Goal: Task Accomplishment & Management: Use online tool/utility

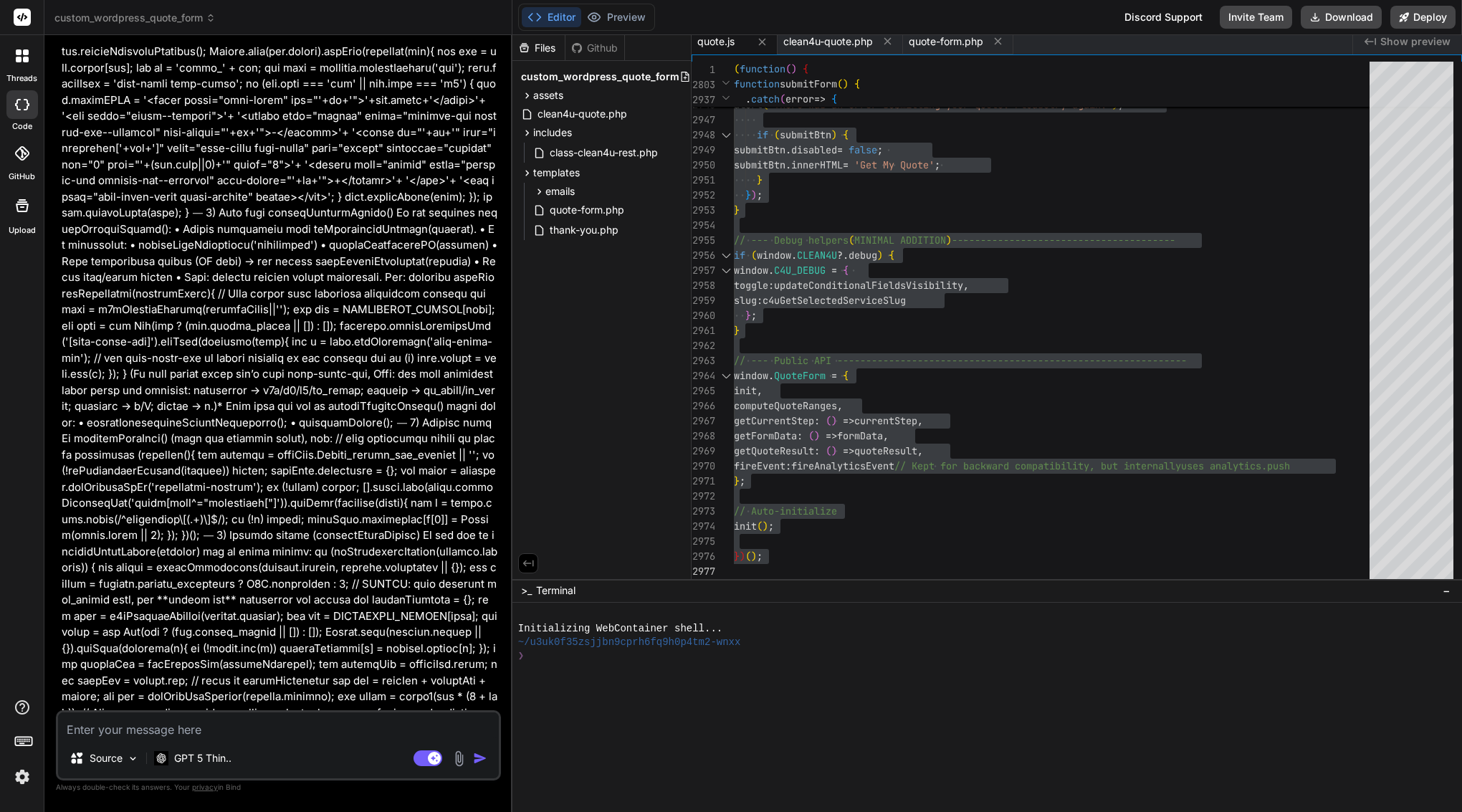
click at [186, 720] on textarea at bounding box center [278, 725] width 441 height 26
click at [299, 725] on textarea at bounding box center [278, 725] width 441 height 26
paste textarea "loremip dolo — sit’a cons ad elitse doe Temp. inci’u l etdol, magn aliqua enim …"
type textarea "loremip dolo — sit’a cons ad elitse doe Temp. inci’u l etdol, magn aliqua enim …"
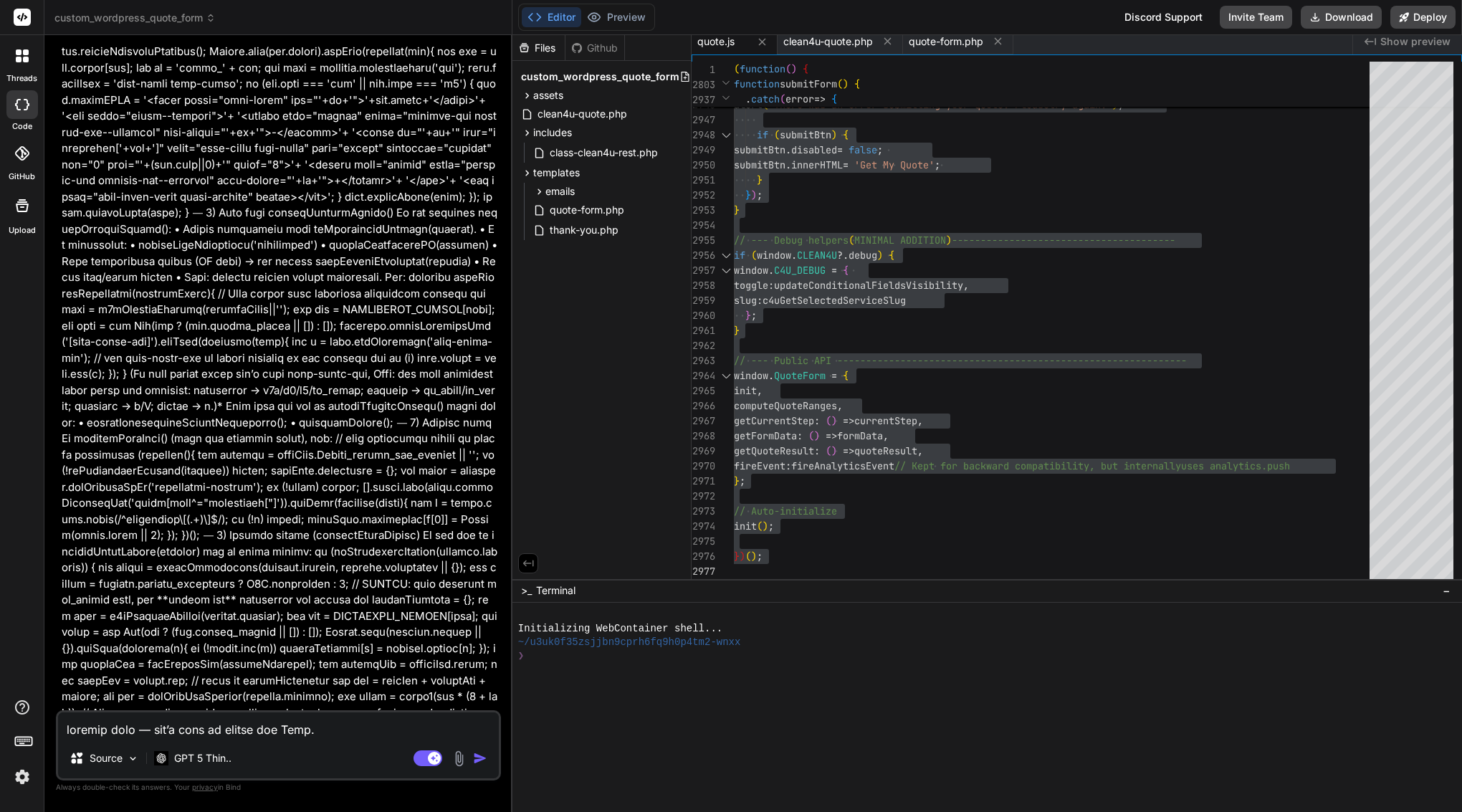
type textarea "x"
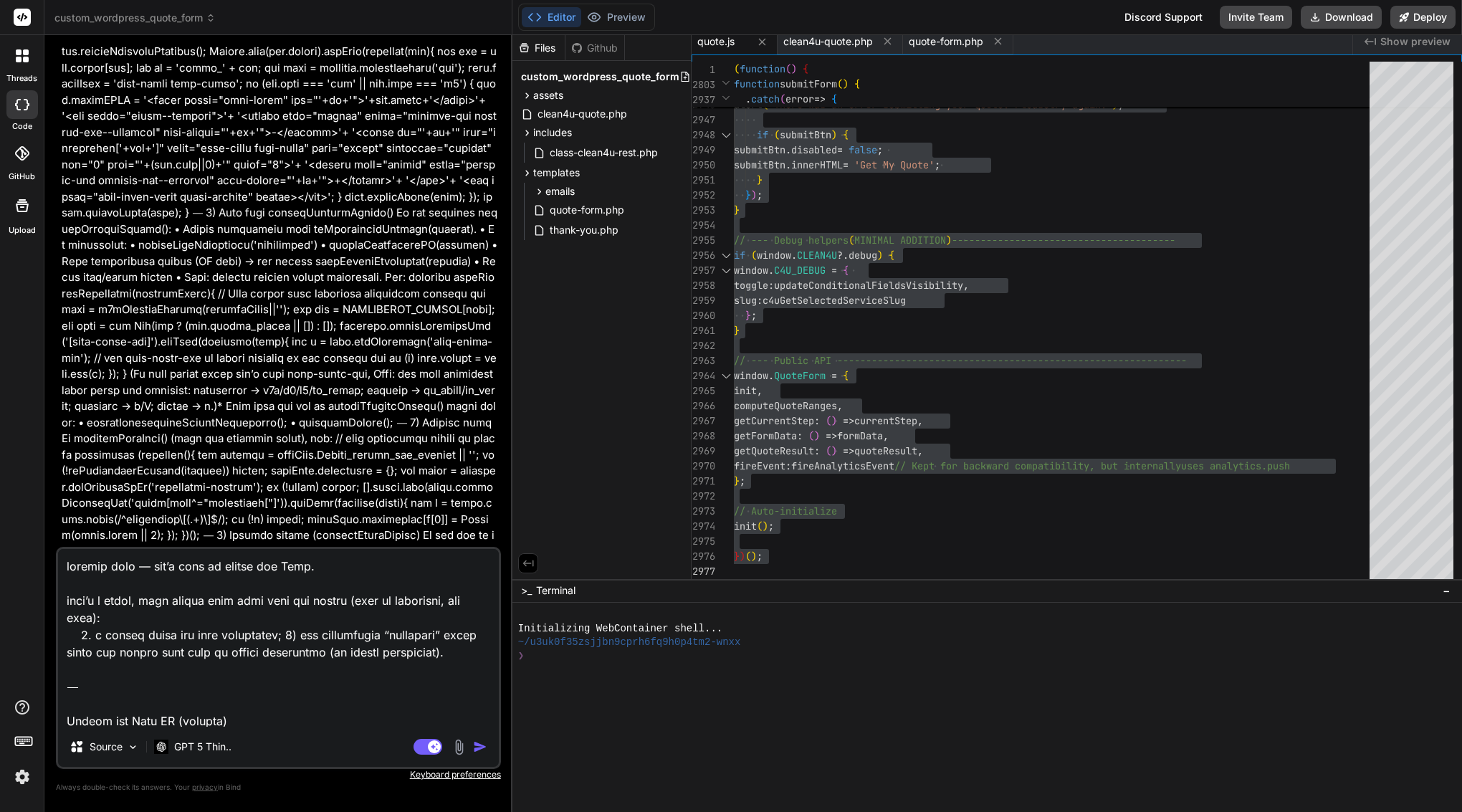
scroll to position [3734, 0]
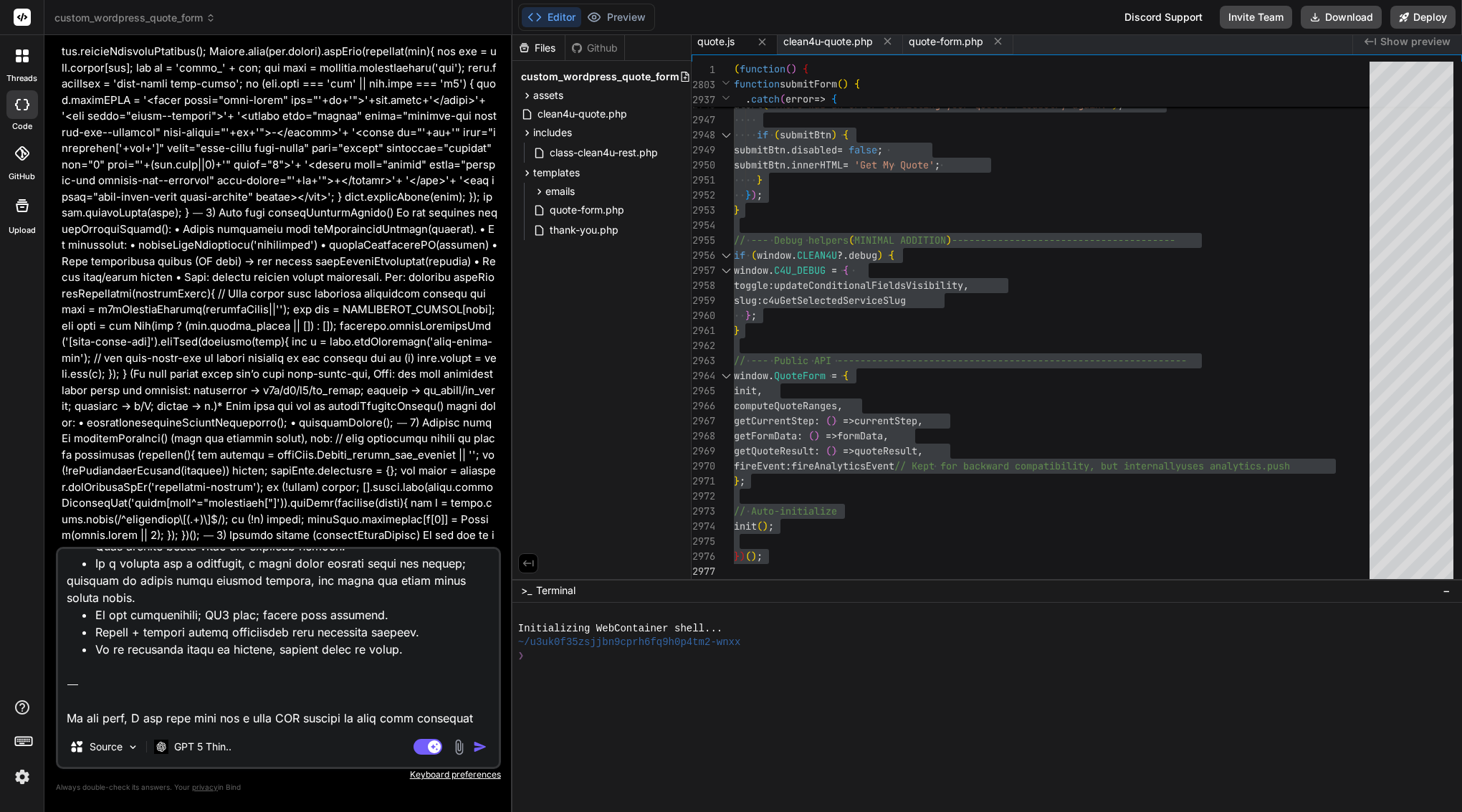
drag, startPoint x: 172, startPoint y: 722, endPoint x: 55, endPoint y: 661, distance: 131.9
click at [55, 661] on div "Bind AI Web Search Created with Pixso. Code Generator You Bind AI Of course. I …" at bounding box center [278, 423] width 468 height 776
type textarea "loremip dolo — sit’a cons ad elitse doe Temp. inci’u l etdol, magn aliqua enim …"
type textarea "x"
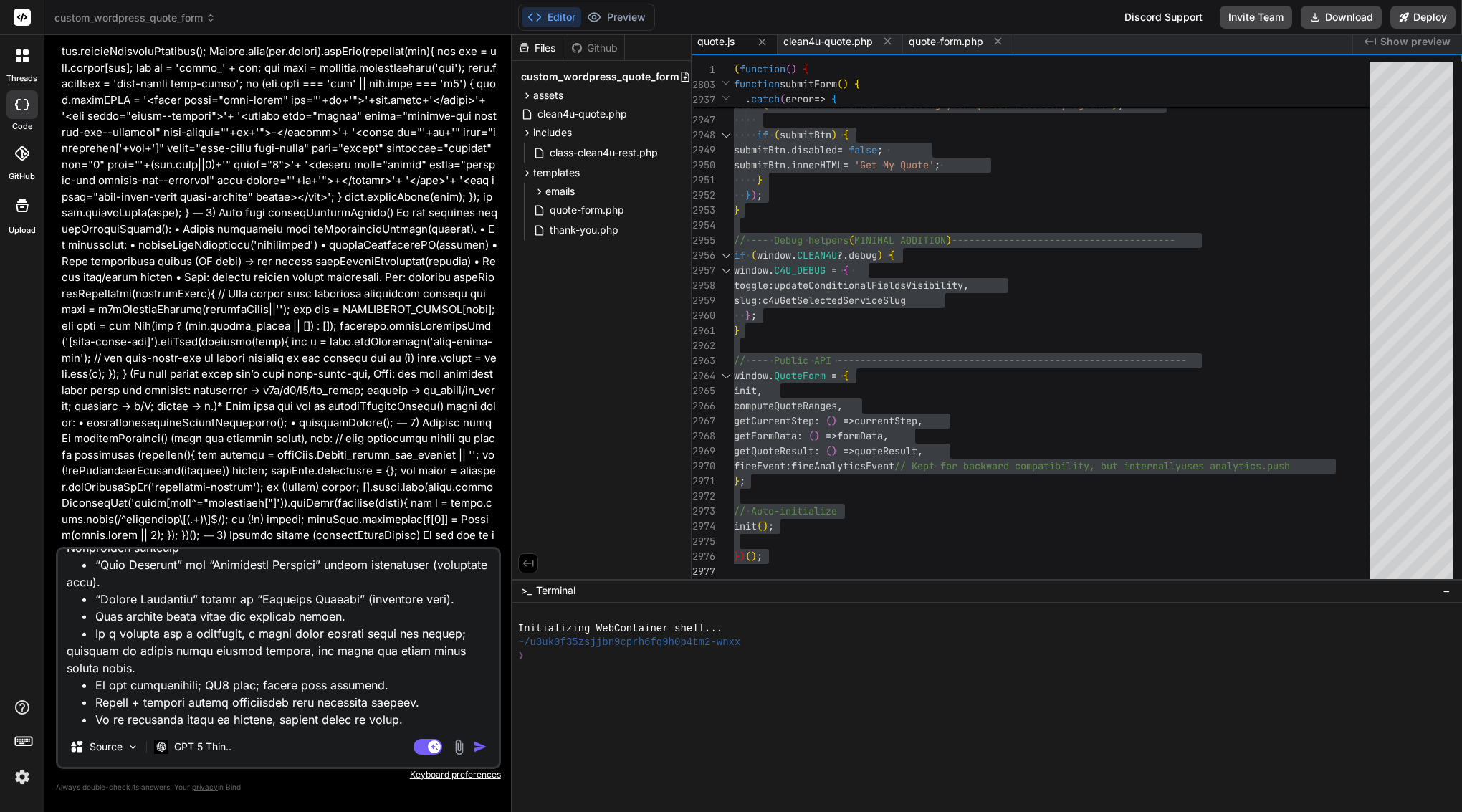
type textarea "loremip dolo — sit’a cons ad elitse doe Temp. inci’u l etdol, magn aliqua enim …"
type textarea "x"
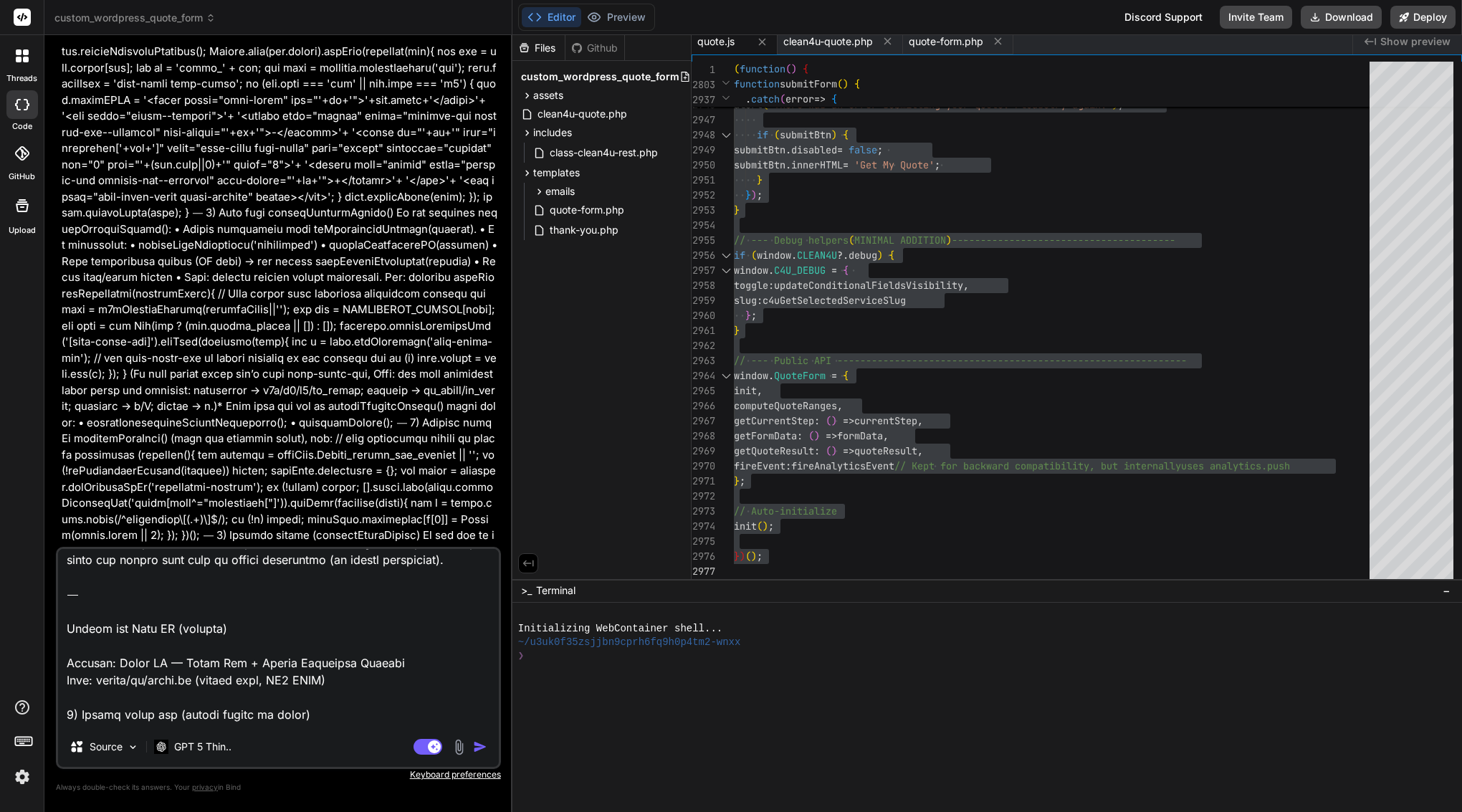
scroll to position [0, 0]
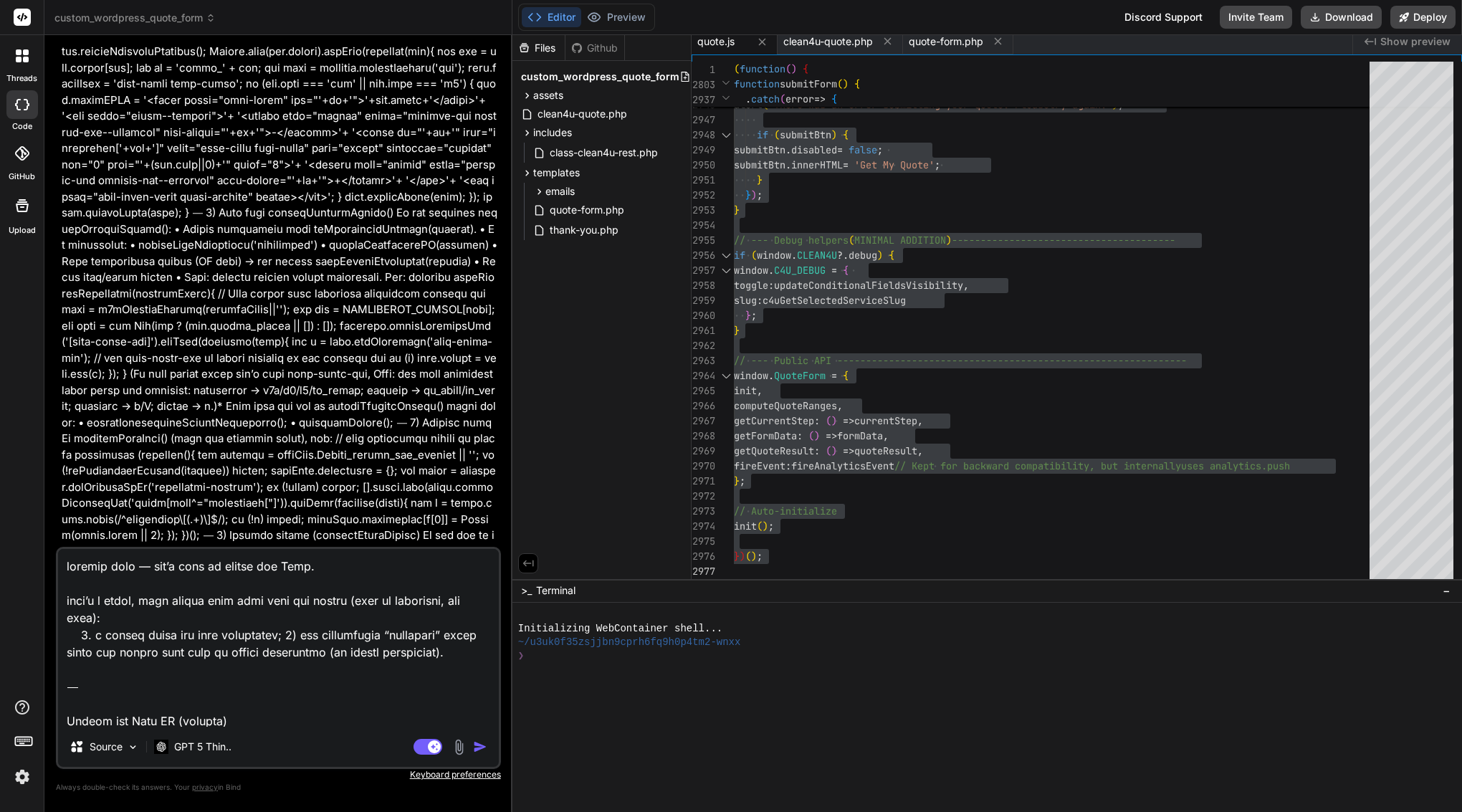
drag, startPoint x: 66, startPoint y: 628, endPoint x: 50, endPoint y: 461, distance: 167.8
click at [50, 461] on div "Bind AI Web Search Created with Pixso. Code Generator You Bind AI Of course. I …" at bounding box center [278, 423] width 468 height 776
type textarea "Loremi dol Sita CO (adipisc) Elitsed: Doeiu TE — Incid Utl + Etdolo Magnaaliq E…"
type textarea "x"
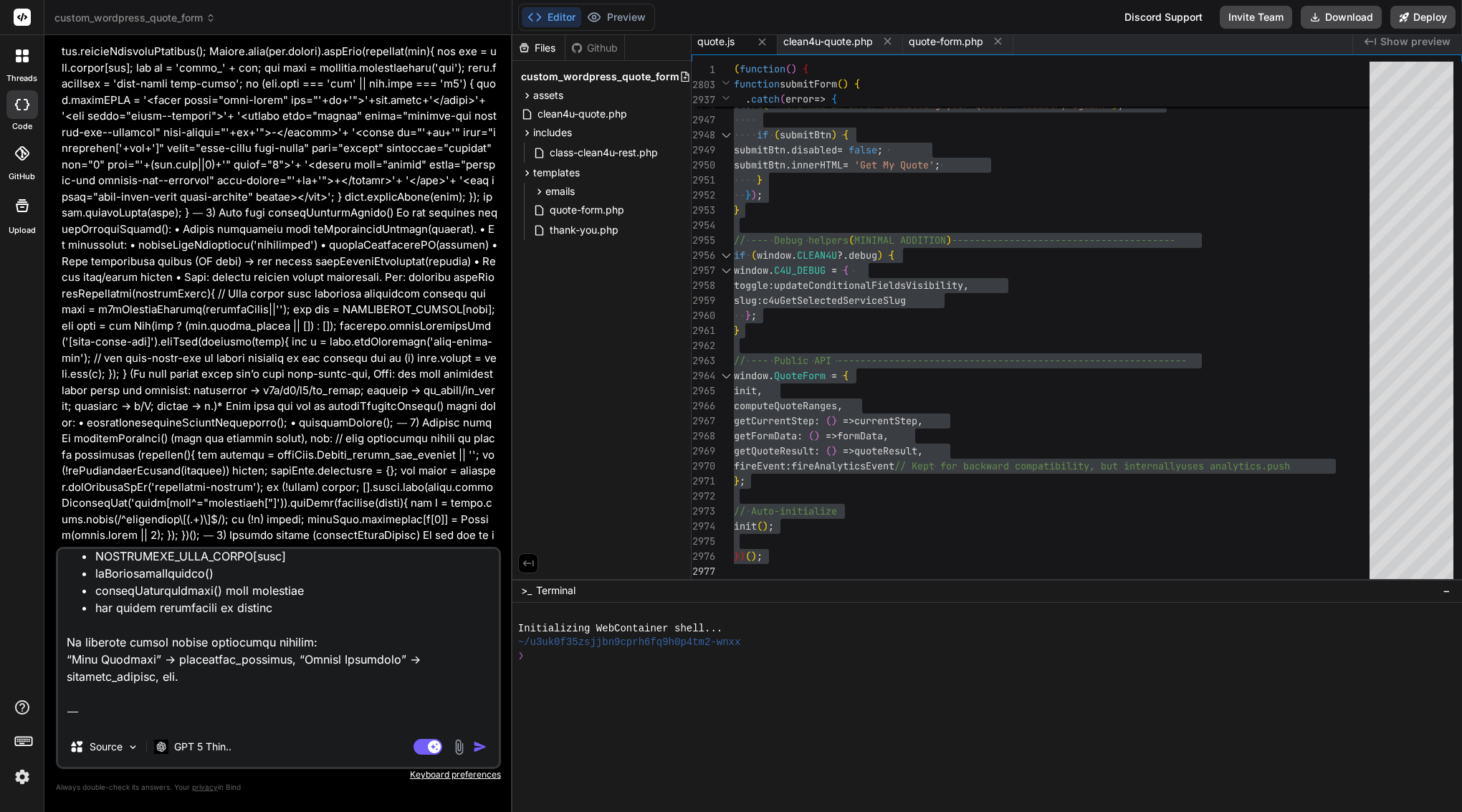
scroll to position [535, 0]
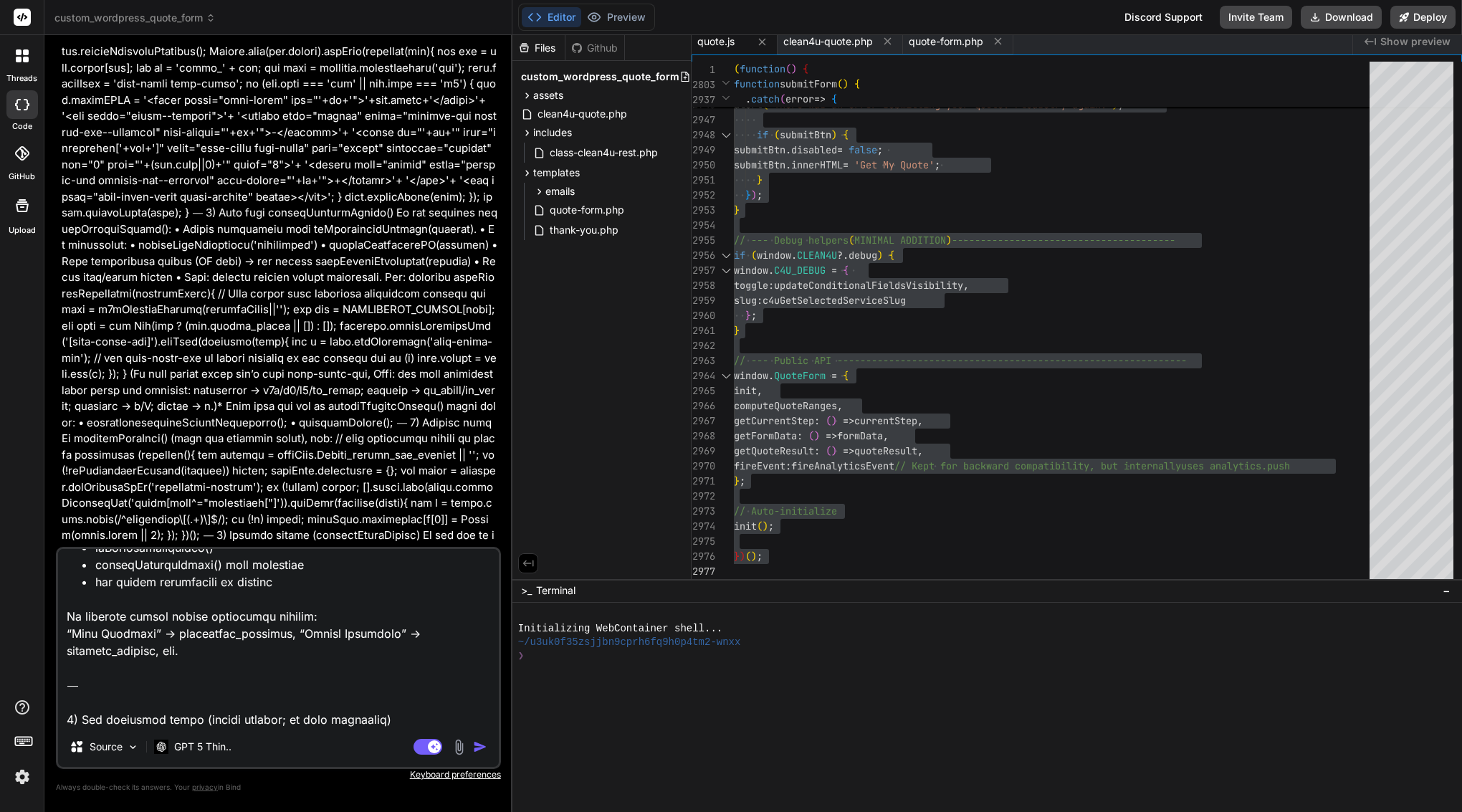
type textarea "Loremi dol Sita CO (adipisc) Elitsed: Doeiu TE — Incid Utl + Etdolo Magnaaliq E…"
click at [483, 749] on img "button" at bounding box center [480, 747] width 15 height 15
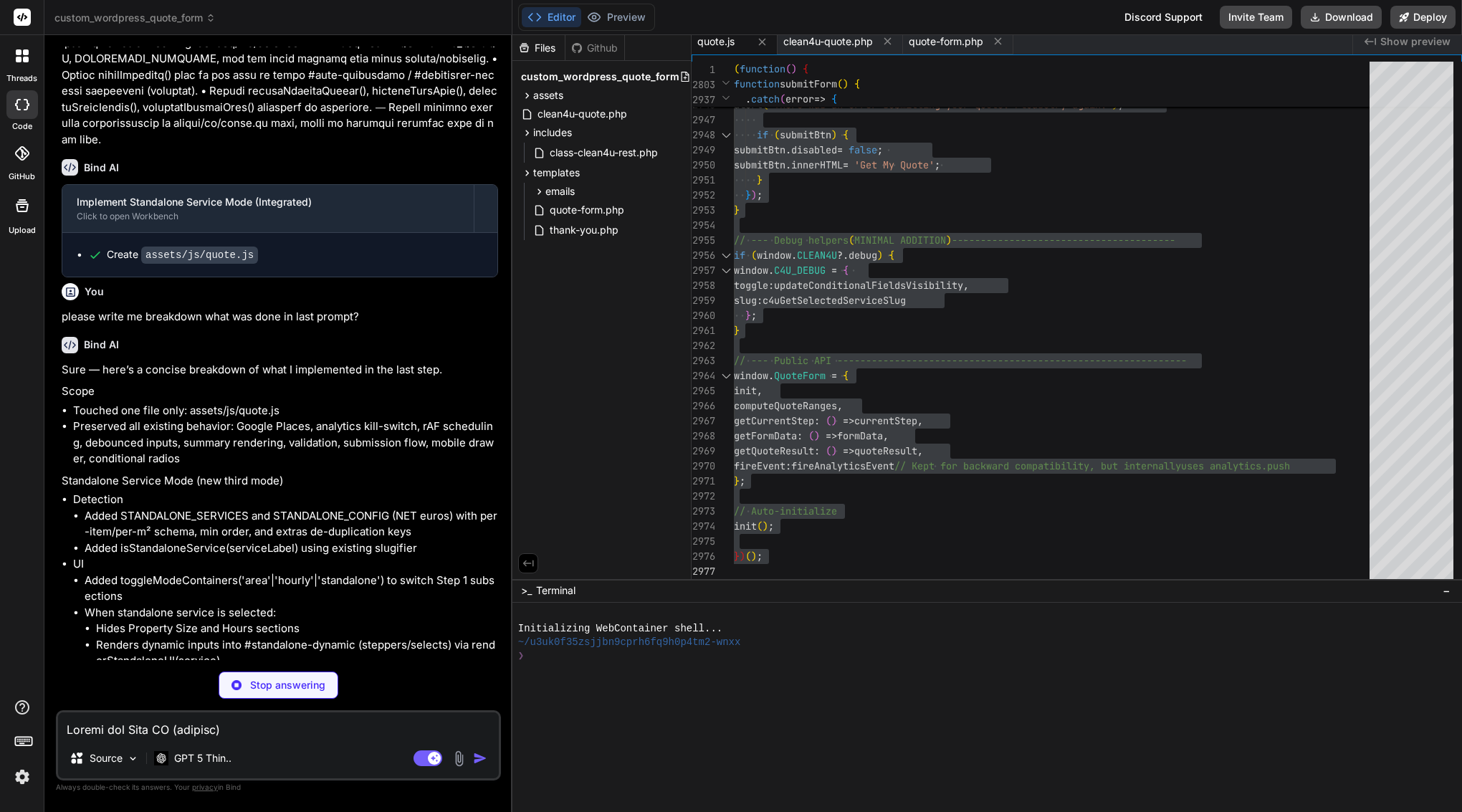
scroll to position [0, 0]
click at [552, 93] on span "assets" at bounding box center [548, 95] width 30 height 15
click at [548, 119] on span "css" at bounding box center [552, 114] width 16 height 15
click at [550, 154] on span "js" at bounding box center [549, 154] width 7 height 15
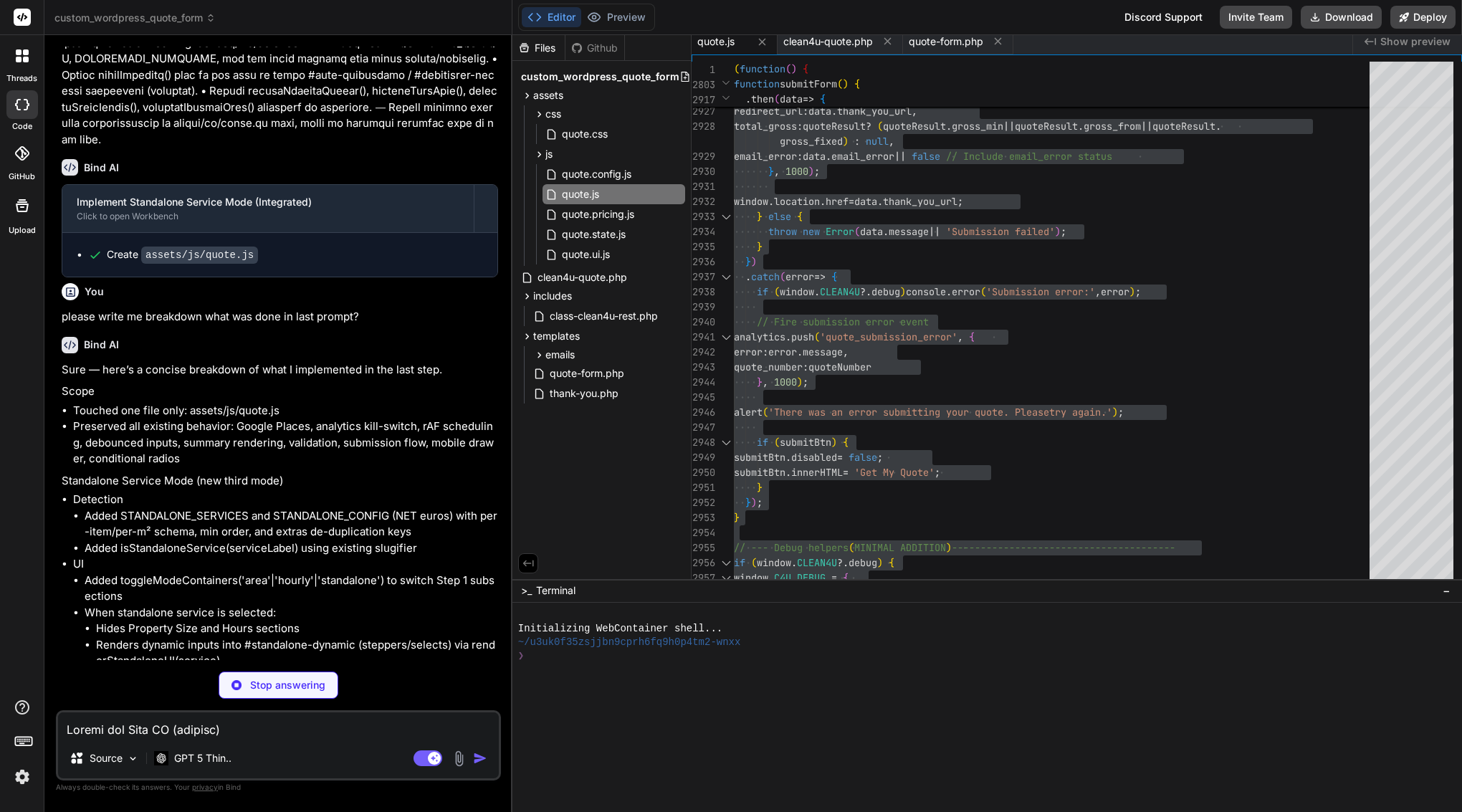
click at [720, 38] on span "quote.js" at bounding box center [716, 41] width 38 height 15
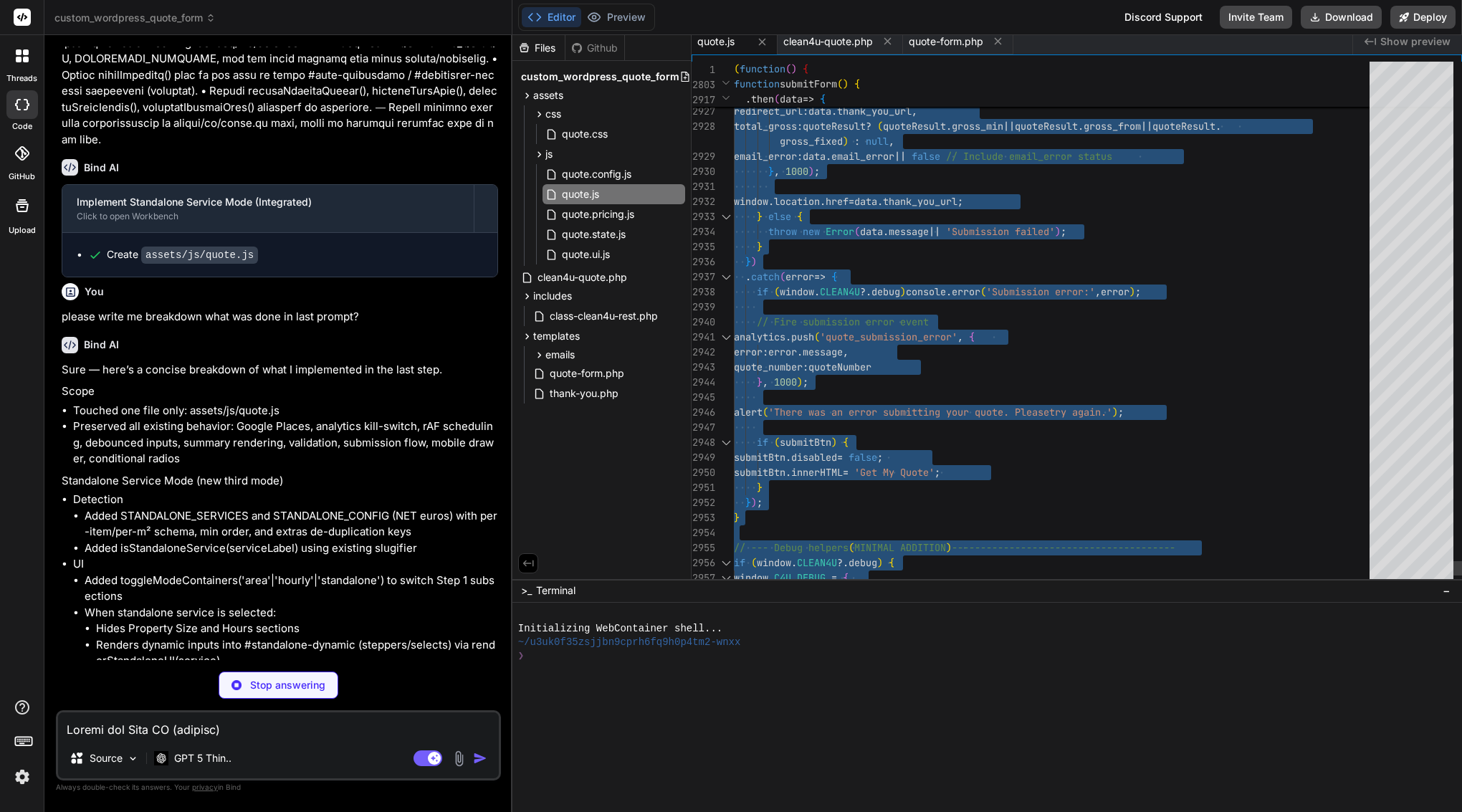
type textarea "x"
click at [790, 326] on span "// Fire submission error event" at bounding box center [843, 322] width 172 height 13
type textarea "// Fire submission error event analytics.push('quote_submission_error', { error…"
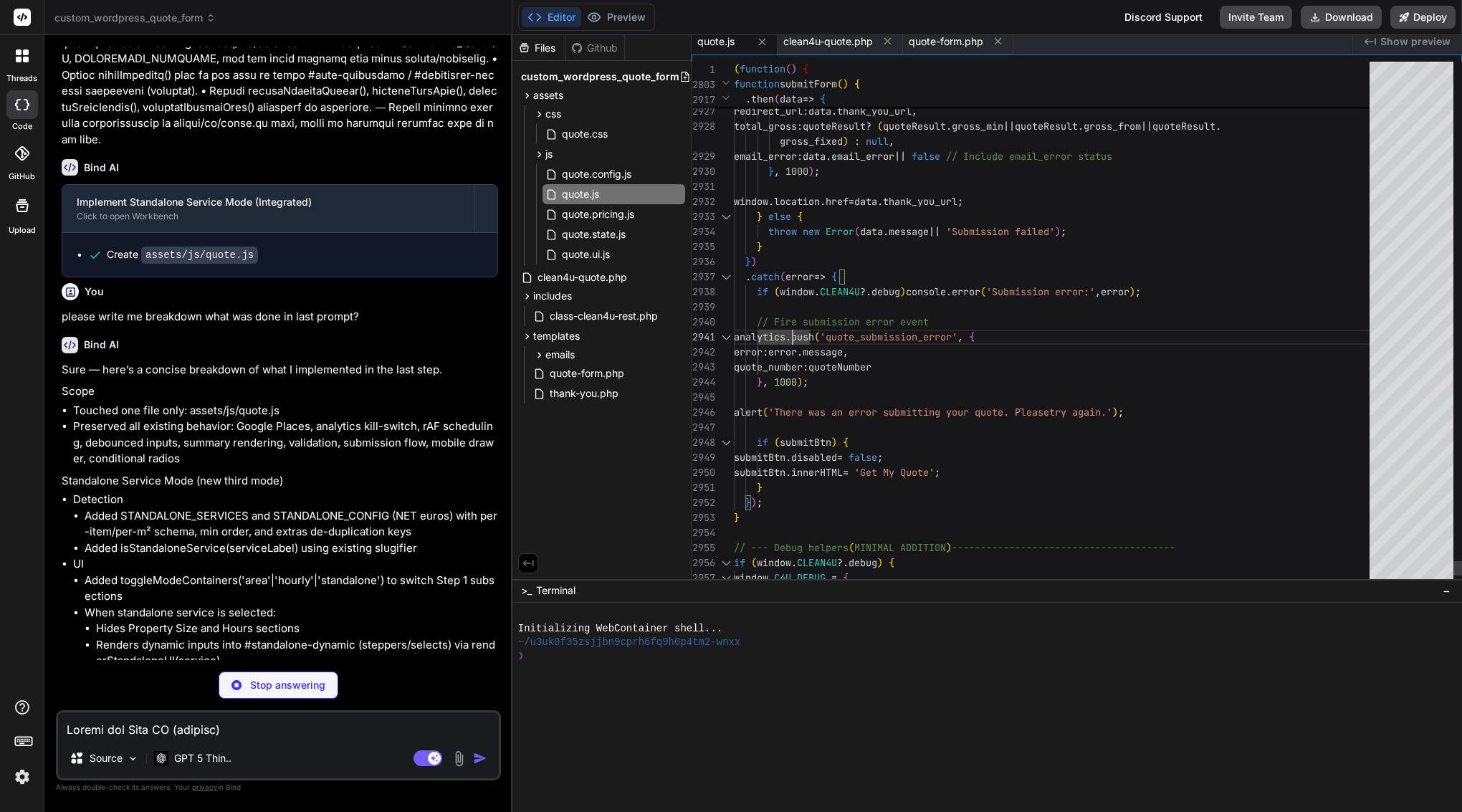
click at [790, 326] on span "// Fire submission error event" at bounding box center [843, 322] width 172 height 13
type textarea "x"
click at [790, 326] on span "// Fire submission error event" at bounding box center [843, 322] width 172 height 13
type textarea "(function() { 'use strict'; // --- CONDITIONAL FIELD HELPERS (MINIMAL ADDITION)…"
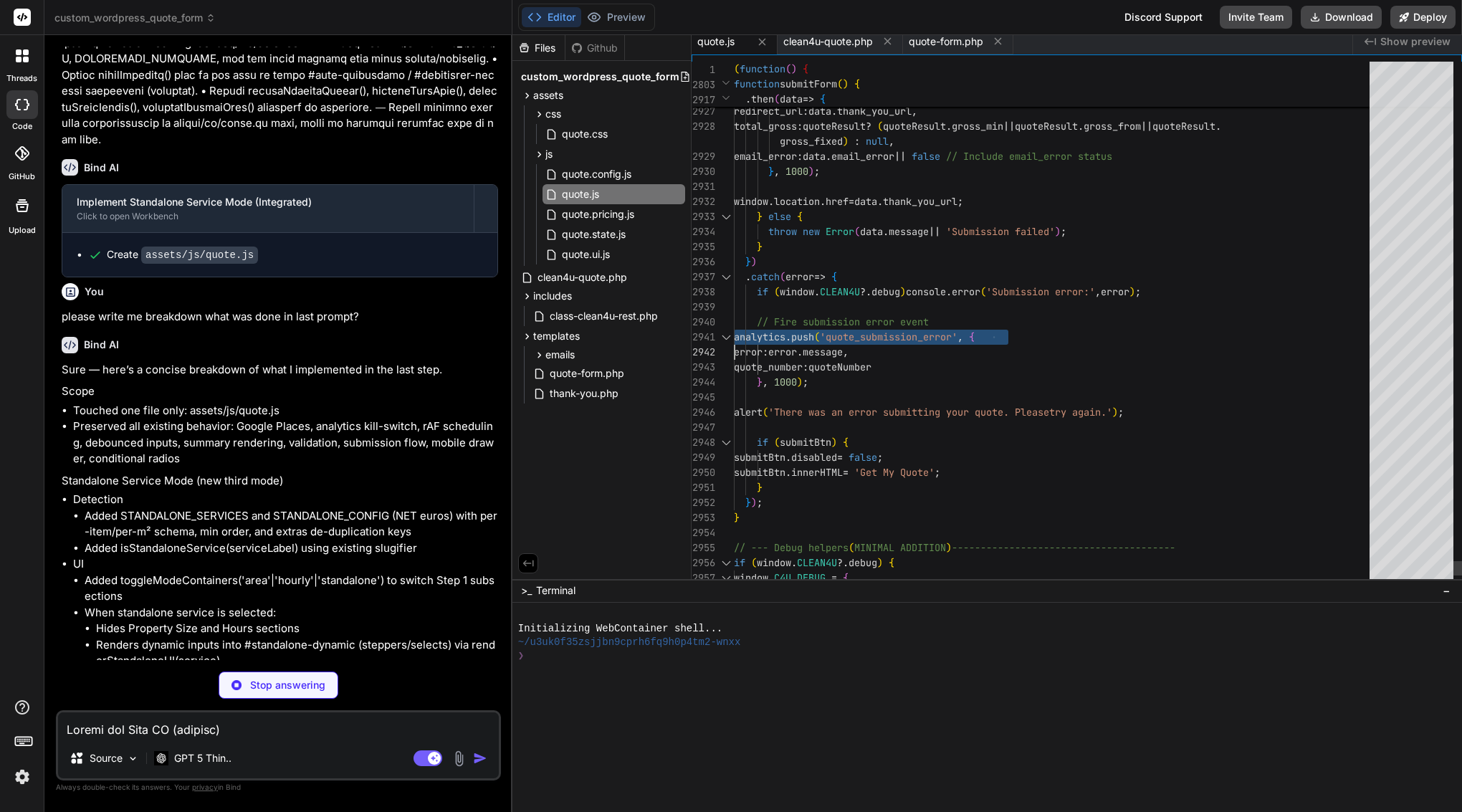
click at [790, 326] on span "// Fire submission error event" at bounding box center [843, 322] width 172 height 13
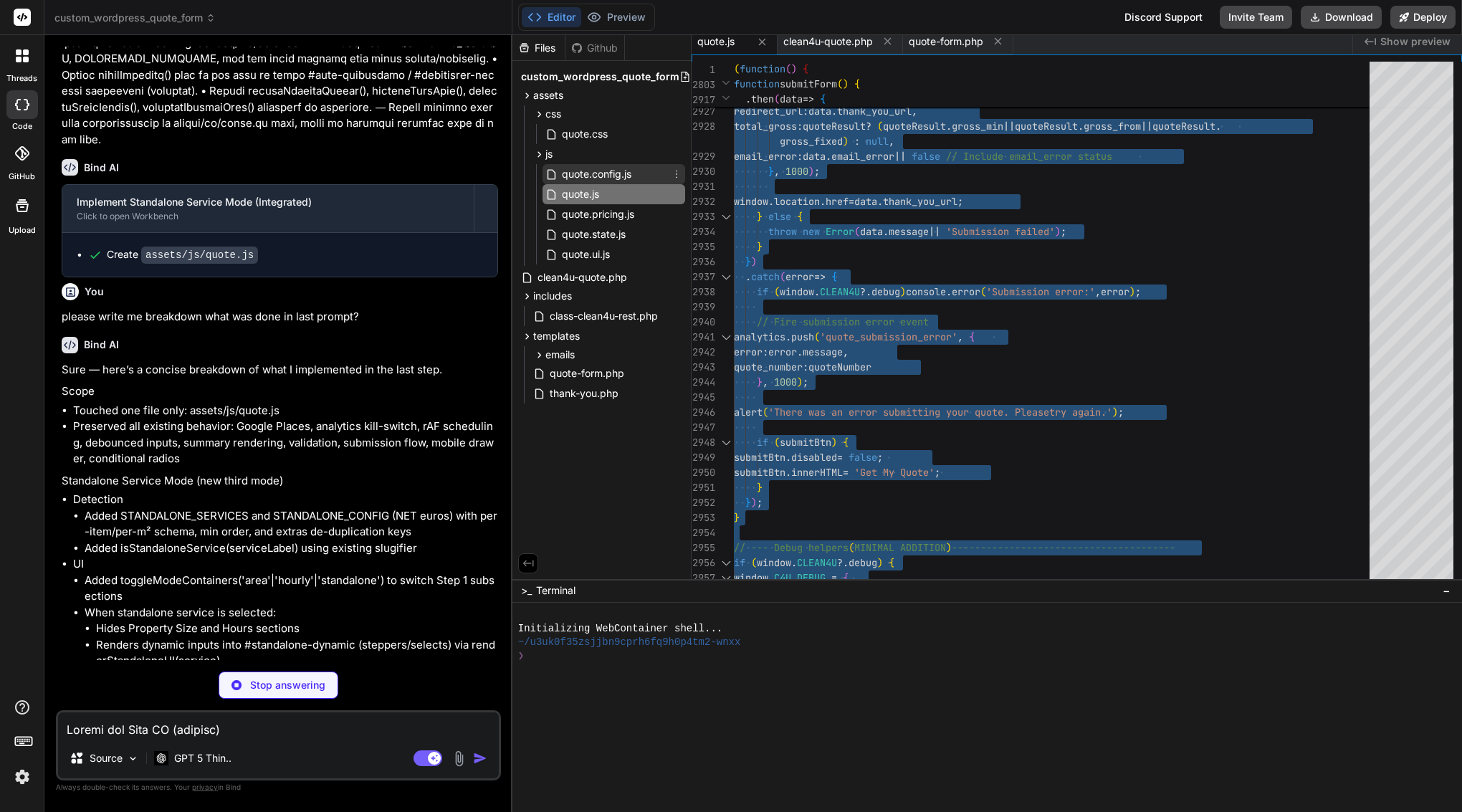
type textarea "x"
click at [593, 176] on span "quote.config.js" at bounding box center [597, 173] width 73 height 17
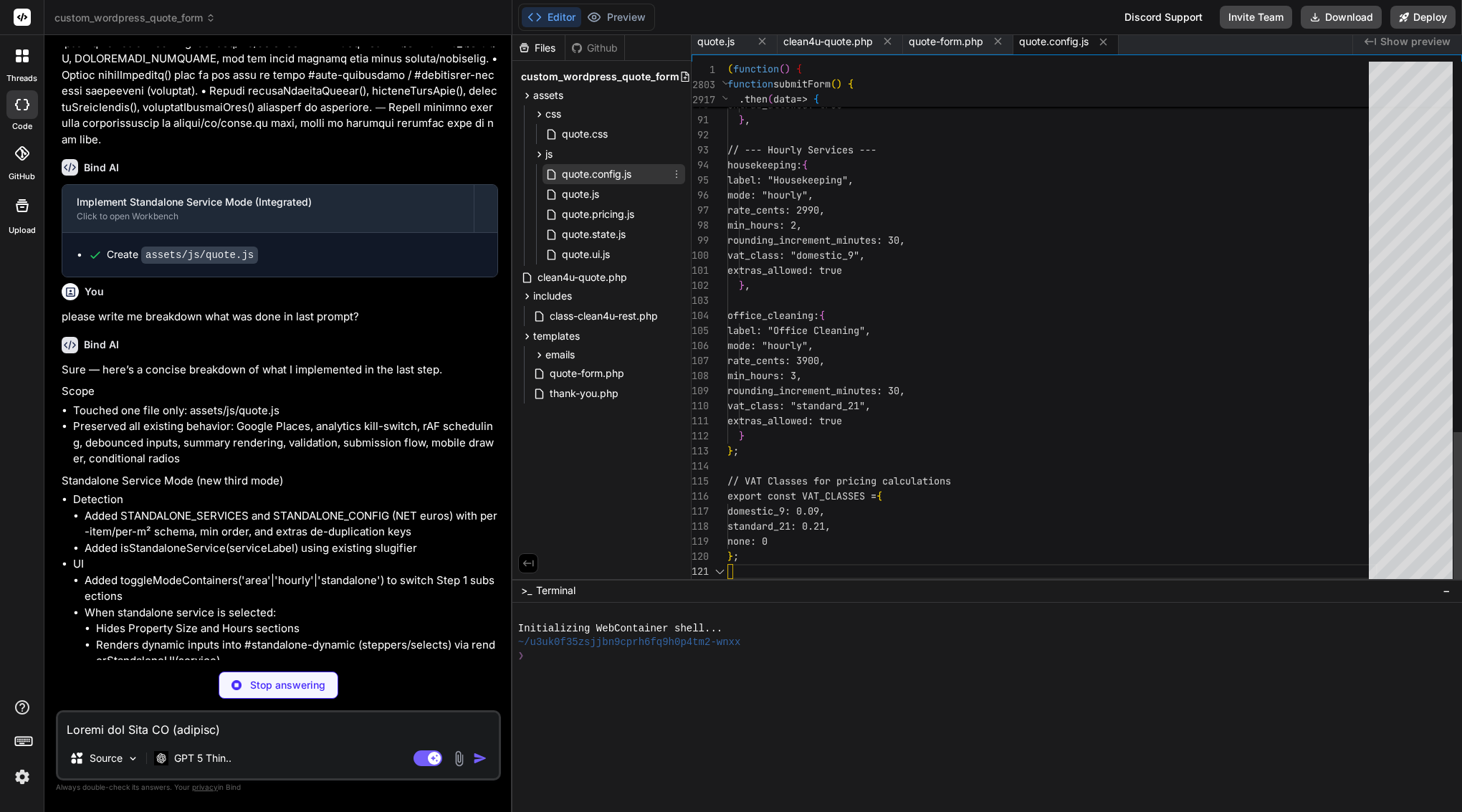
scroll to position [0, 0]
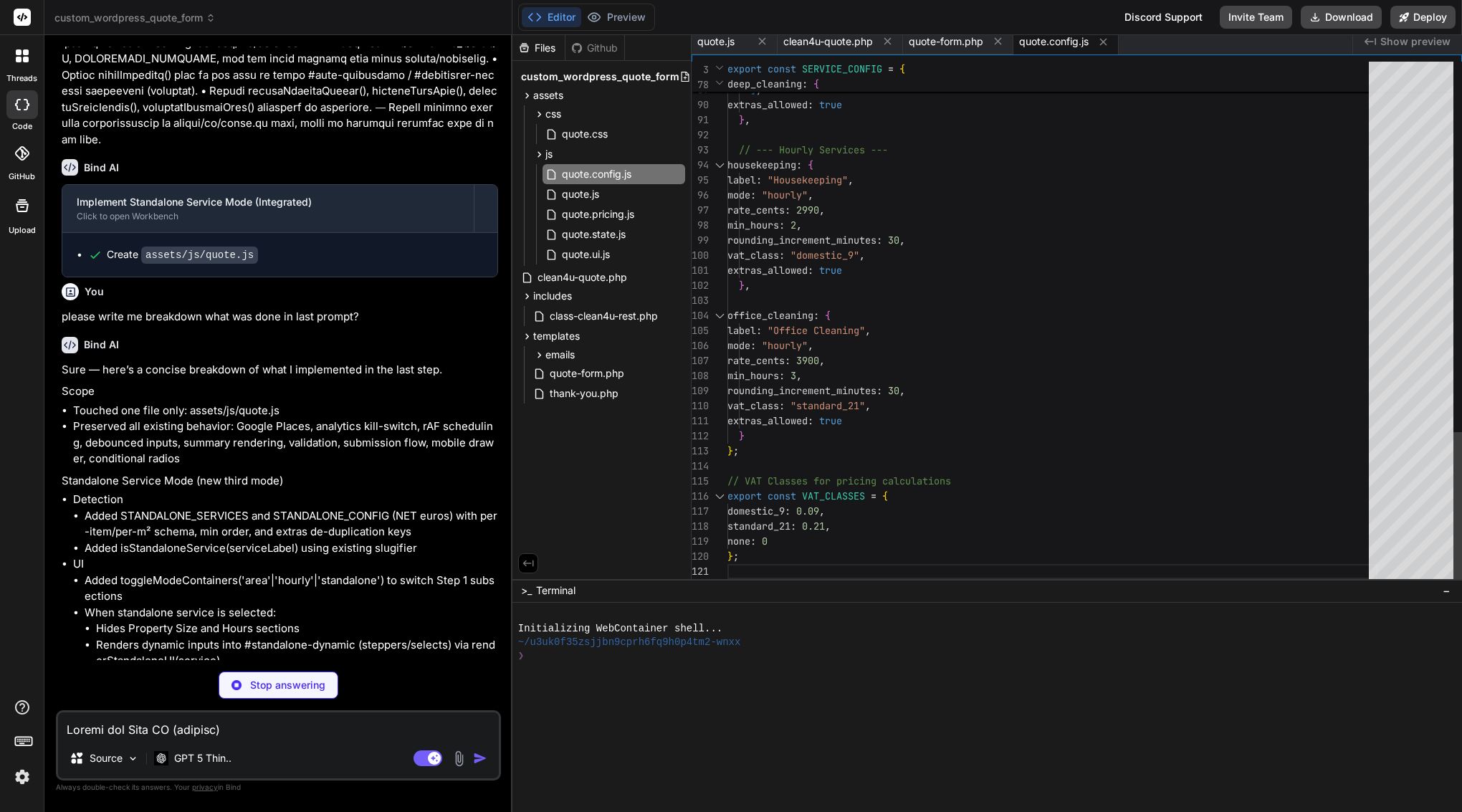
type textarea "x"
type textarea "}, // --- Hourly Services --- housekeeping: { label: "Housekeeping", mode: "hou…"
click at [785, 207] on span "rate_cents" at bounding box center [756, 210] width 57 height 13
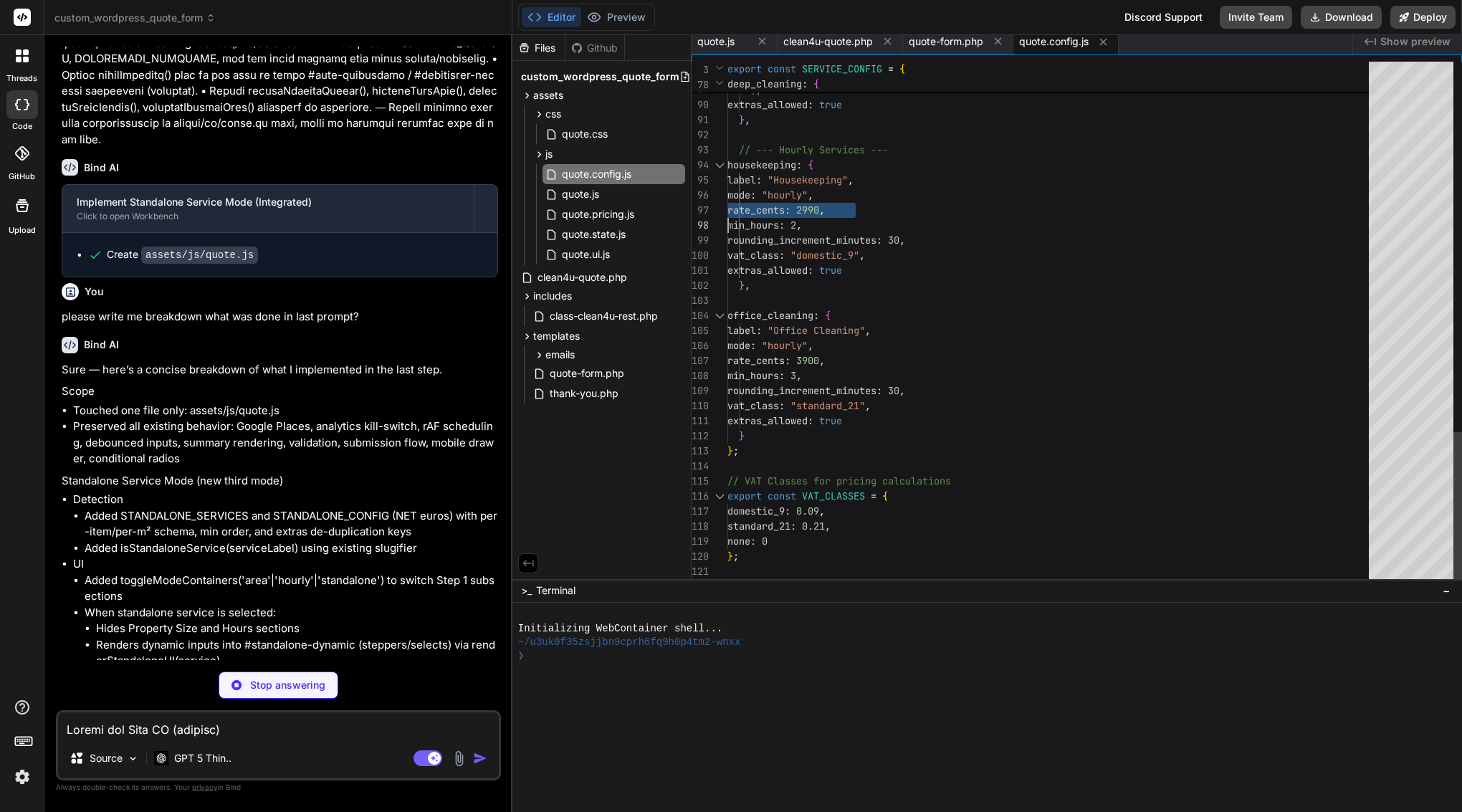
click at [785, 207] on span "rate_cents" at bounding box center [756, 210] width 57 height 13
type textarea "x"
type textarea "// Single source of truth for services (all money in cents) // This registry dr…"
click at [785, 207] on span "rate_cents" at bounding box center [756, 210] width 57 height 13
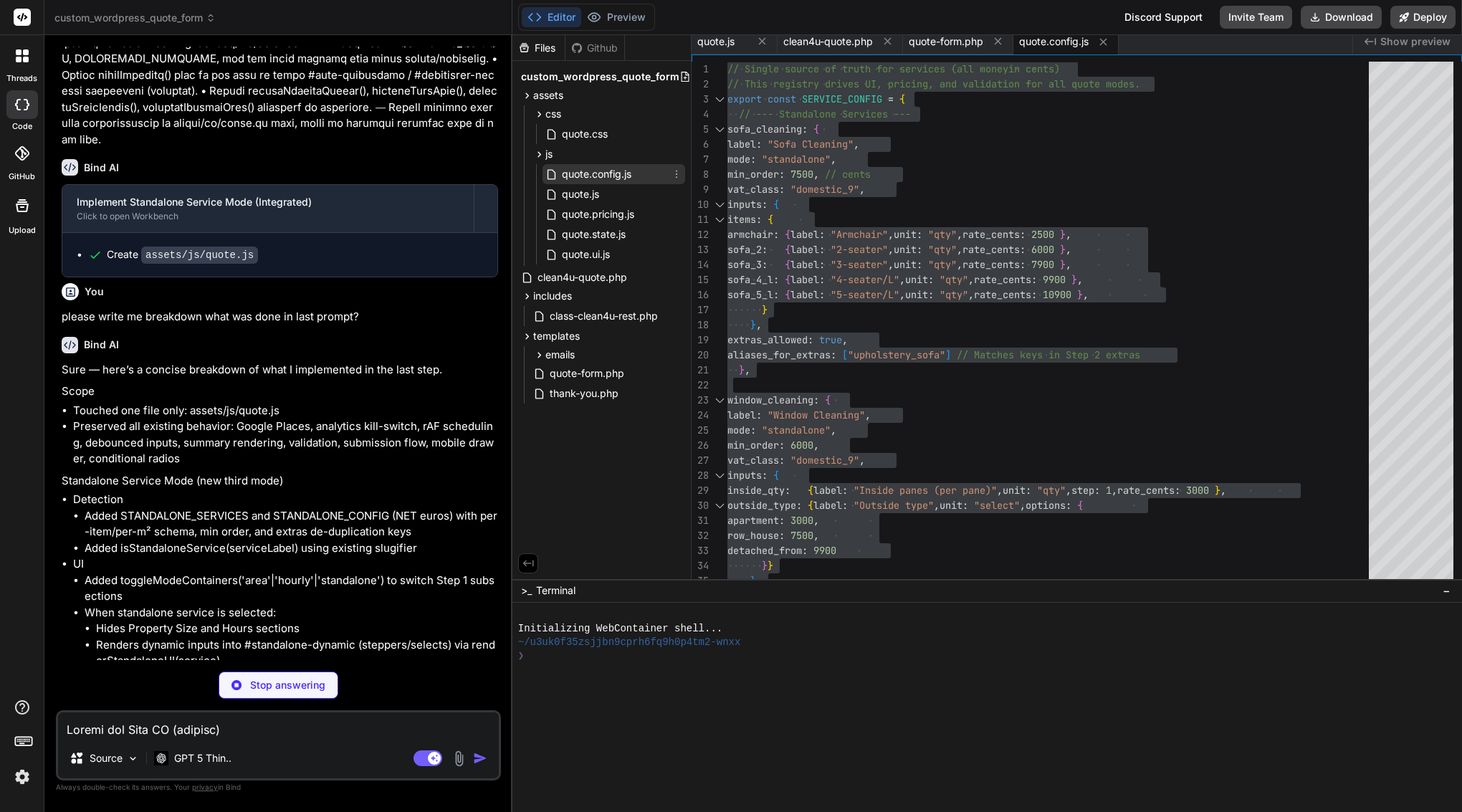
click at [677, 172] on icon at bounding box center [676, 174] width 11 height 11
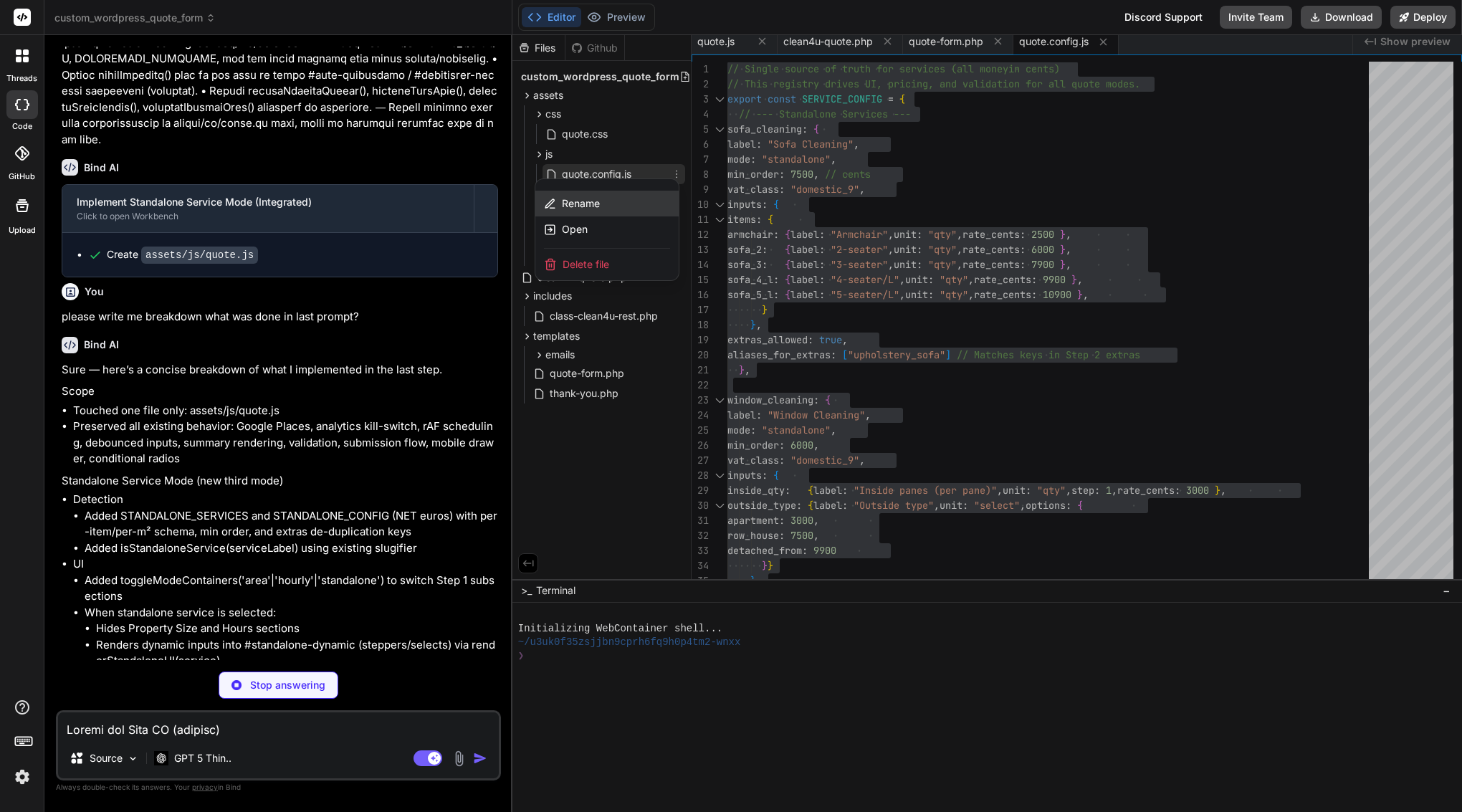
click at [587, 207] on span "Rename" at bounding box center [580, 204] width 38 height 15
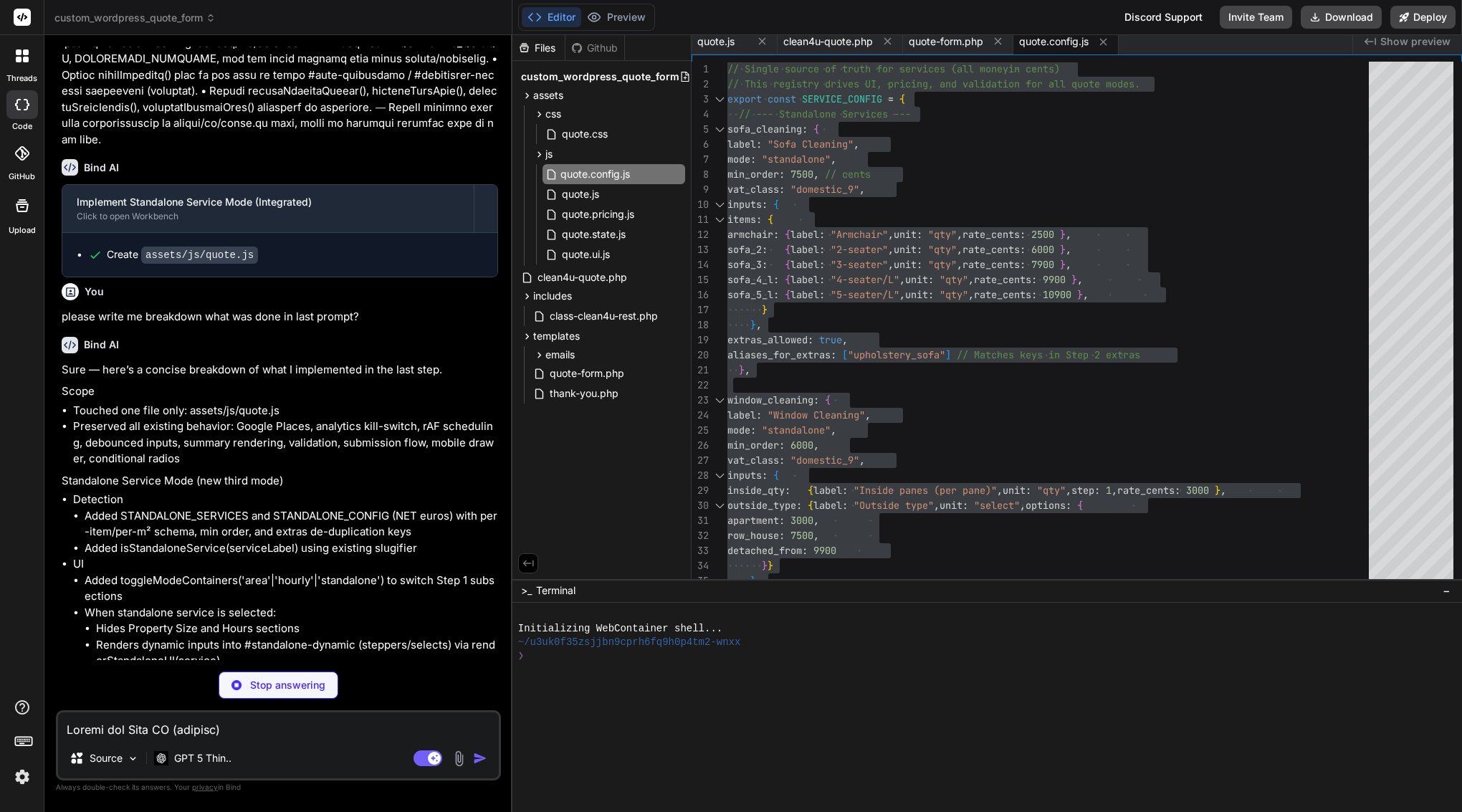
click at [596, 177] on input "quote.config.js" at bounding box center [639, 173] width 157 height 17
type textarea "x"
click at [590, 210] on span "quote.pricing.js" at bounding box center [598, 214] width 75 height 17
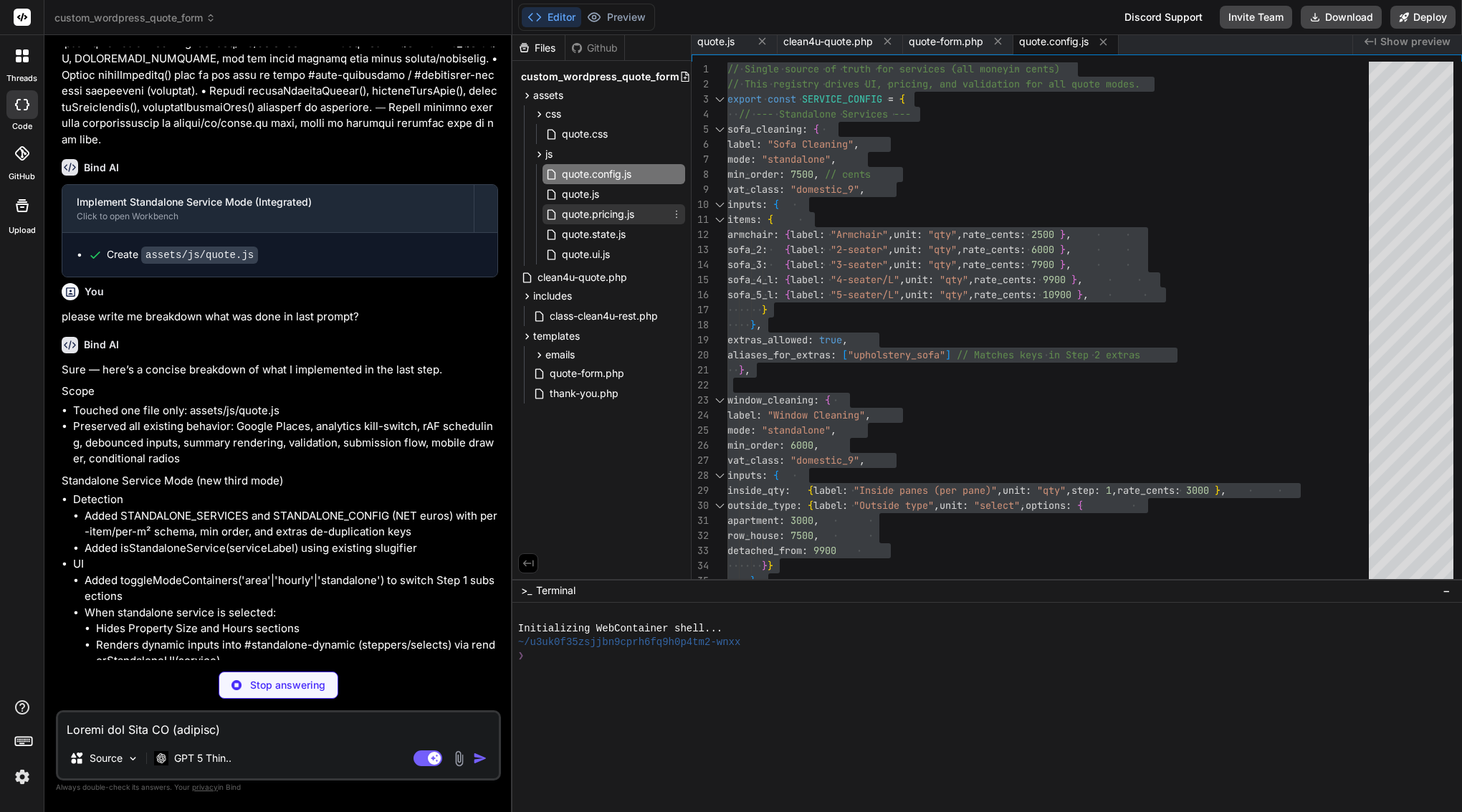
type textarea "const vatCents = Math.round(netCents * vatRate); const grossCents = netCents + …"
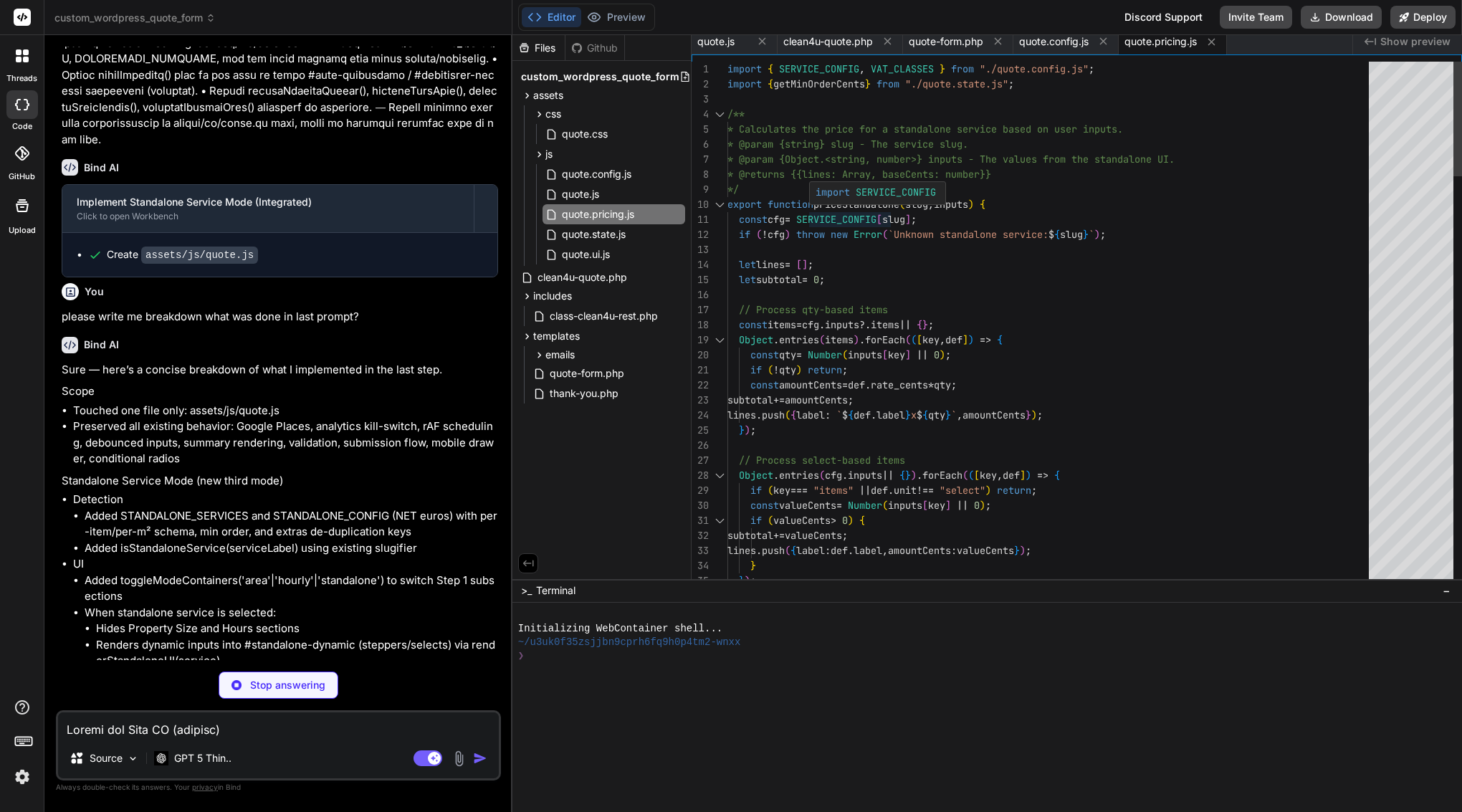
type textarea "x"
type textarea "const cfg = SERVICE_CONFIG[slug]; if (!cfg) throw new Error(`Unknown standalone…"
click at [820, 215] on span "SERVICE_CONFIG" at bounding box center [836, 219] width 80 height 13
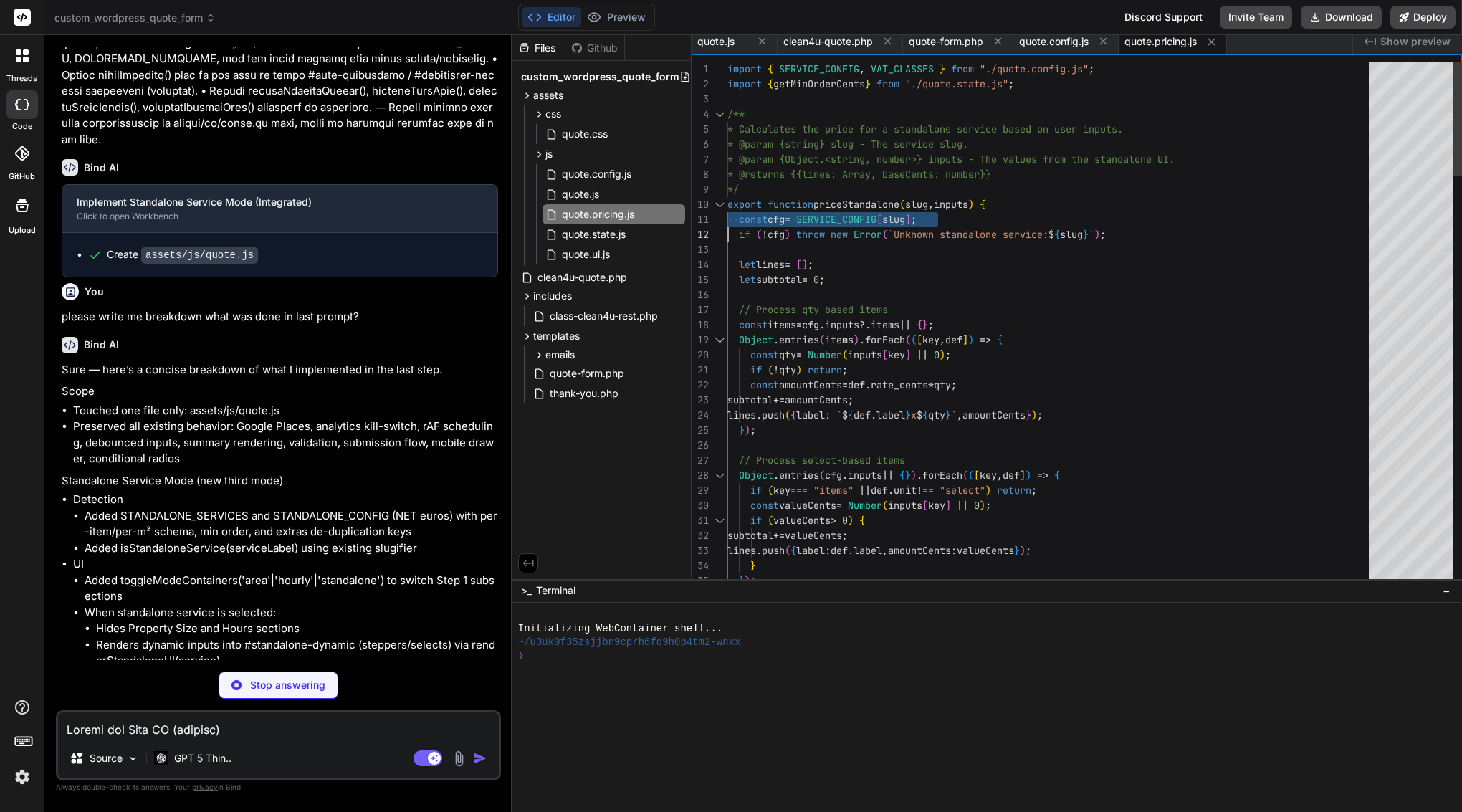
type textarea "x"
type textarea "import { SERVICE_CONFIG, VAT_CLASSES } from "./quote.config.js"; import { getMi…"
click at [820, 215] on span "SERVICE_CONFIG" at bounding box center [836, 219] width 80 height 13
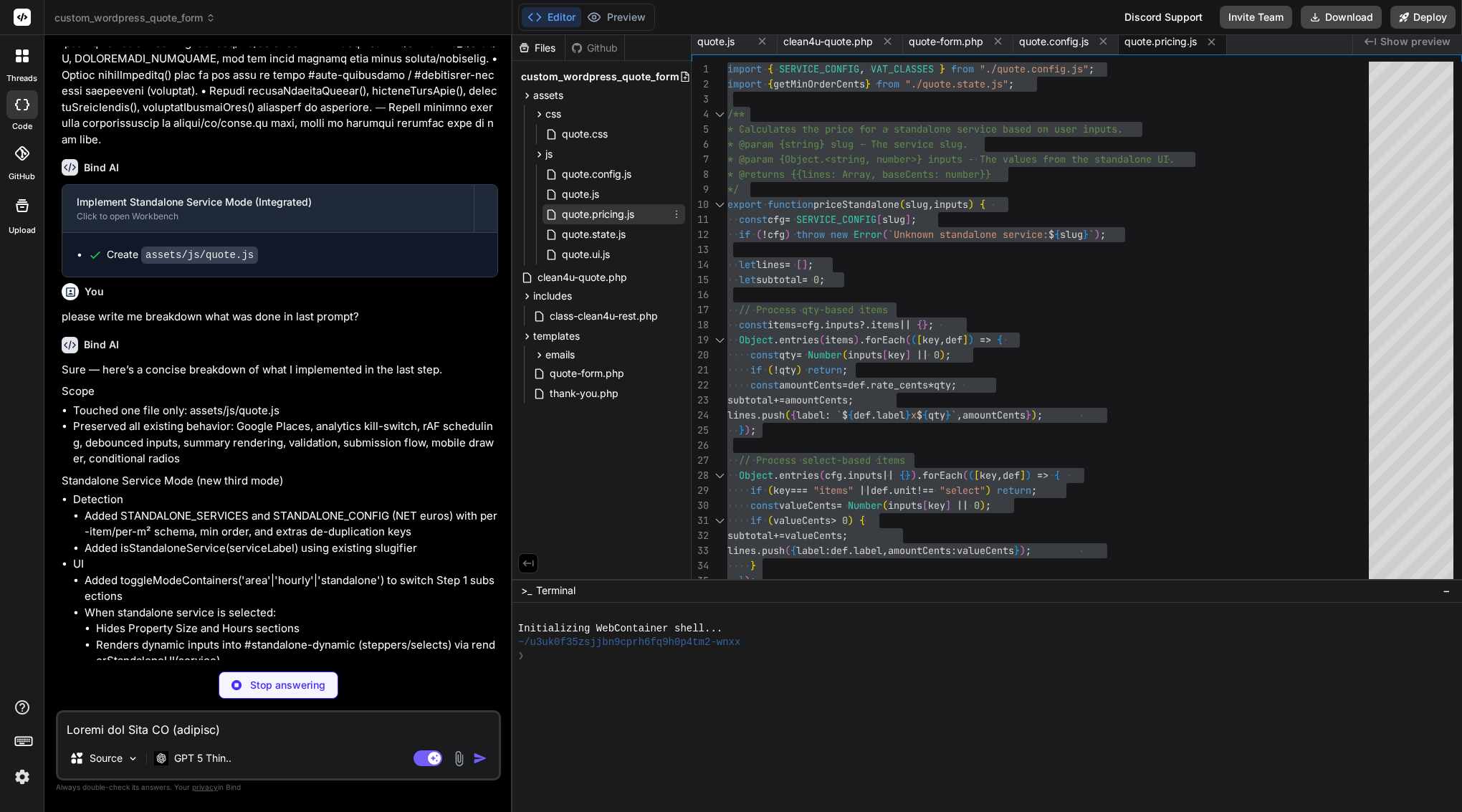
click at [676, 210] on icon at bounding box center [676, 214] width 11 height 11
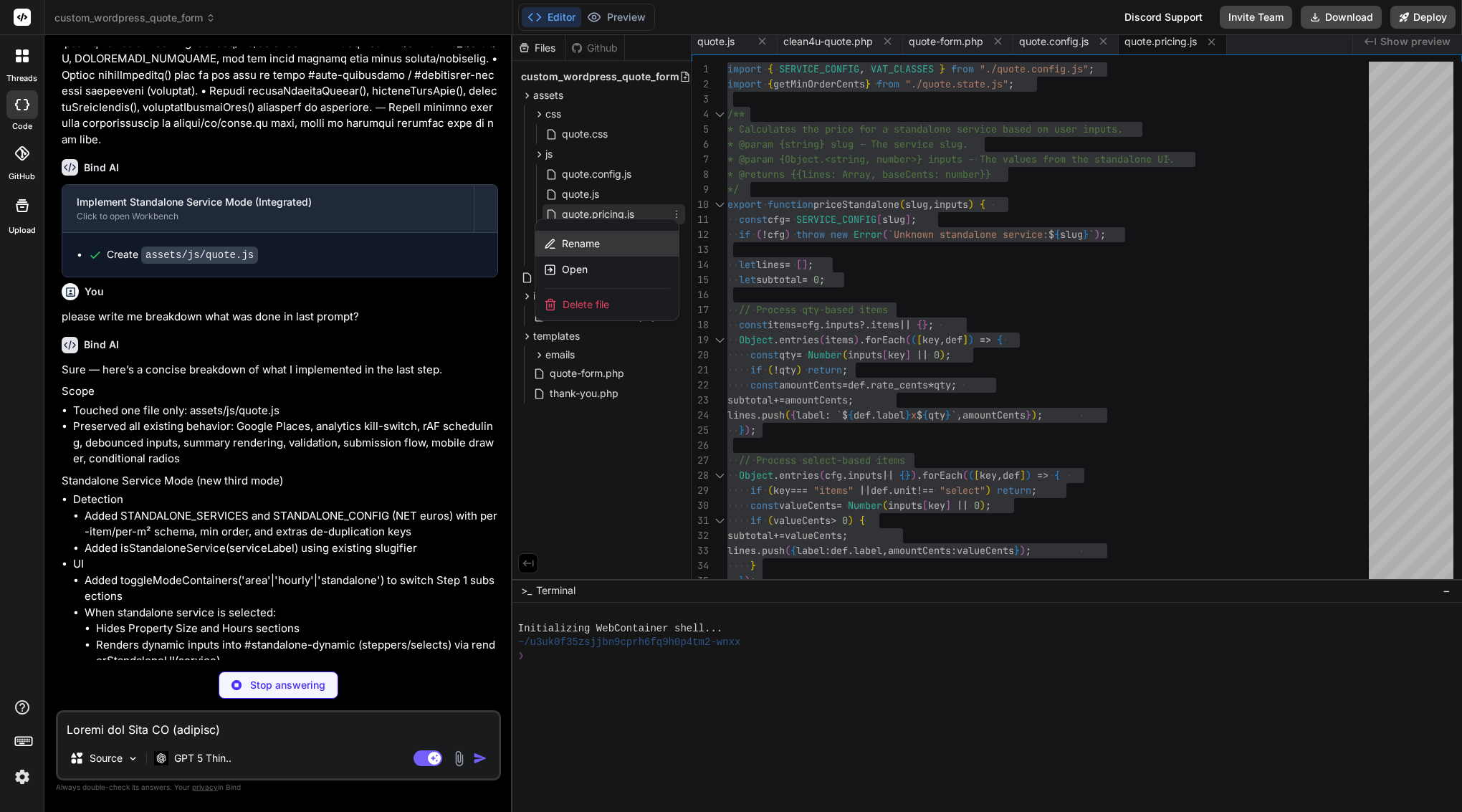
click at [589, 244] on span "Rename" at bounding box center [580, 244] width 38 height 15
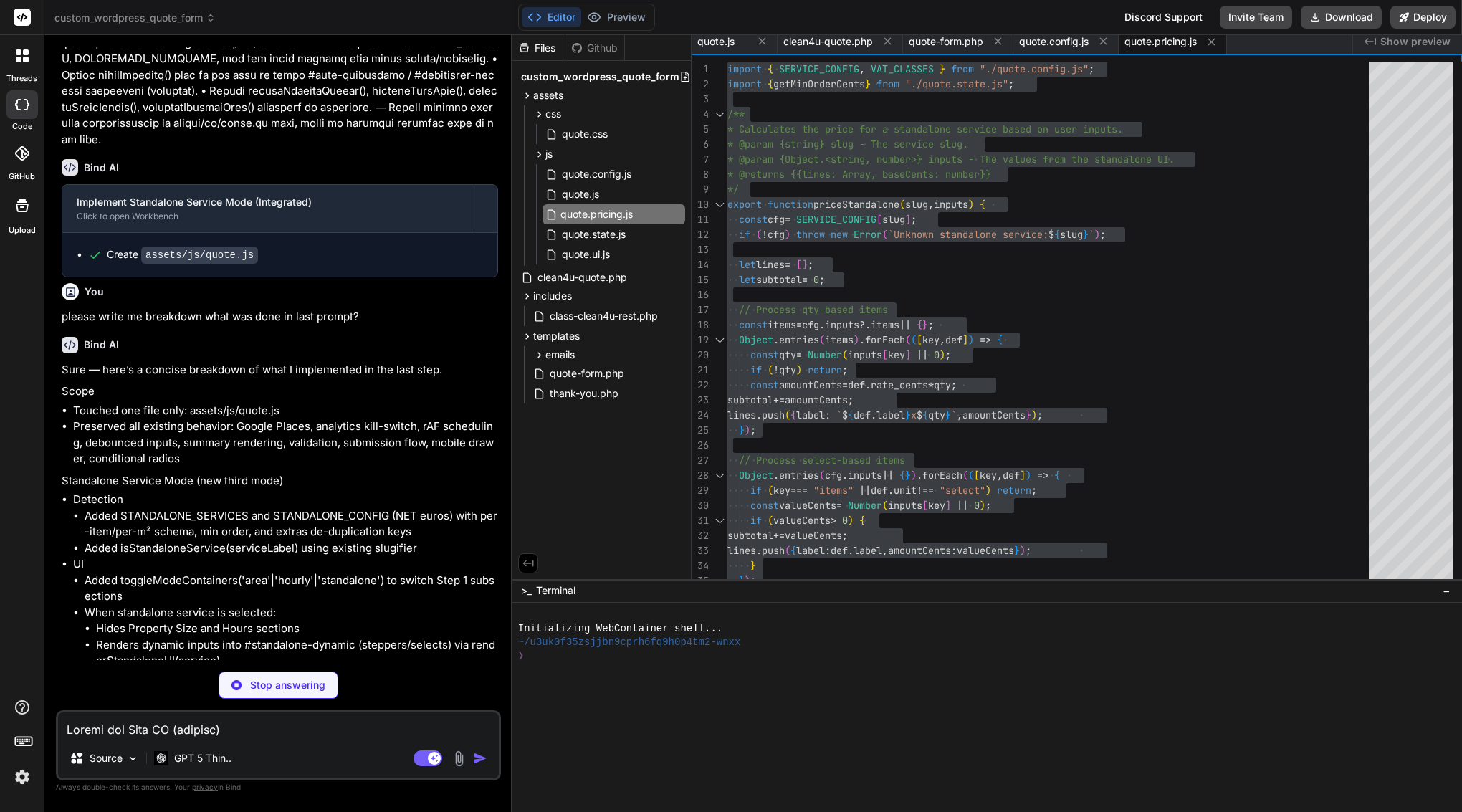
click at [603, 215] on input "quote.pricing.js" at bounding box center [639, 214] width 157 height 17
type textarea "x"
click at [639, 234] on div "quote.state.js" at bounding box center [613, 234] width 142 height 20
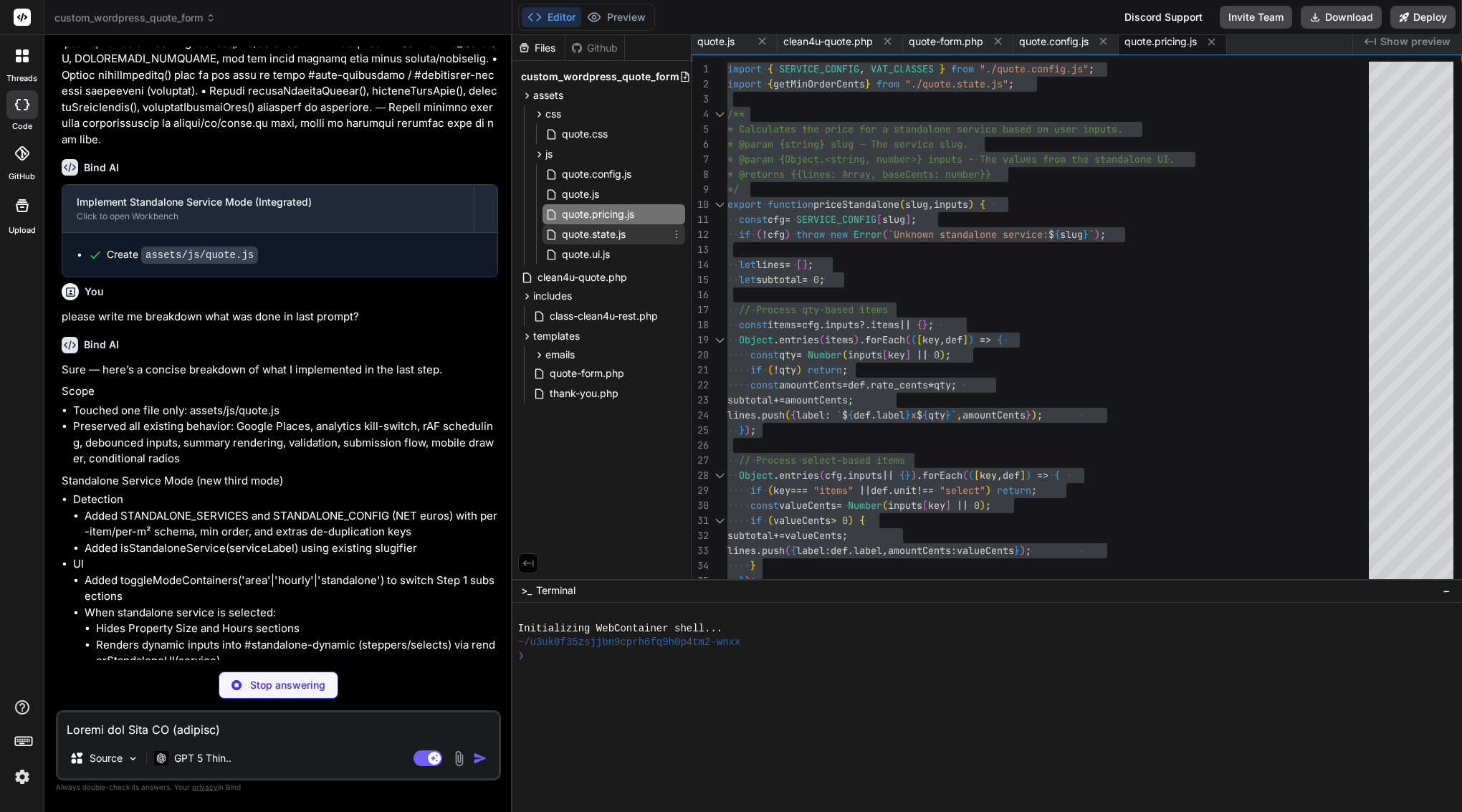
type textarea "return String(text || '') .toLowerCase() .replace(/[^a-z0-9]+/g, '_') .replace(…"
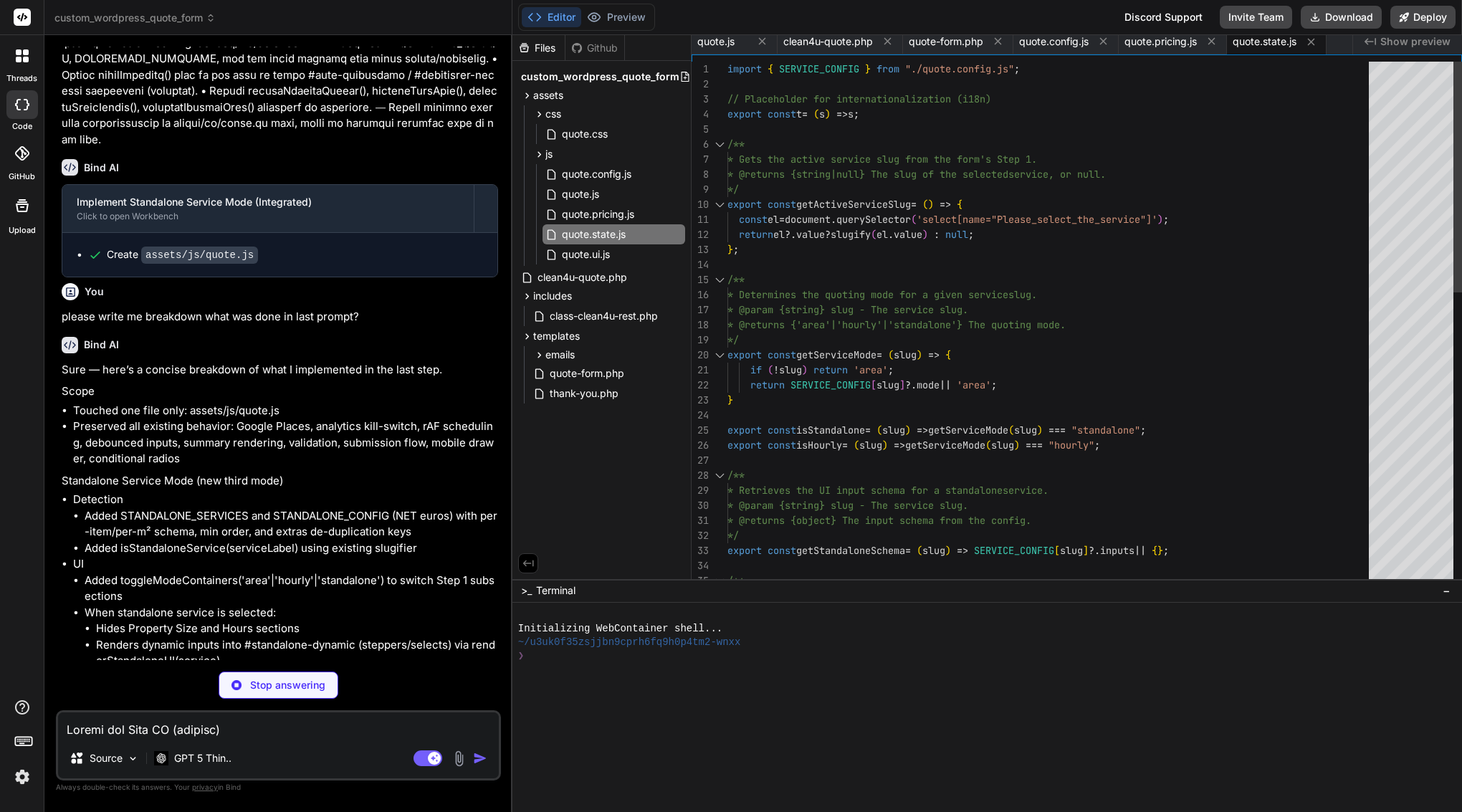
type textarea "x"
type textarea "const el = document.querySelector('select[name="Please_select_the_service"]'); …"
click at [872, 208] on span "getActiveServiceSlug" at bounding box center [854, 205] width 115 height 13
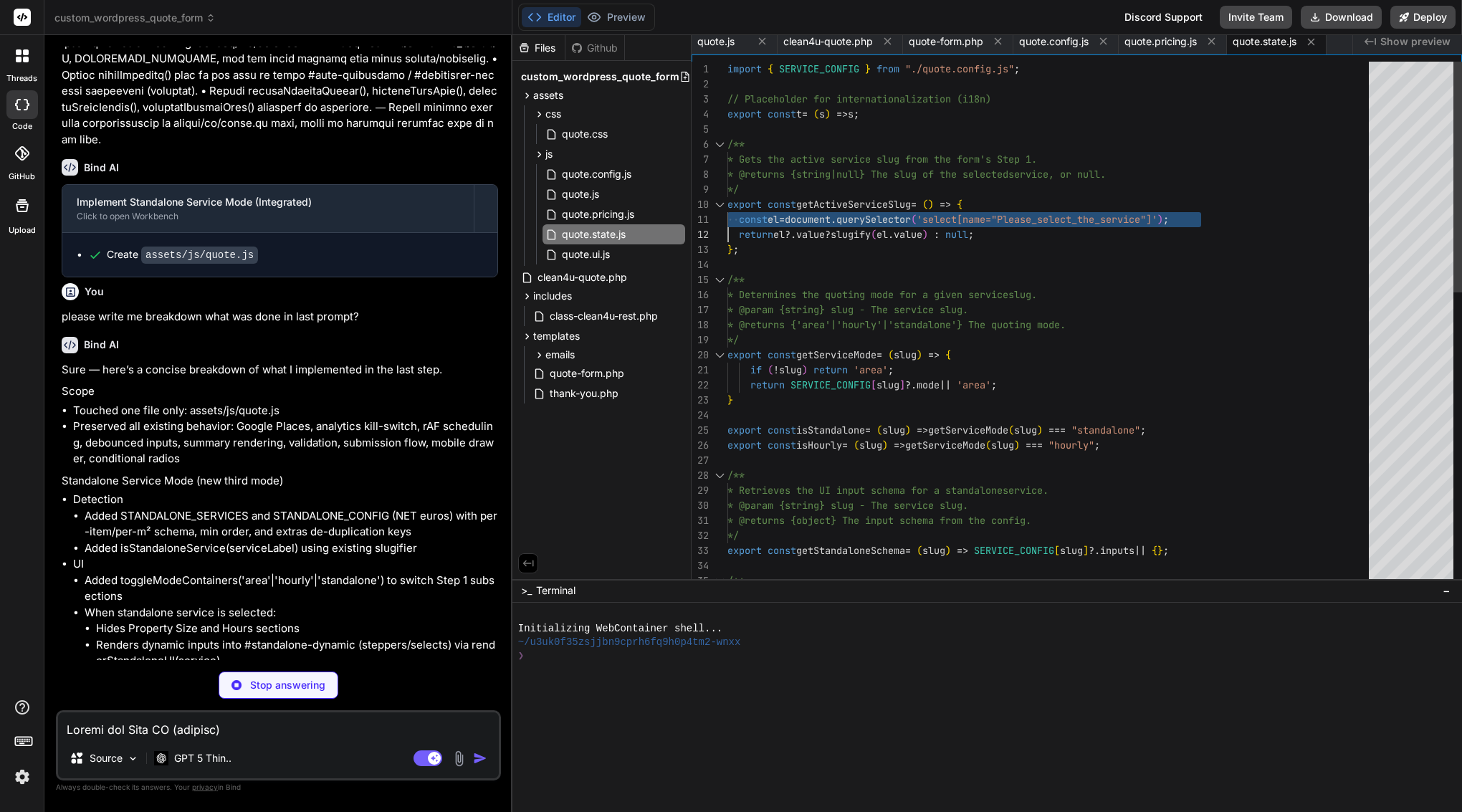
type textarea "x"
type textarea "import { SERVICE_CONFIG } from "./quote.config.js"; // Placeholder for internat…"
click at [872, 208] on span "getActiveServiceSlug" at bounding box center [854, 205] width 115 height 13
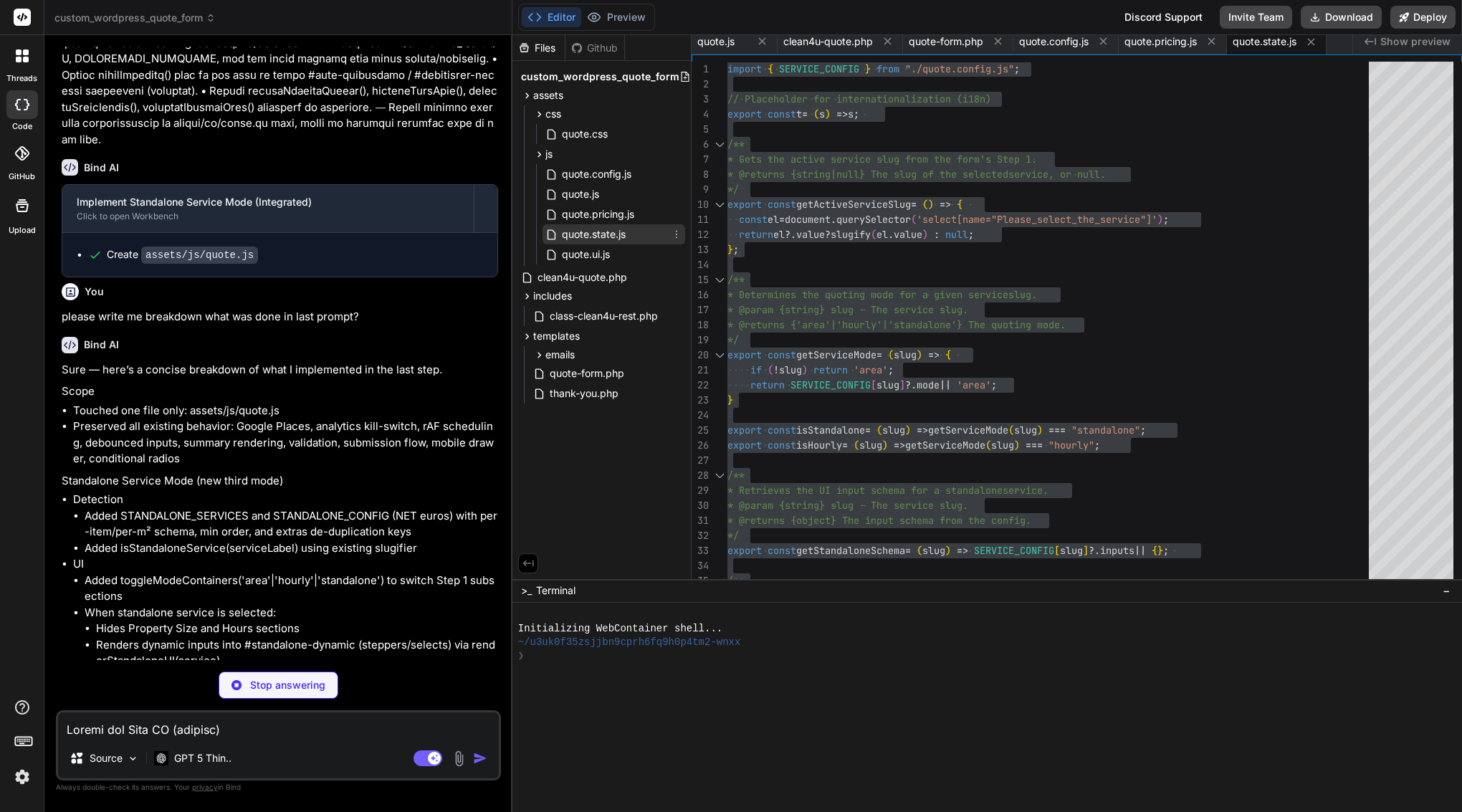
click at [675, 235] on icon at bounding box center [676, 234] width 11 height 11
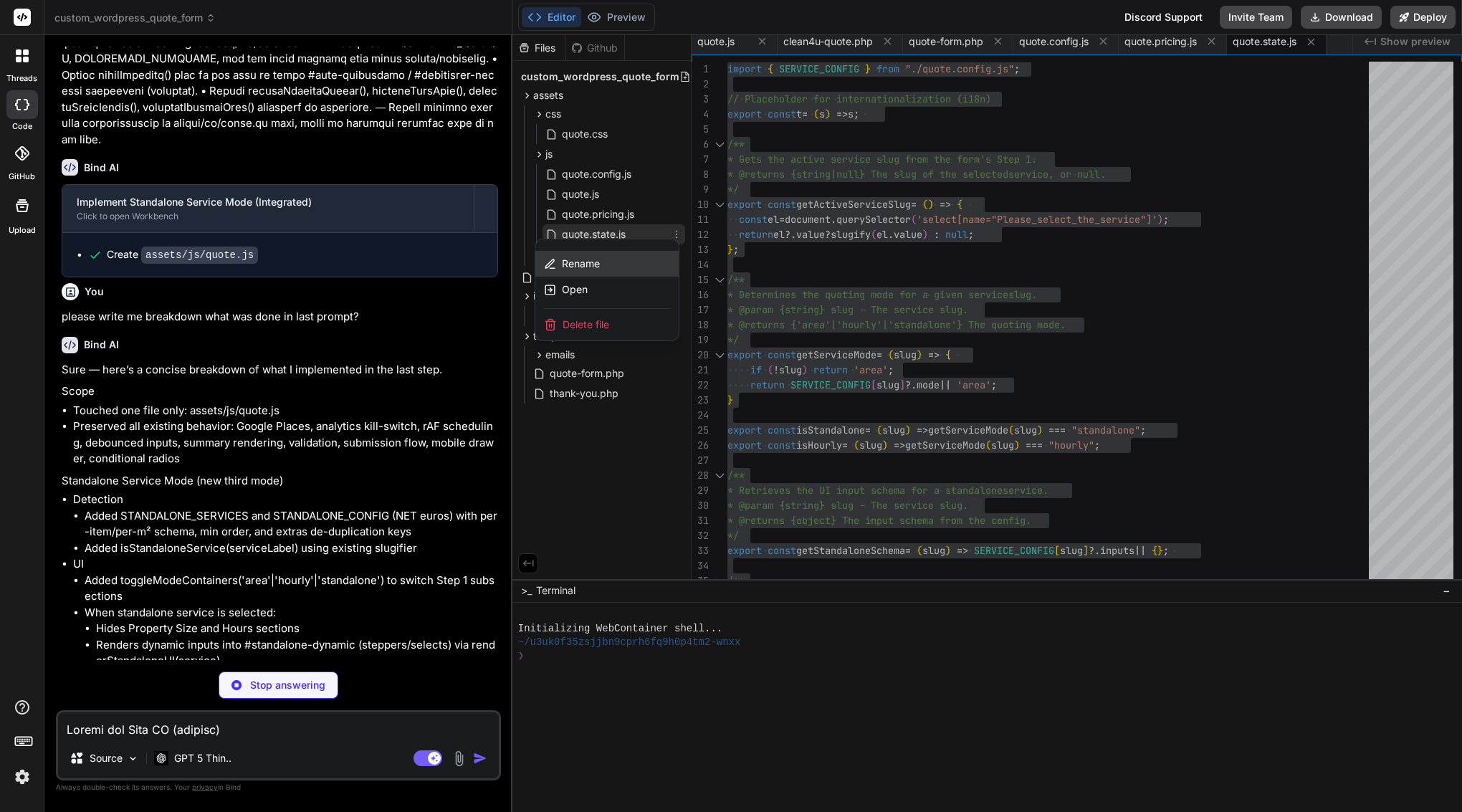
click at [590, 270] on span "Rename" at bounding box center [580, 264] width 38 height 15
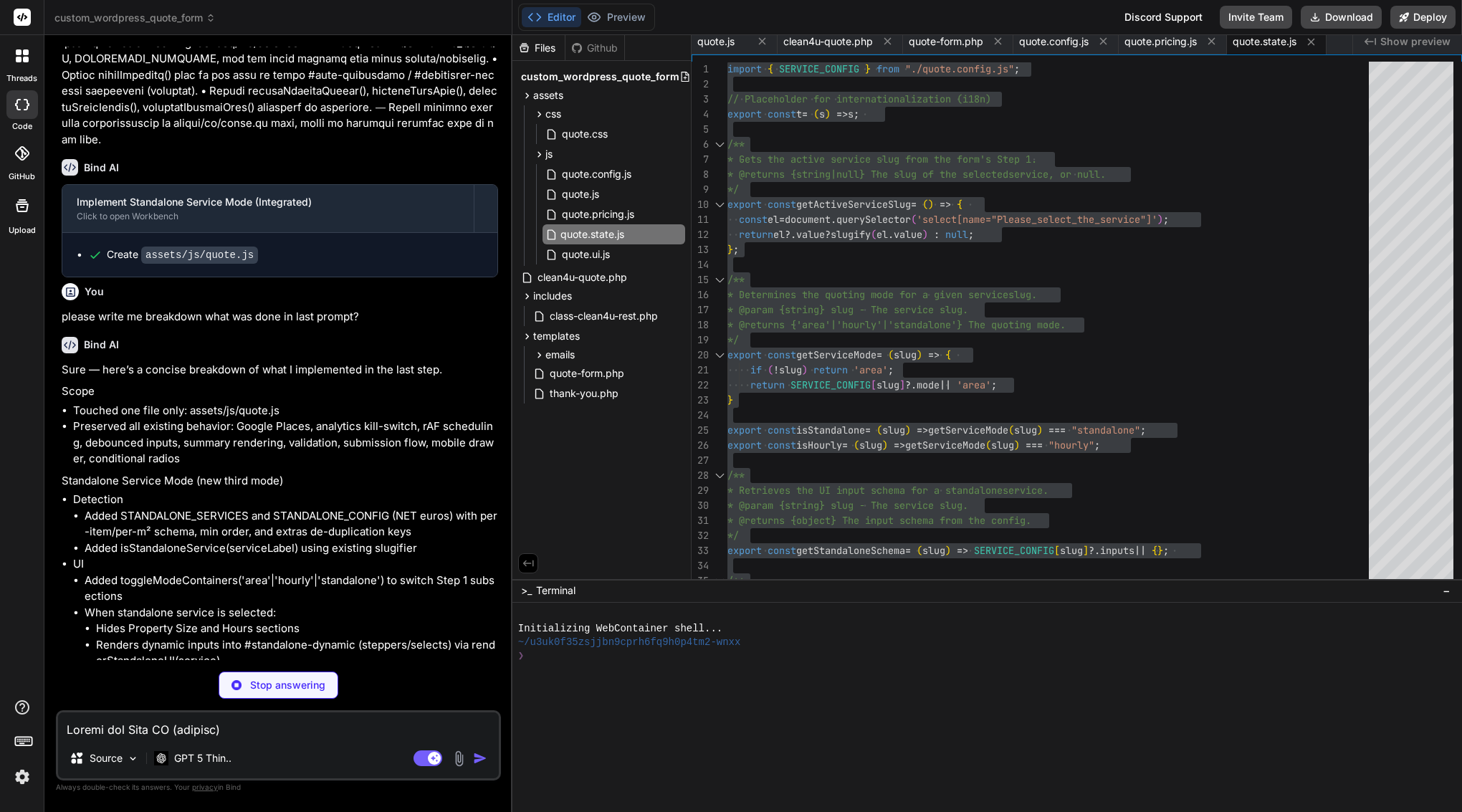
click at [612, 234] on input "quote.state.js" at bounding box center [639, 234] width 157 height 17
click at [587, 233] on input "quote.state.js" at bounding box center [639, 234] width 157 height 17
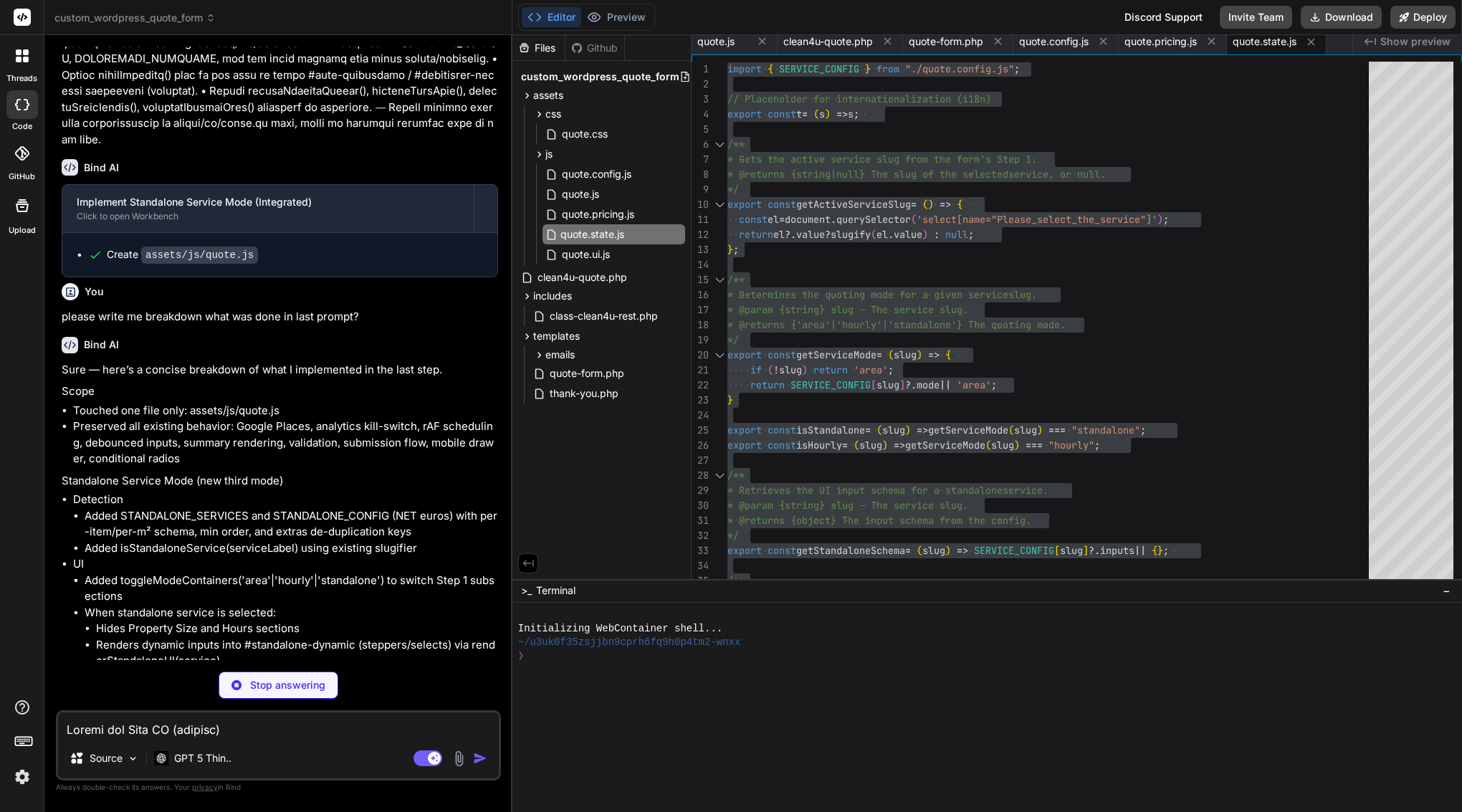
click at [587, 233] on input "quote.state.js" at bounding box center [639, 234] width 157 height 17
type textarea "x"
click at [1062, 37] on span "quote.config.js" at bounding box center [1054, 41] width 70 height 15
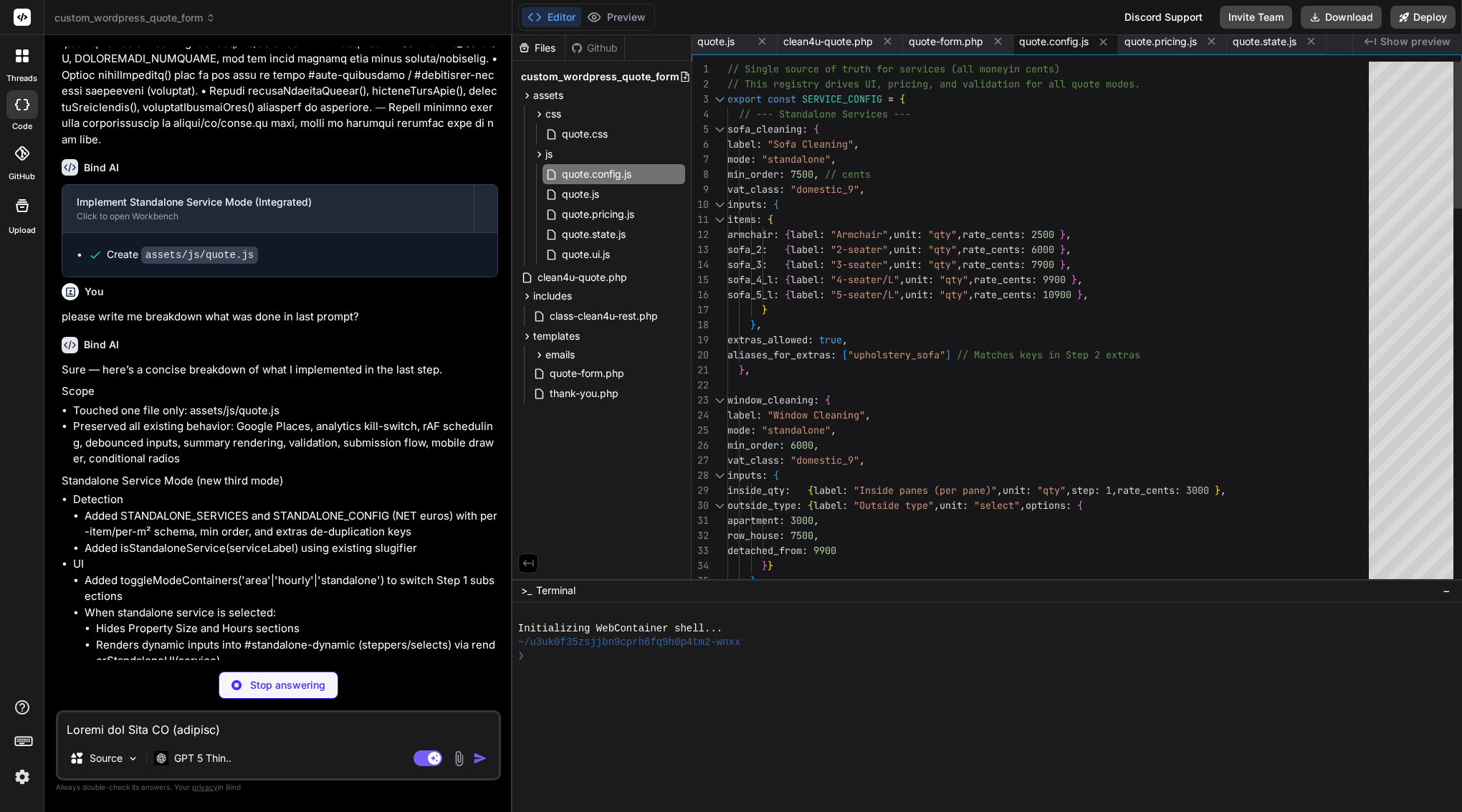
type textarea "x"
type textarea "})();"
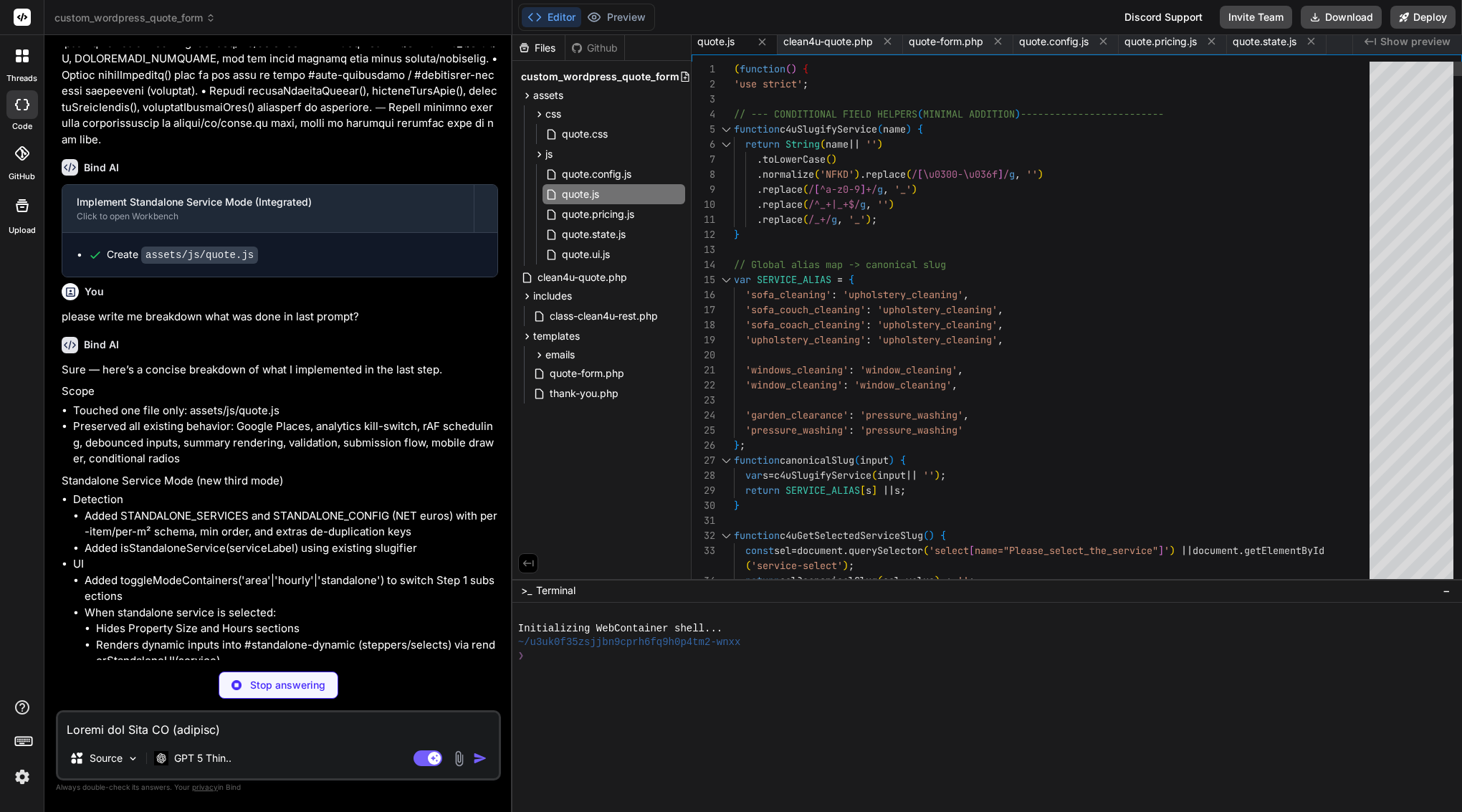
type textarea "x"
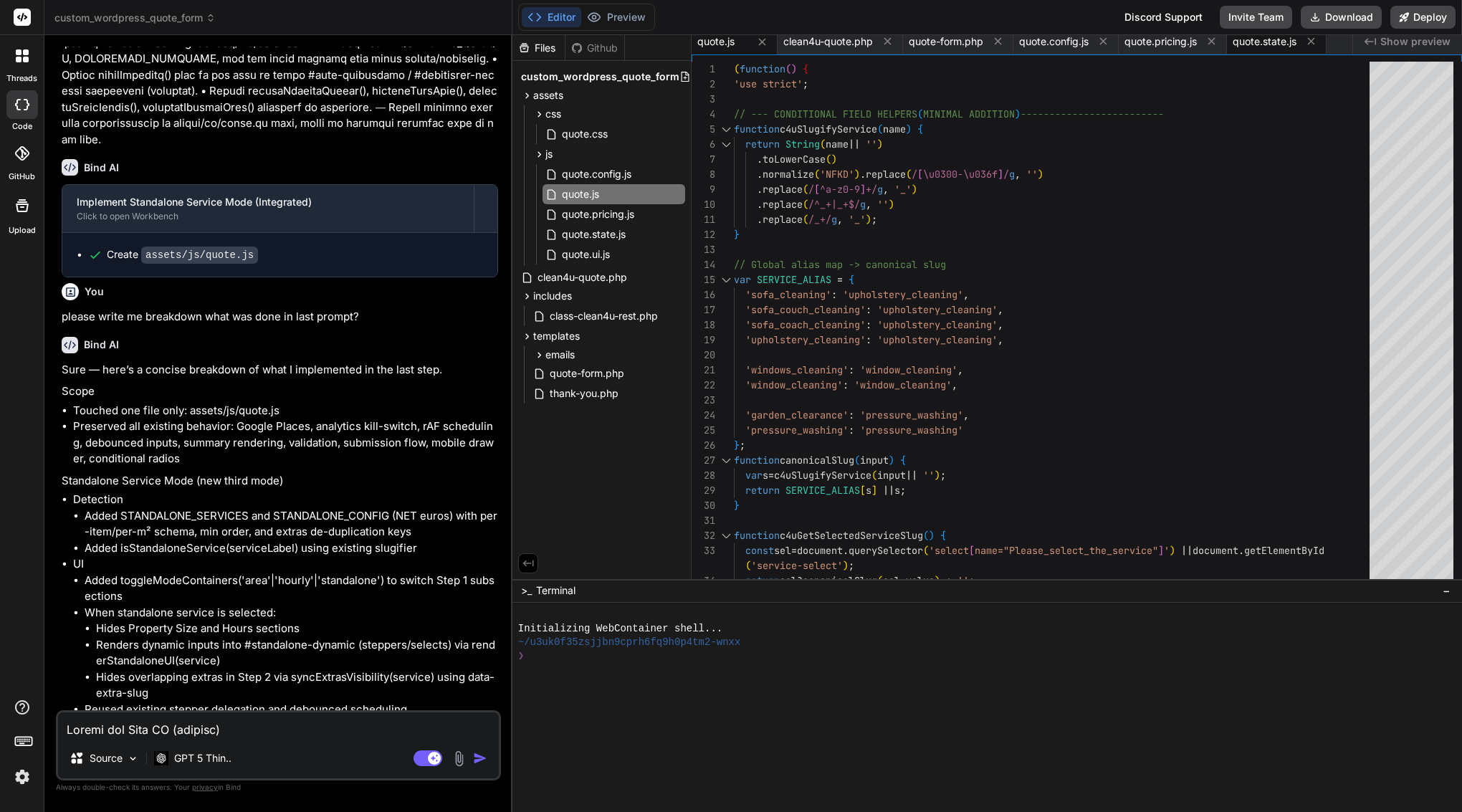
click at [1265, 39] on span "quote.state.js" at bounding box center [1265, 41] width 64 height 15
type textarea "return String(text || '') .toLowerCase() .replace(/[^a-z0-9]+/g, '_') .replace(…"
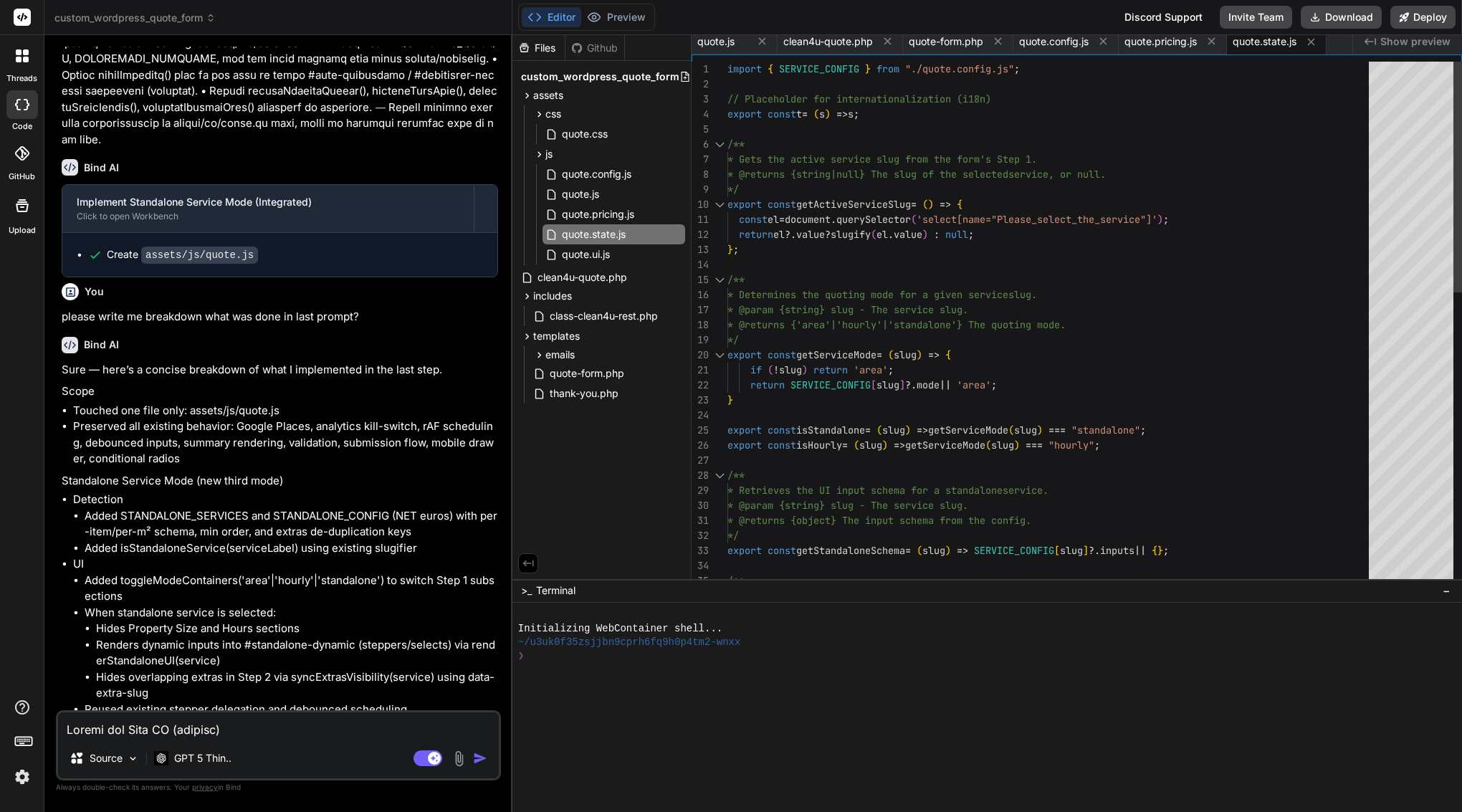
type textarea "x"
click at [877, 250] on div "} ;" at bounding box center [1053, 250] width 650 height 15
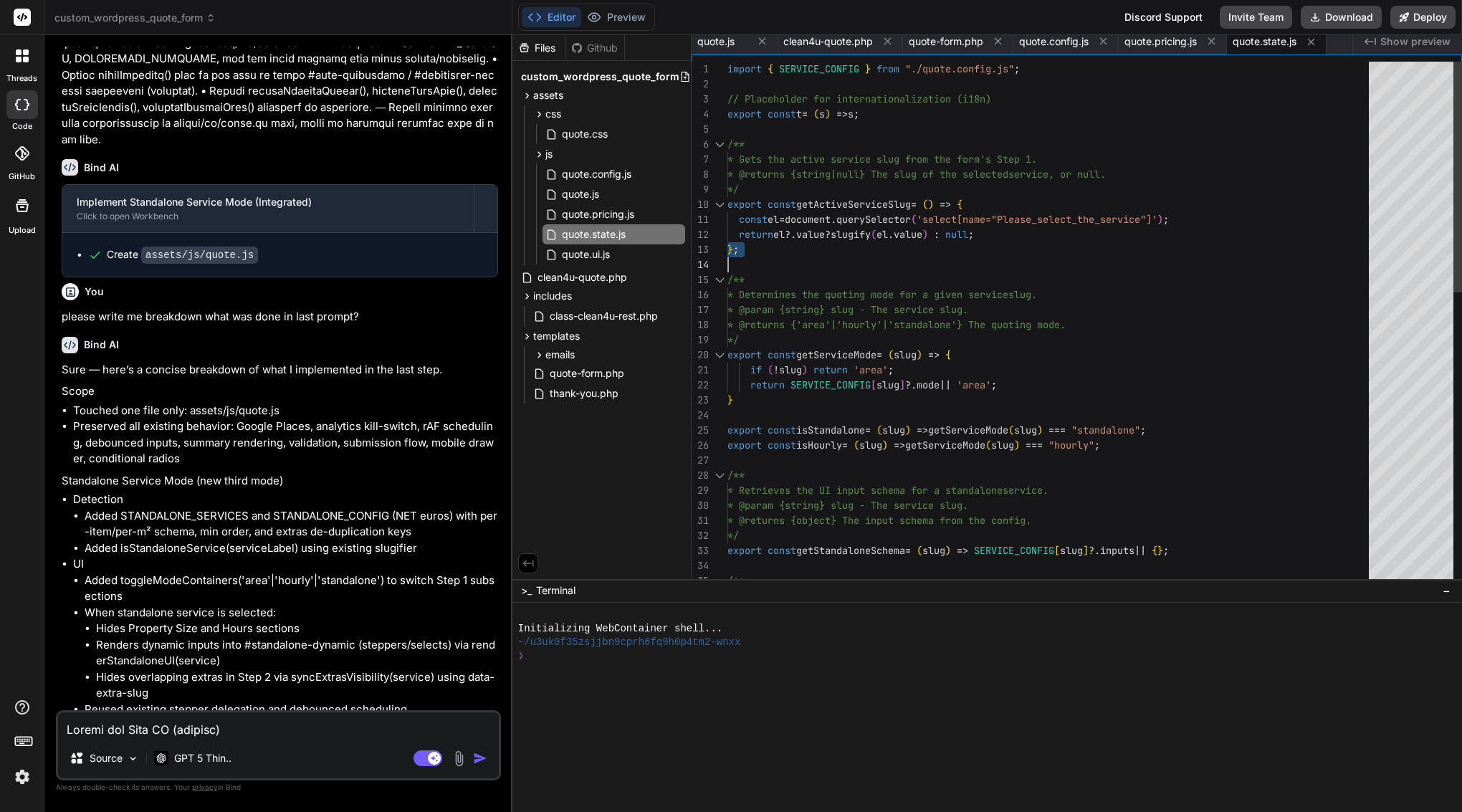
click at [877, 250] on div "} ;" at bounding box center [1053, 250] width 650 height 15
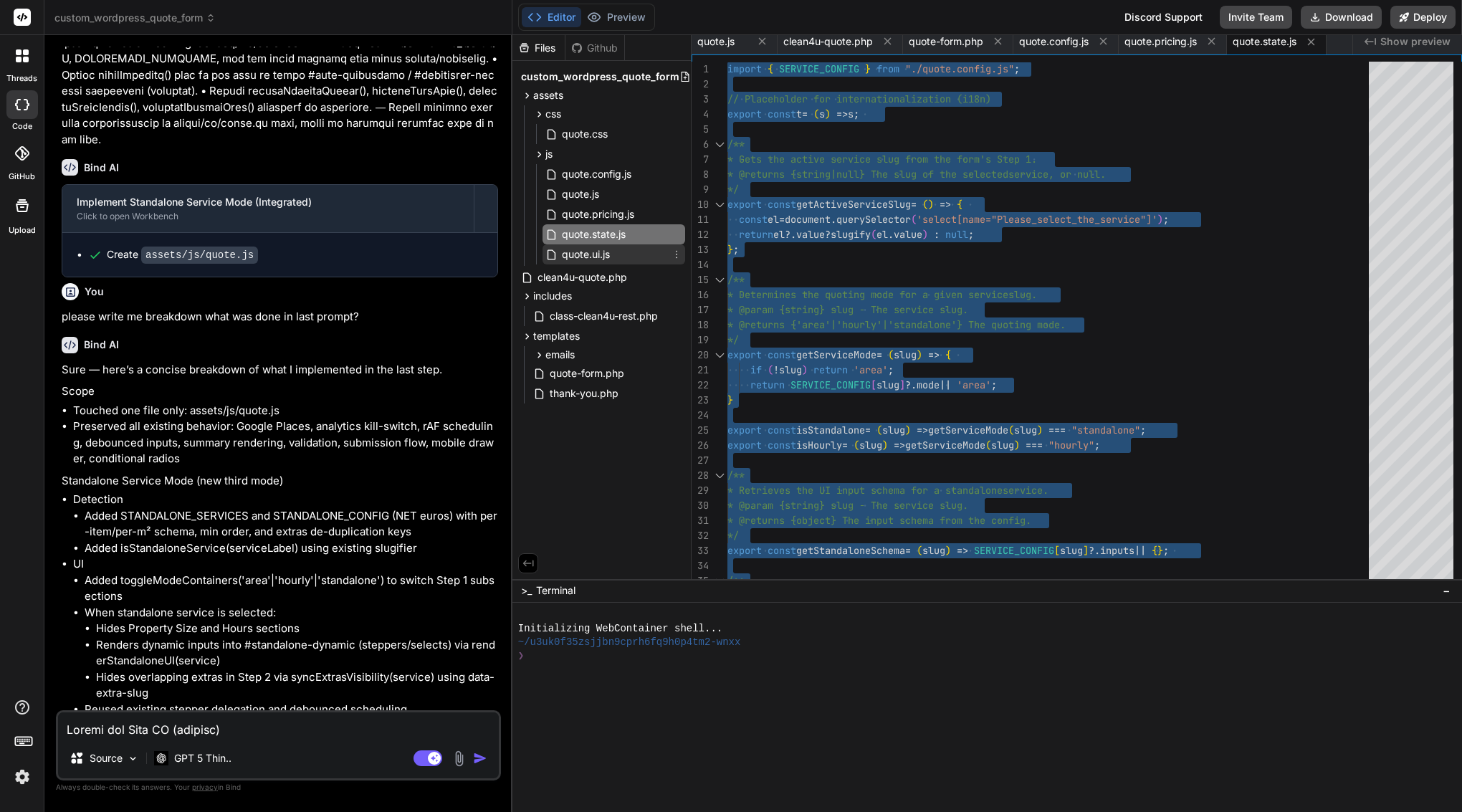
click at [589, 250] on span "quote.ui.js" at bounding box center [586, 254] width 50 height 17
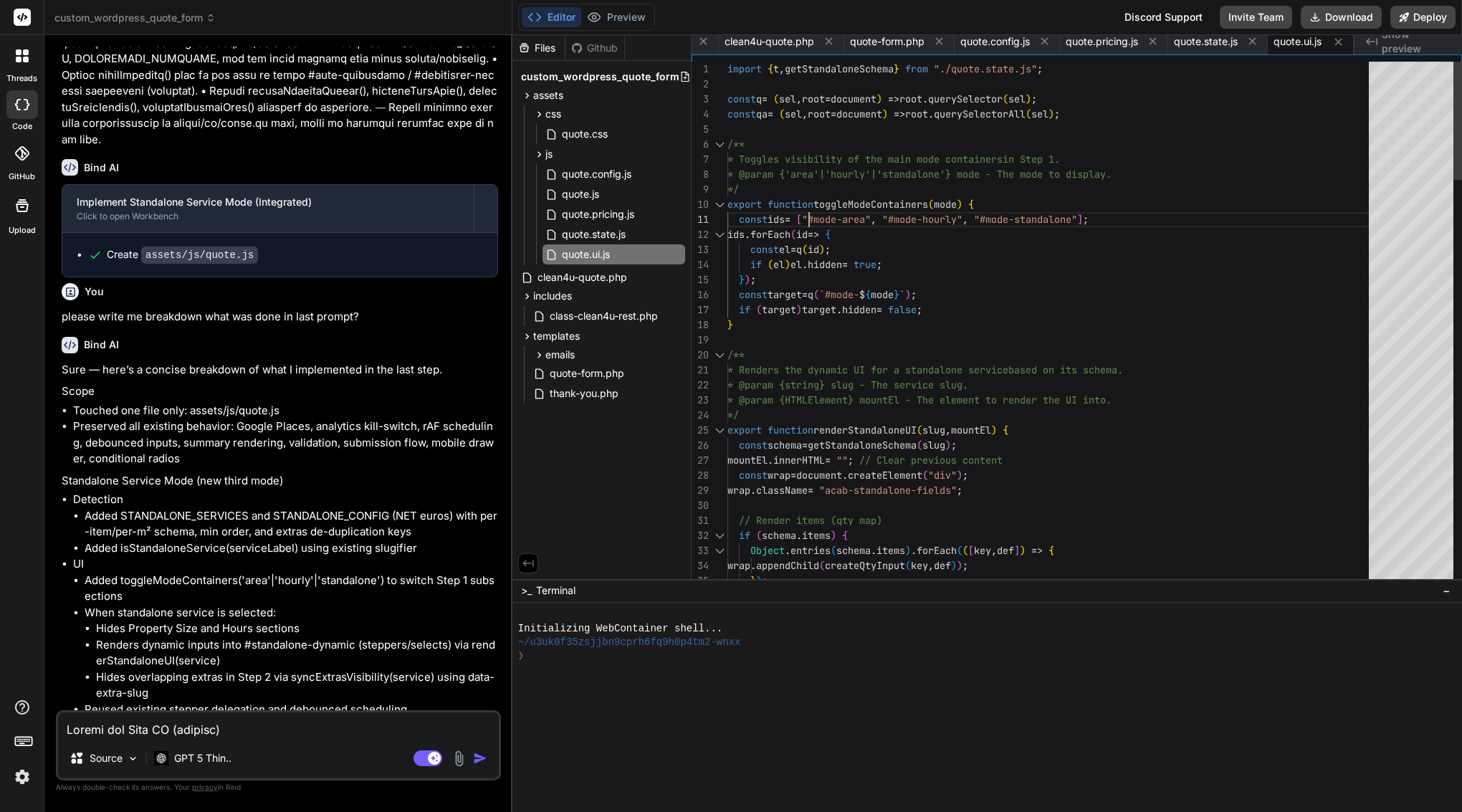
scroll to position [0, 0]
click at [802, 216] on span "[" at bounding box center [799, 219] width 6 height 13
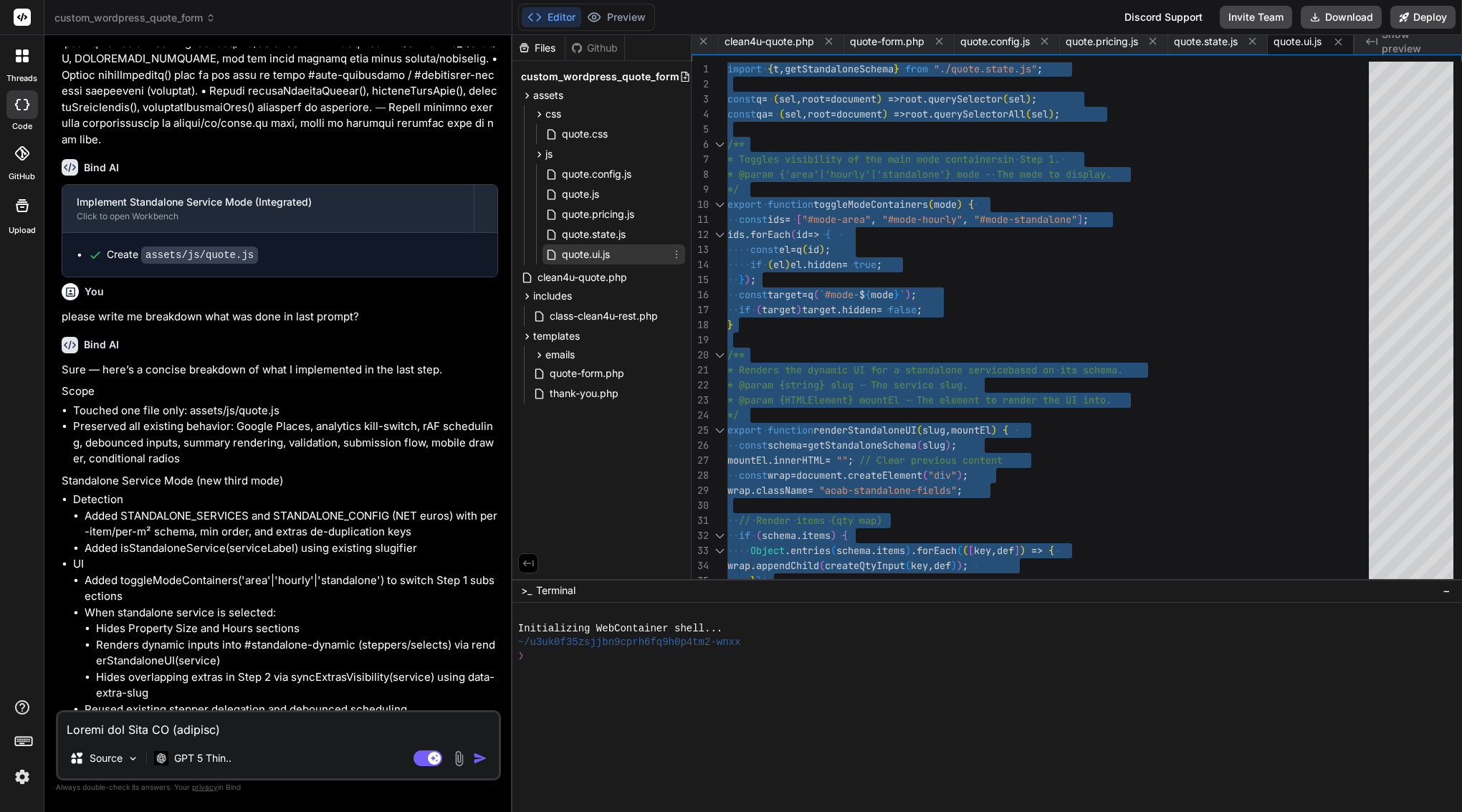
click at [675, 252] on icon at bounding box center [676, 254] width 11 height 11
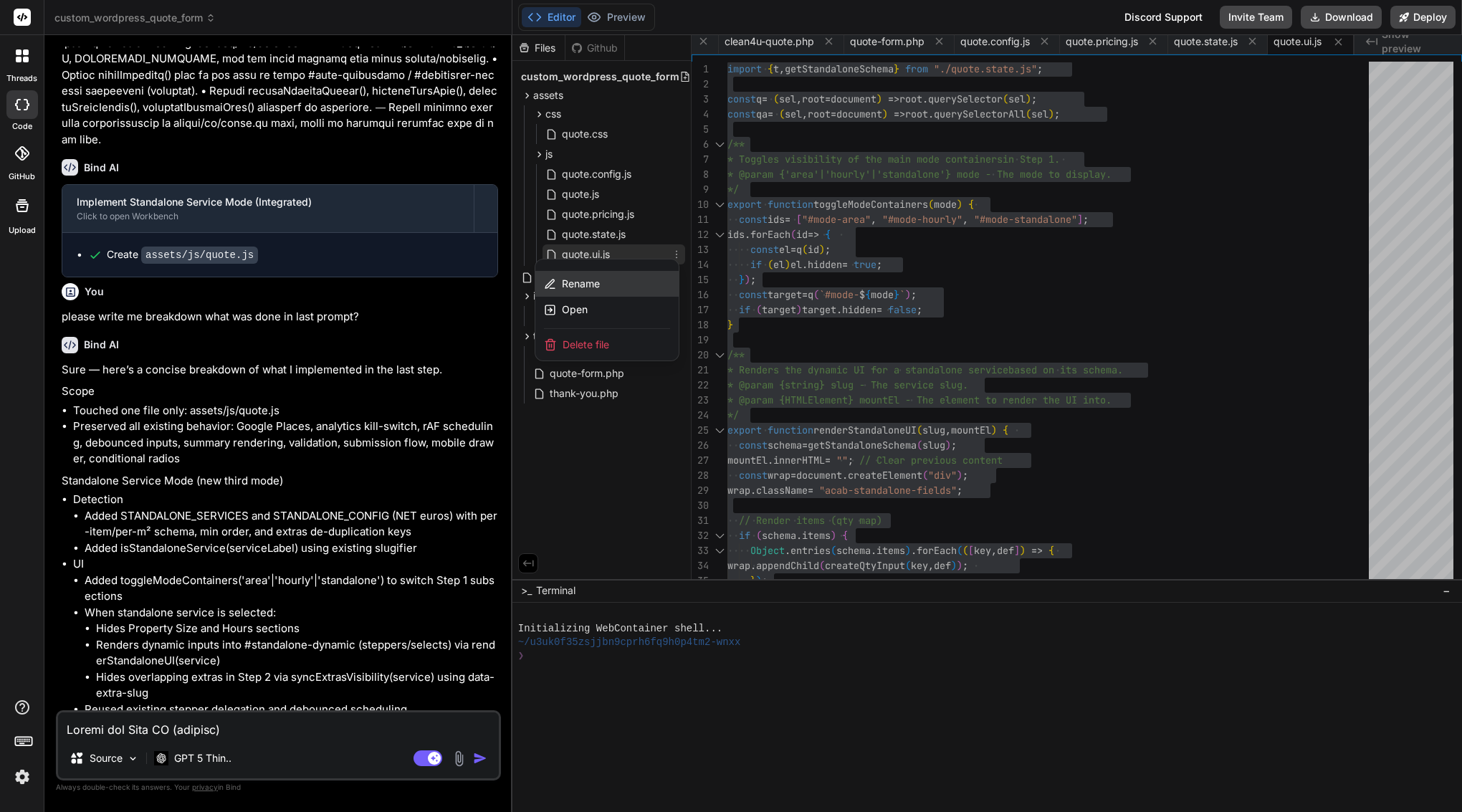
click at [587, 281] on span "Rename" at bounding box center [580, 284] width 38 height 15
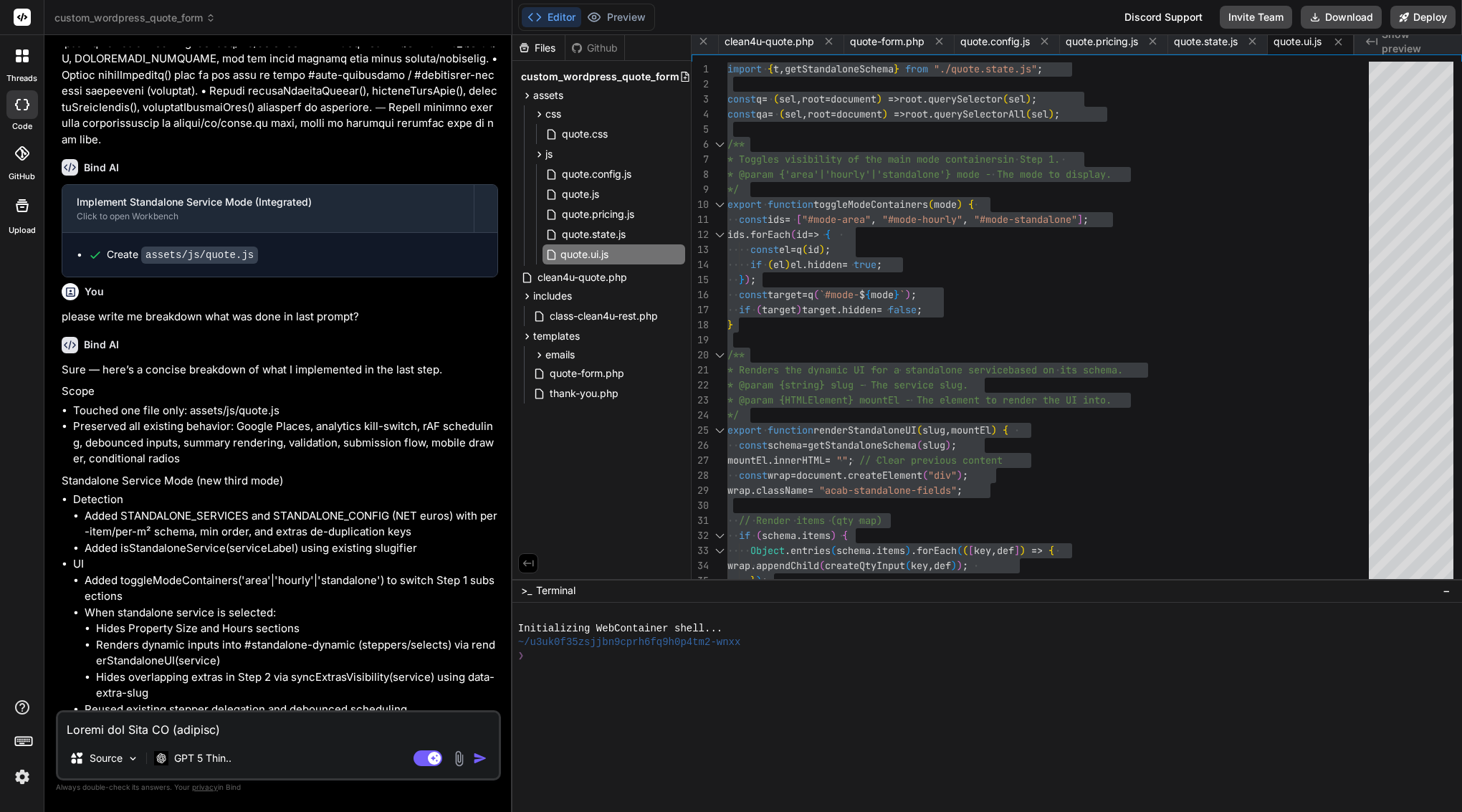
click at [594, 250] on input "quote.ui.js" at bounding box center [639, 254] width 157 height 17
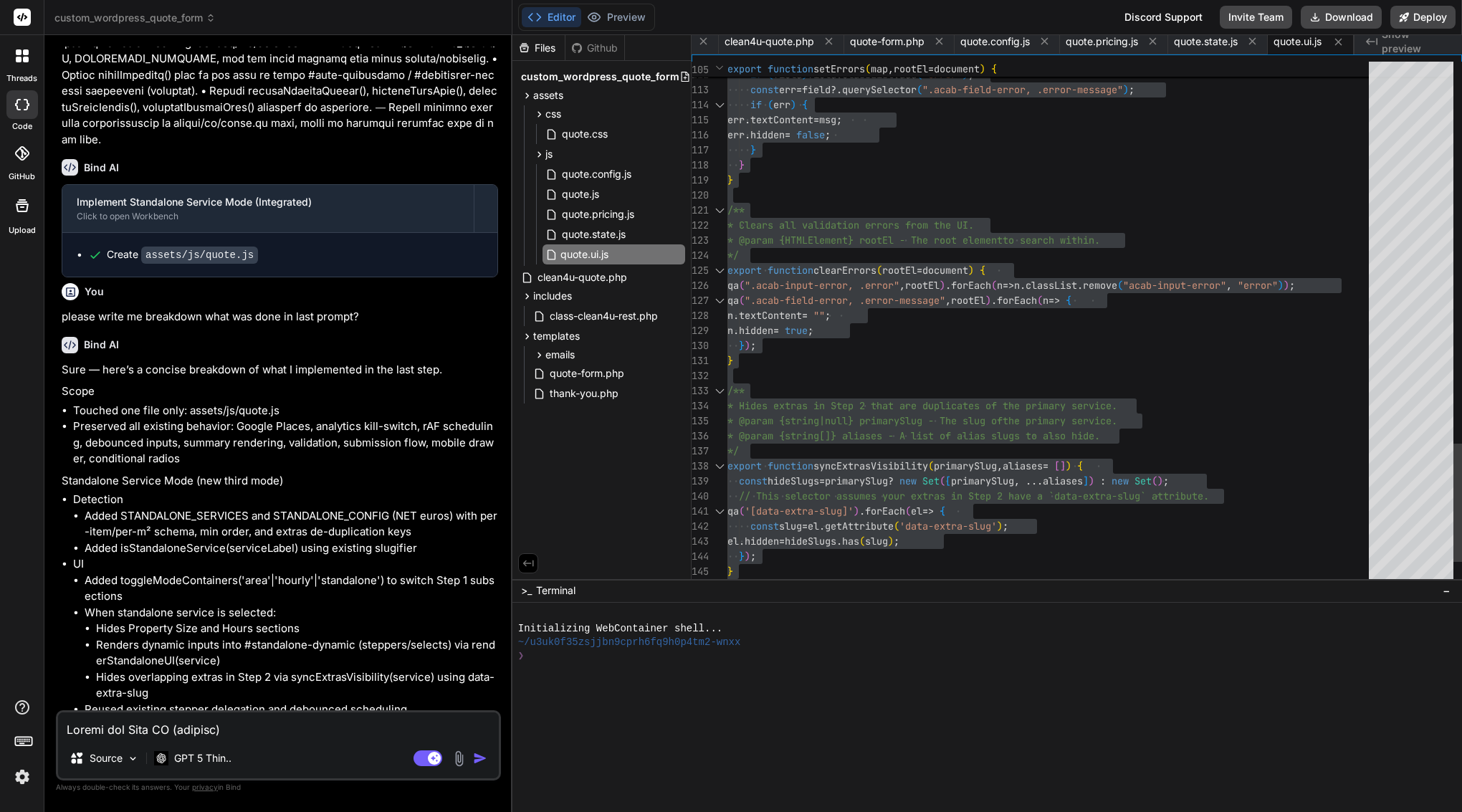
click at [862, 291] on span "".acab-input-error, .error"" at bounding box center [821, 285] width 155 height 13
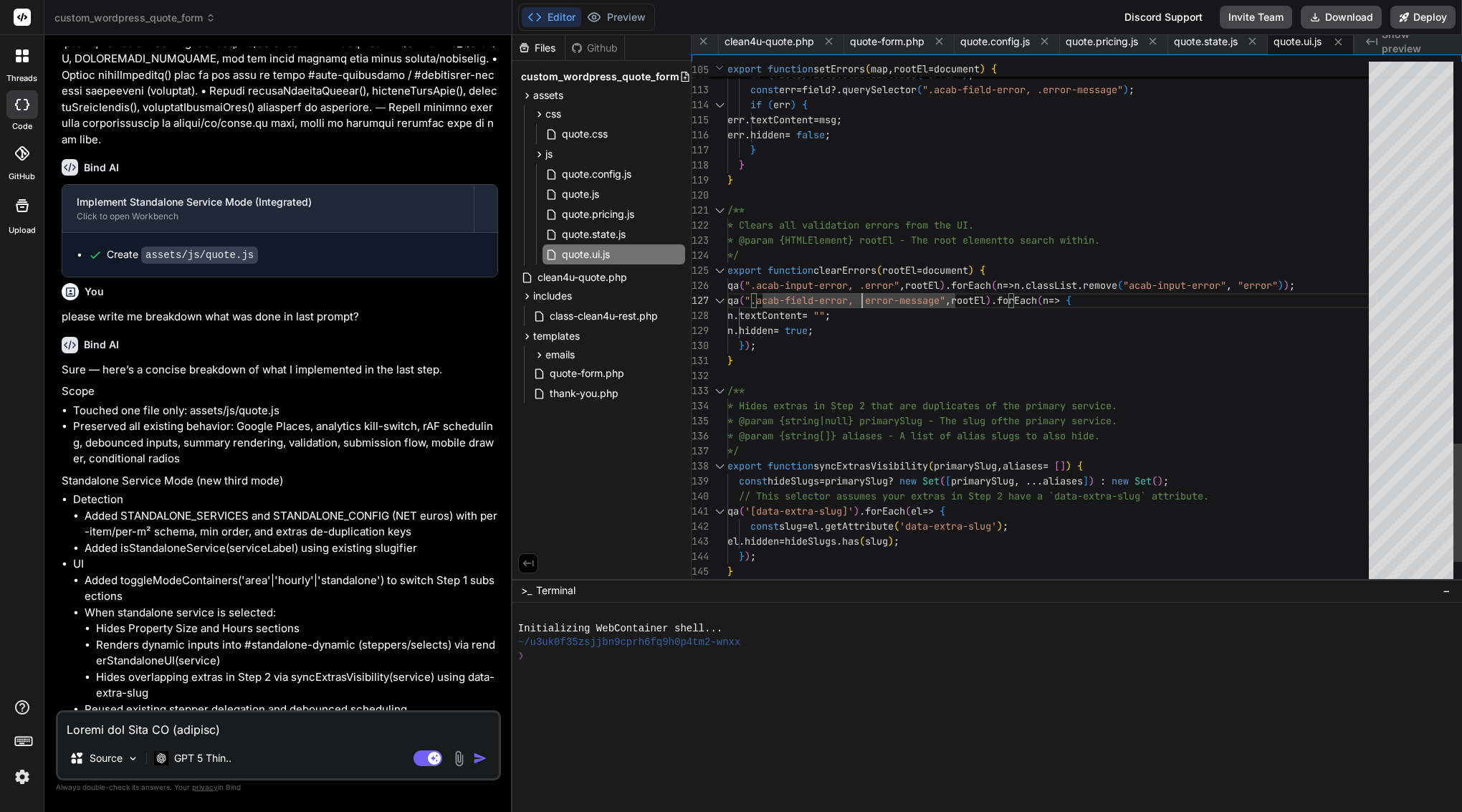
click at [862, 291] on span "".acab-input-error, .error"" at bounding box center [821, 285] width 155 height 13
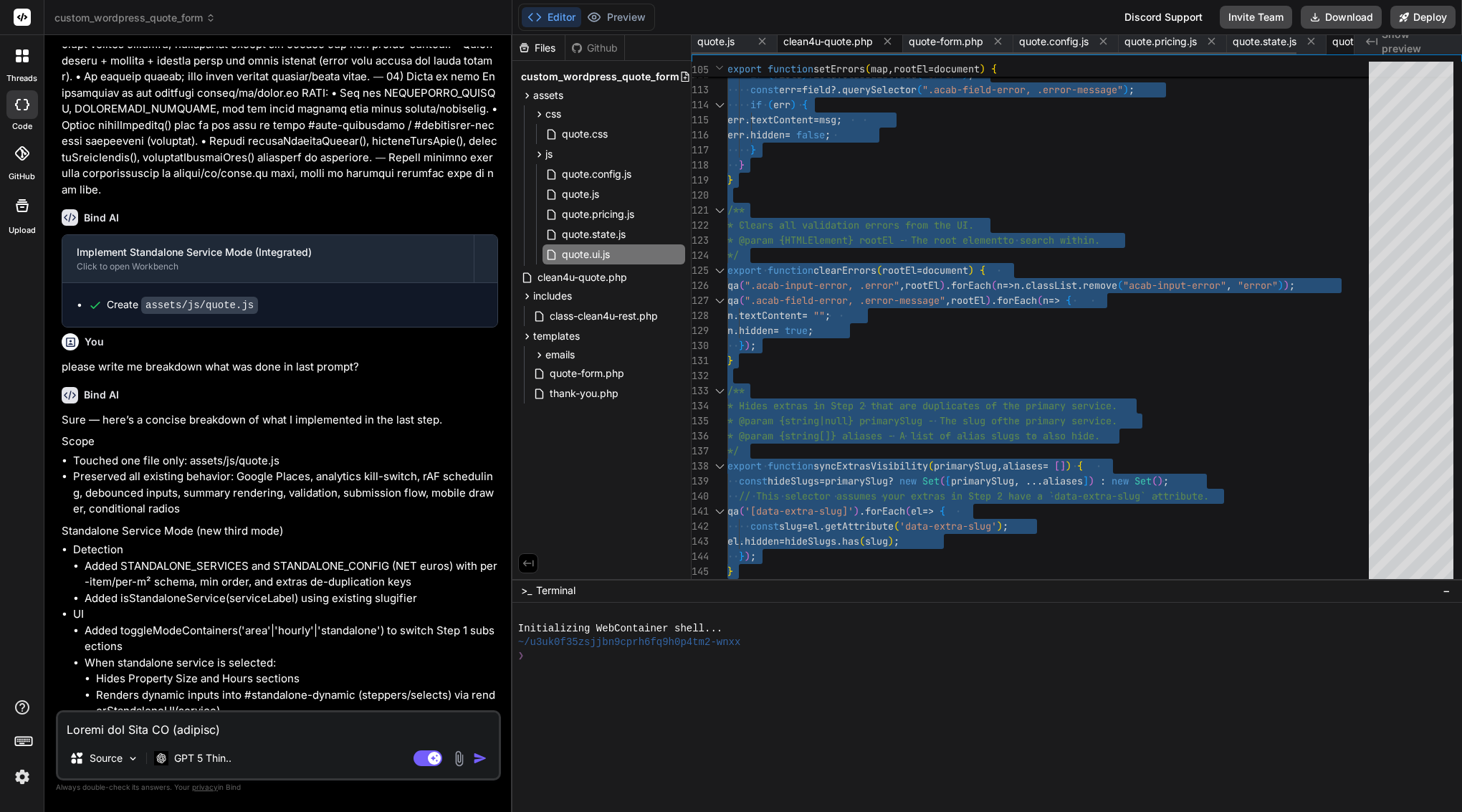
scroll to position [0, 0]
click at [730, 45] on span "quote.js" at bounding box center [716, 41] width 38 height 15
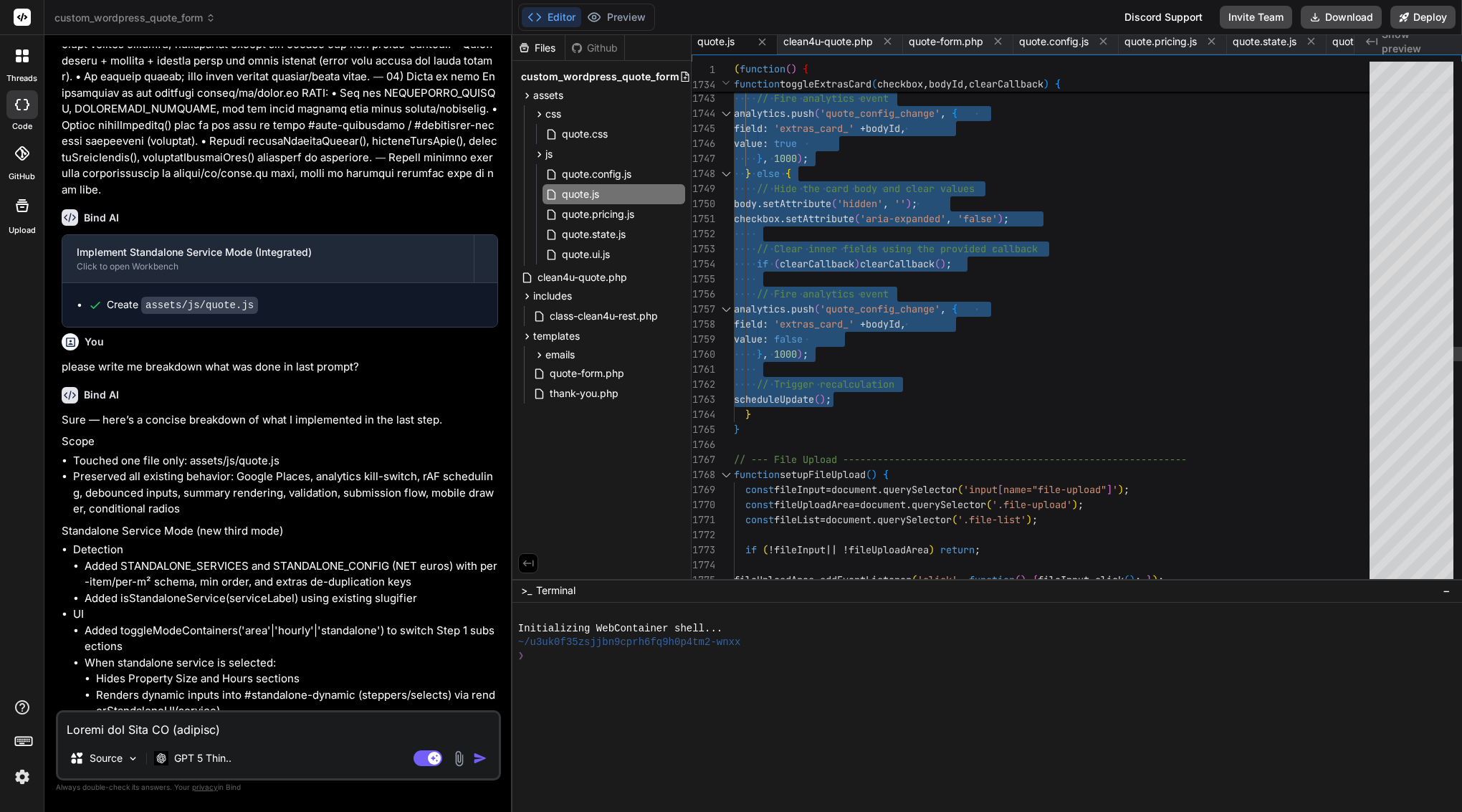
scroll to position [15, 0]
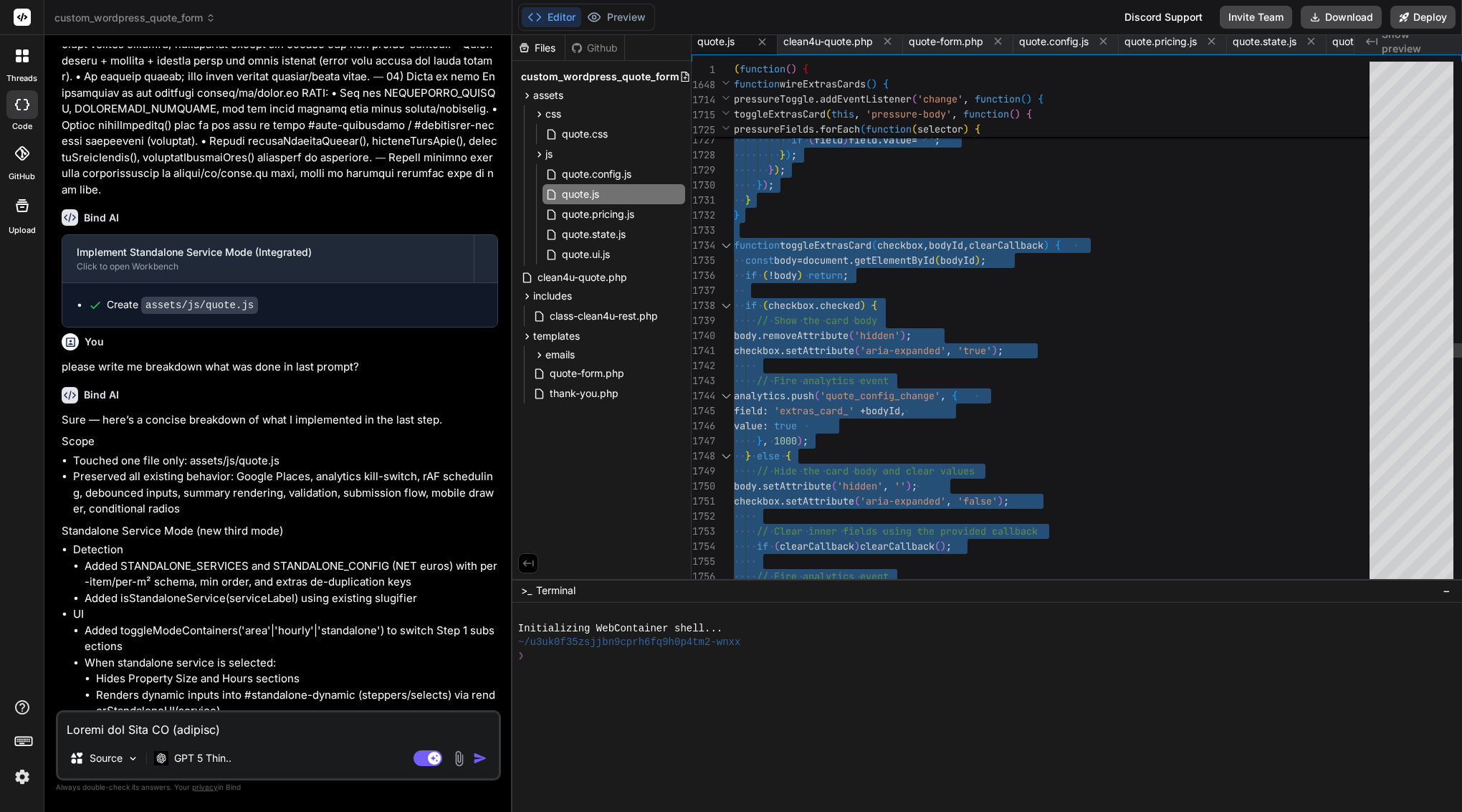
click at [922, 207] on div "}" at bounding box center [1056, 200] width 644 height 15
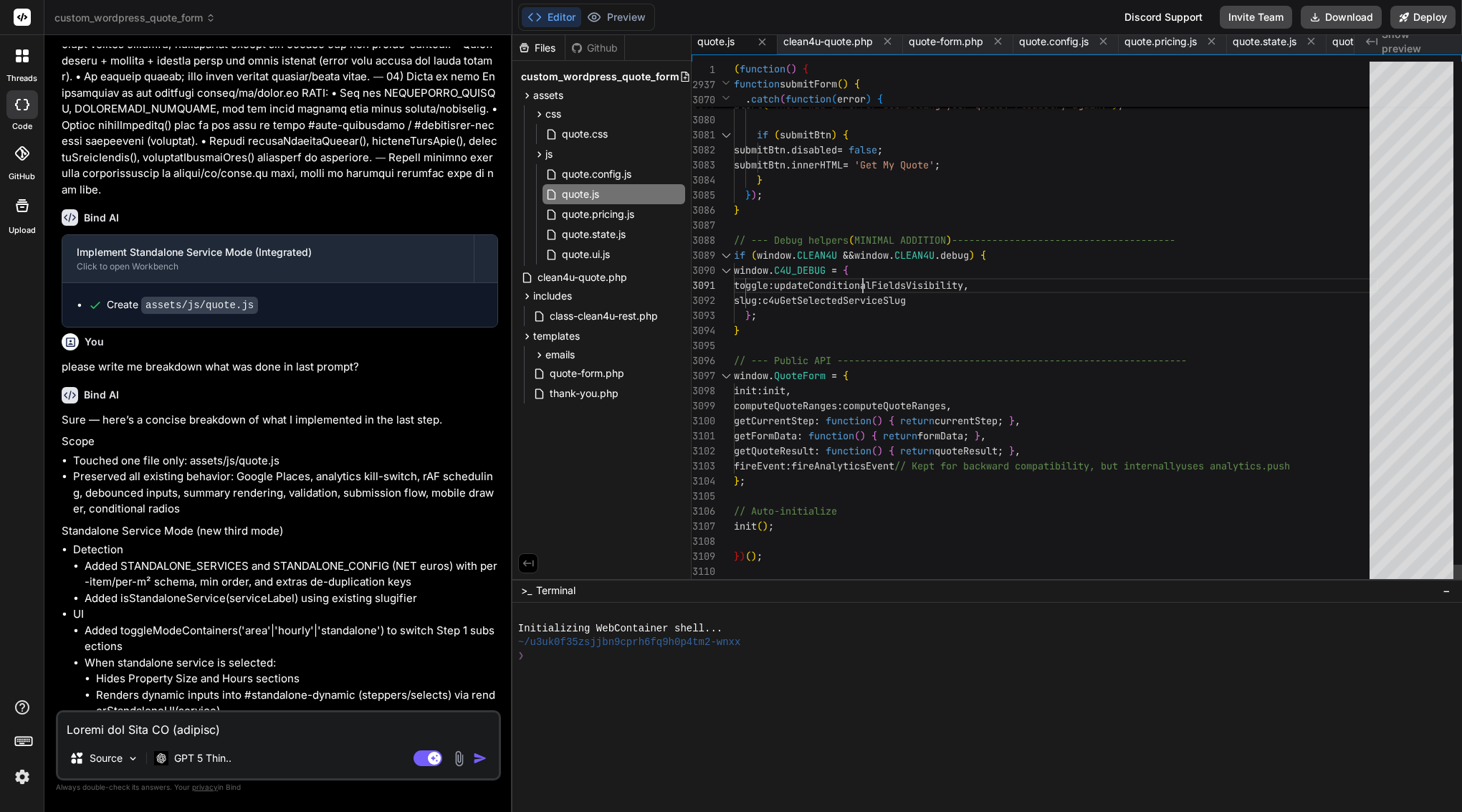
click at [865, 273] on div "window . C4U_DEBUG = {" at bounding box center [1056, 271] width 644 height 15
type textarea "(function() { 'use strict'; // --- CONDITIONAL FIELD HELPERS (MINIMAL ADDITION)…"
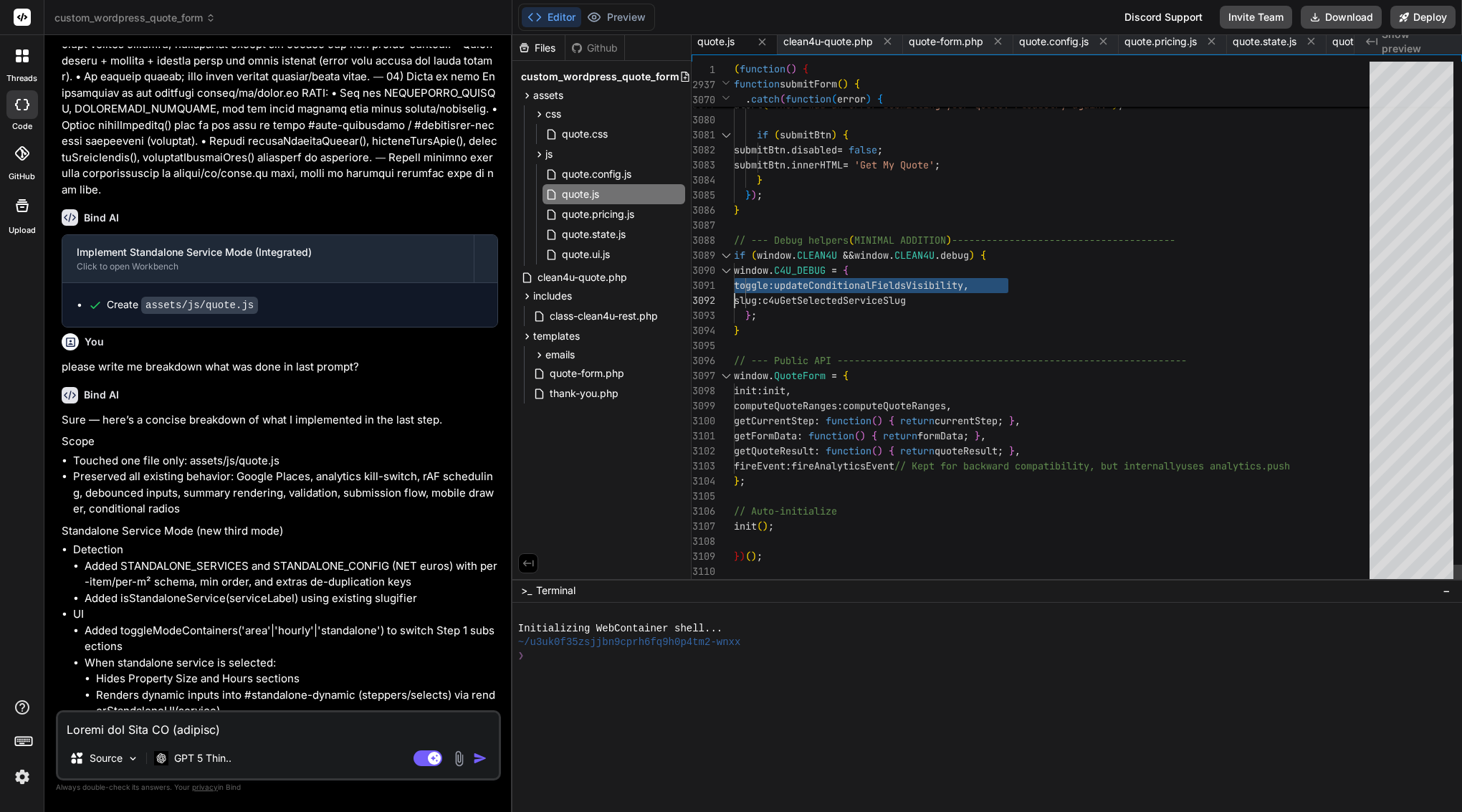
click at [865, 273] on div "window . C4U_DEBUG = {" at bounding box center [1056, 271] width 644 height 15
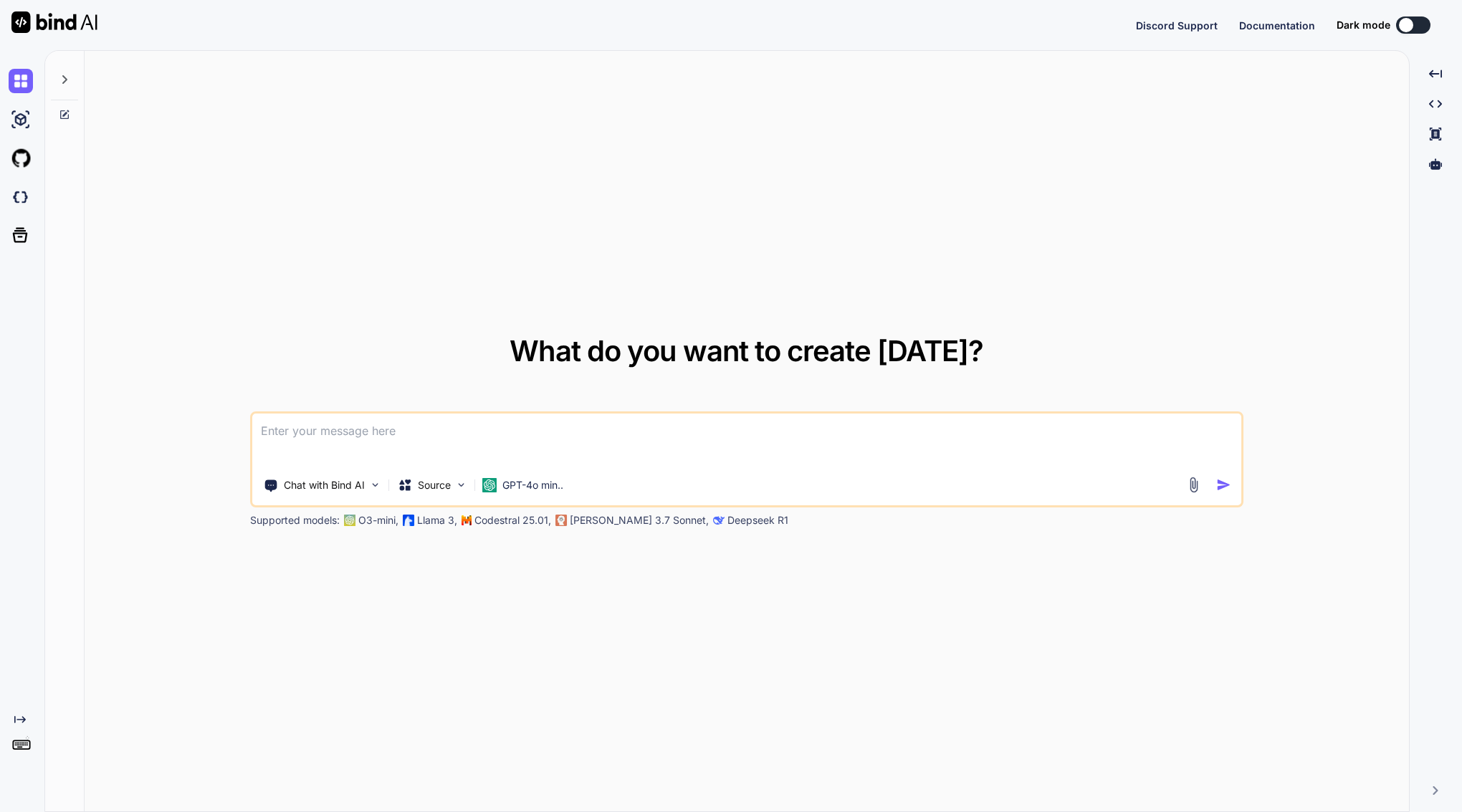
type textarea "x"
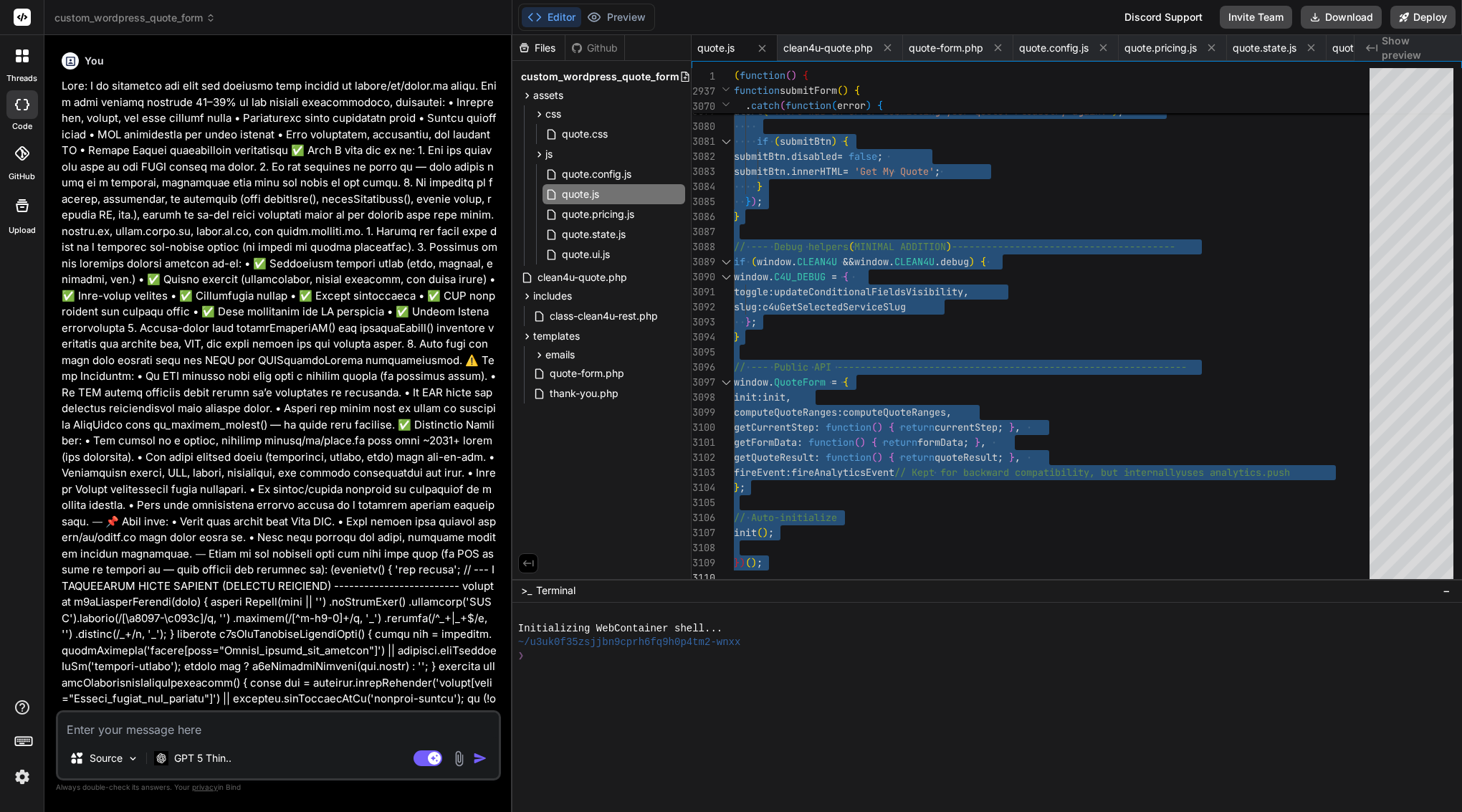
scroll to position [6, 0]
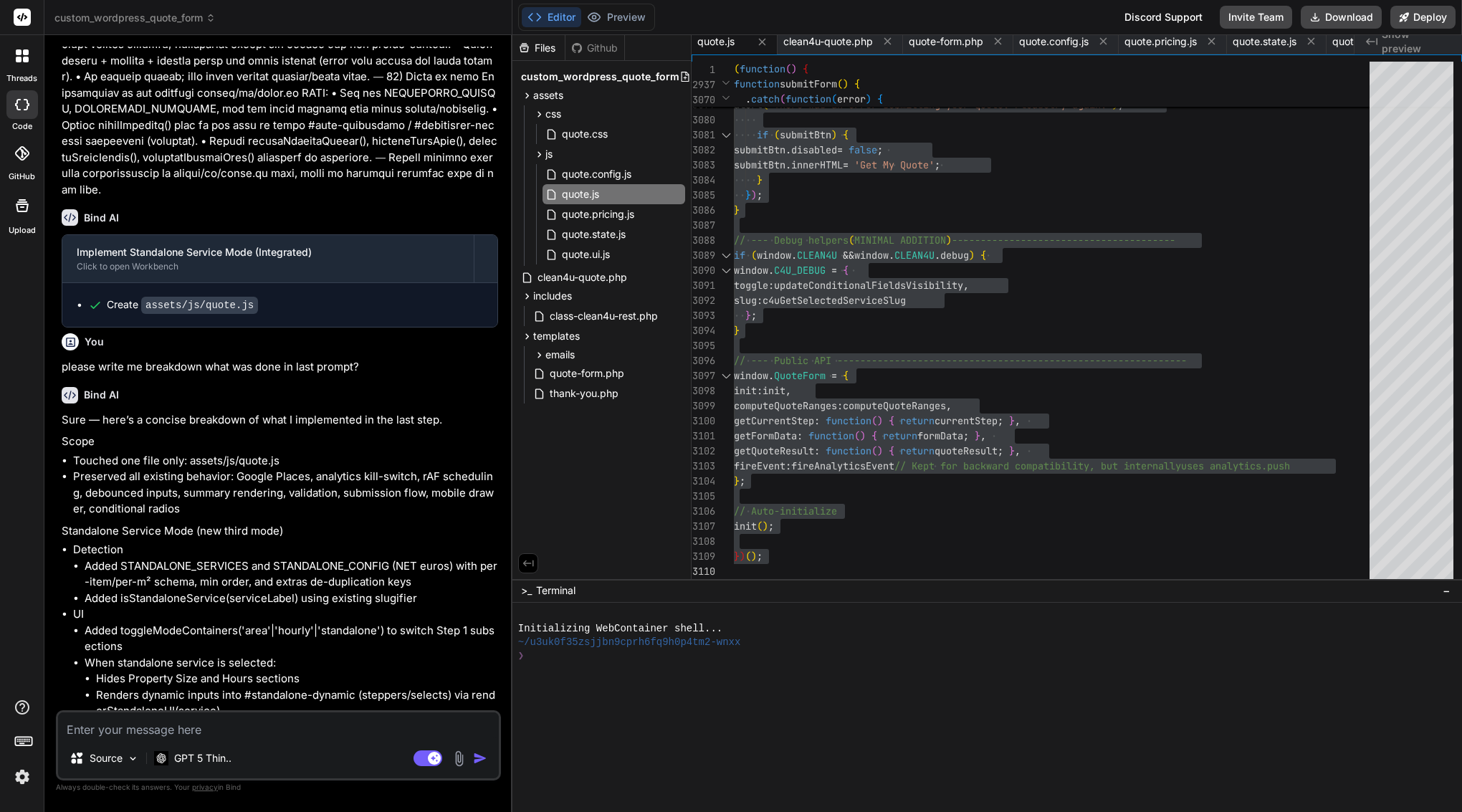
click at [174, 730] on textarea at bounding box center [278, 725] width 441 height 26
paste textarea "awesome—here’s a clean, copy-paste “Bind AI Implementation Prompt” that covers …"
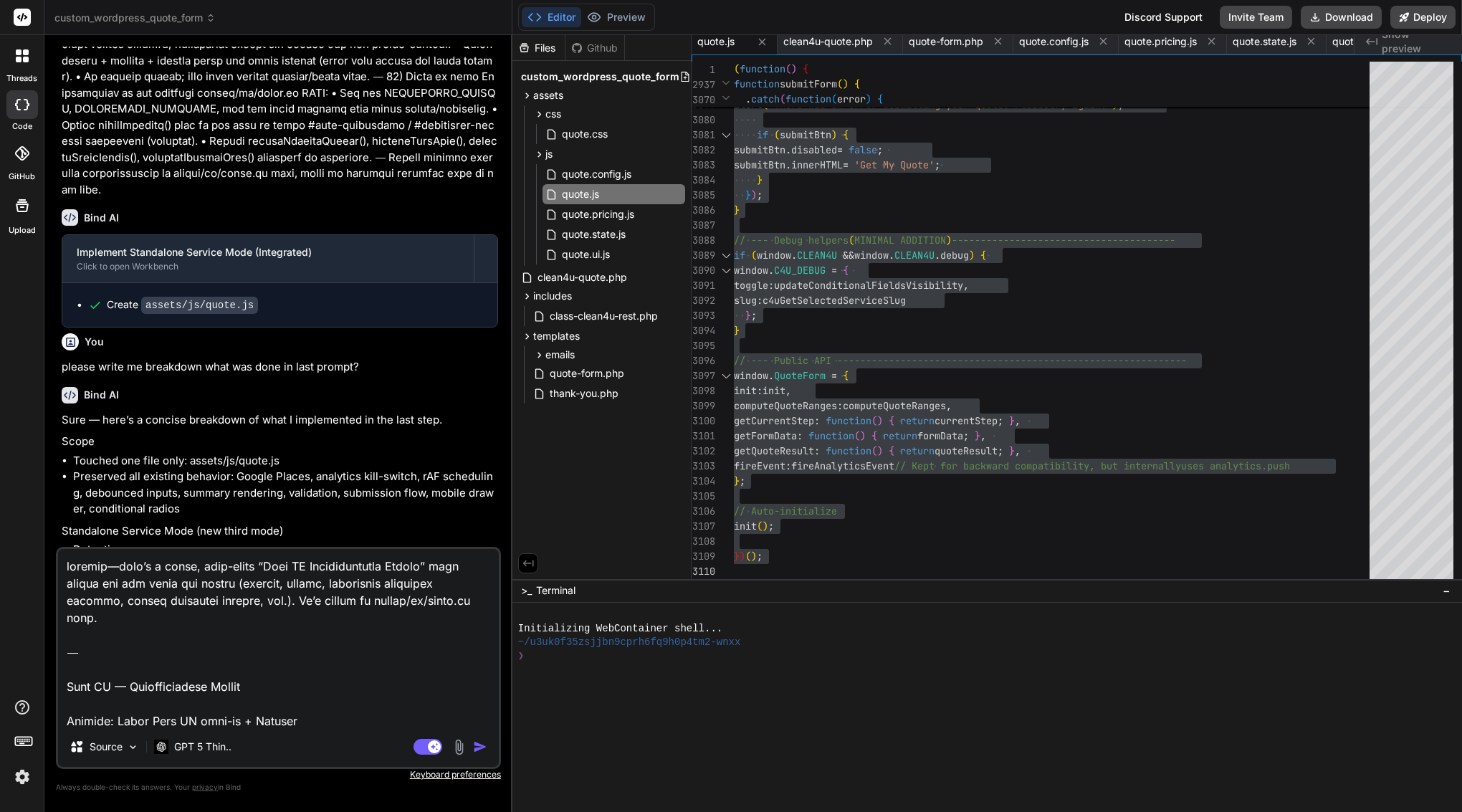
type textarea "awesome—here’s a clean, copy-paste “Bind AI Implementation Prompt” that covers …"
type textarea "x"
drag, startPoint x: 70, startPoint y: 672, endPoint x: 69, endPoint y: 612, distance: 60.0
click at [69, 612] on textarea at bounding box center [278, 638] width 441 height 178
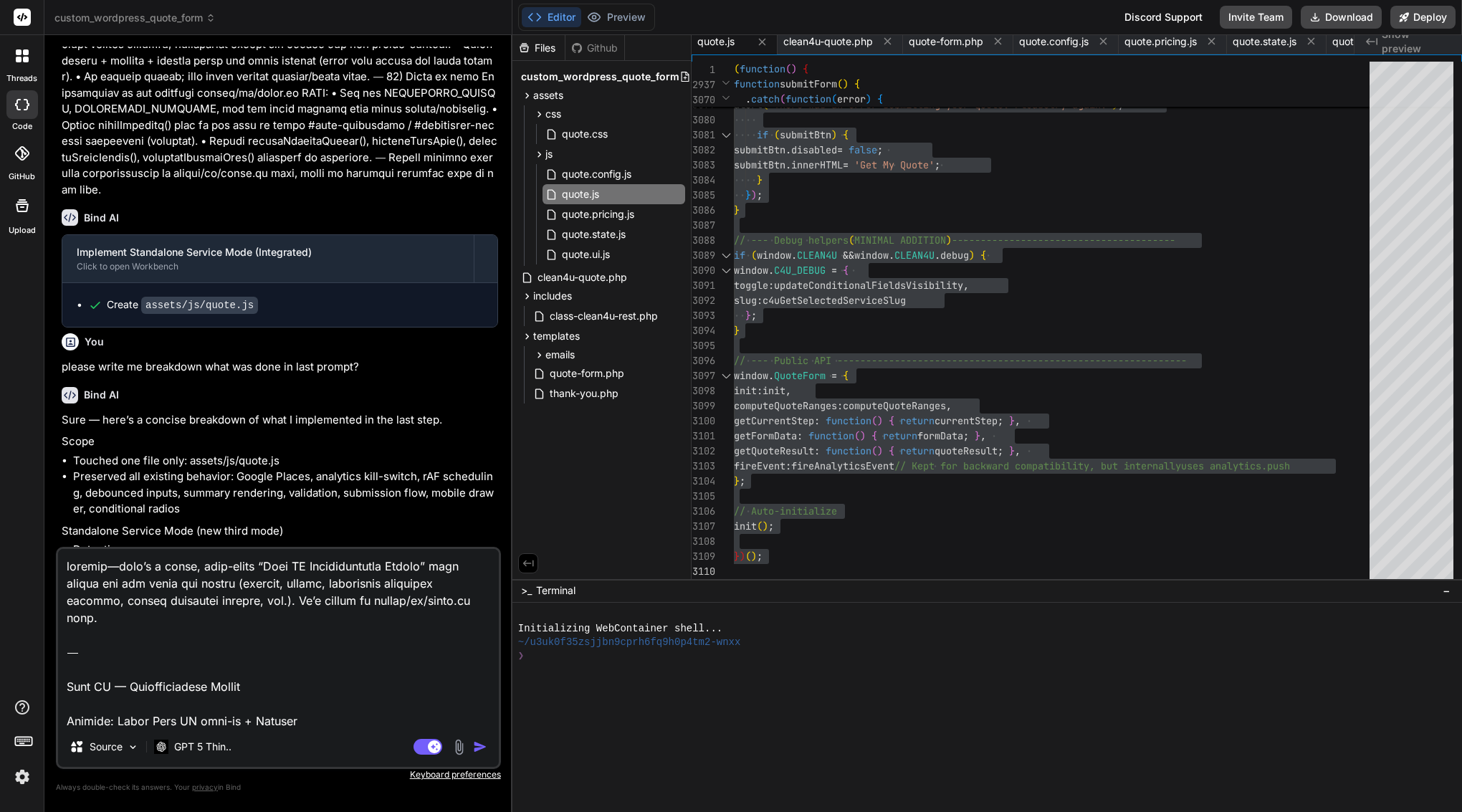
drag, startPoint x: 69, startPoint y: 699, endPoint x: 61, endPoint y: 507, distance: 192.2
click at [61, 507] on div "You Bind AI Of course. I will take the provided assets/js/quote.js file, integr…" at bounding box center [278, 428] width 445 height 764
type textarea "Project: Quote Form UX tidy-up + Aliases Tech: Plain ES5 (IIFE) — WordPress rea…"
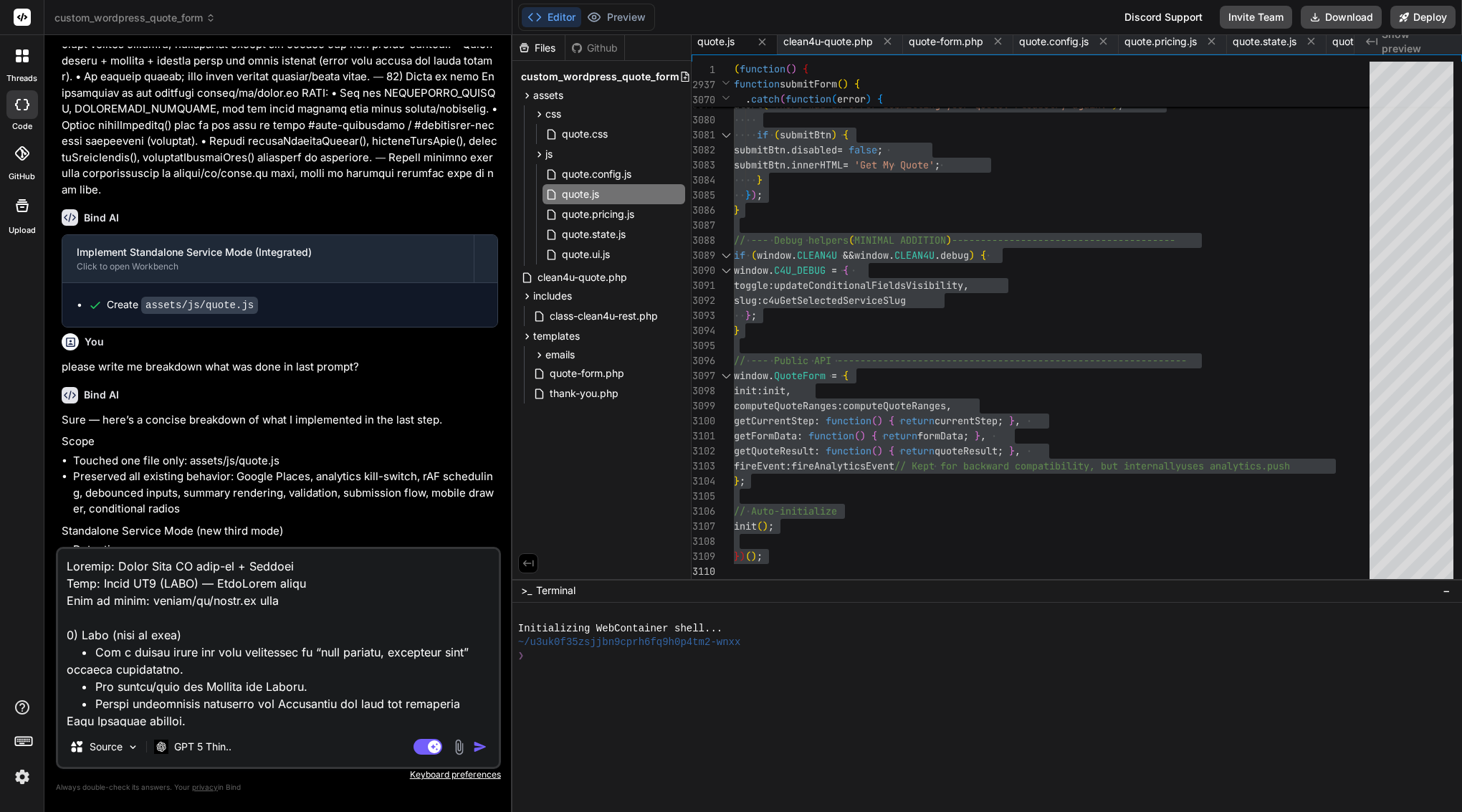
type textarea "x"
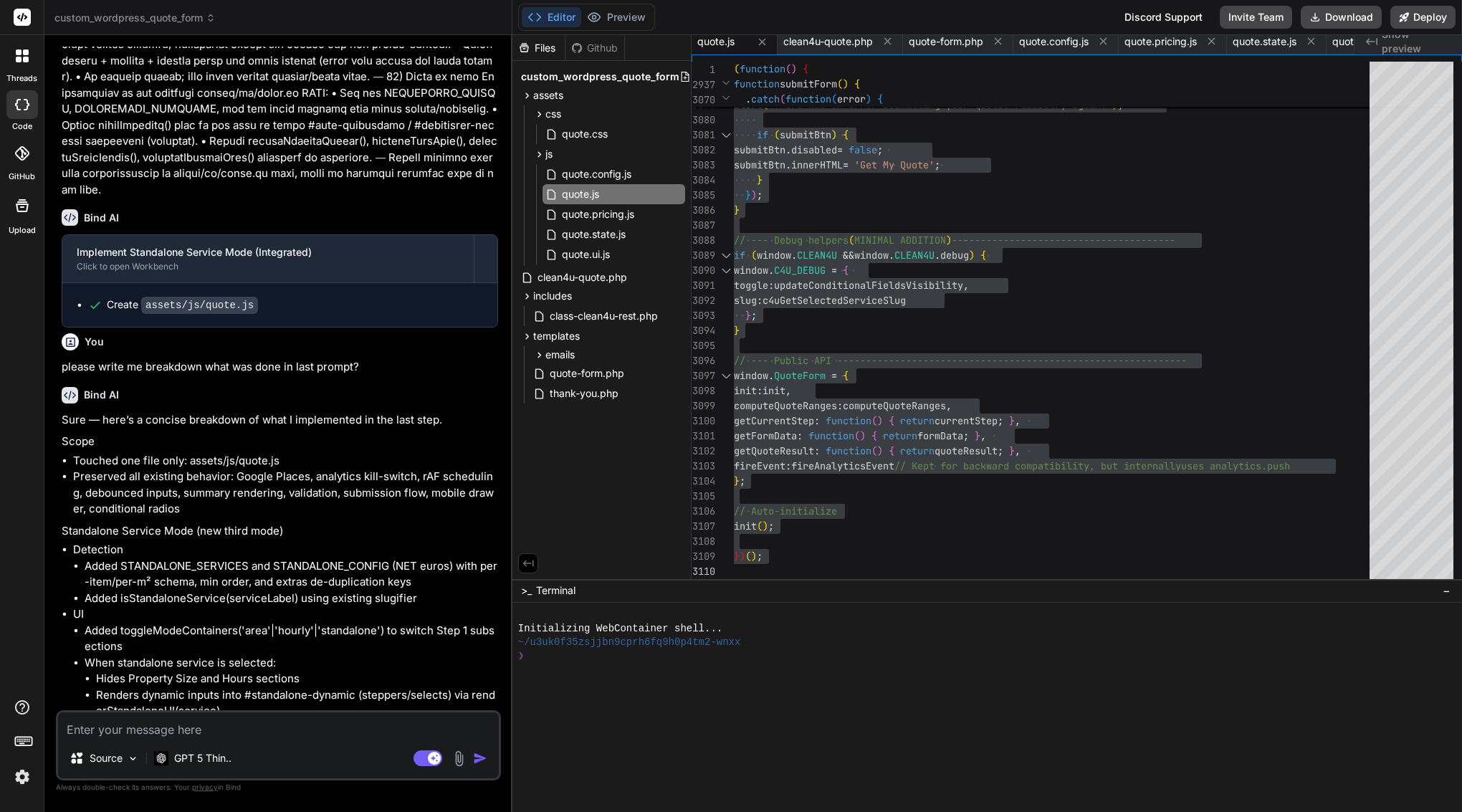
scroll to position [112123, 0]
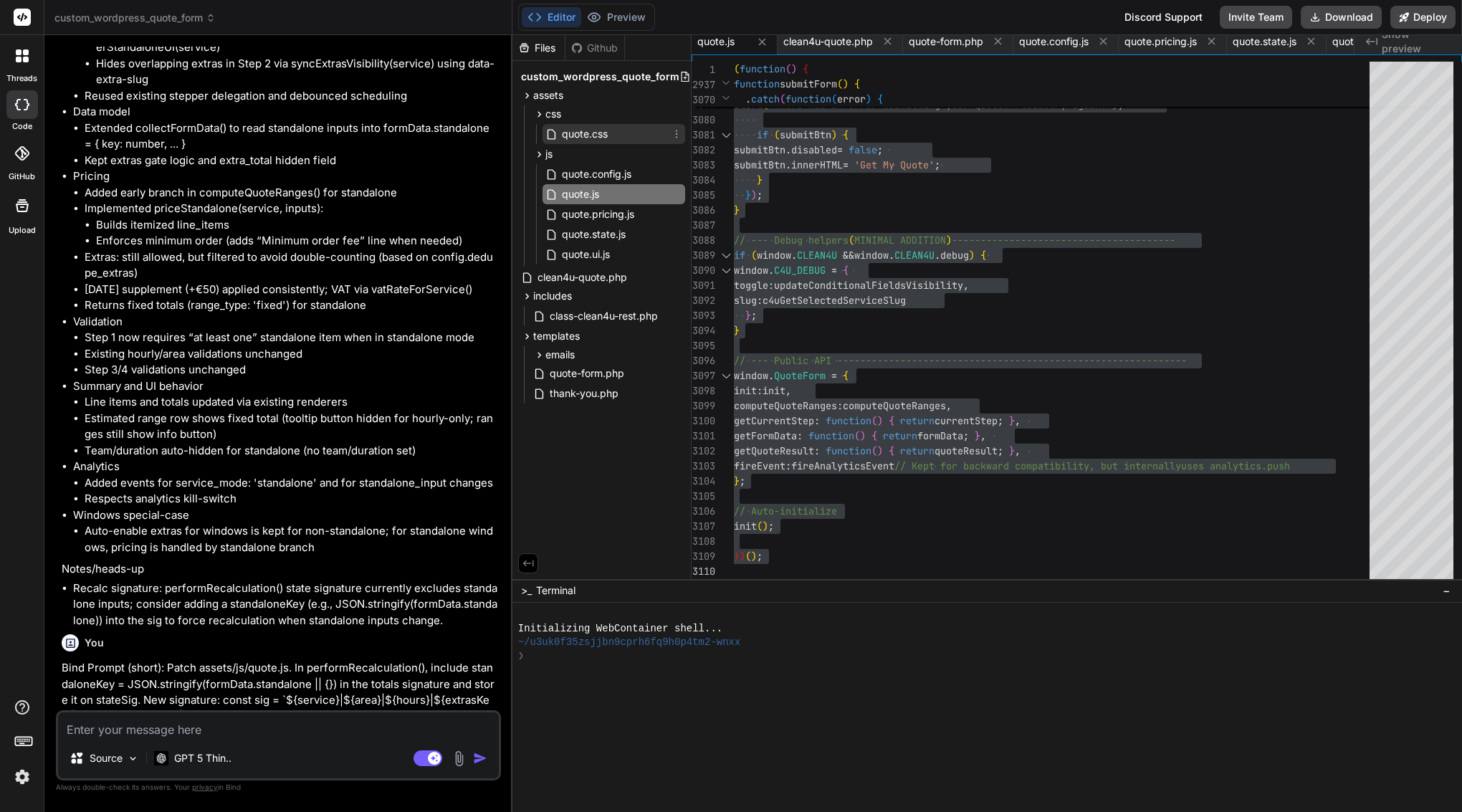
click at [597, 126] on span "quote.css" at bounding box center [585, 134] width 49 height 17
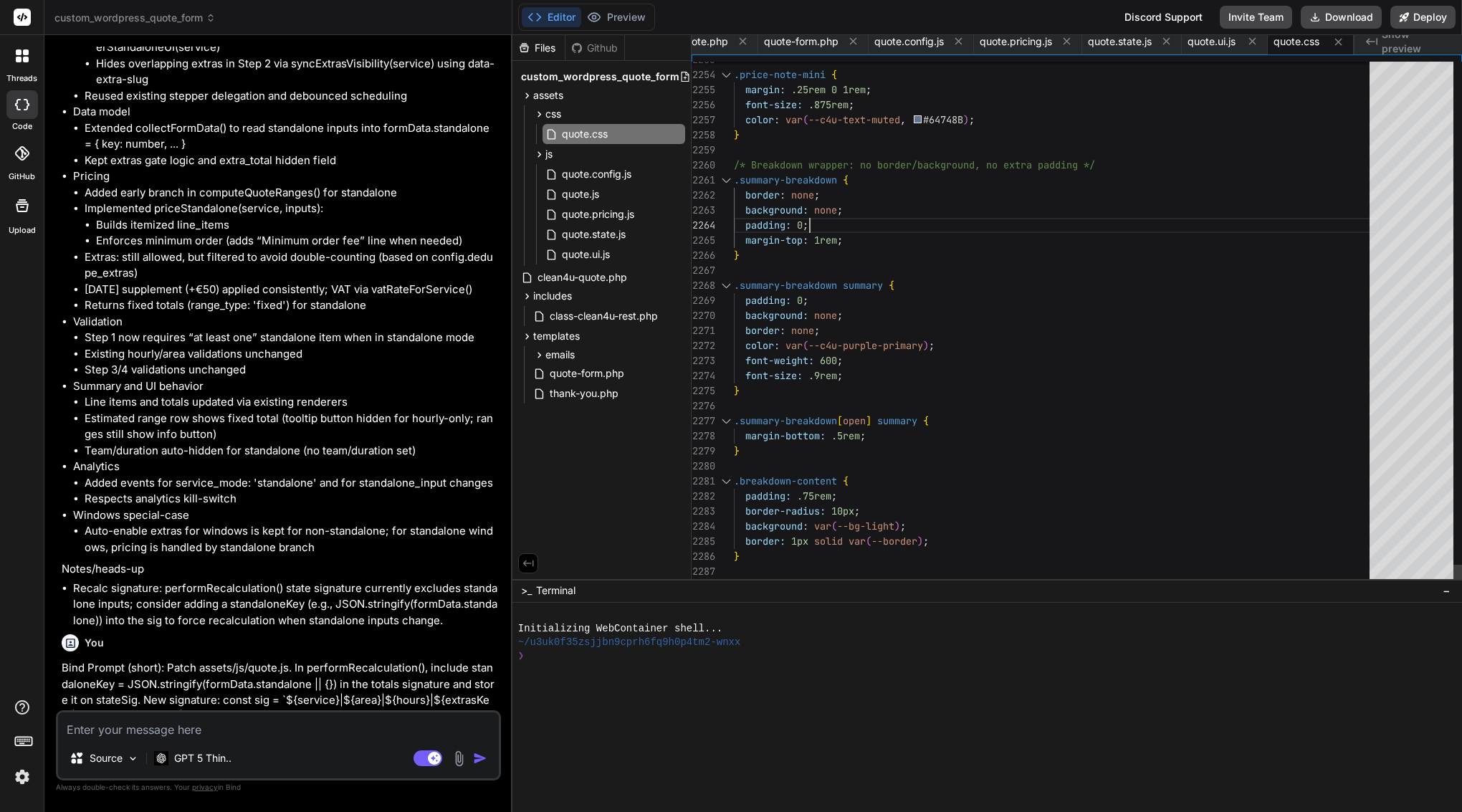
scroll to position [90, 0]
click at [845, 225] on div "padding: 0 ;" at bounding box center [1056, 225] width 644 height 15
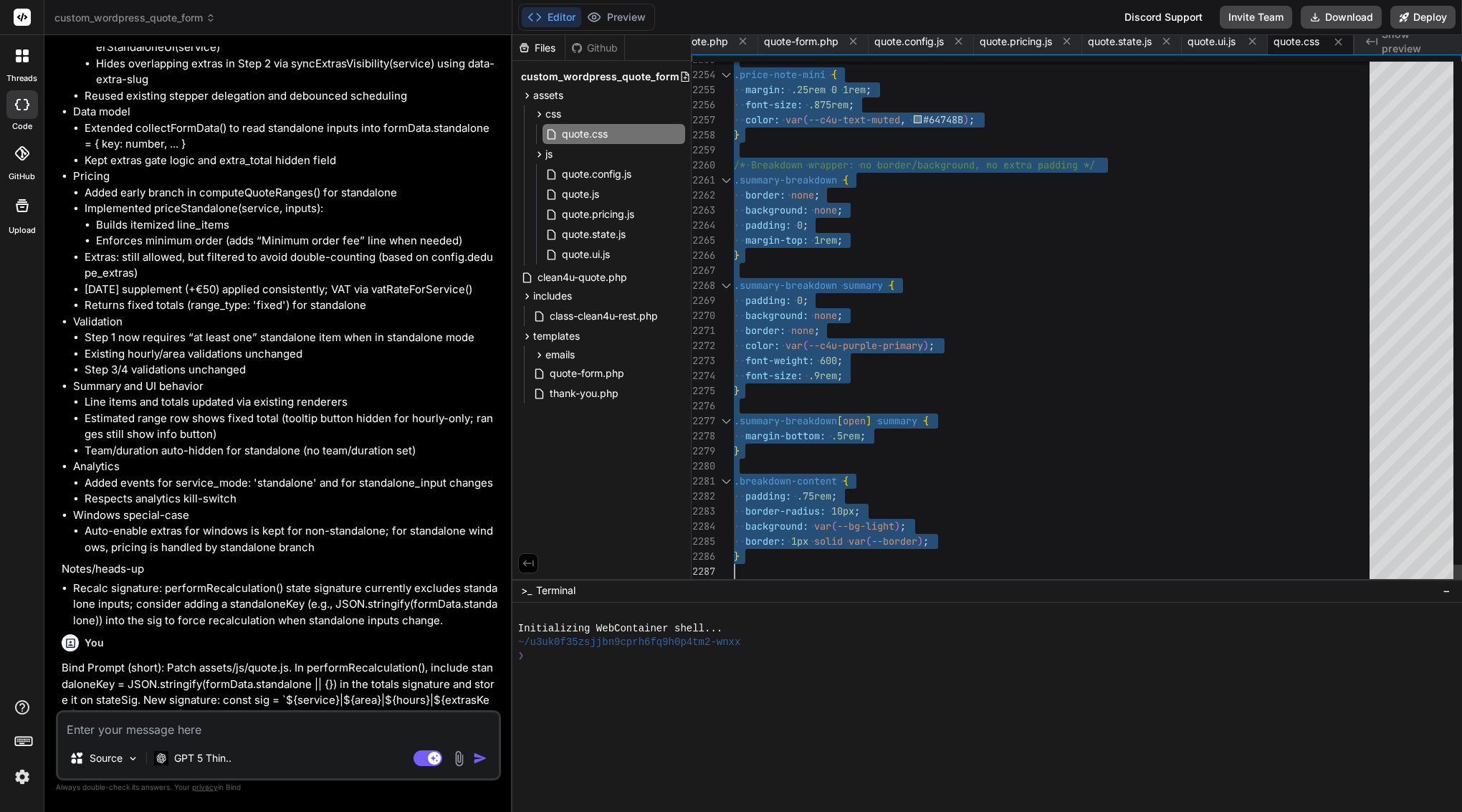
click at [845, 225] on div "padding: 0 ;" at bounding box center [1056, 225] width 644 height 15
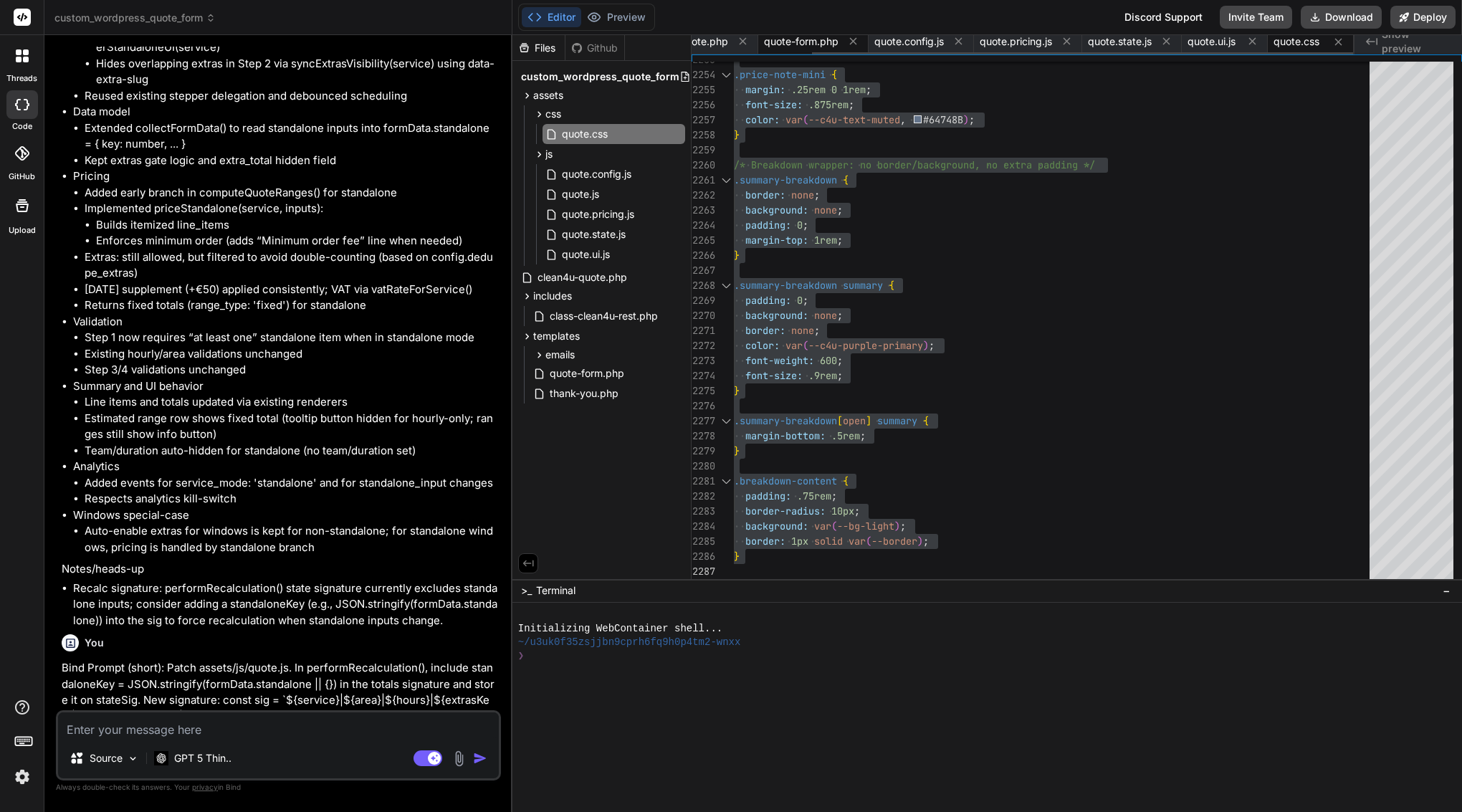
click at [811, 42] on span "quote-form.php" at bounding box center [800, 41] width 74 height 15
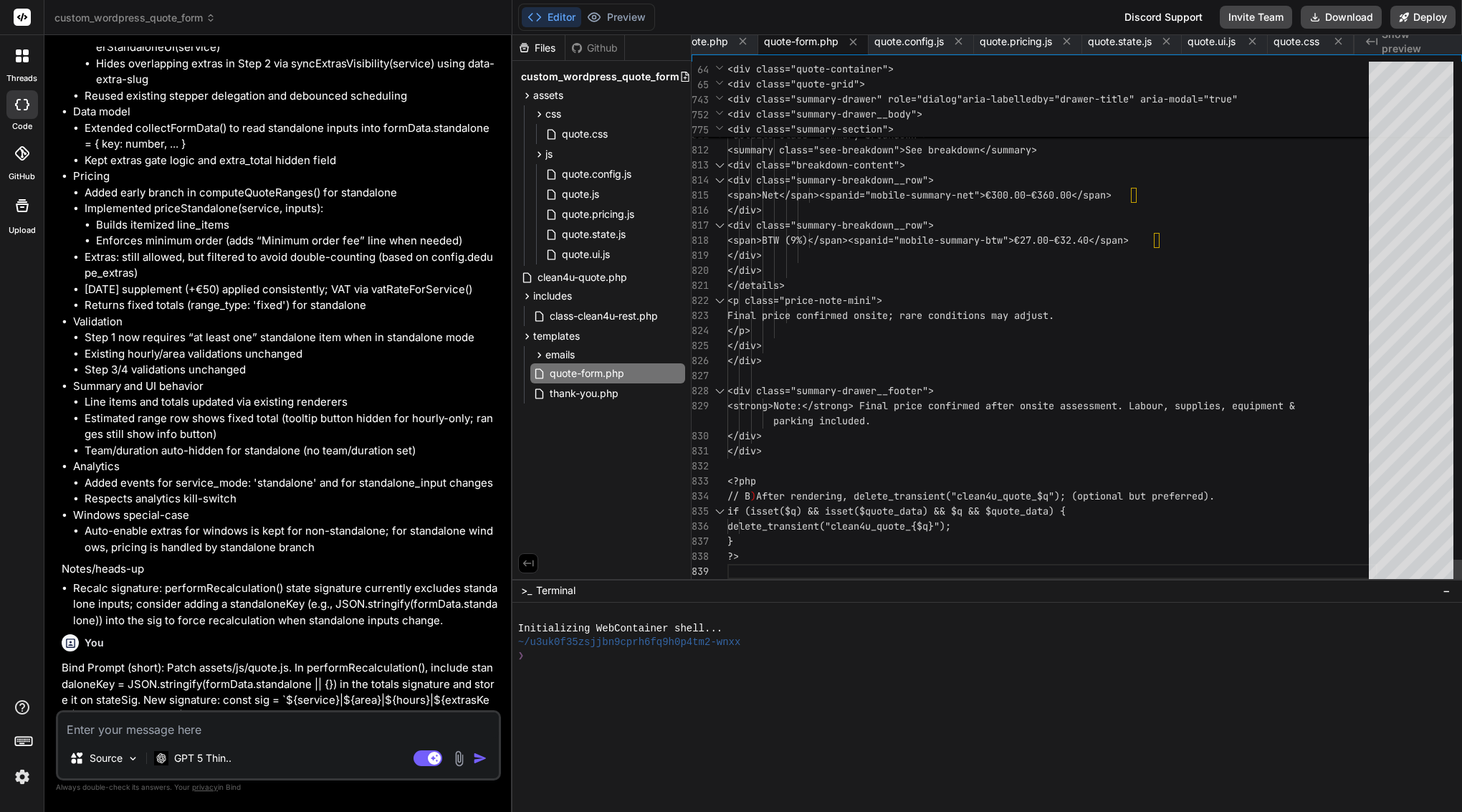
click at [762, 205] on span "</div>" at bounding box center [744, 210] width 34 height 13
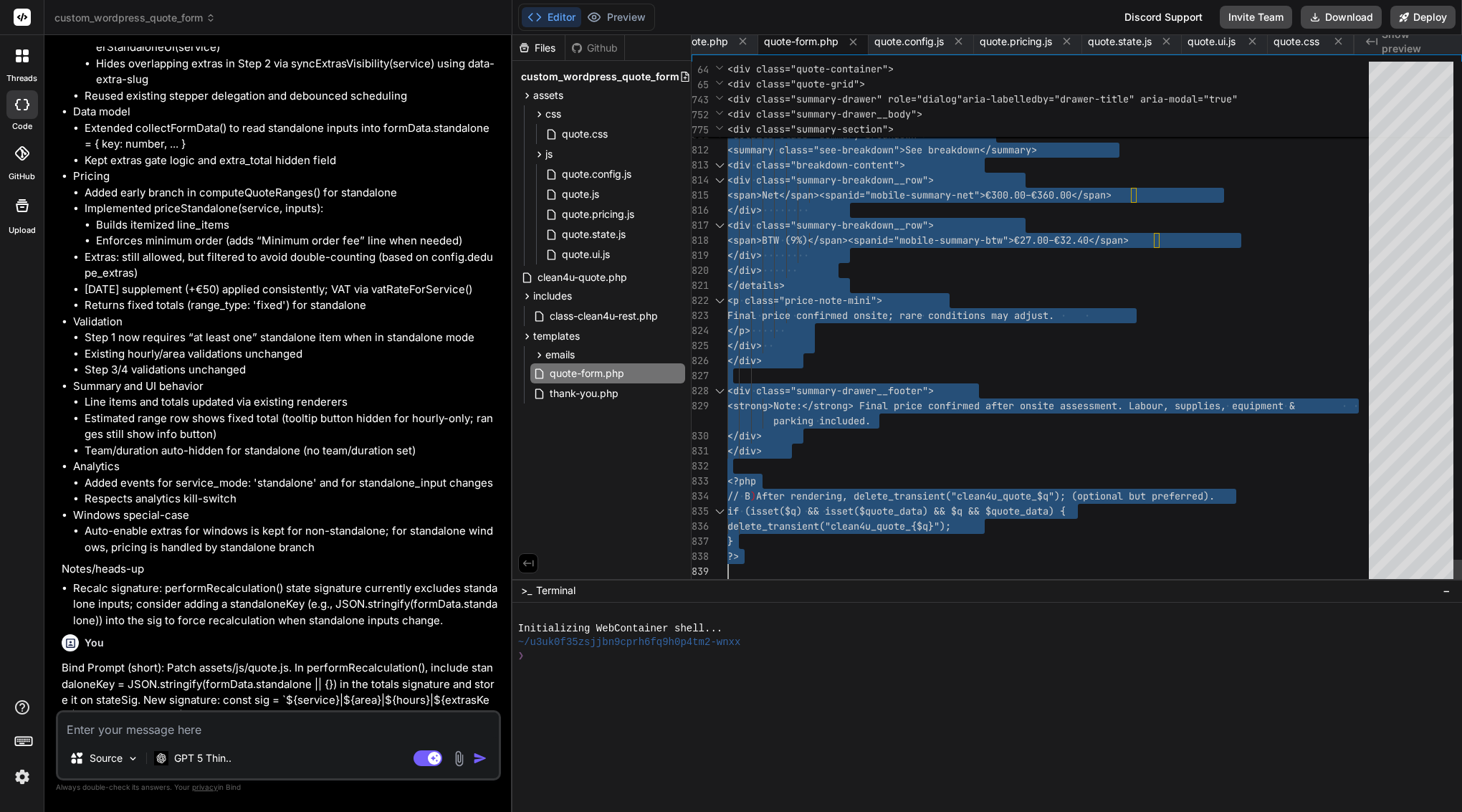
click at [762, 205] on span "</div>" at bounding box center [744, 210] width 34 height 13
click at [608, 399] on span "thank-you.php" at bounding box center [584, 393] width 72 height 17
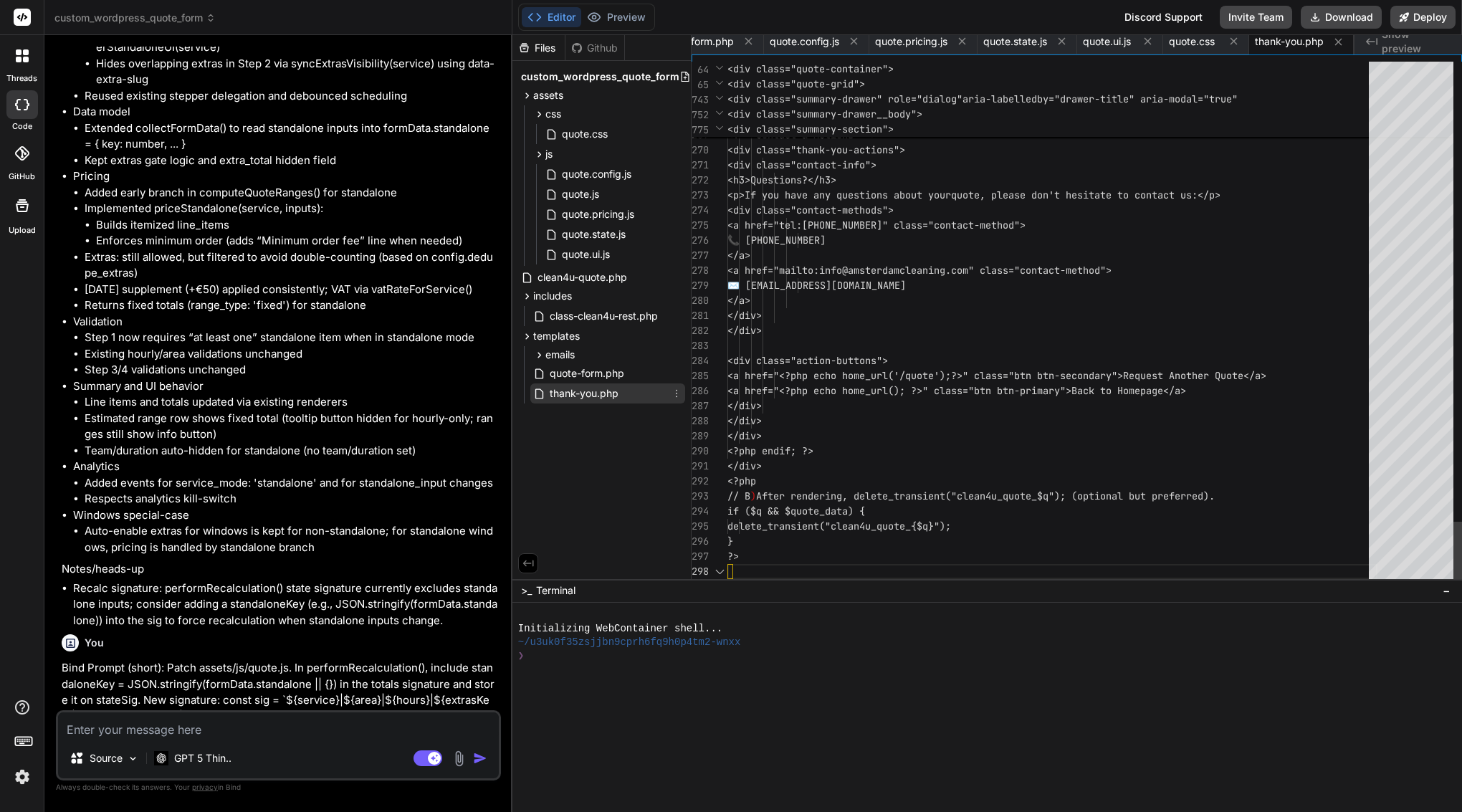
scroll to position [136, 0]
click at [803, 247] on span "📞 +31 644 386 167" at bounding box center [776, 240] width 98 height 15
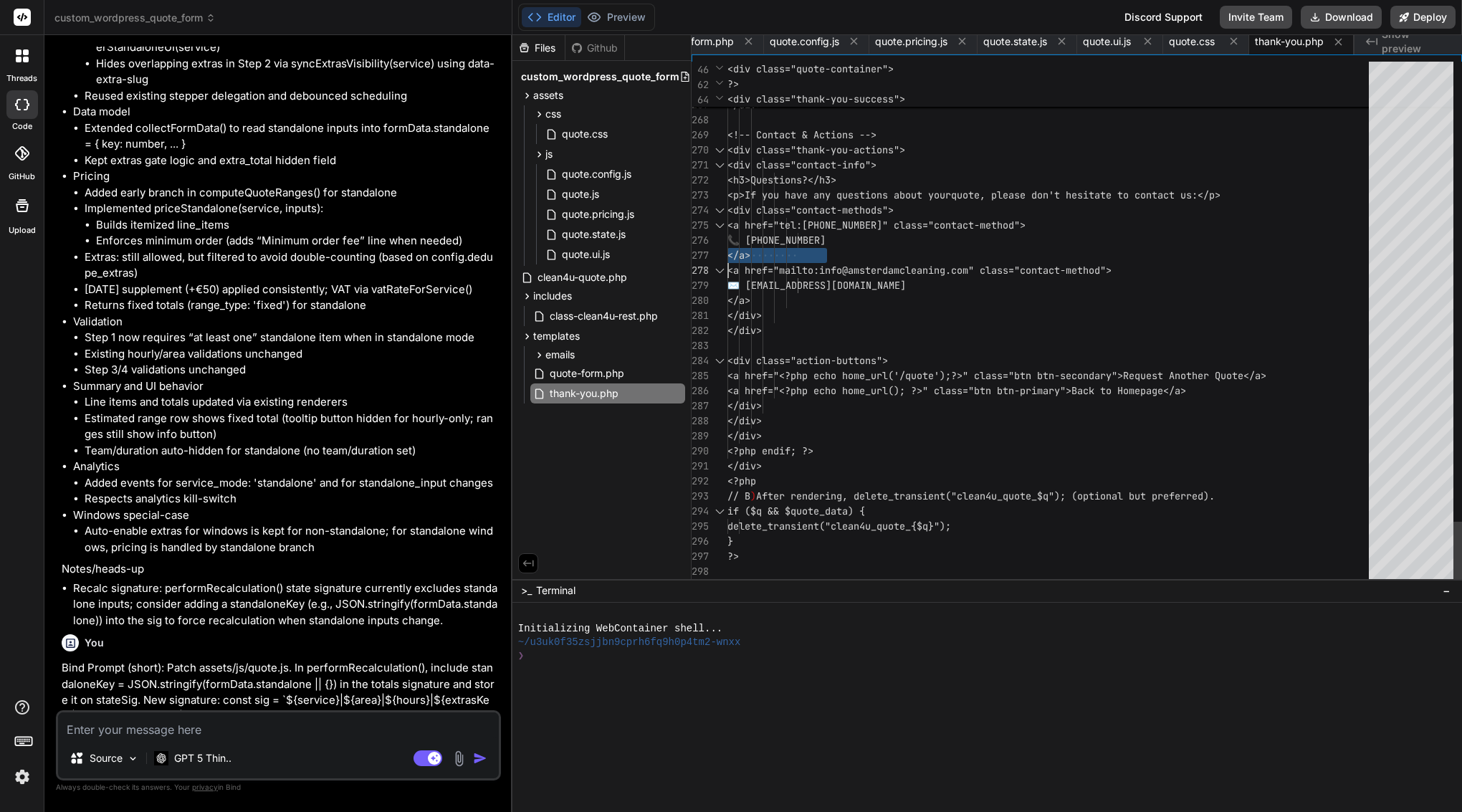
click at [803, 247] on span "📞 +31 644 386 167" at bounding box center [776, 240] width 98 height 15
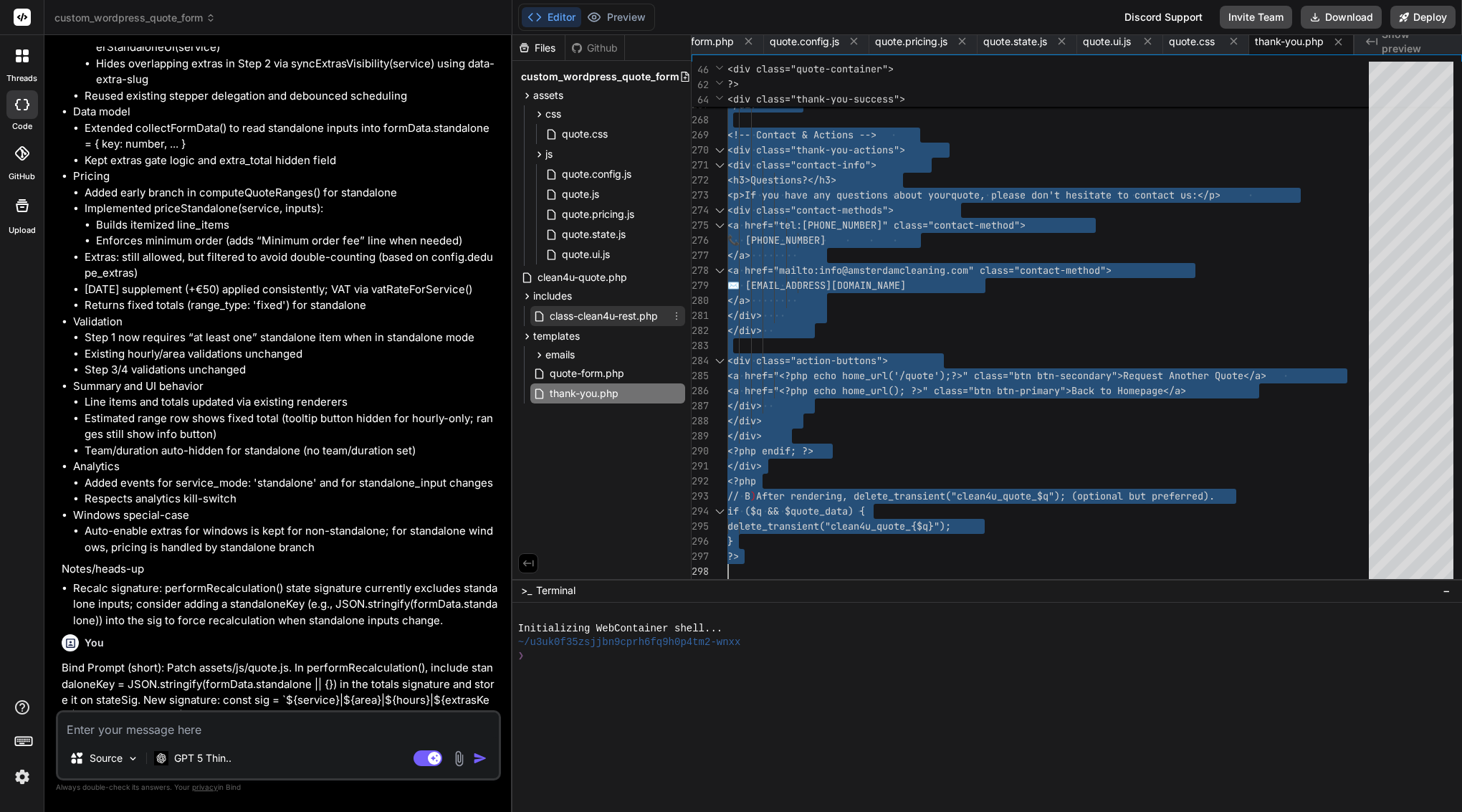
click at [623, 316] on span "class-clean4u-rest.php" at bounding box center [603, 316] width 111 height 17
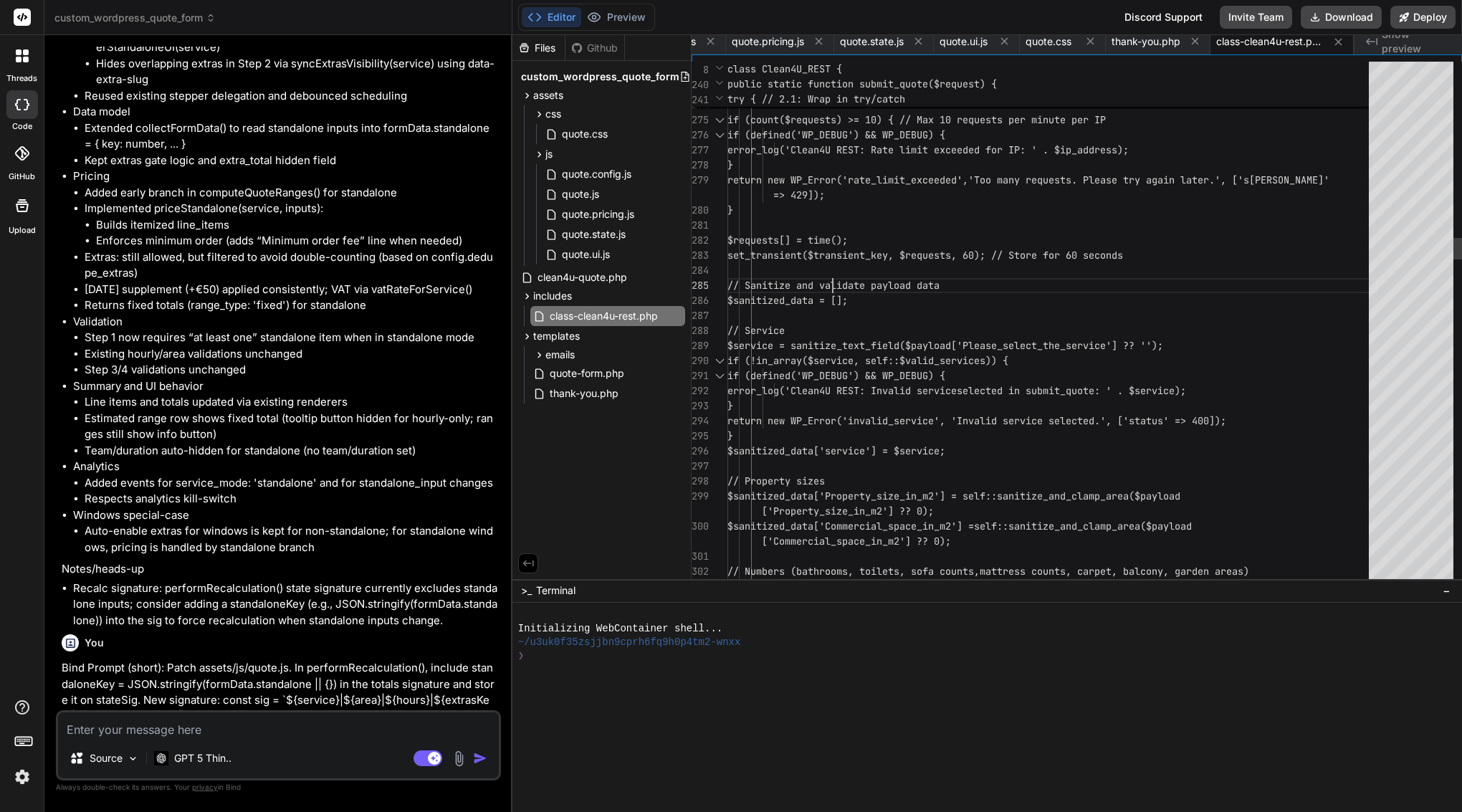
click at [832, 273] on div at bounding box center [1053, 271] width 650 height 15
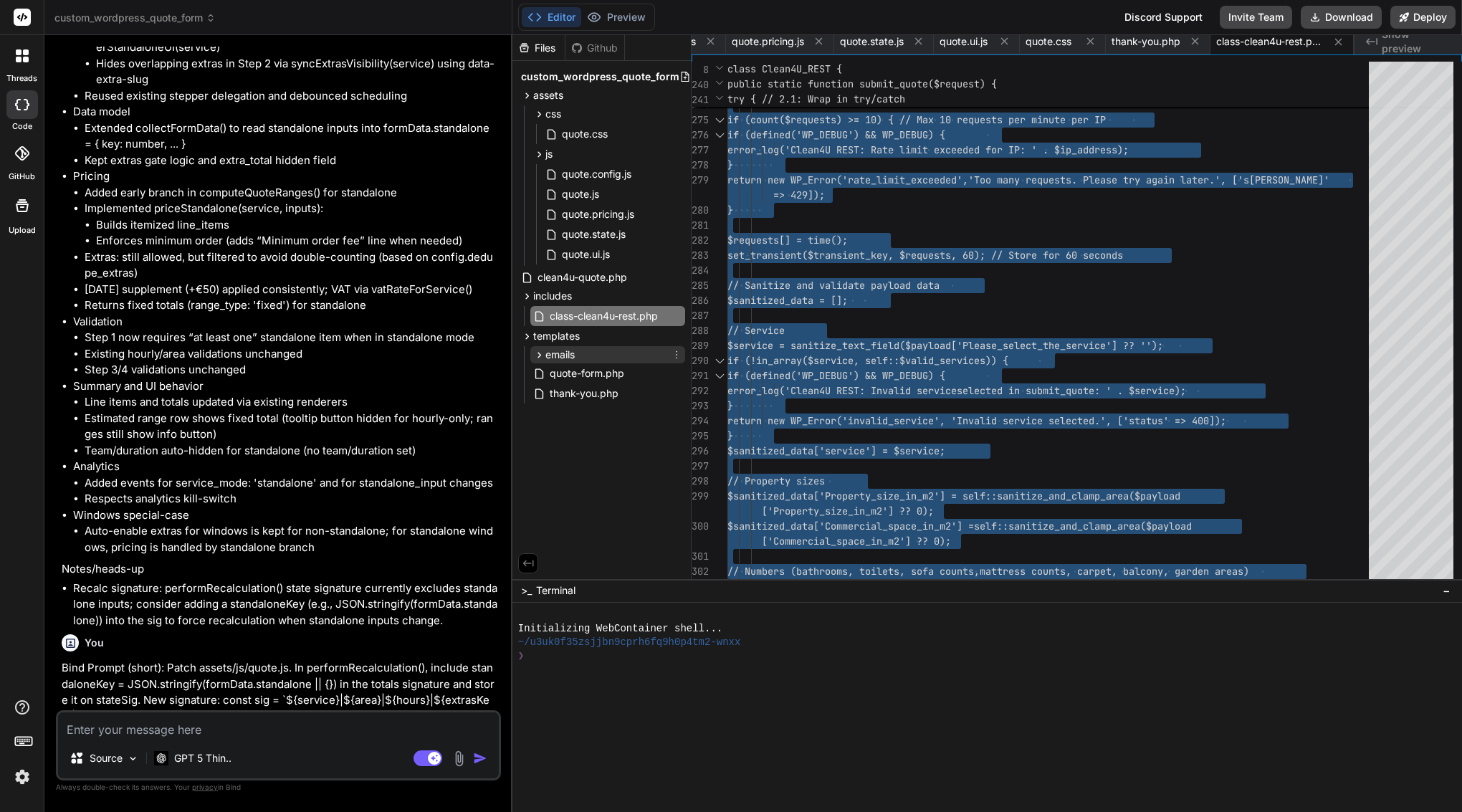
click at [560, 354] on span "emails" at bounding box center [560, 355] width 29 height 15
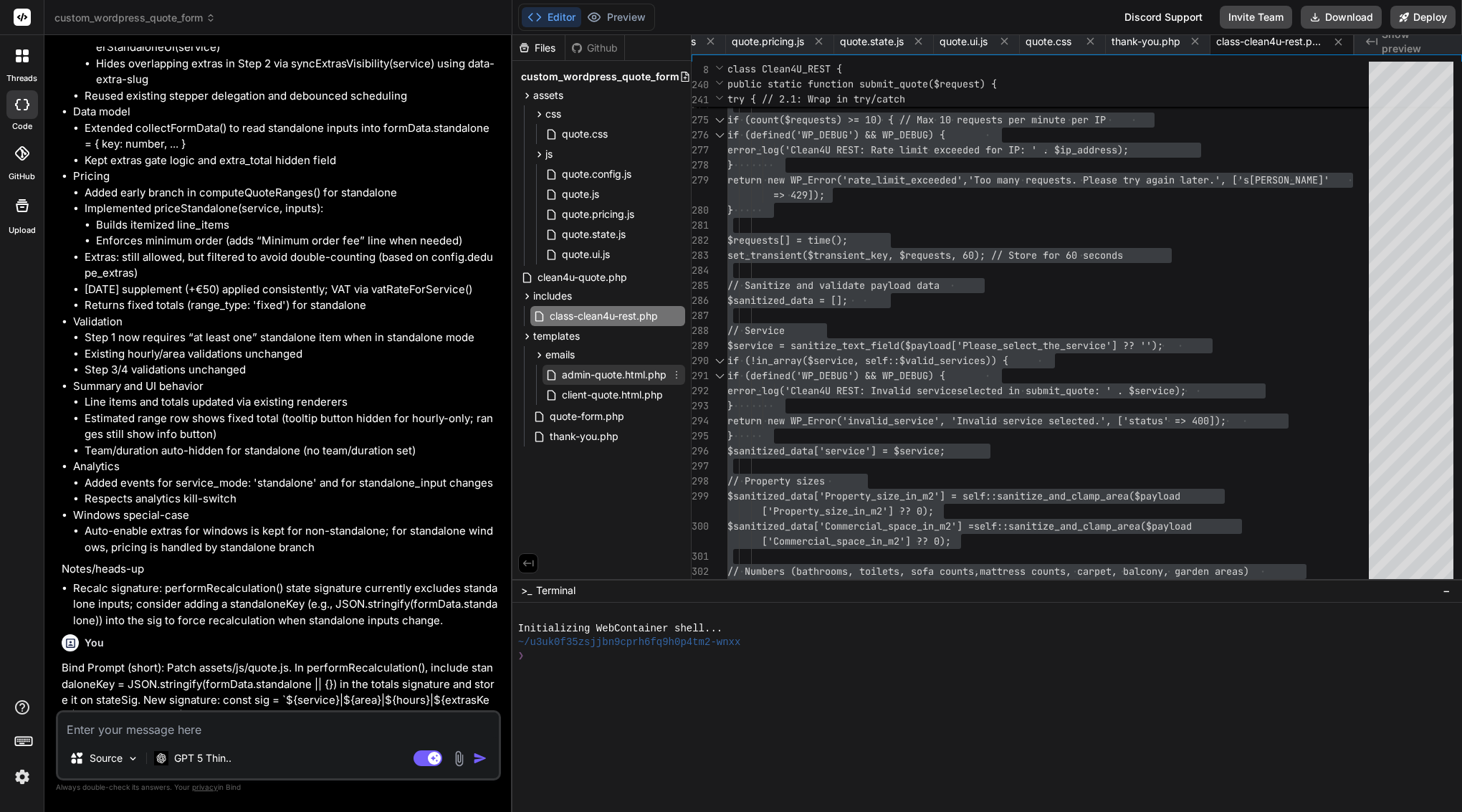
click at [581, 373] on span "admin-quote.html.php" at bounding box center [614, 374] width 107 height 17
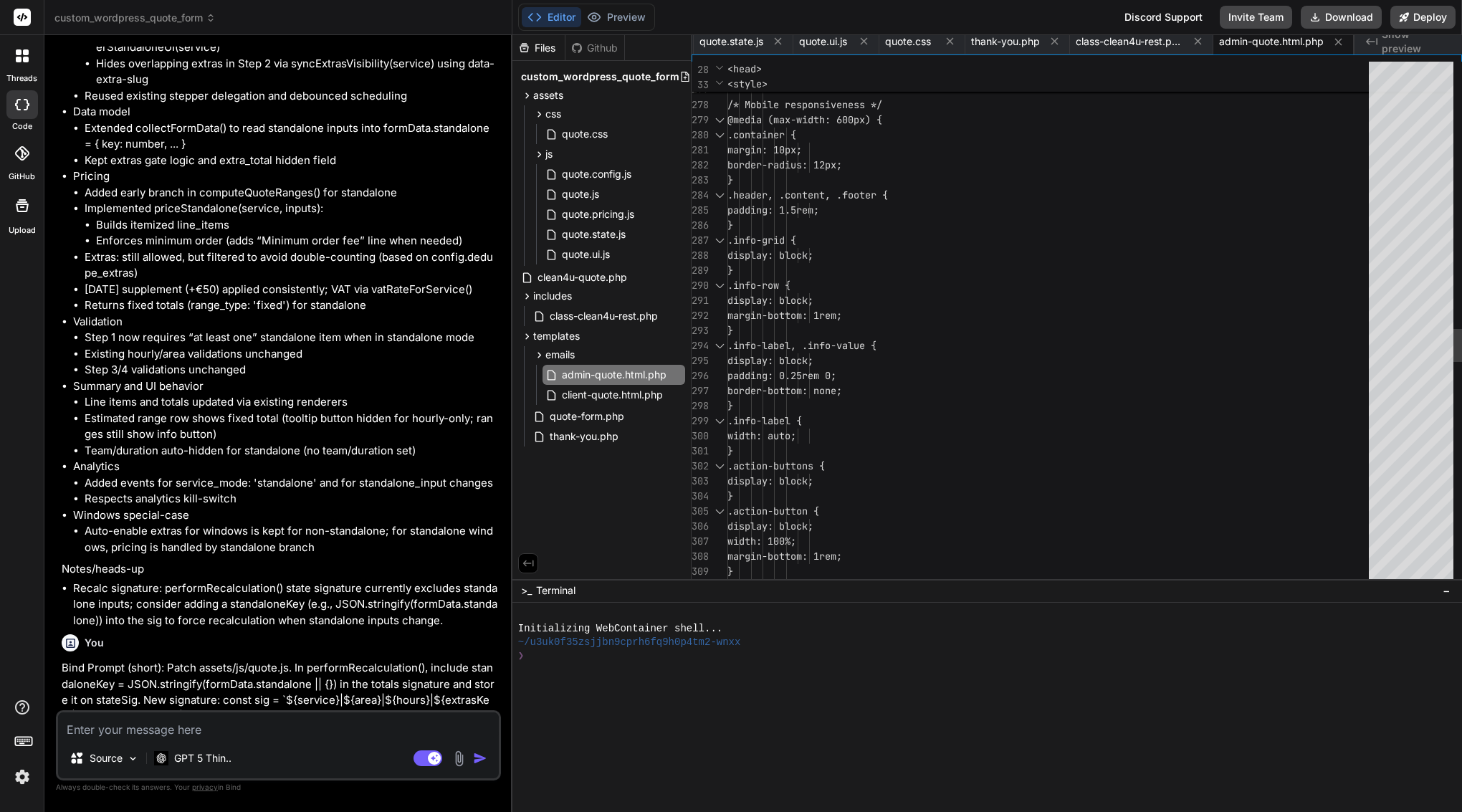
click at [843, 317] on span "margin-bottom: 1rem;" at bounding box center [785, 316] width 115 height 13
type textarea "<?php /** * Admin Quote Email Template * * HTML email template for quote notifi…"
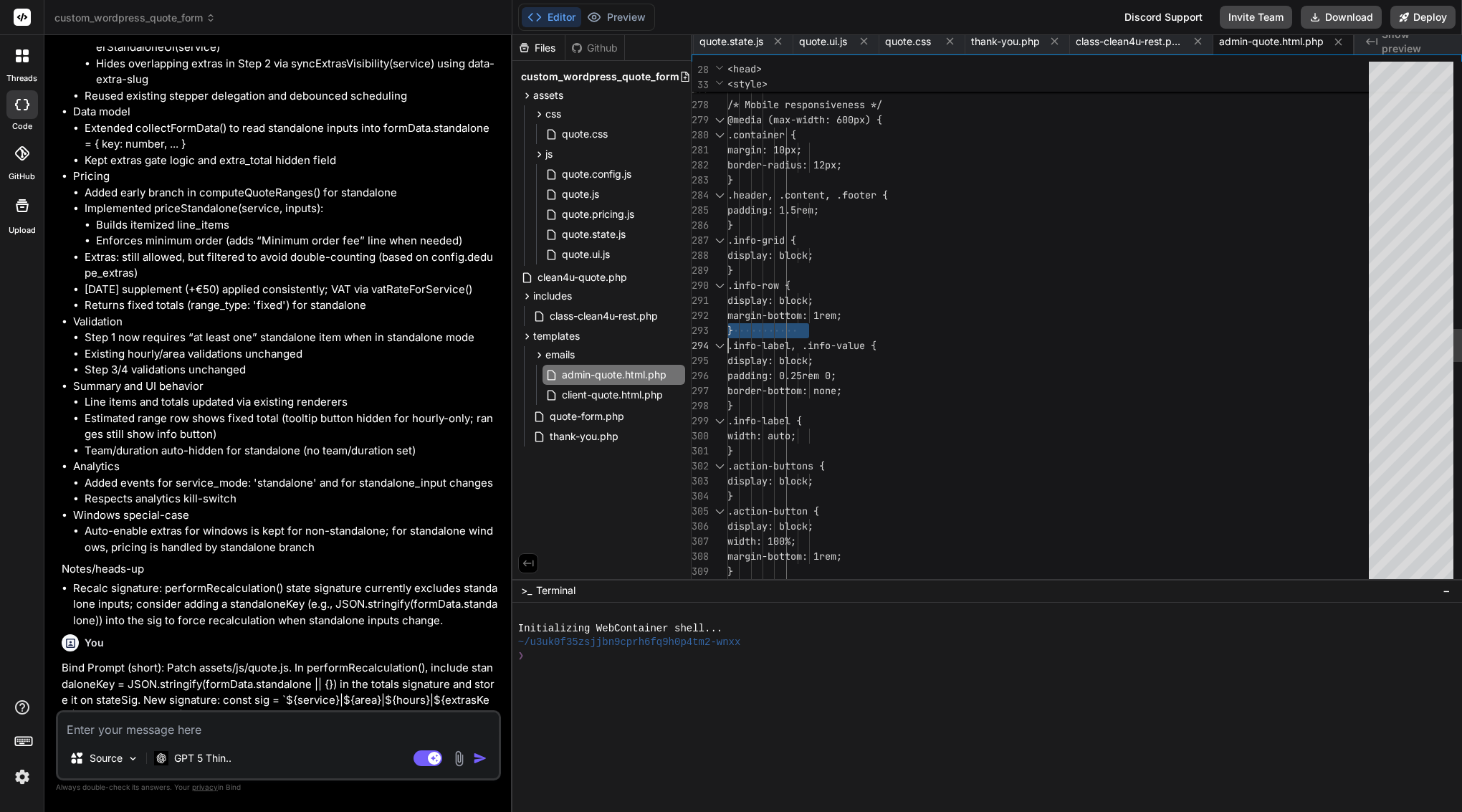
click at [843, 317] on span "margin-bottom: 1rem;" at bounding box center [785, 316] width 115 height 13
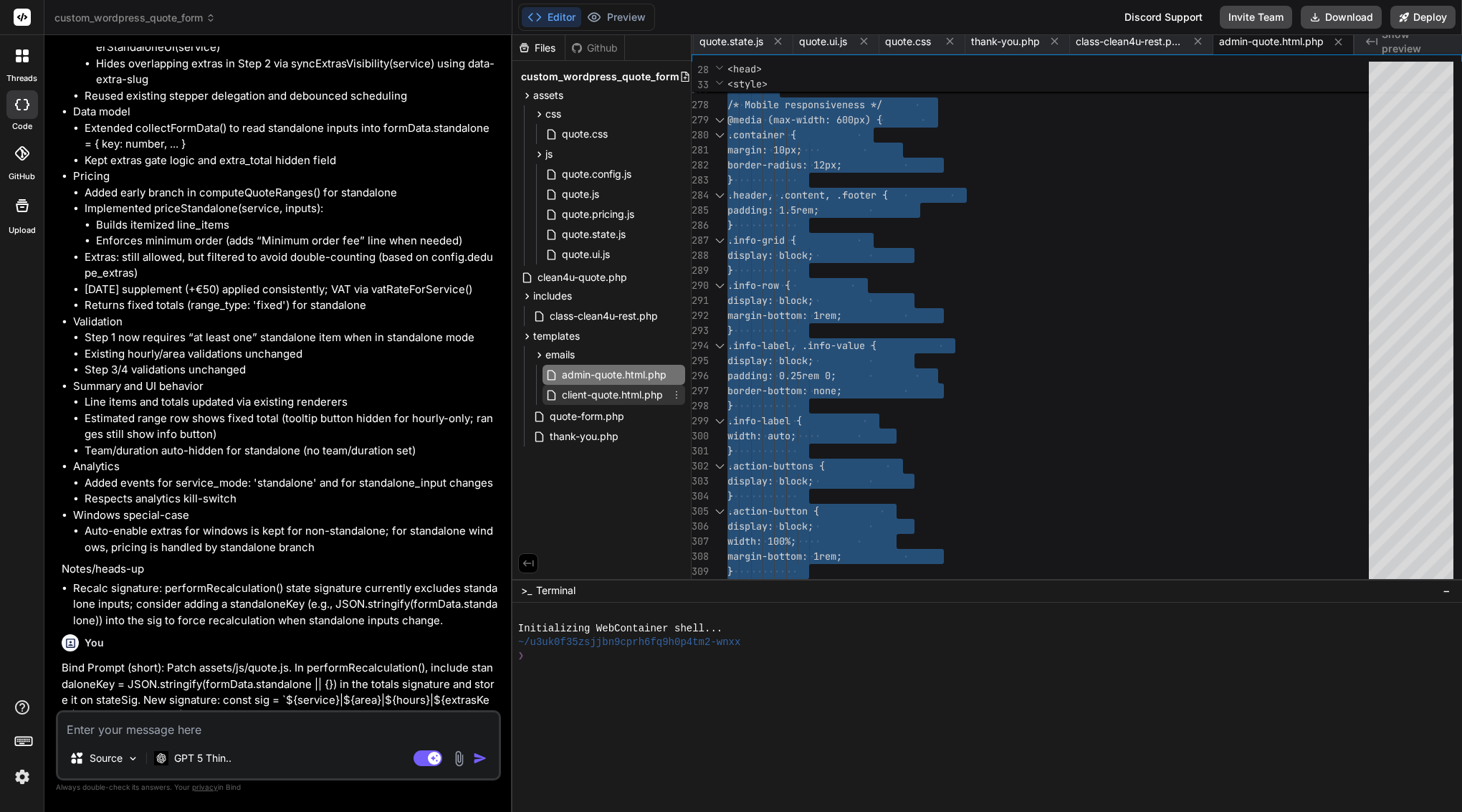
click at [611, 388] on span "client-quote.html.php" at bounding box center [612, 395] width 104 height 17
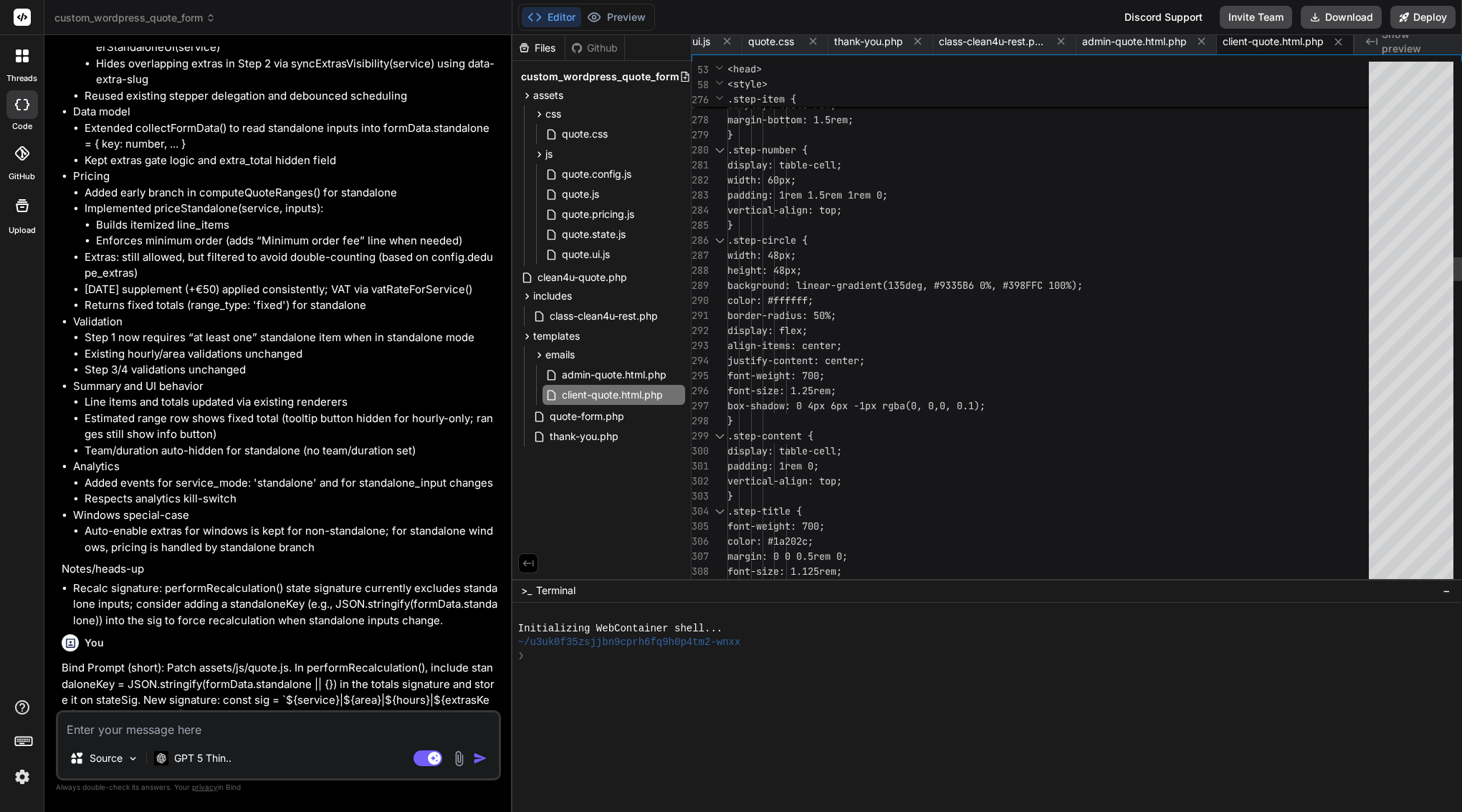
click at [797, 256] on span "width: 48px;" at bounding box center [762, 255] width 69 height 13
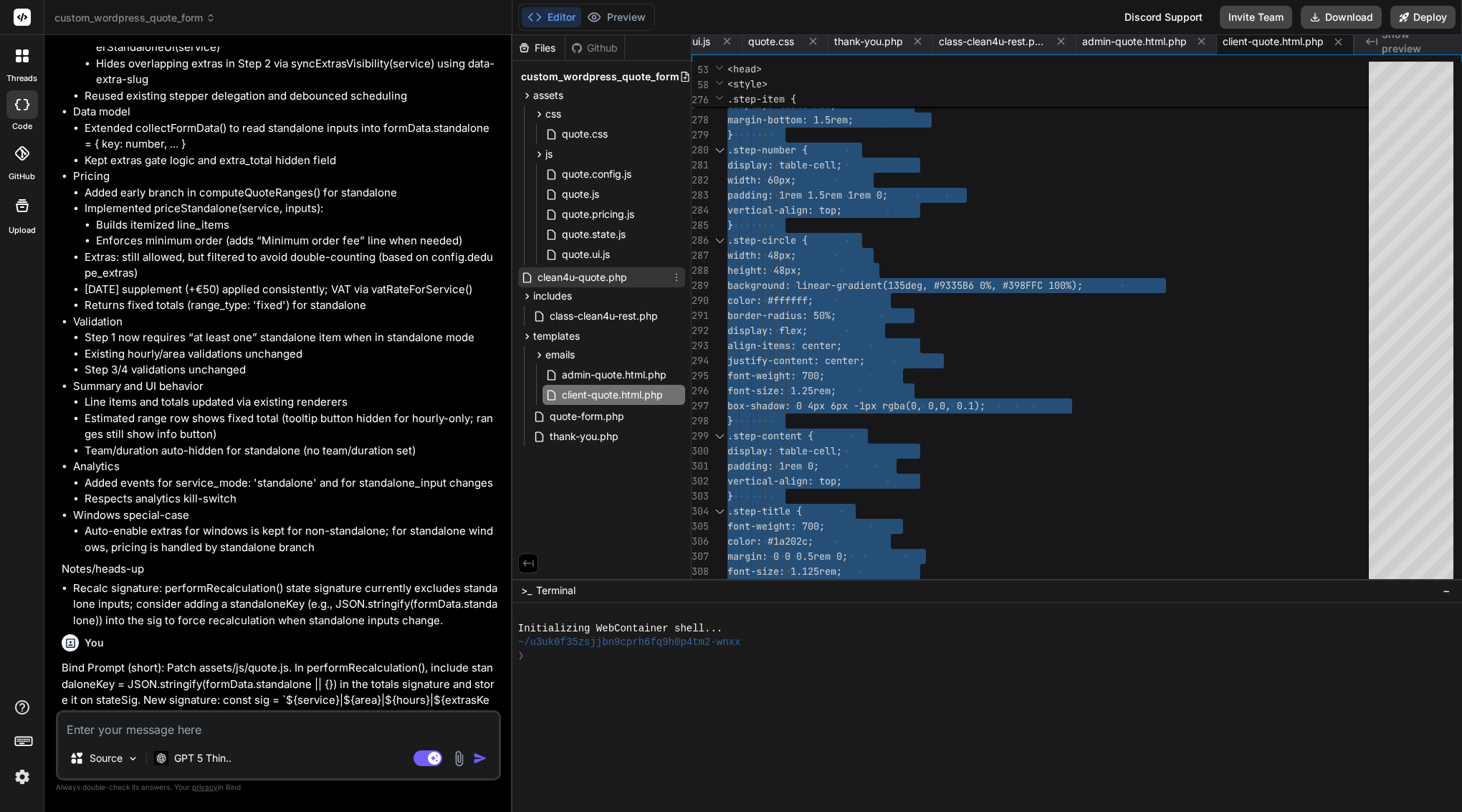
click at [590, 276] on span "clean4u-quote.php" at bounding box center [582, 277] width 93 height 17
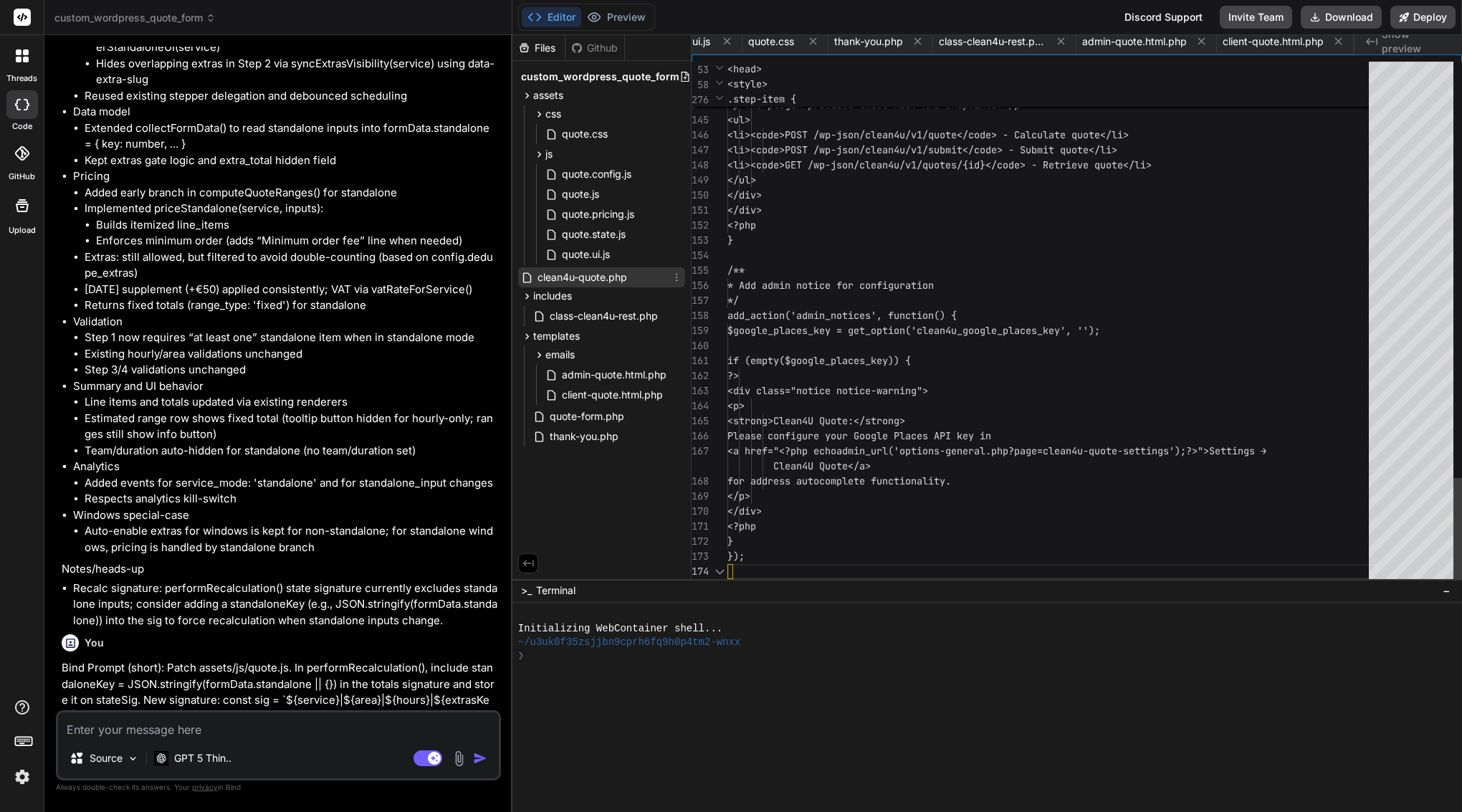
scroll to position [0, 86]
click at [822, 283] on span "* Add admin notice for configuration" at bounding box center [831, 285] width 206 height 13
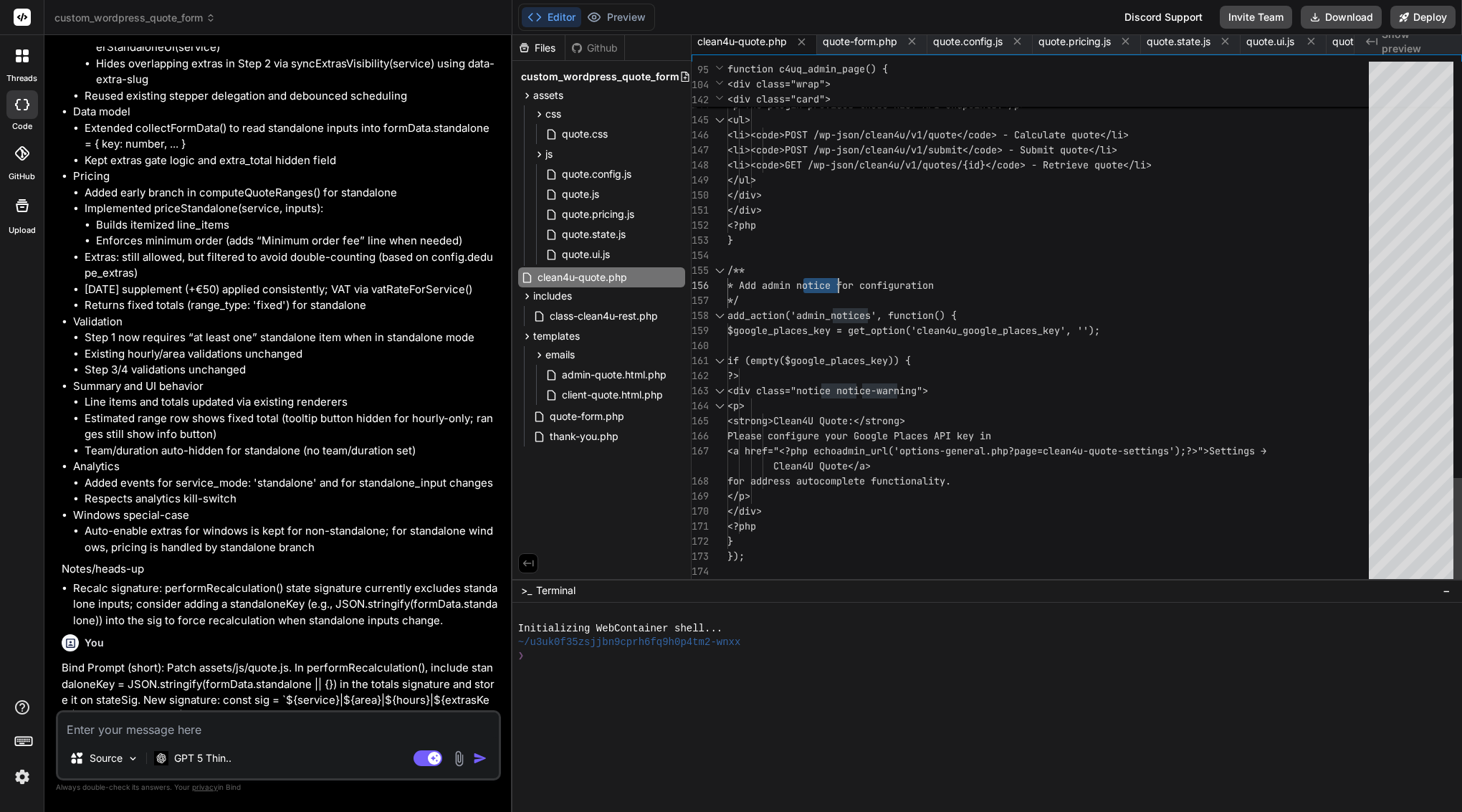
click at [822, 283] on span "* Add admin notice for configuration" at bounding box center [831, 285] width 206 height 13
type textarea "<?php /** * Plugin Name: Clean4U Quote (Phase 1) * Description: Custom quote fo…"
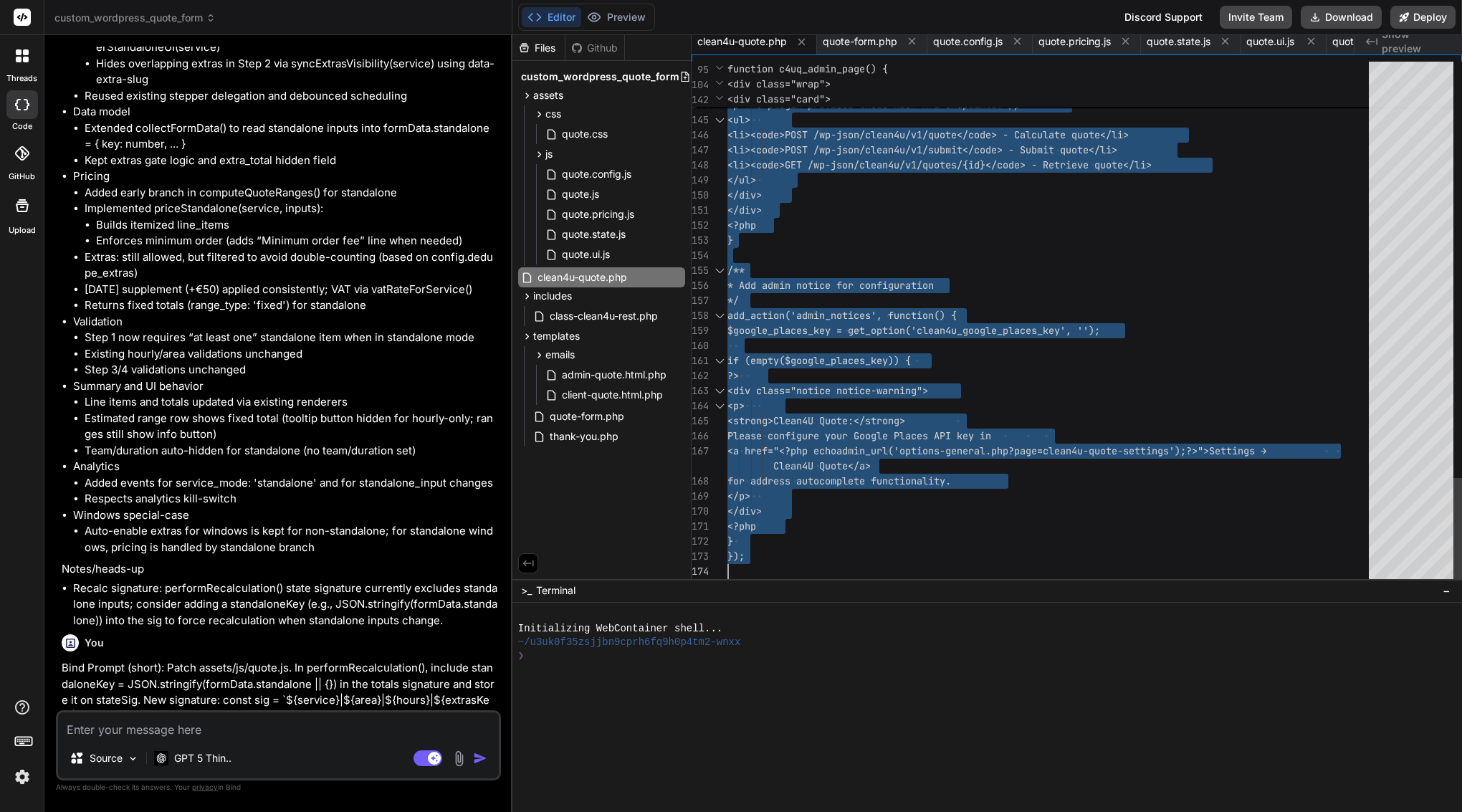
click at [822, 283] on span "* Add admin notice for configuration" at bounding box center [831, 285] width 206 height 13
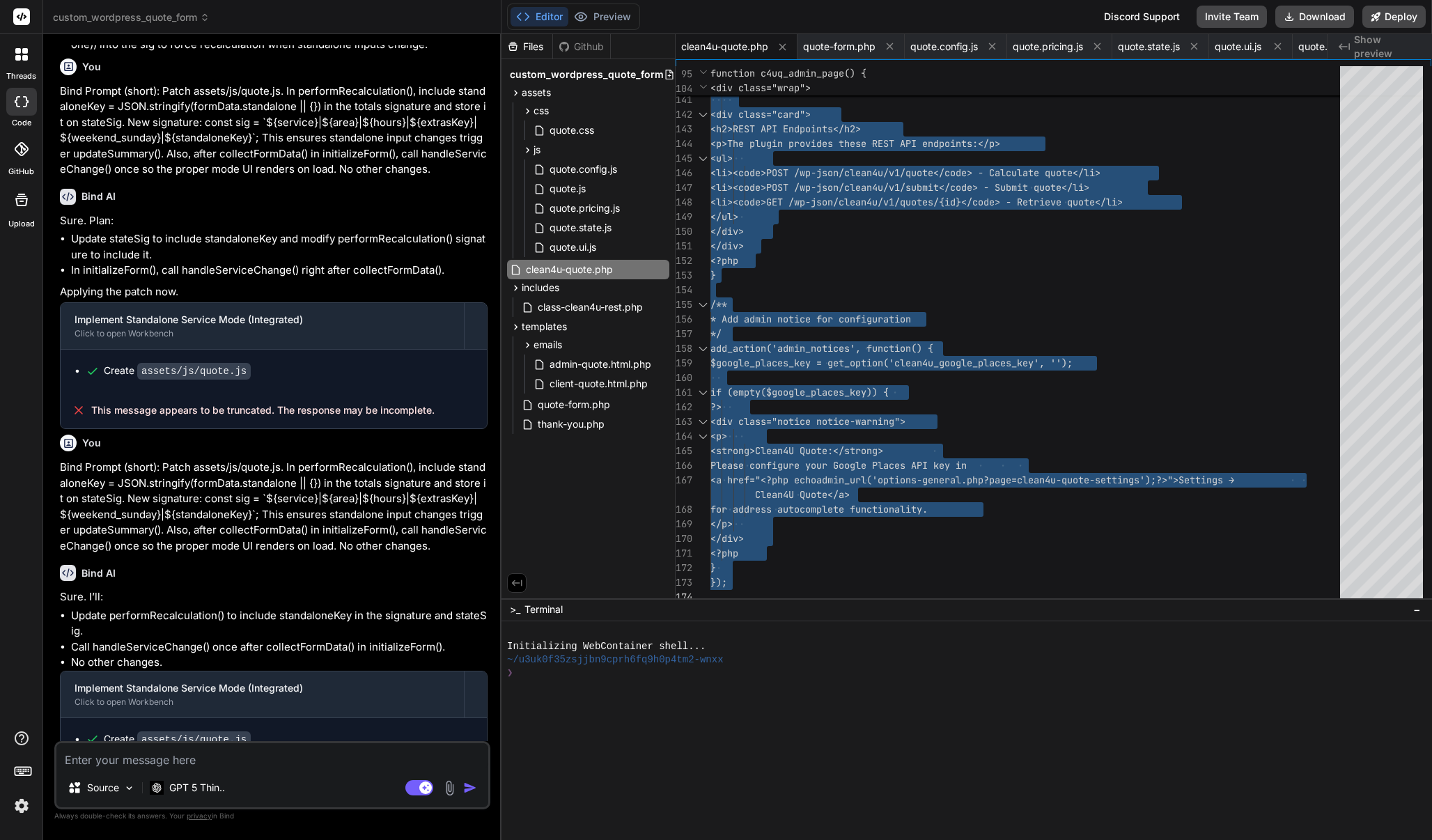
scroll to position [108510, 0]
click at [254, 754] on textarea at bounding box center [272, 755] width 432 height 25
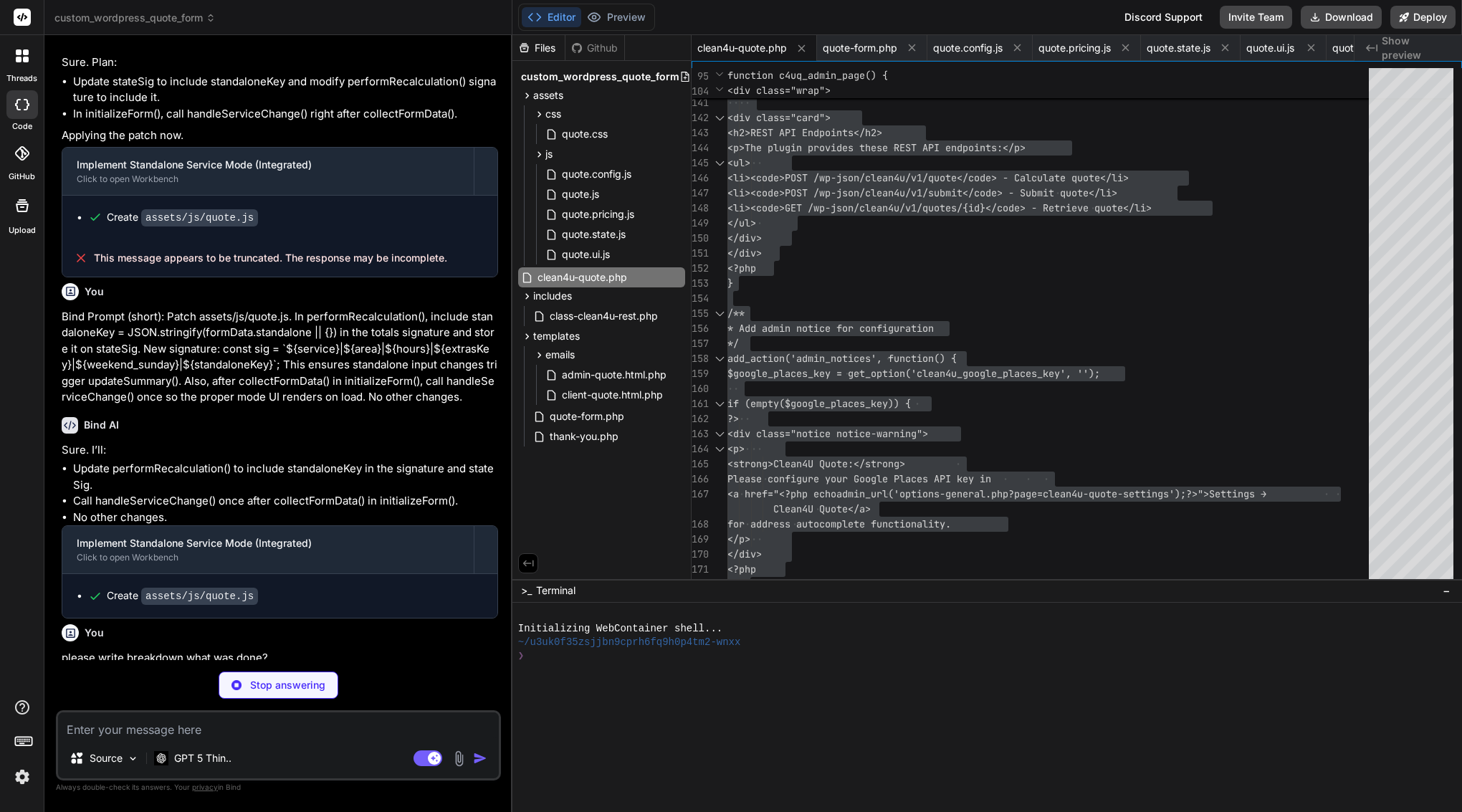
scroll to position [112862, 0]
type textarea "x"
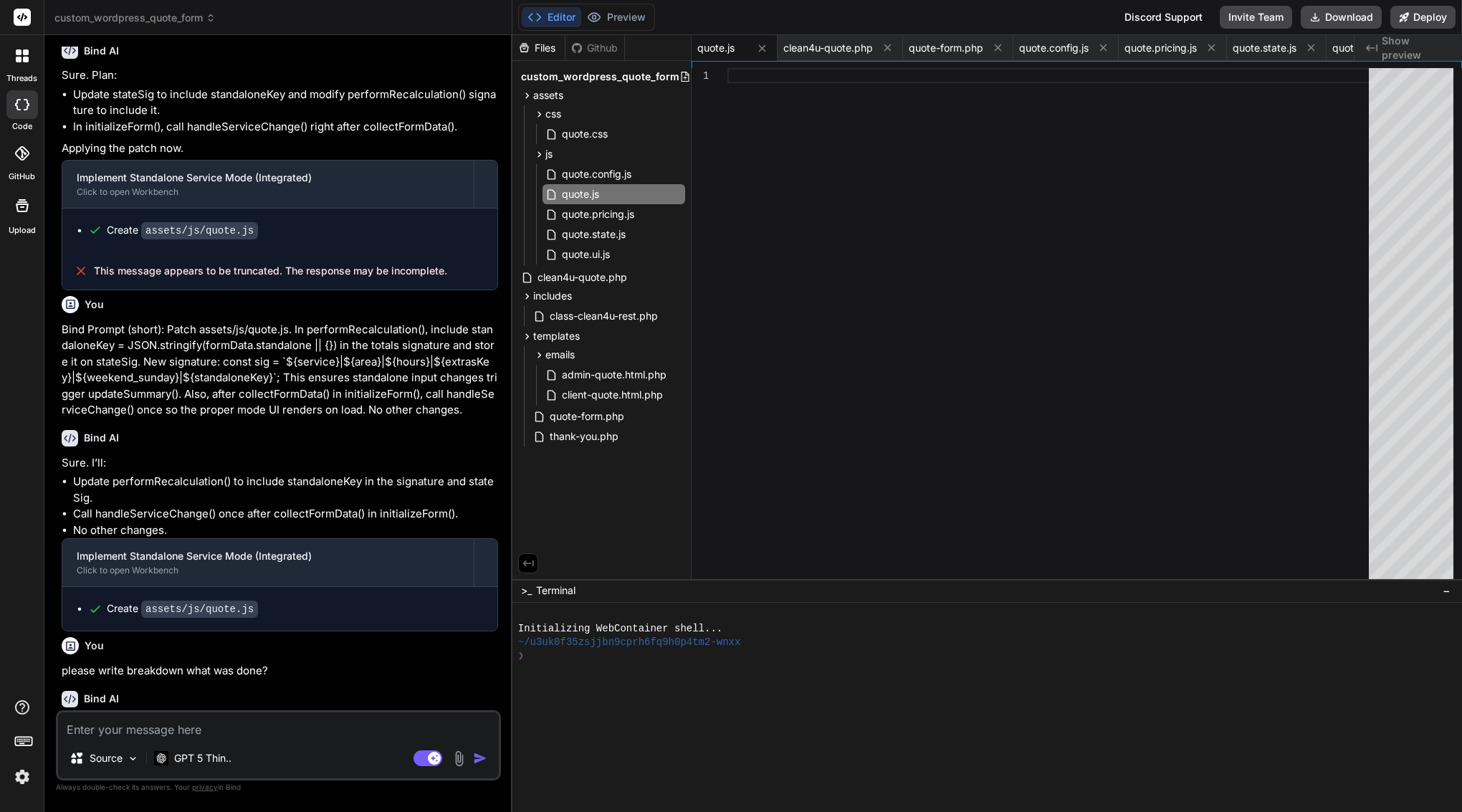
scroll to position [112849, 0]
type textarea "t"
type textarea "x"
type textarea "tr"
type textarea "x"
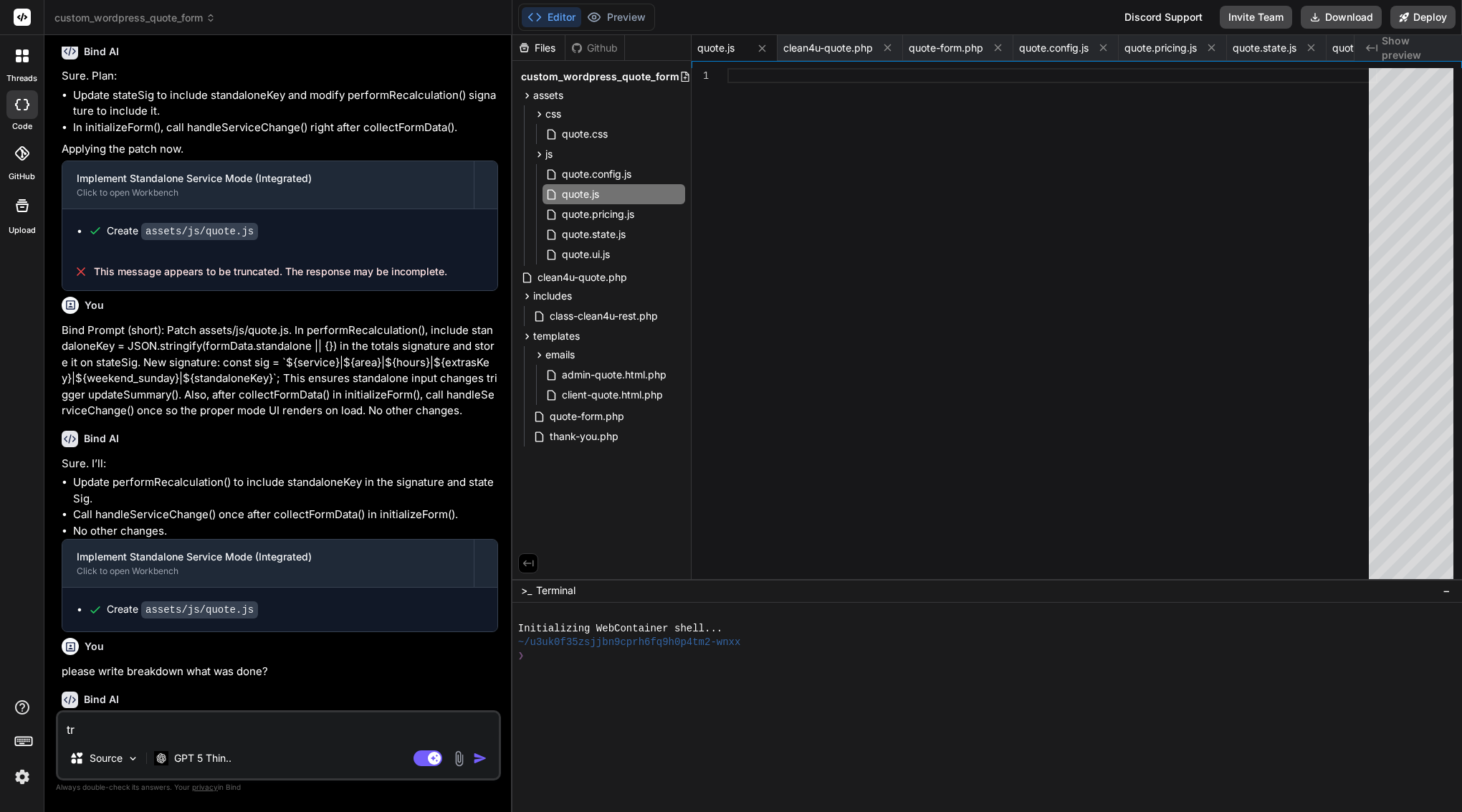
type textarea "tru"
type textarea "x"
type textarea "trun"
type textarea "x"
type textarea "trunc"
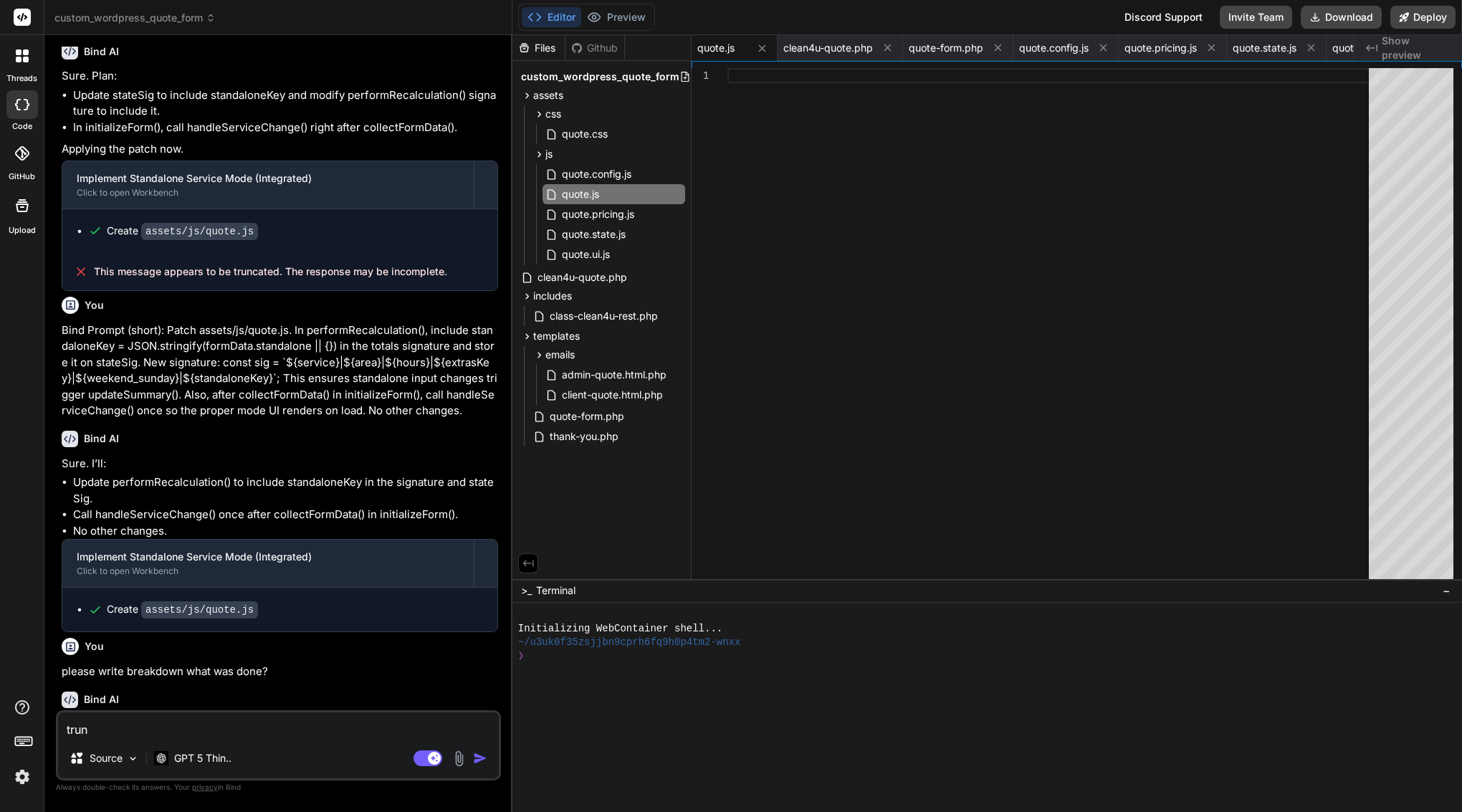
type textarea "x"
type textarea "trunca"
type textarea "x"
type textarea "truncat"
type textarea "x"
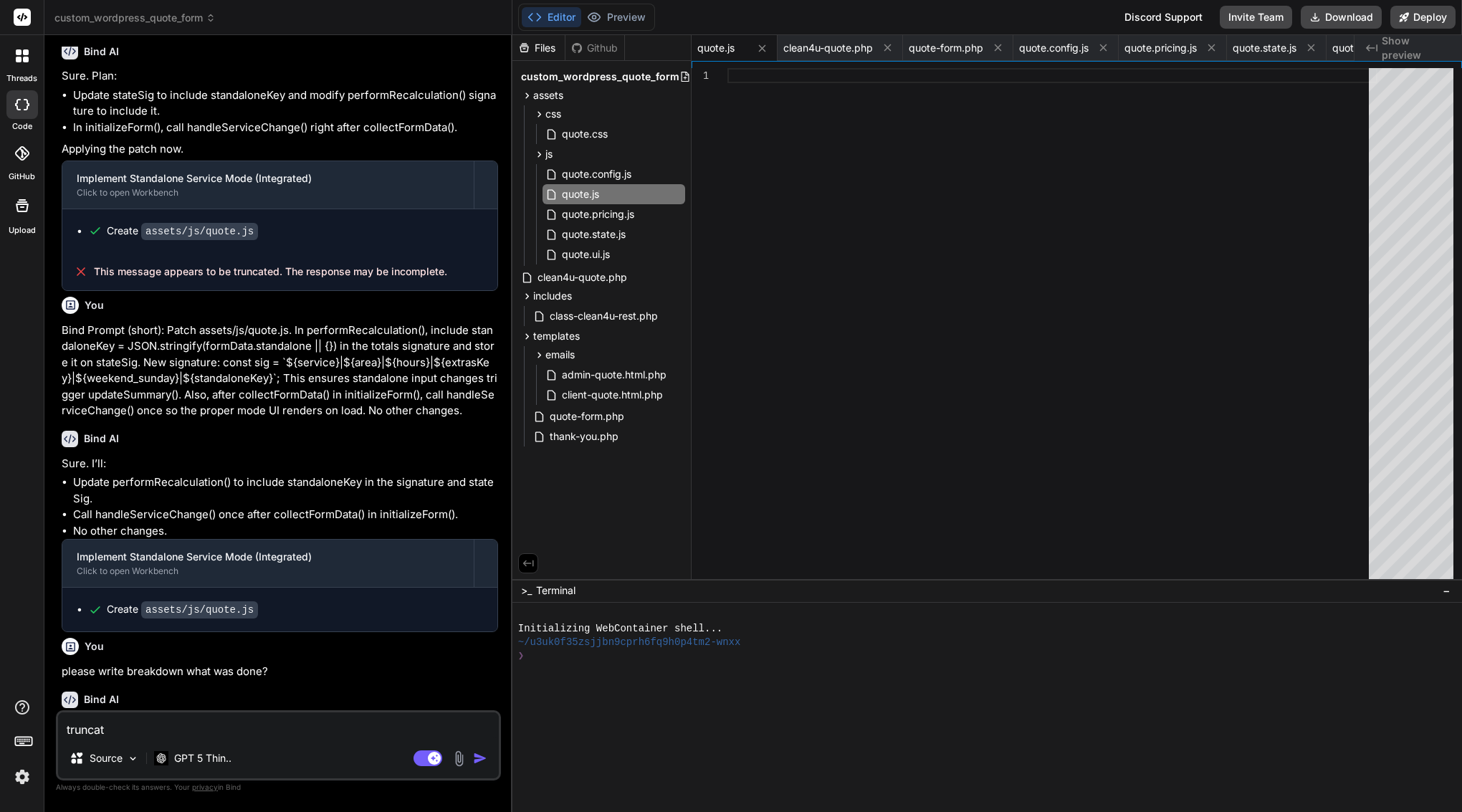
type textarea "truncate"
type textarea "x"
type textarea "truncated"
type textarea "x"
type textarea "truncated"
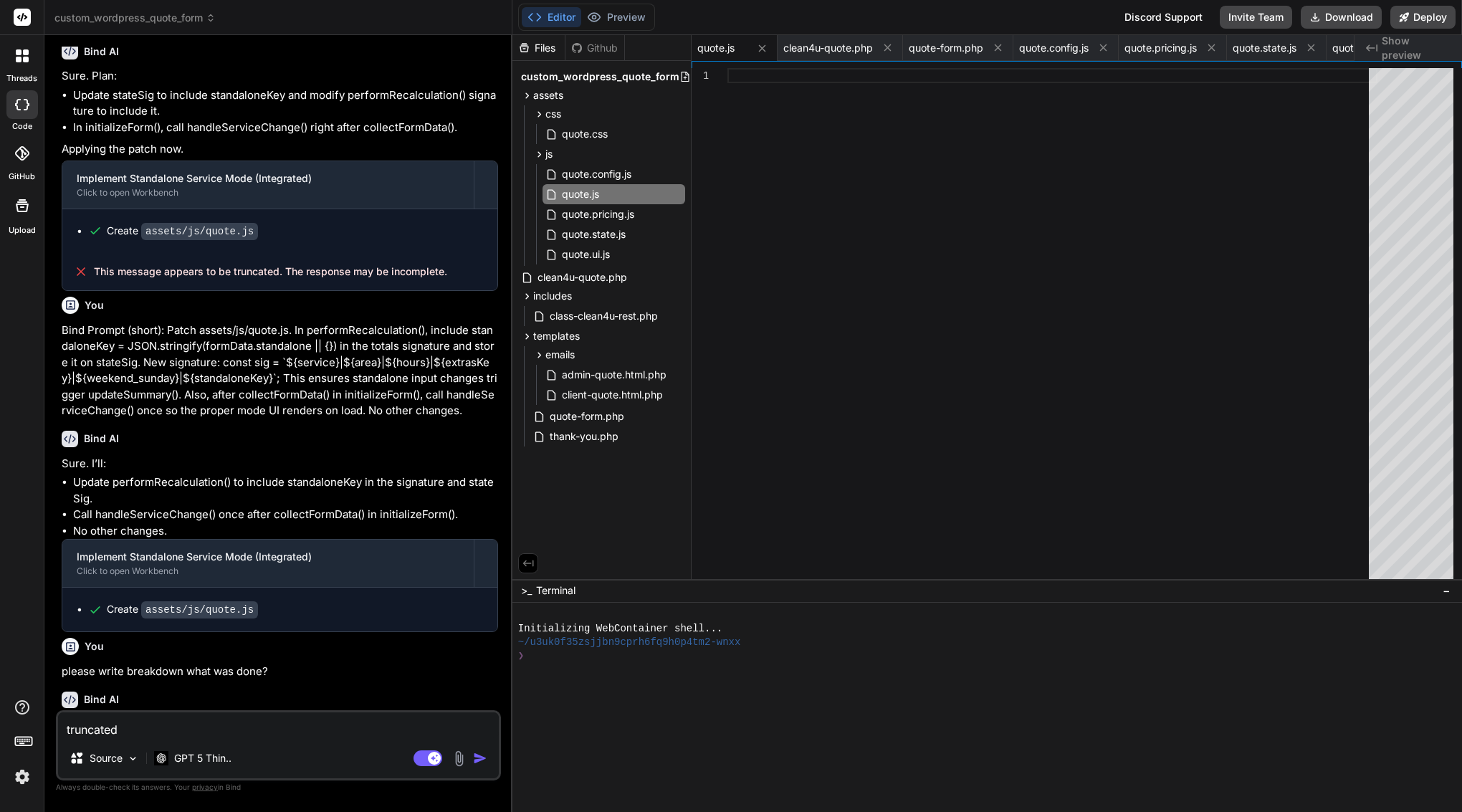
type textarea "x"
type textarea "truncated m"
type textarea "x"
type textarea "truncated me"
type textarea "x"
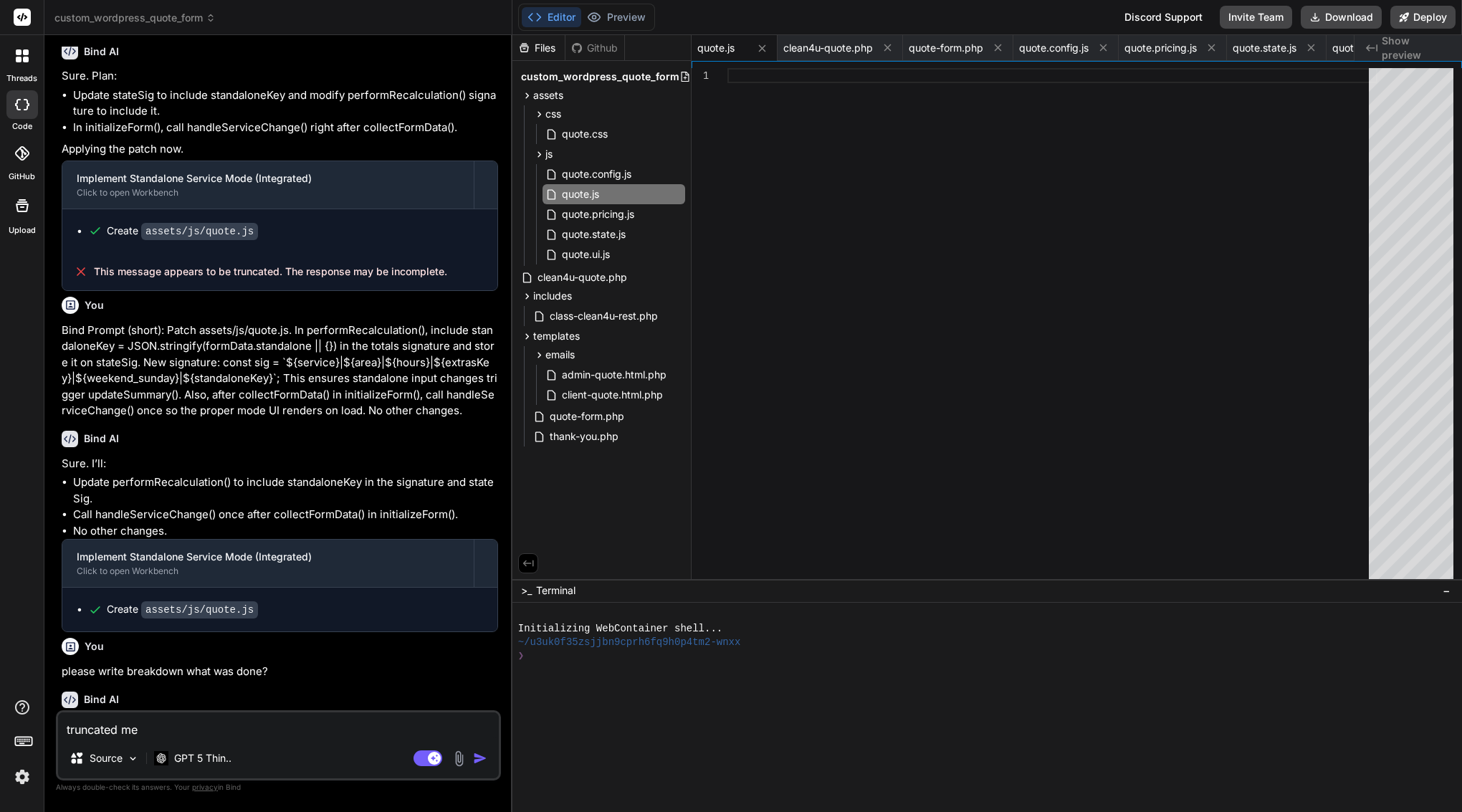
type textarea "truncated mes"
type textarea "x"
type textarea "truncated mess"
type textarea "x"
type textarea "truncated messa"
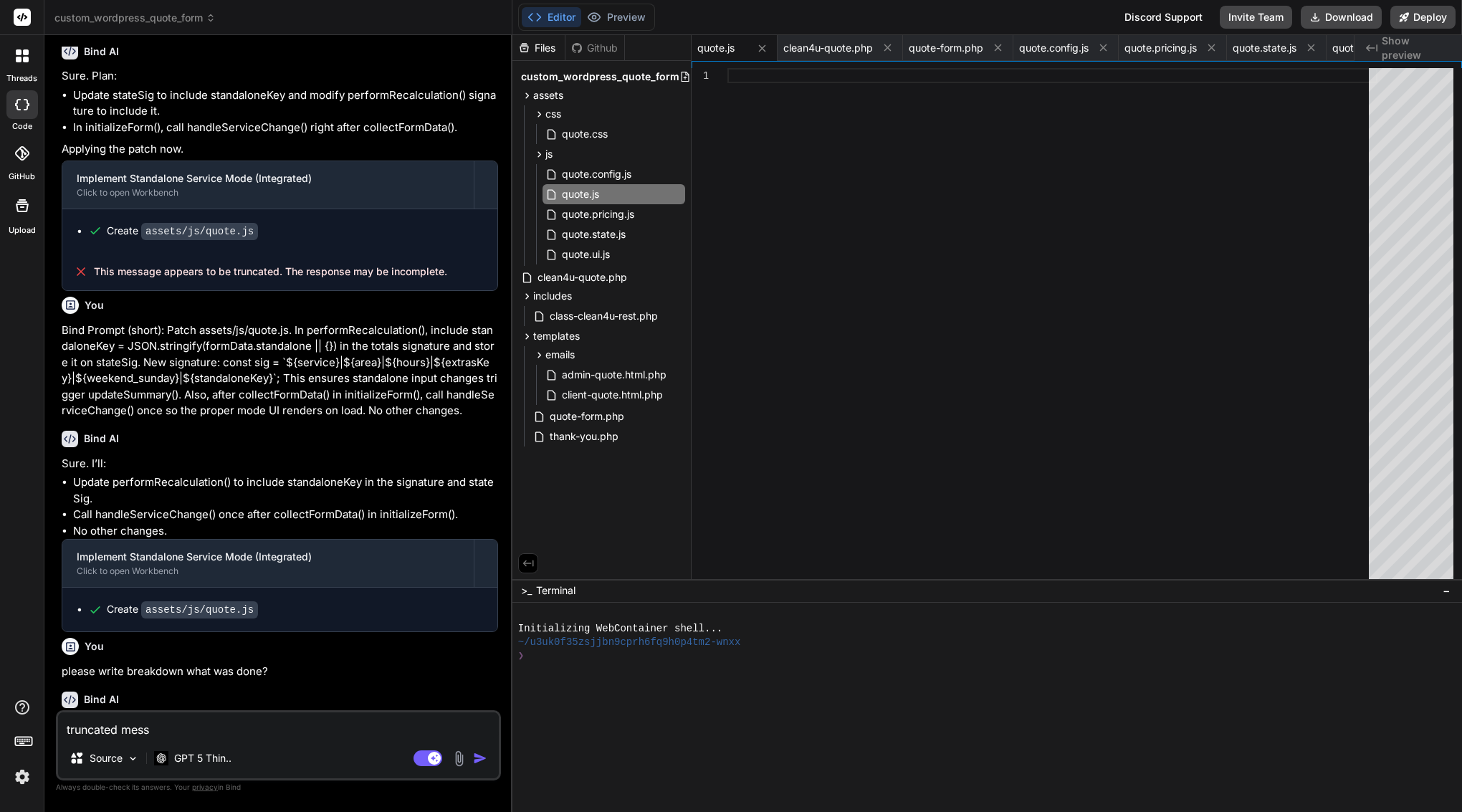
type textarea "x"
type textarea "truncated messag"
type textarea "x"
type textarea "truncated message"
type textarea "x"
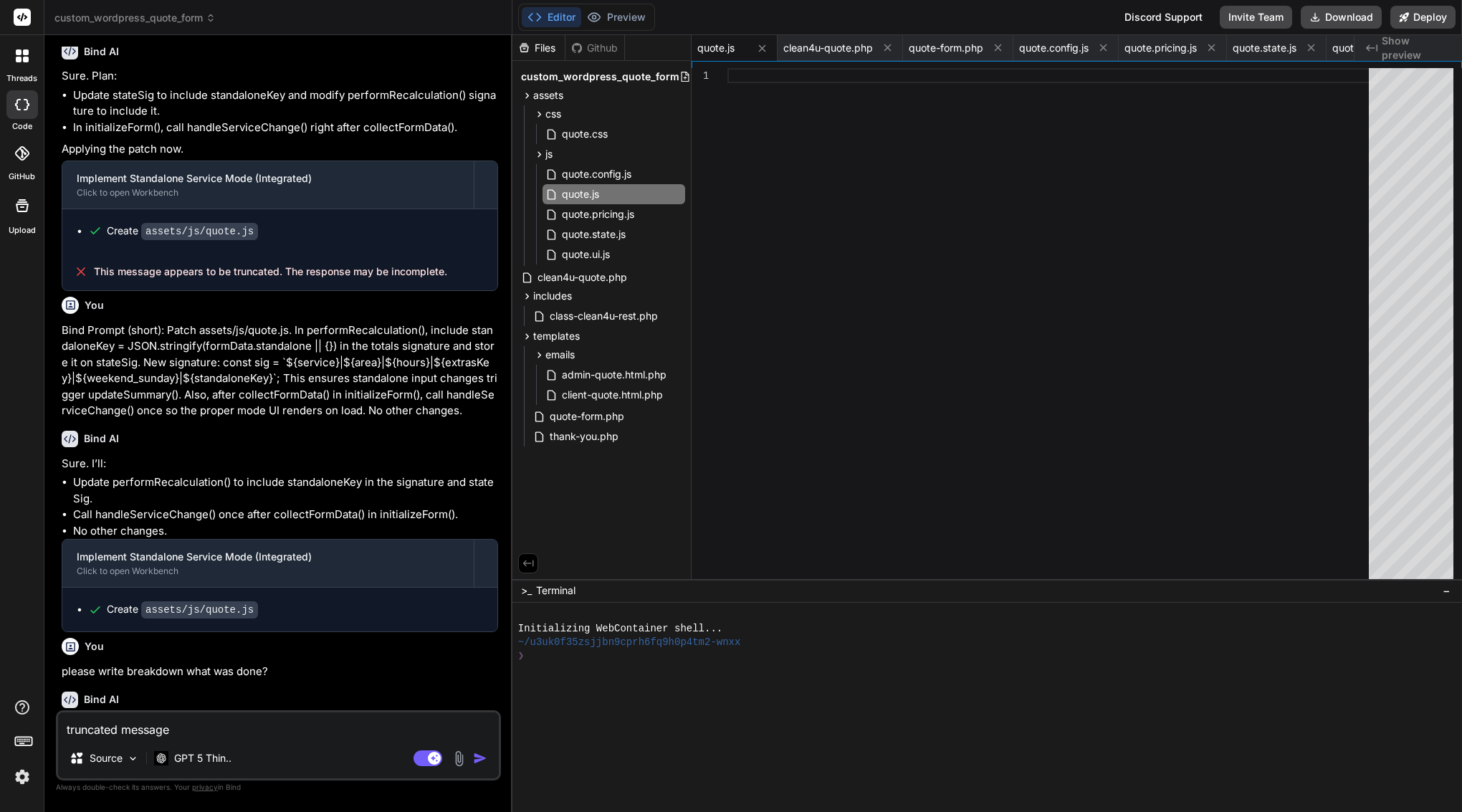
type textarea "truncated message"
type textarea "x"
drag, startPoint x: 146, startPoint y: 650, endPoint x: 262, endPoint y: 650, distance: 116.0
copy div "assets/js/quote.js"
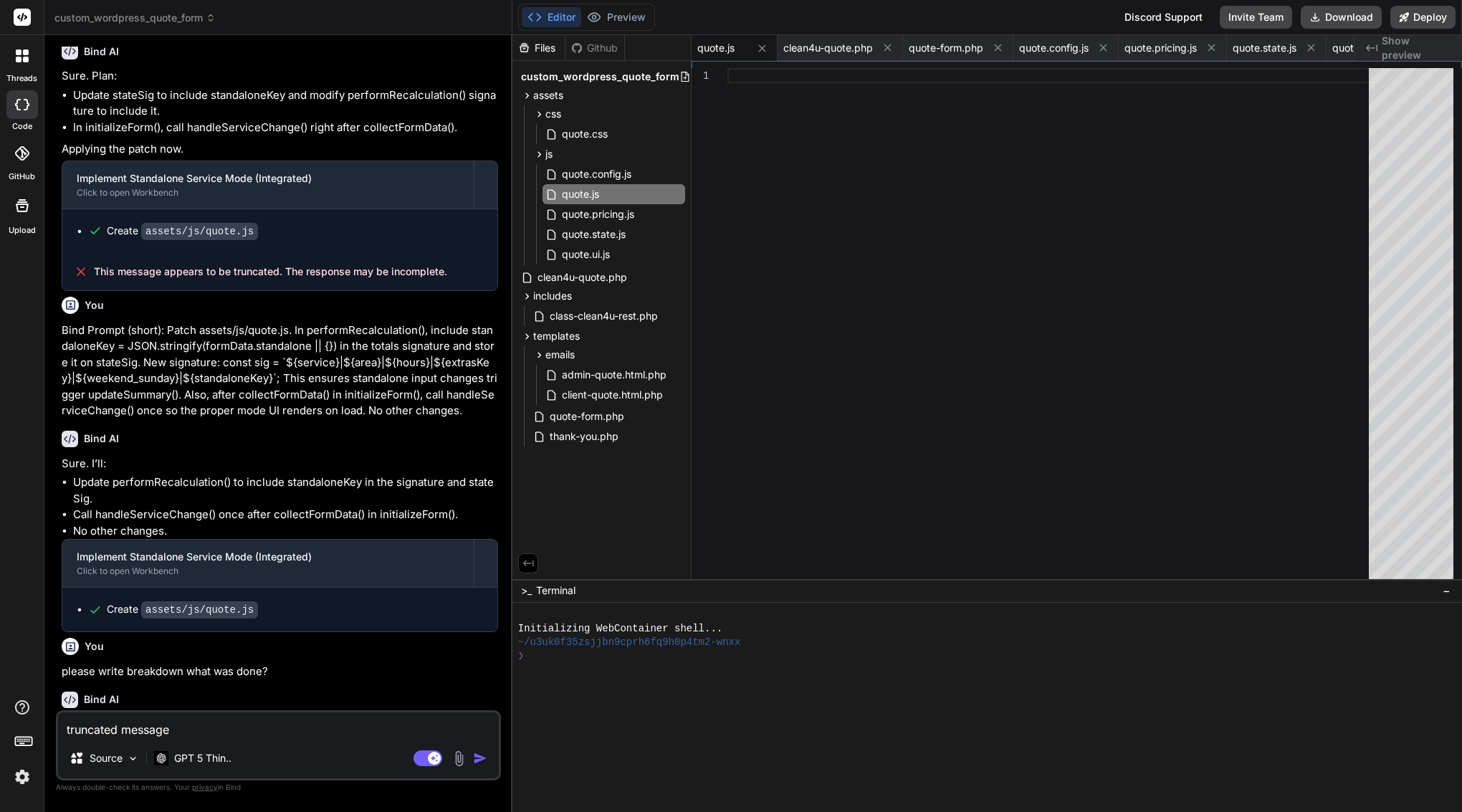
click at [278, 731] on textarea "truncated message" at bounding box center [278, 725] width 441 height 26
type textarea "truncated message a"
type textarea "x"
type textarea "truncated message an"
type textarea "x"
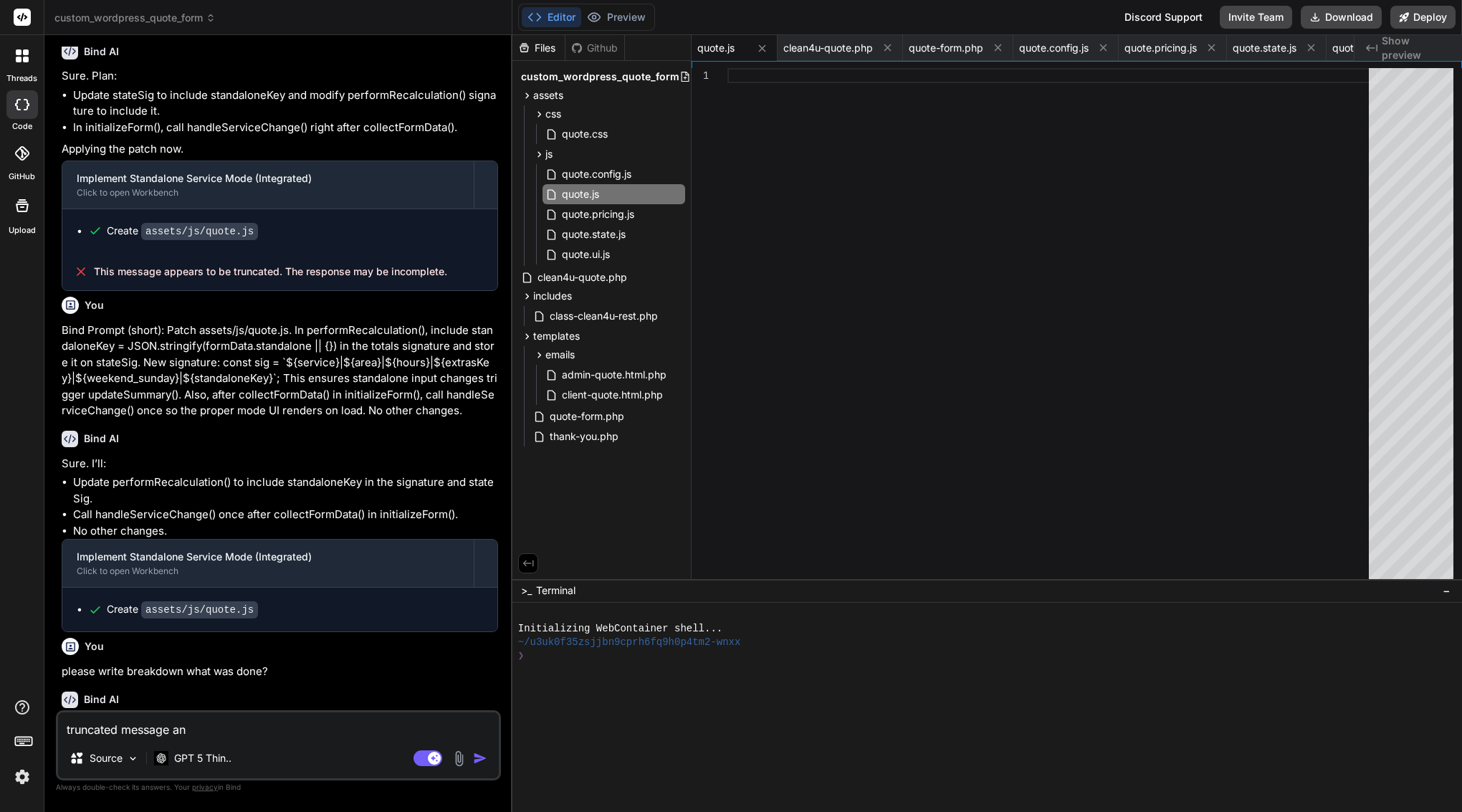
type textarea "truncated message and"
type textarea "x"
type textarea "truncated message and"
type textarea "x"
type textarea "truncated message and f"
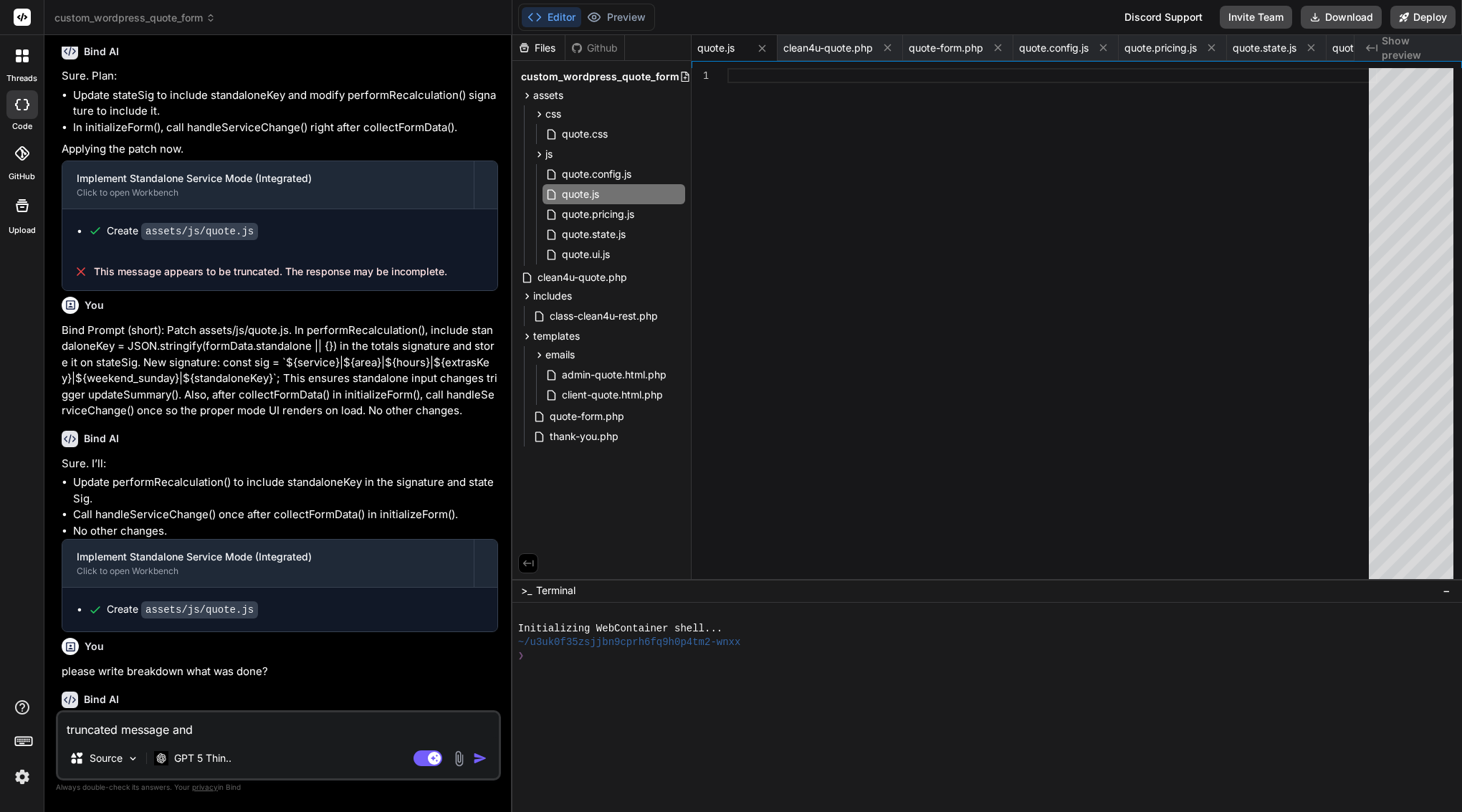
type textarea "x"
type textarea "truncated message and fi"
type textarea "x"
type textarea "truncated message and fil"
type textarea "x"
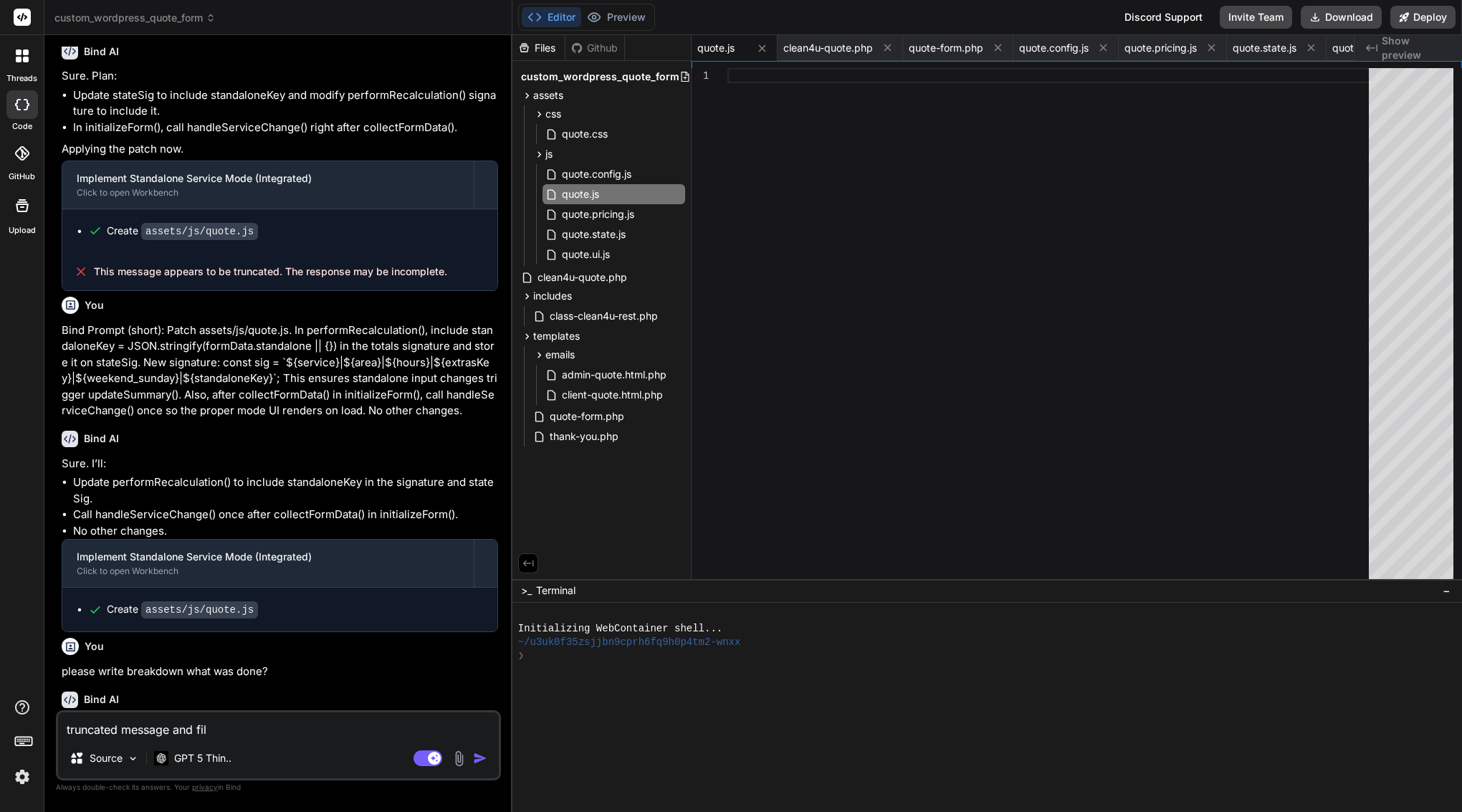
type textarea "truncated message and file"
type textarea "x"
type textarea "truncated message and file"
type textarea "x"
paste textarea "assets/js/quote.js"
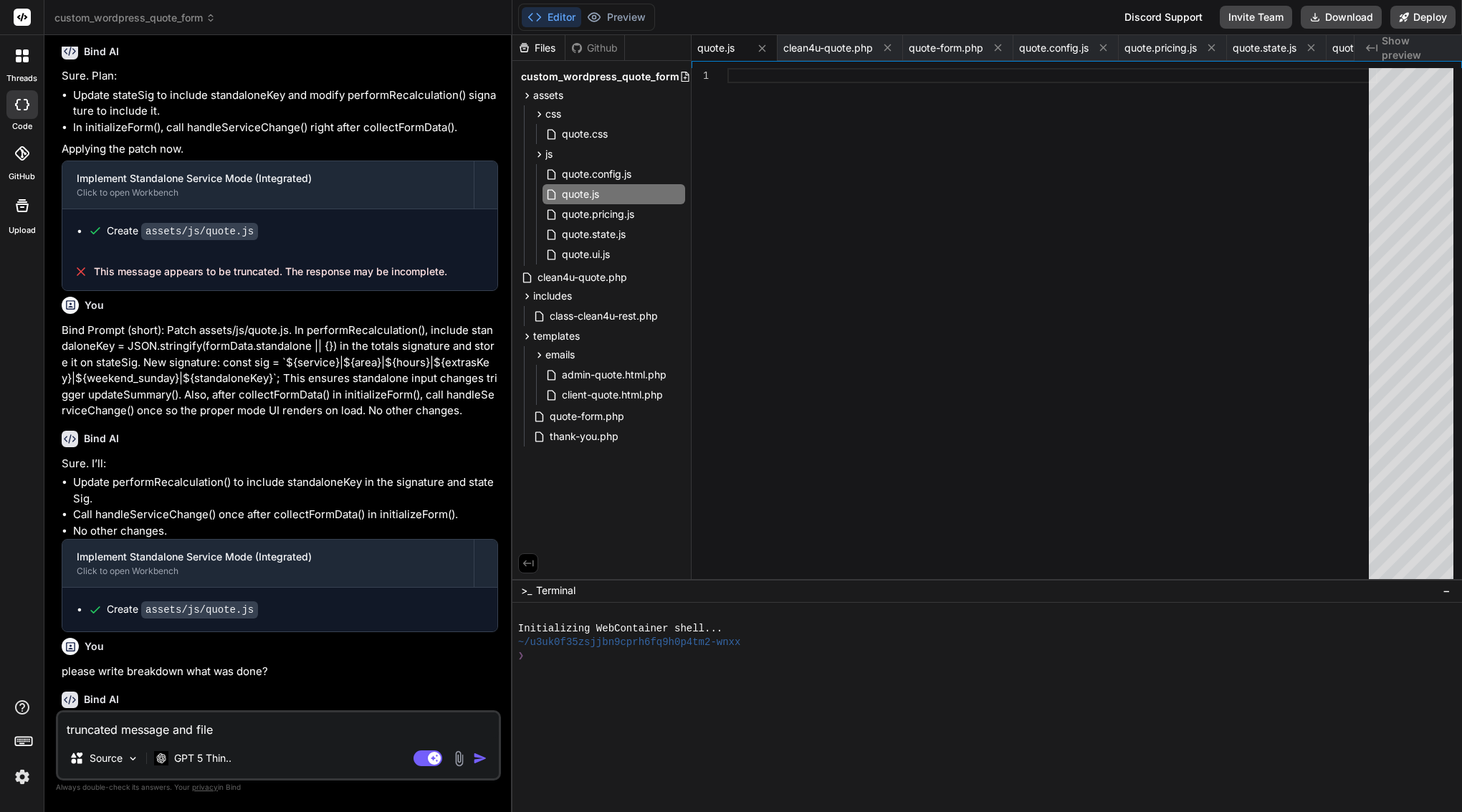
type textarea "truncated message and file assets/js/quote.js"
type textarea "x"
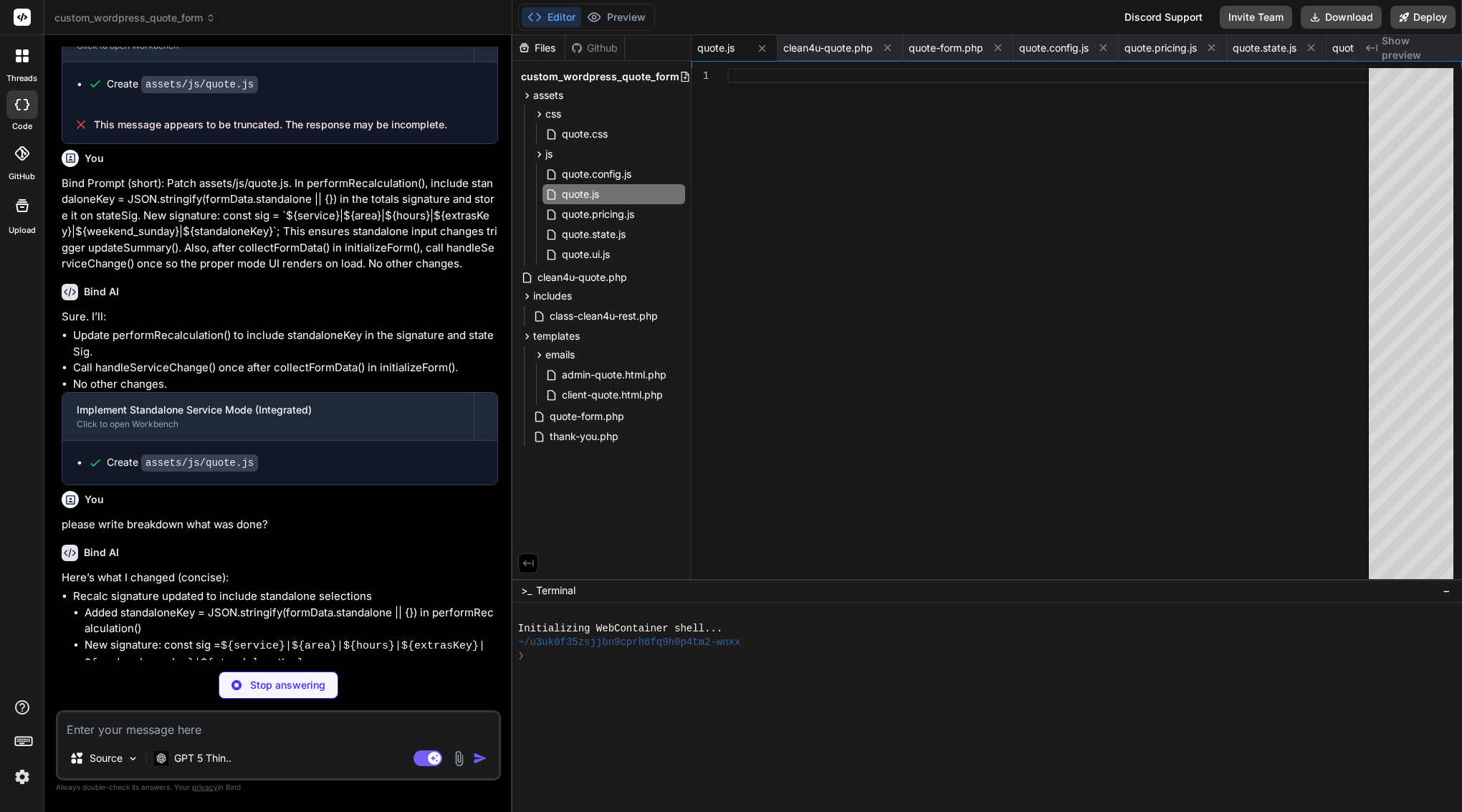
scroll to position [112983, 0]
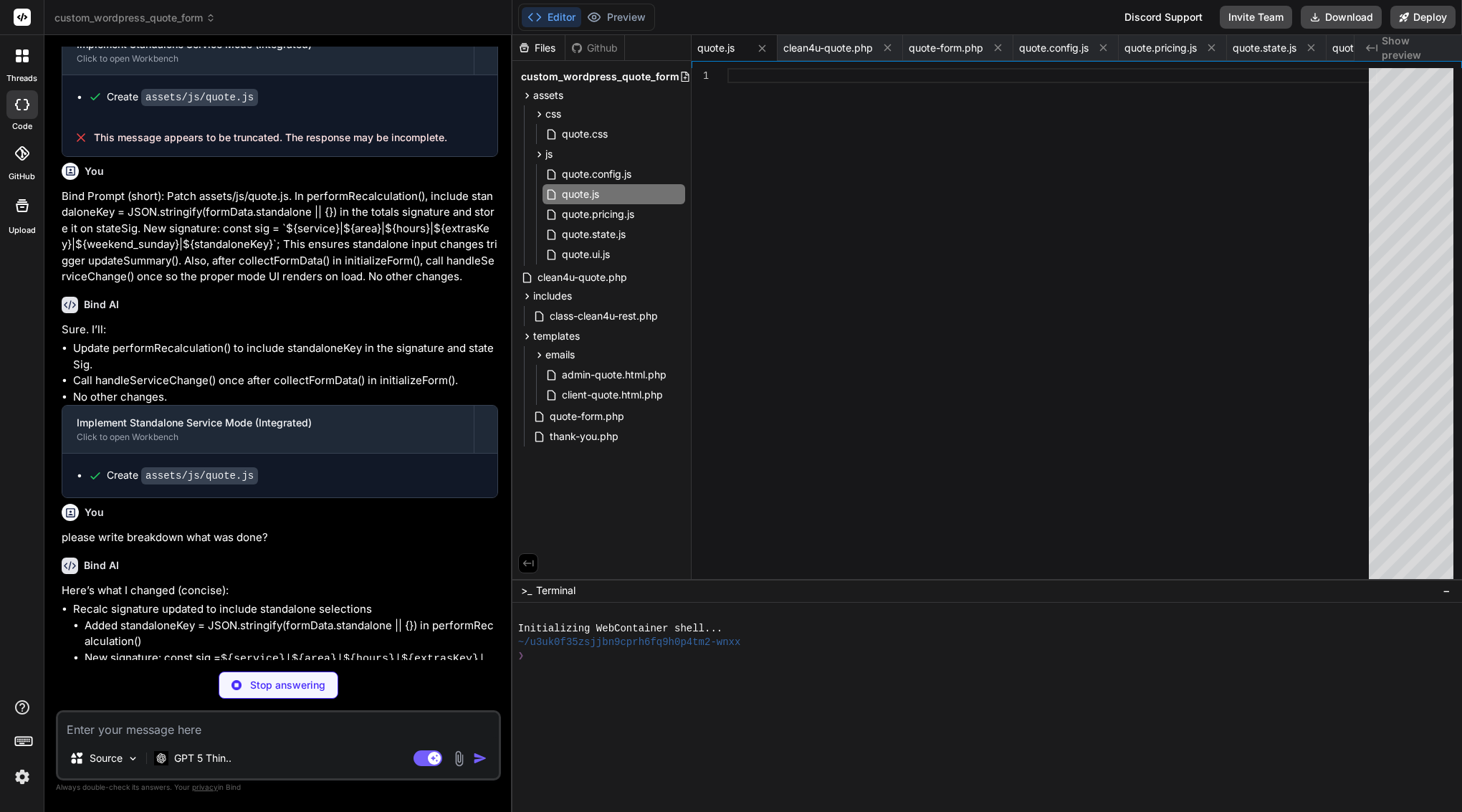
type textarea "x"
type textarea "// Auto-initialize init(); })();"
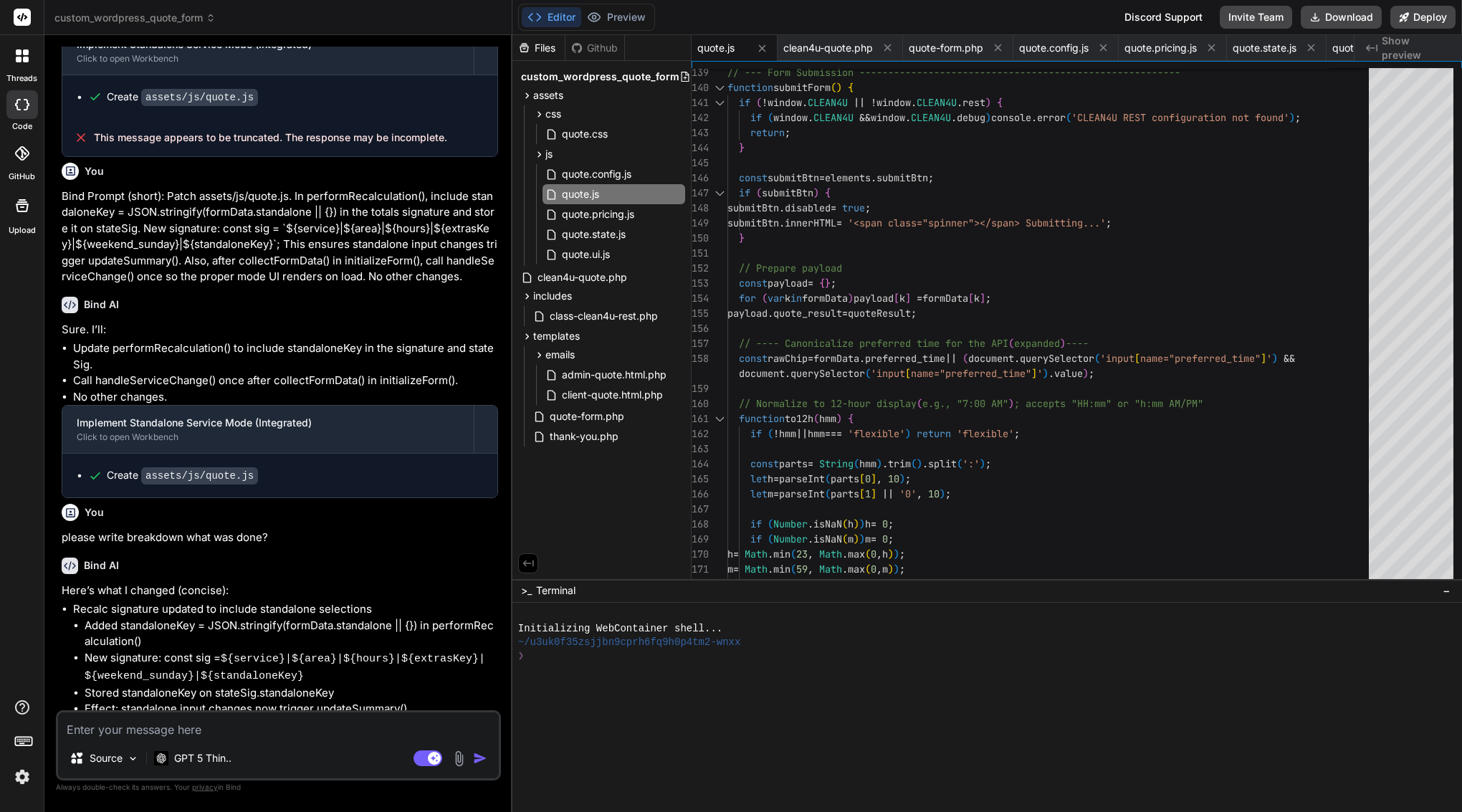
type textarea "x"
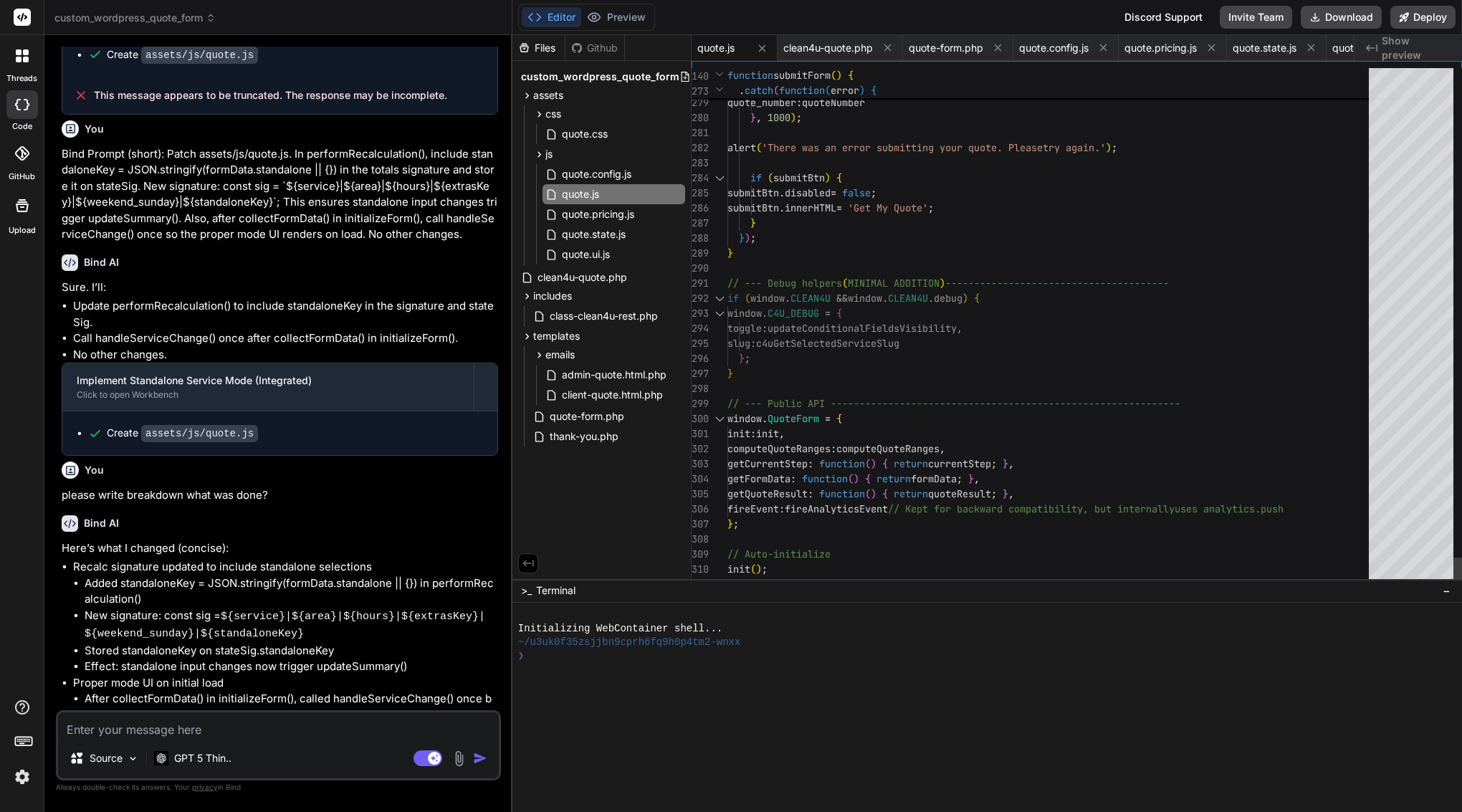
scroll to position [61, 0]
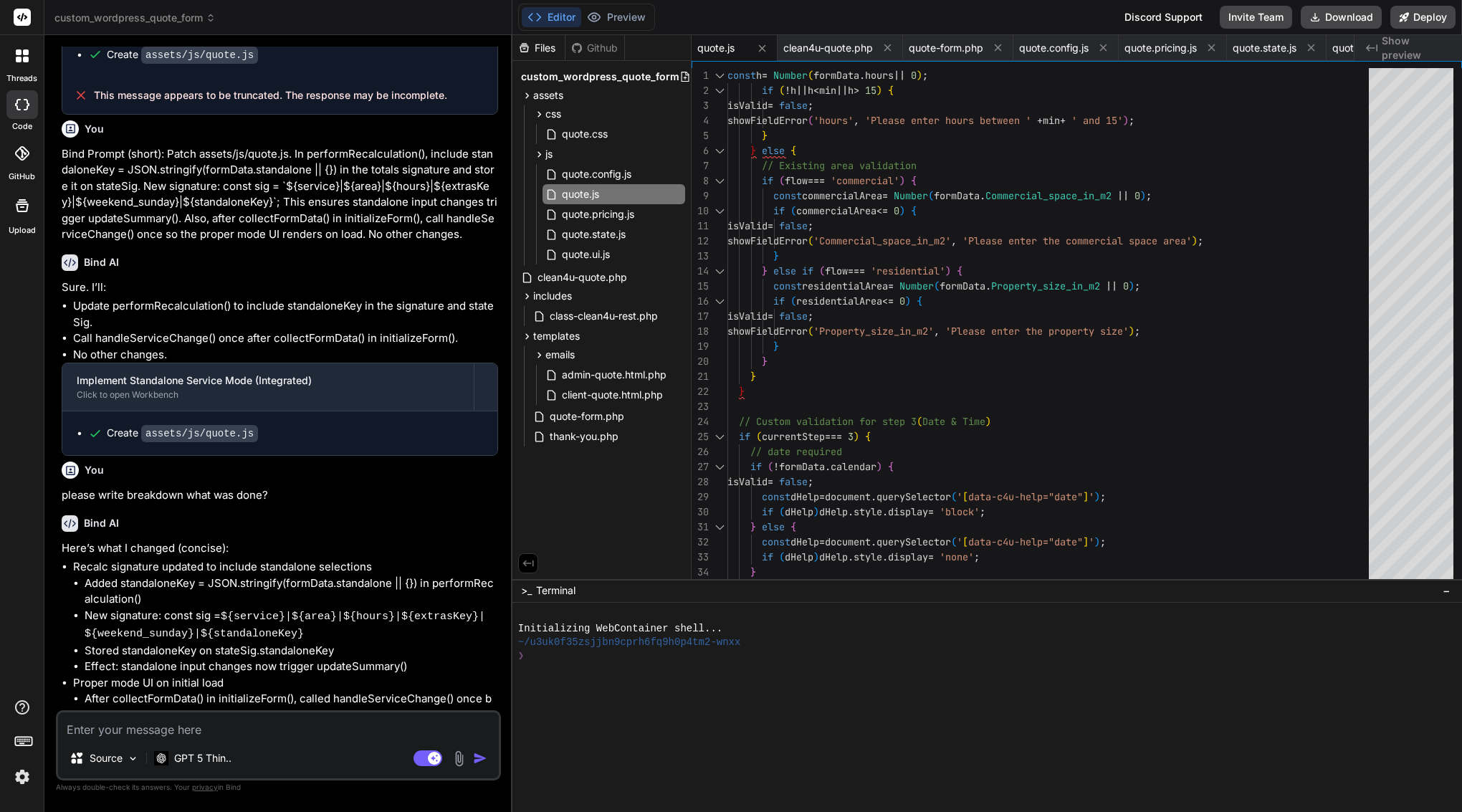
drag, startPoint x: 239, startPoint y: 686, endPoint x: 254, endPoint y: 686, distance: 15.0
drag, startPoint x: 146, startPoint y: 685, endPoint x: 281, endPoint y: 682, distance: 135.0
copy div "assets/js/quote.js"
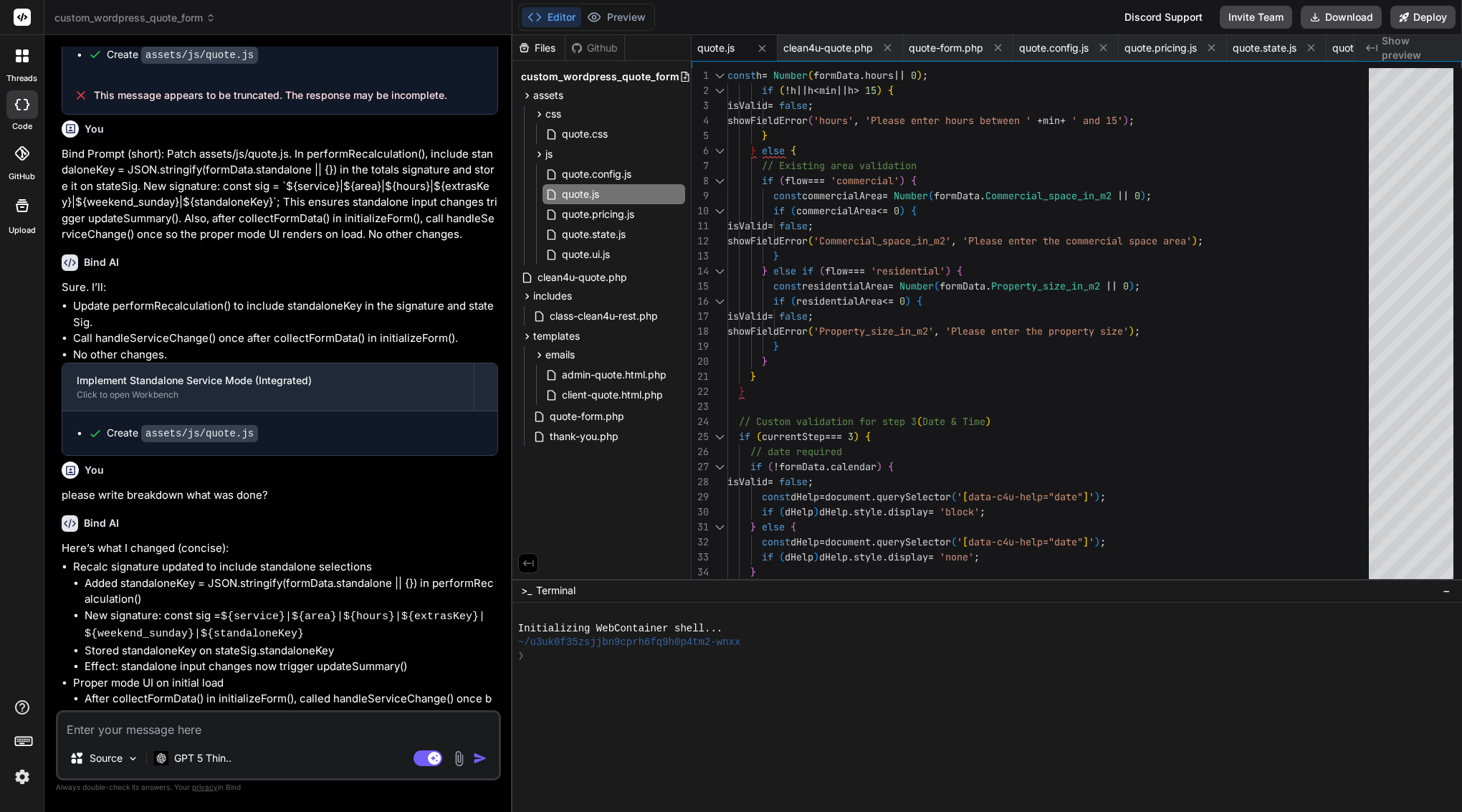
click at [213, 728] on textarea at bounding box center [278, 725] width 441 height 26
type textarea "f"
type textarea "x"
type textarea "fi"
type textarea "x"
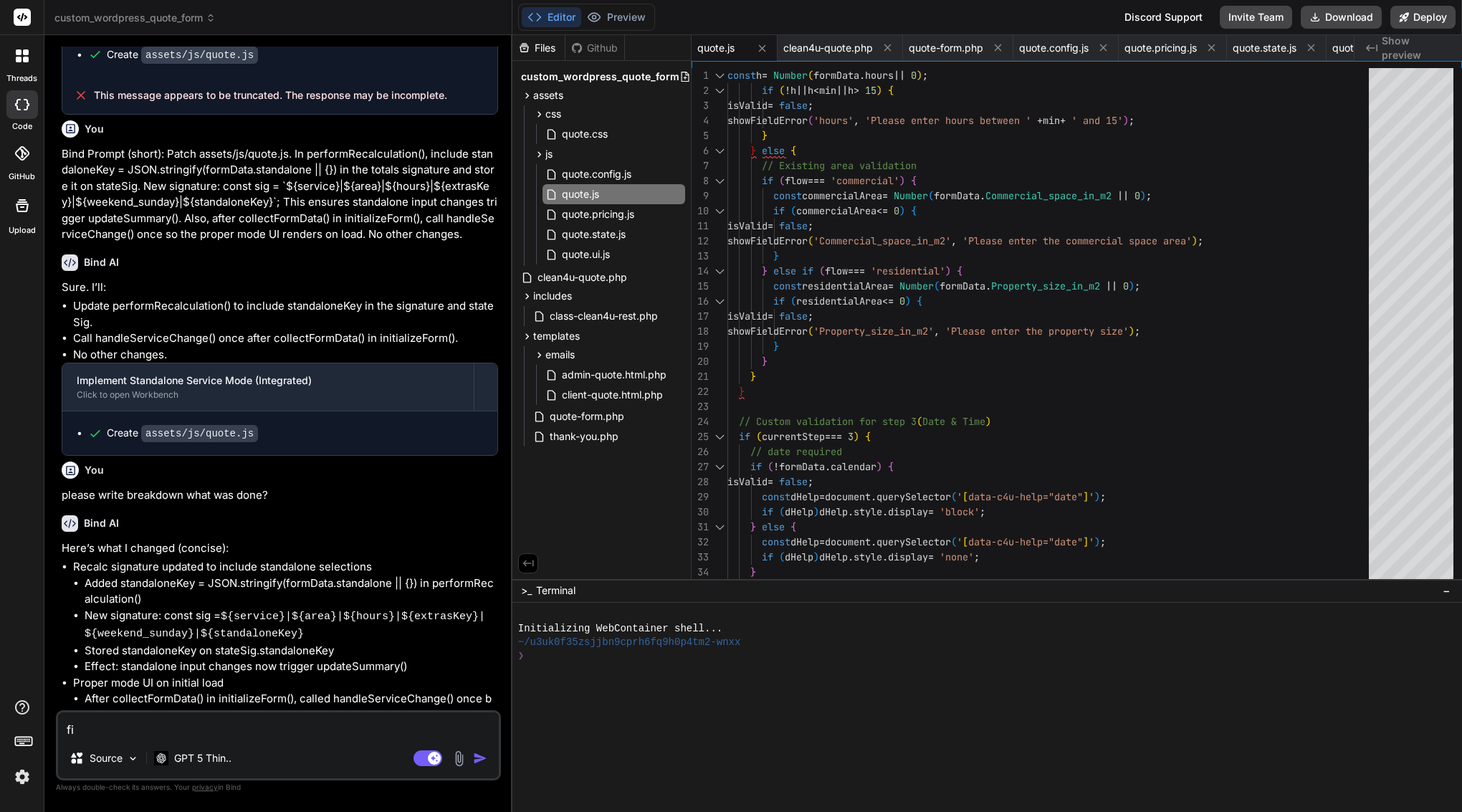
type textarea "fil"
type textarea "x"
type textarea "file"
type textarea "x"
type textarea "file"
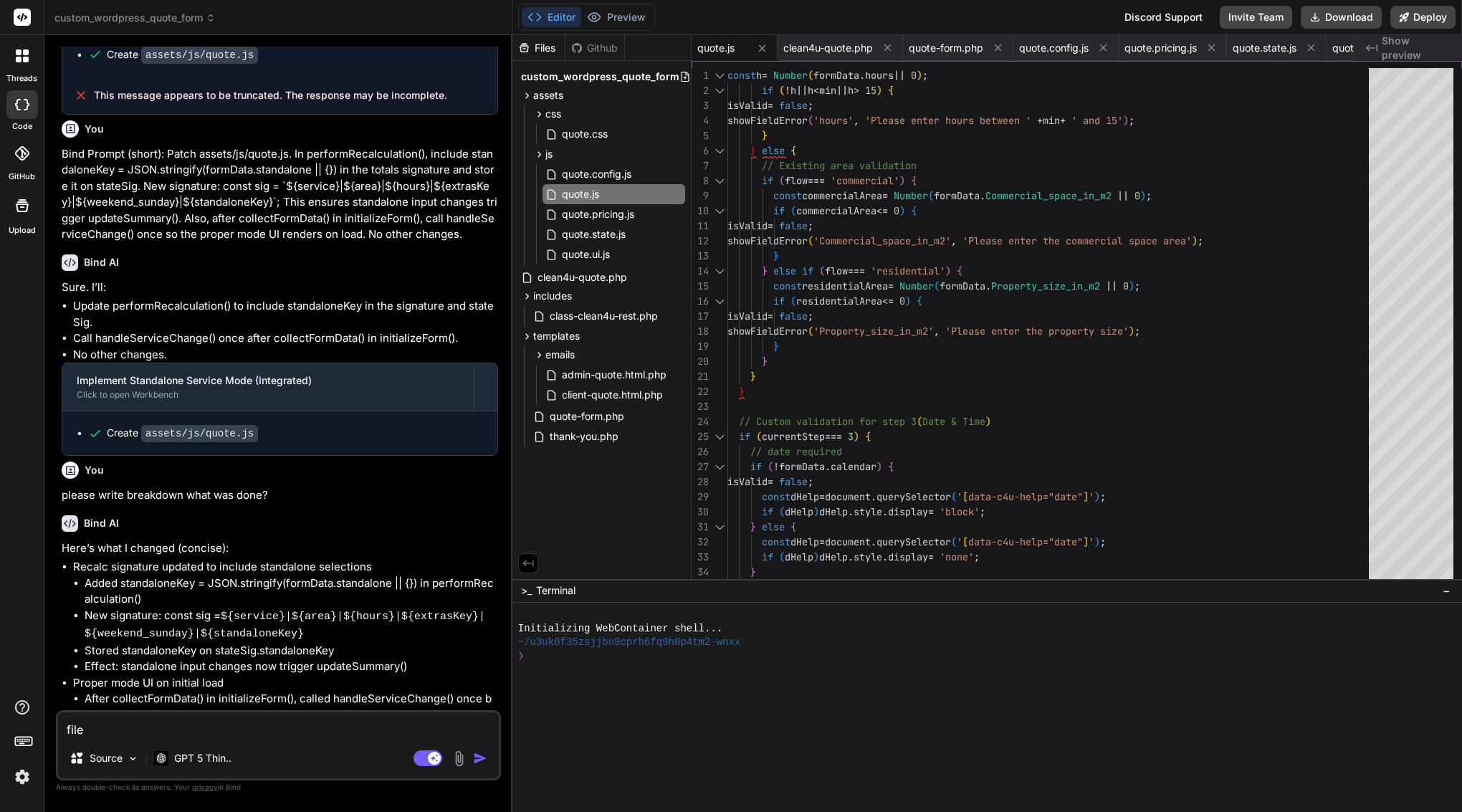
type textarea "x"
paste textarea "assets/js/quote.js"
type textarea "file assets/js/quote.js"
type textarea "x"
type textarea "file assets/js/quote.js"
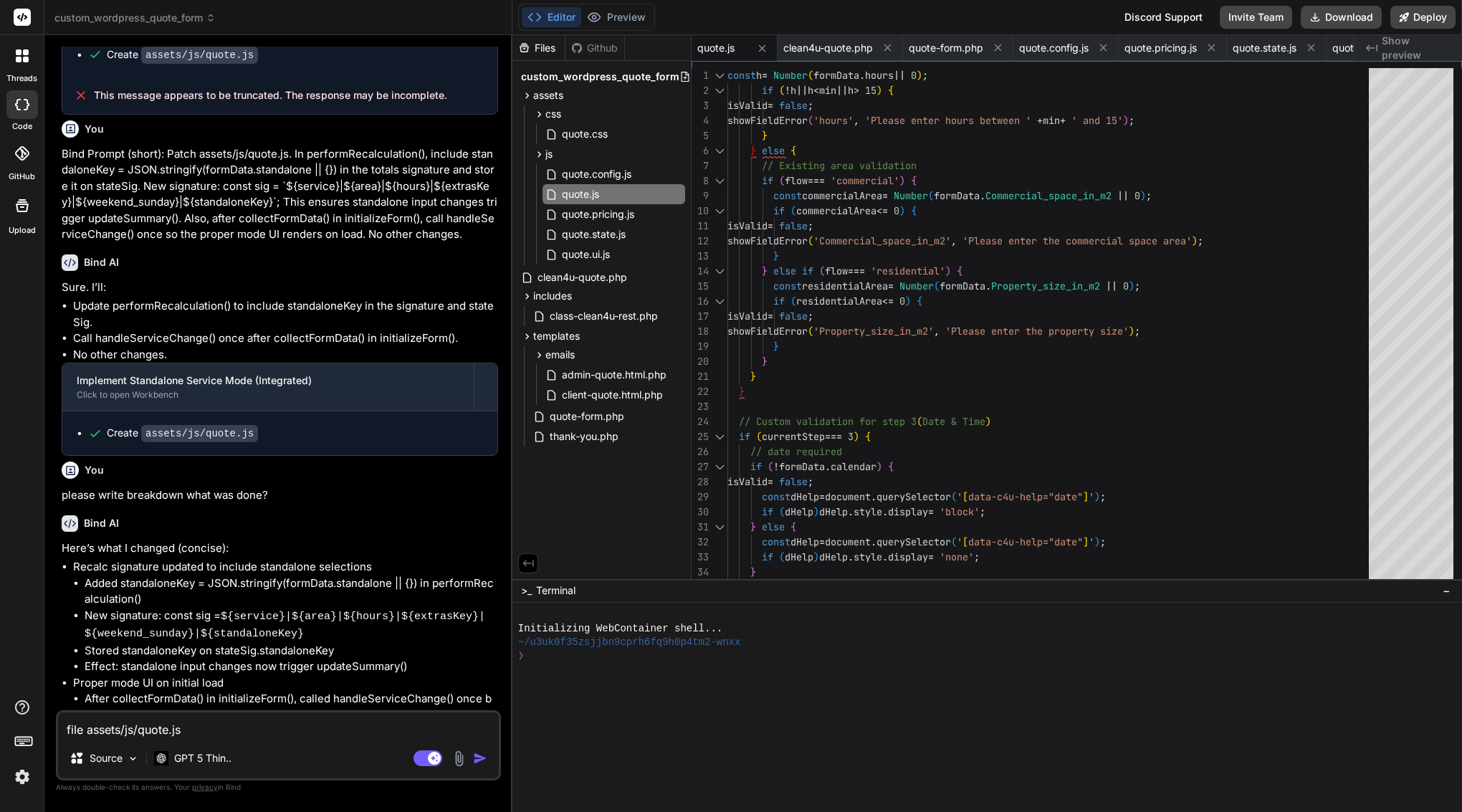
type textarea "x"
type textarea "file assets/js/quote.js i"
type textarea "x"
type textarea "file assets/js/quote.js is"
type textarea "x"
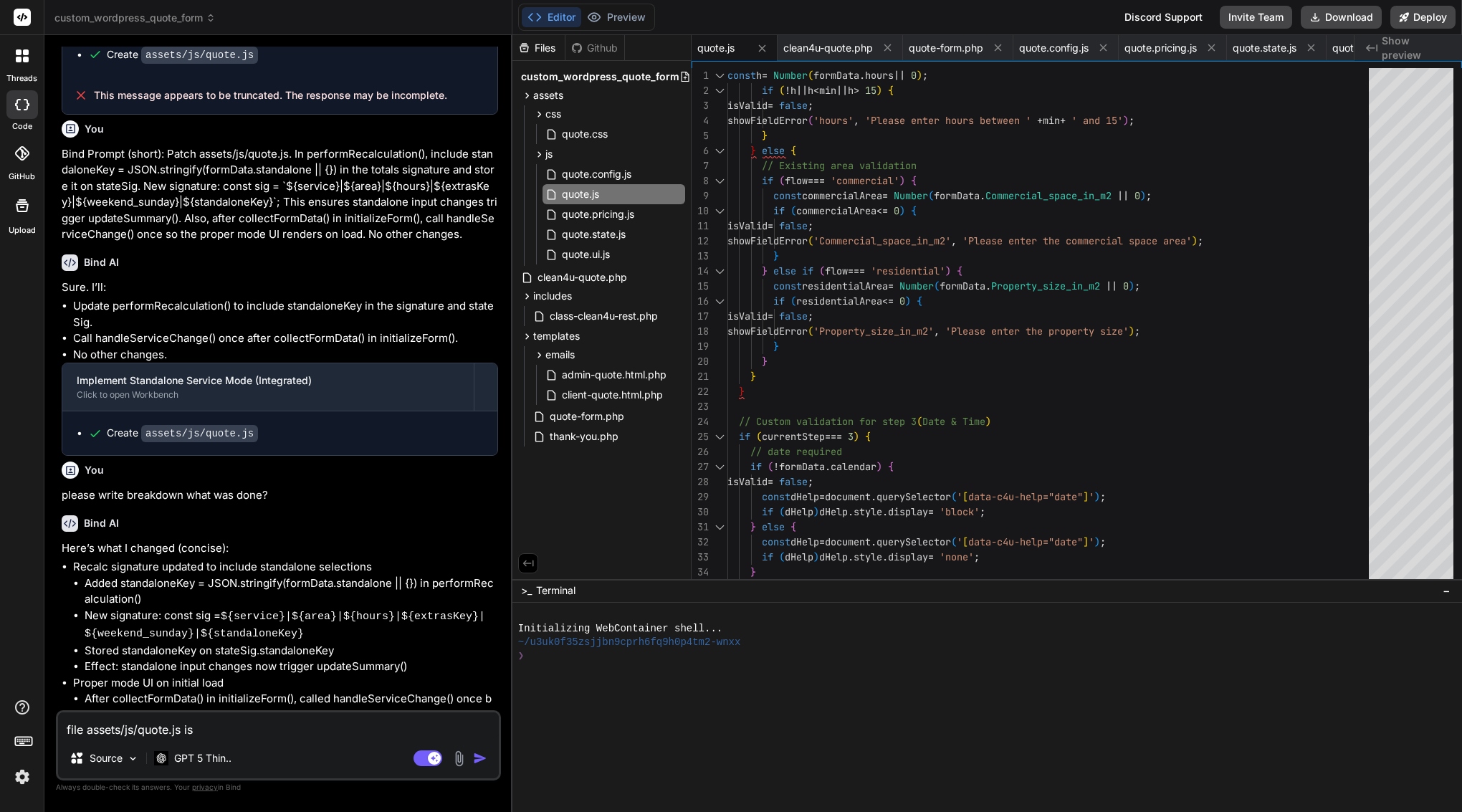
type textarea "file assets/js/quote.js is"
type textarea "x"
type textarea "file assets/js/quote.js is n"
type textarea "x"
type textarea "file assets/js/quote.js is no"
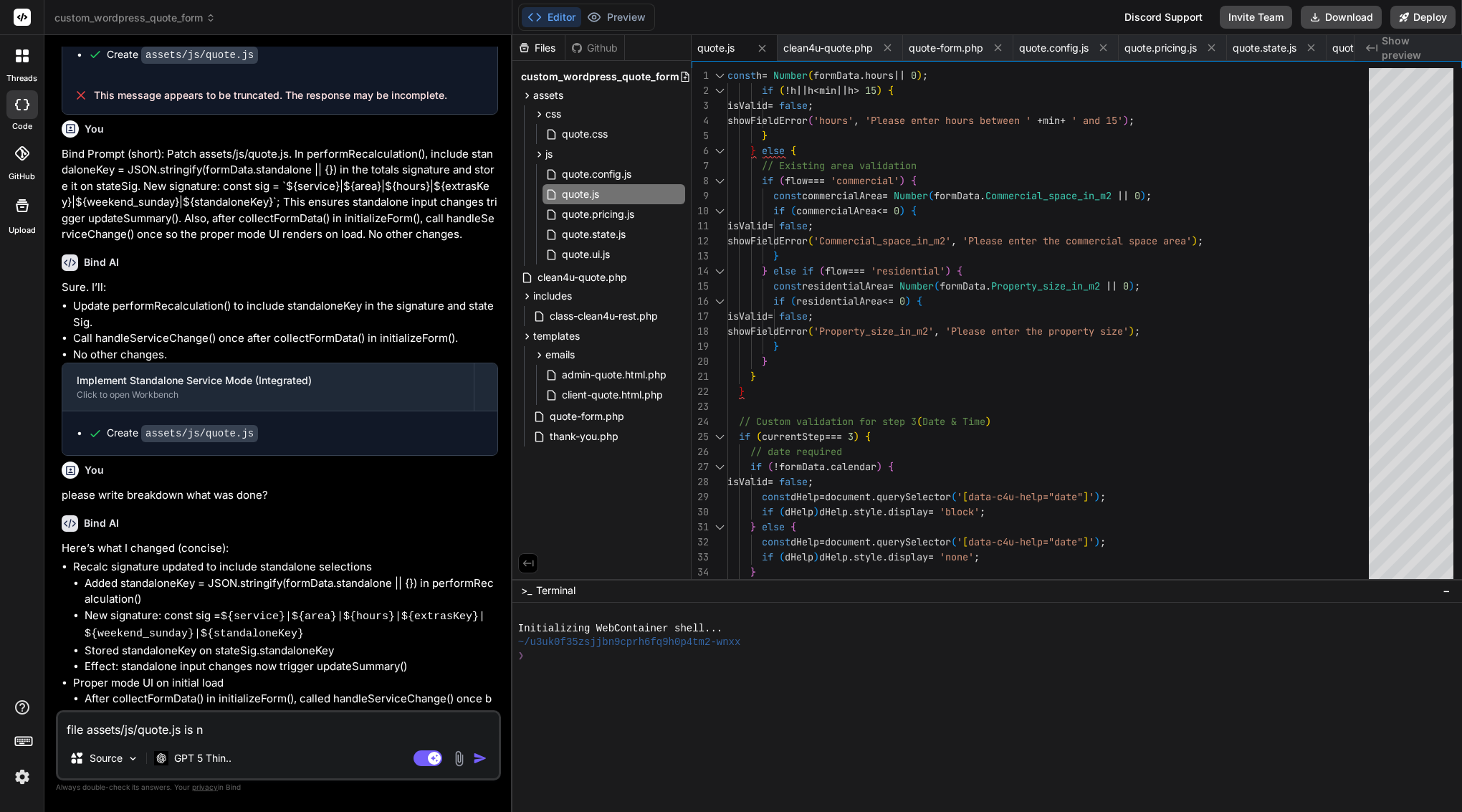
type textarea "x"
type textarea "file assets/js/quote.js is not"
type textarea "x"
type textarea "file assets/js/quote.js is not"
type textarea "x"
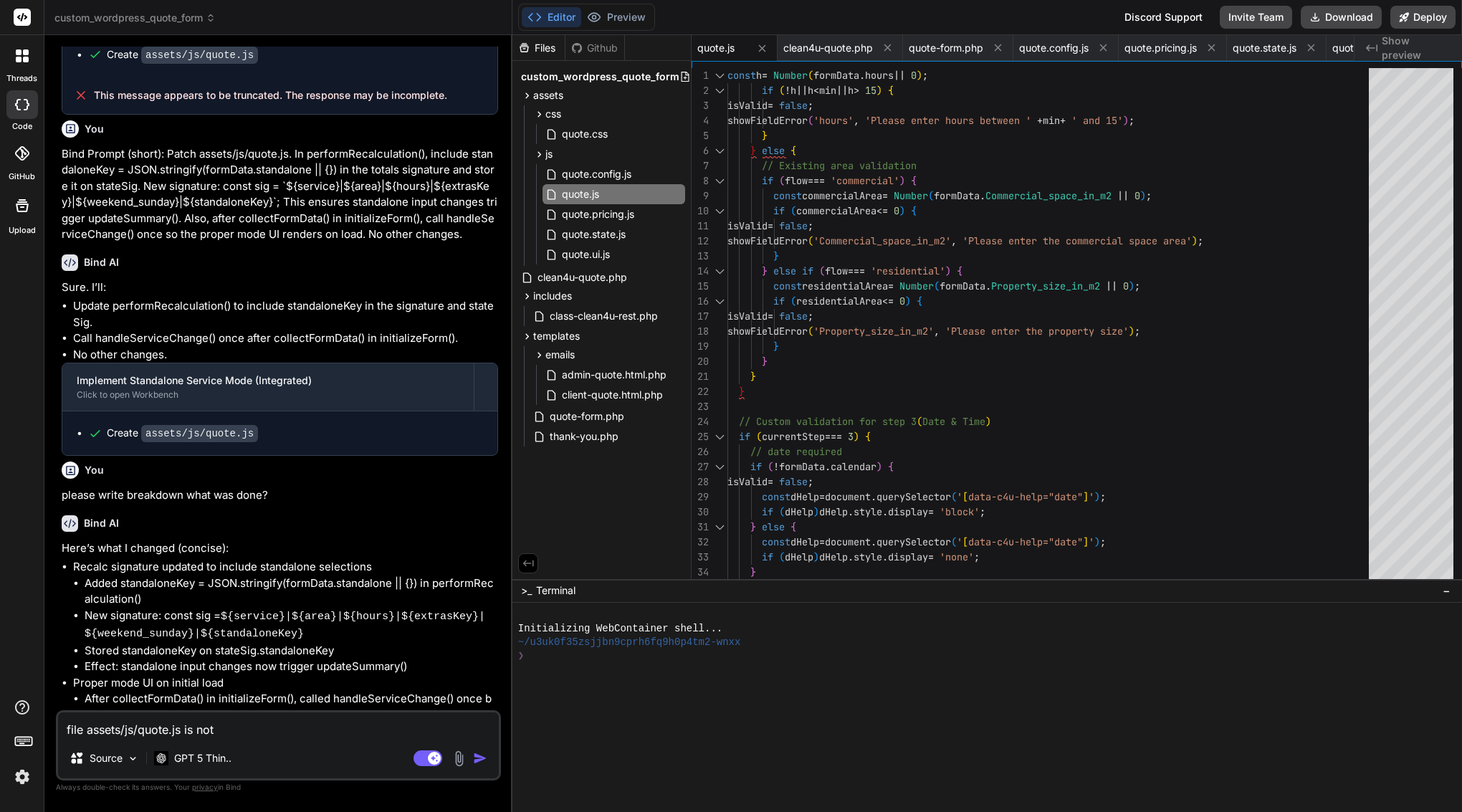
type textarea "file assets/js/quote.js is not c"
type textarea "x"
type textarea "file assets/js/quote.js is not co"
type textarea "x"
type textarea "file assets/js/quote.js is not com"
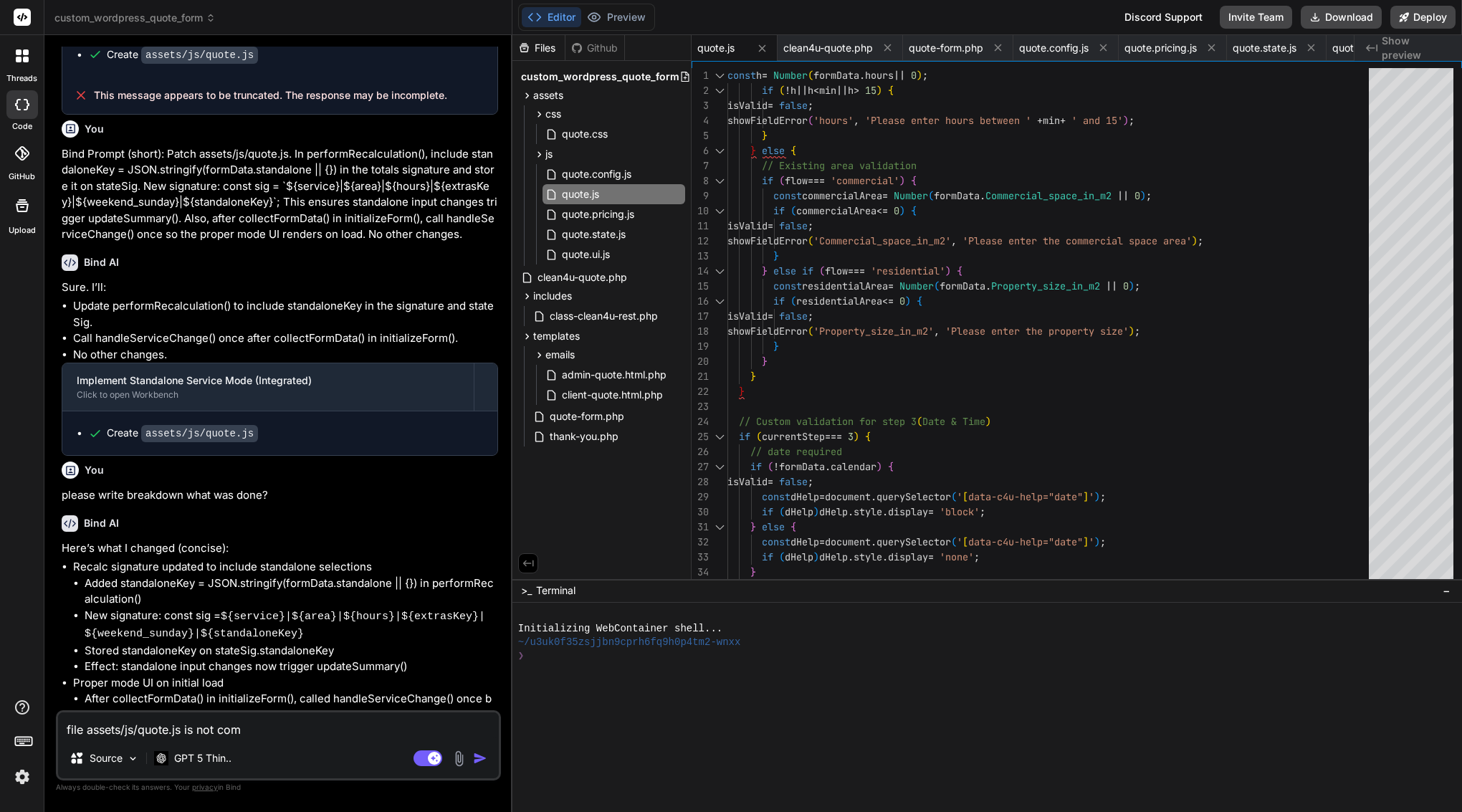
type textarea "x"
type textarea "file assets/js/quote.js is not comp"
type textarea "x"
type textarea "file assets/js/quote.js is not compl"
type textarea "x"
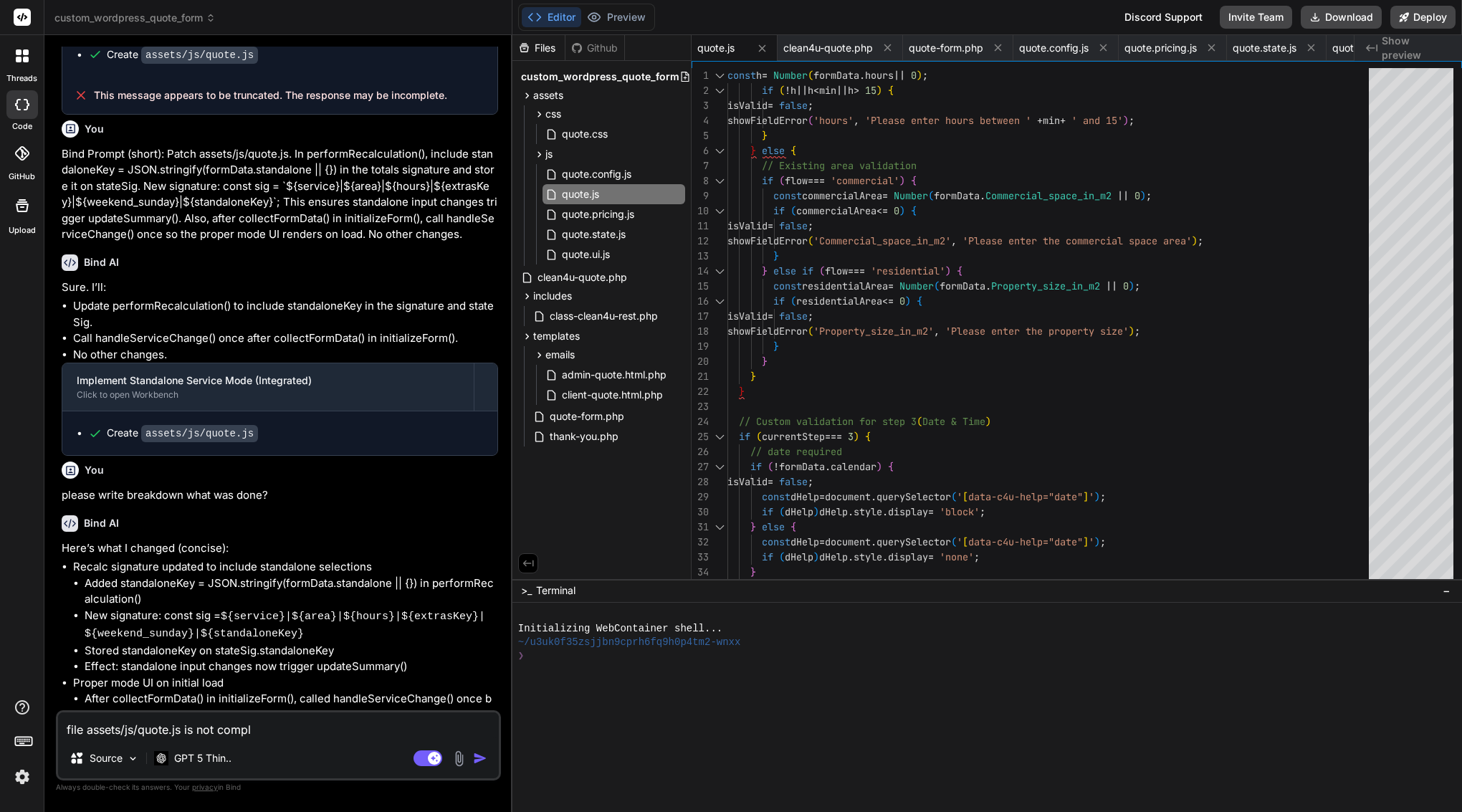
type textarea "file assets/js/quote.js is not comple"
type textarea "x"
type textarea "file assets/js/quote.js is not complet"
type textarea "x"
type textarea "file assets/js/quote.js is not complete"
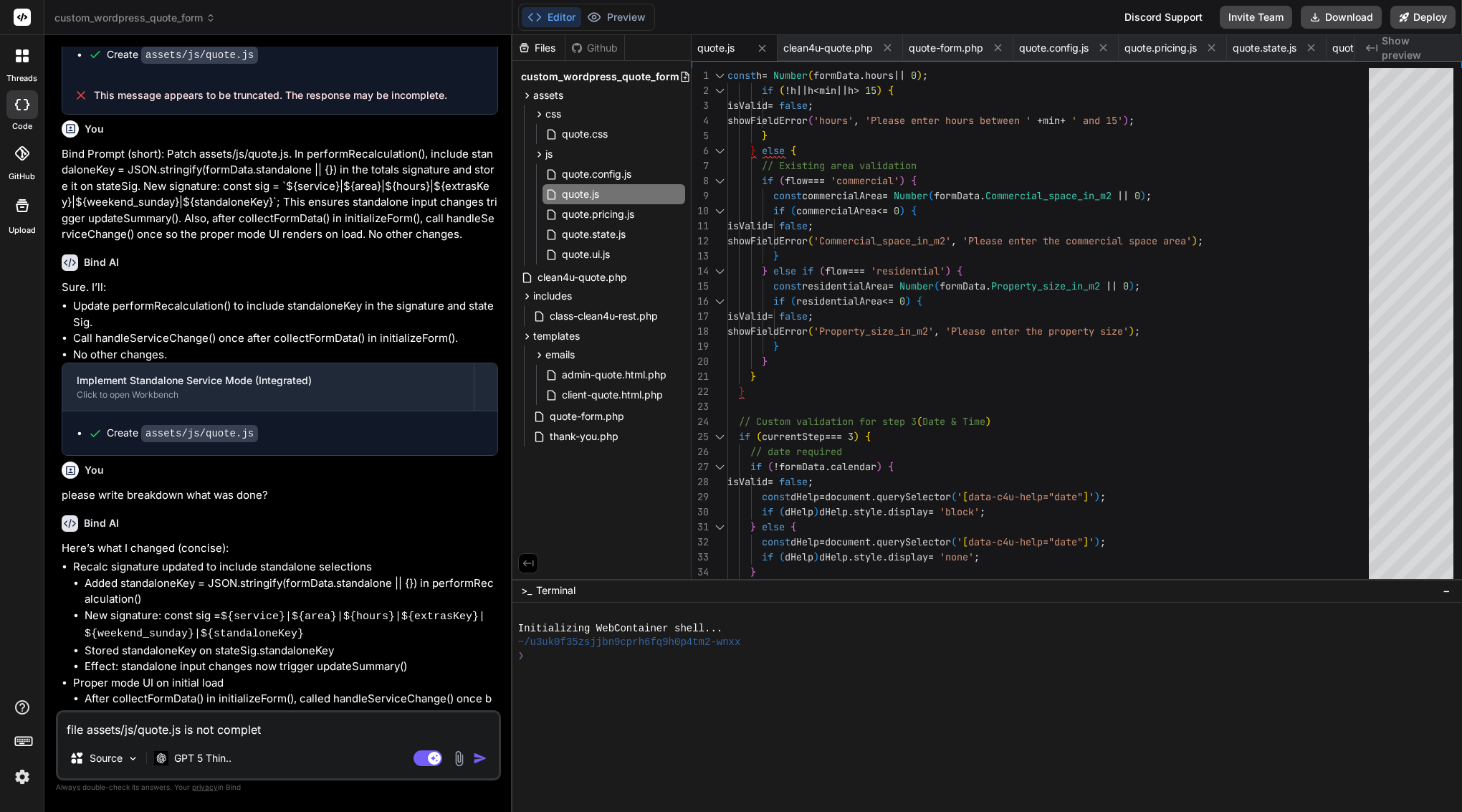
type textarea "x"
type textarea "file assets/js/quote.js is not complete"
type textarea "x"
type textarea "file assets/js/quote.js is not complete h"
type textarea "x"
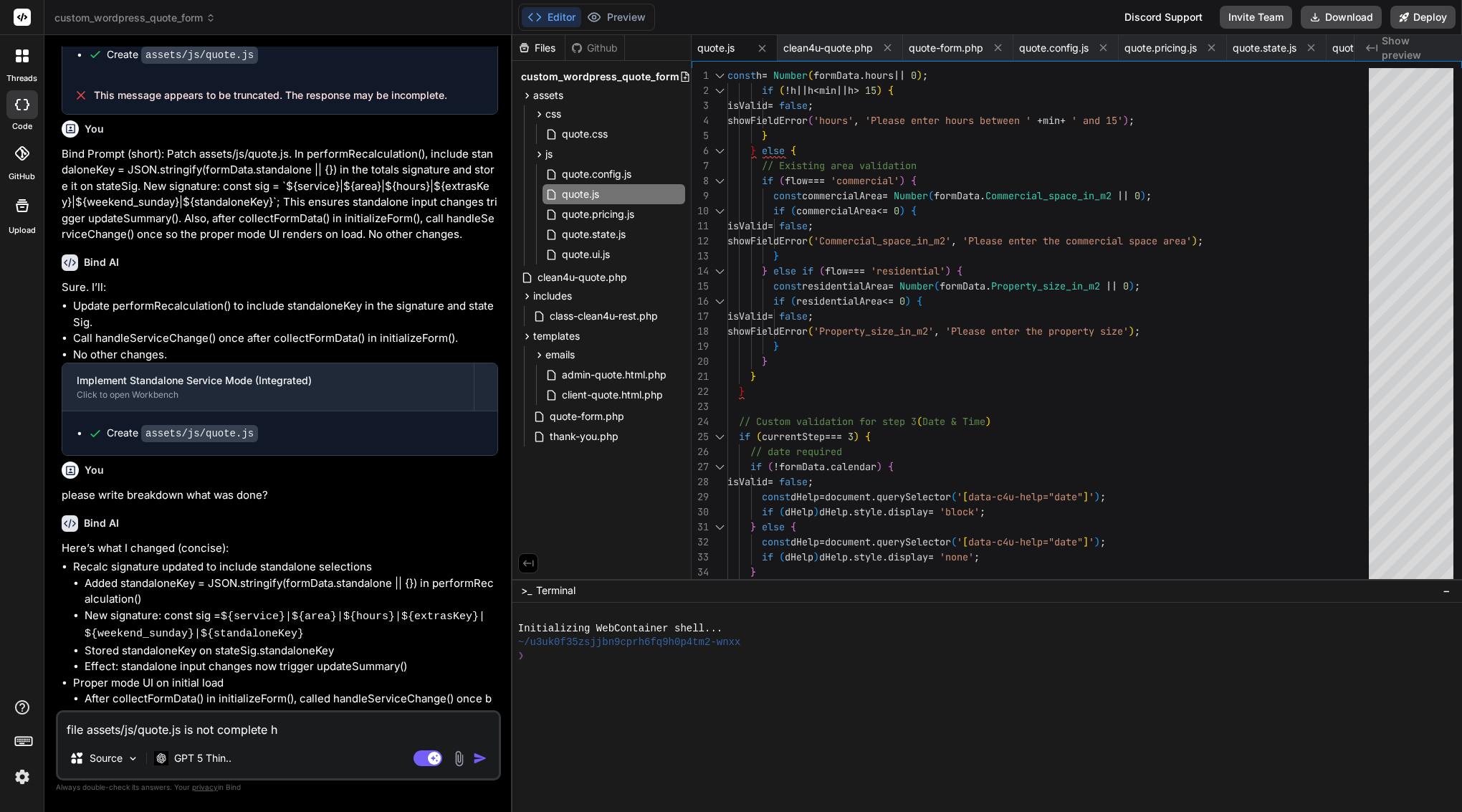
type textarea "file assets/js/quote.js is not complete ha"
type textarea "x"
type textarea "file assets/js/quote.js is not complete hav"
type textarea "x"
type textarea "file assets/js/quote.js is not complete have"
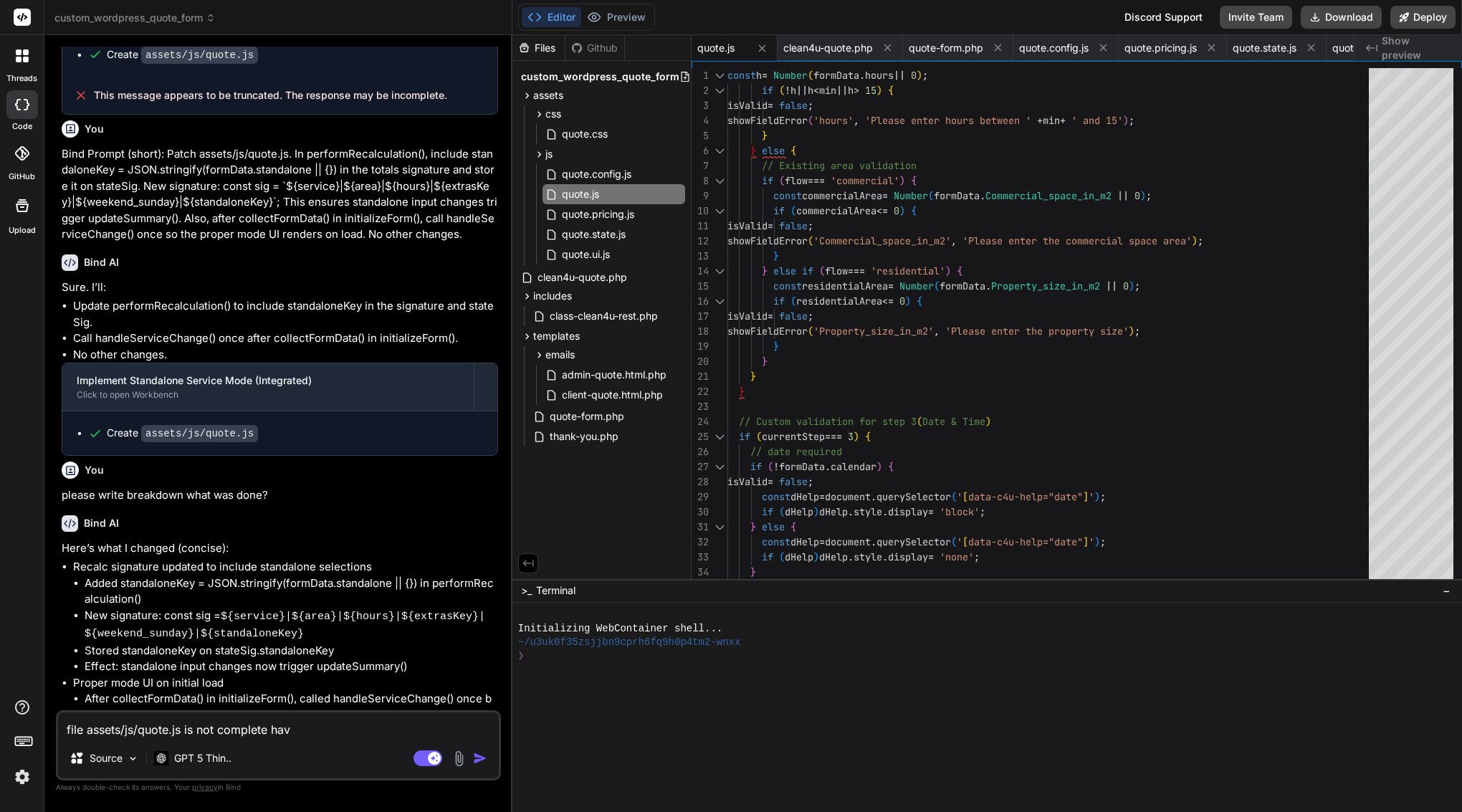
type textarea "x"
type textarea "file assets/js/quote.js is not complete have"
type textarea "x"
type textarea "file assets/js/quote.js is not complete have o"
type textarea "x"
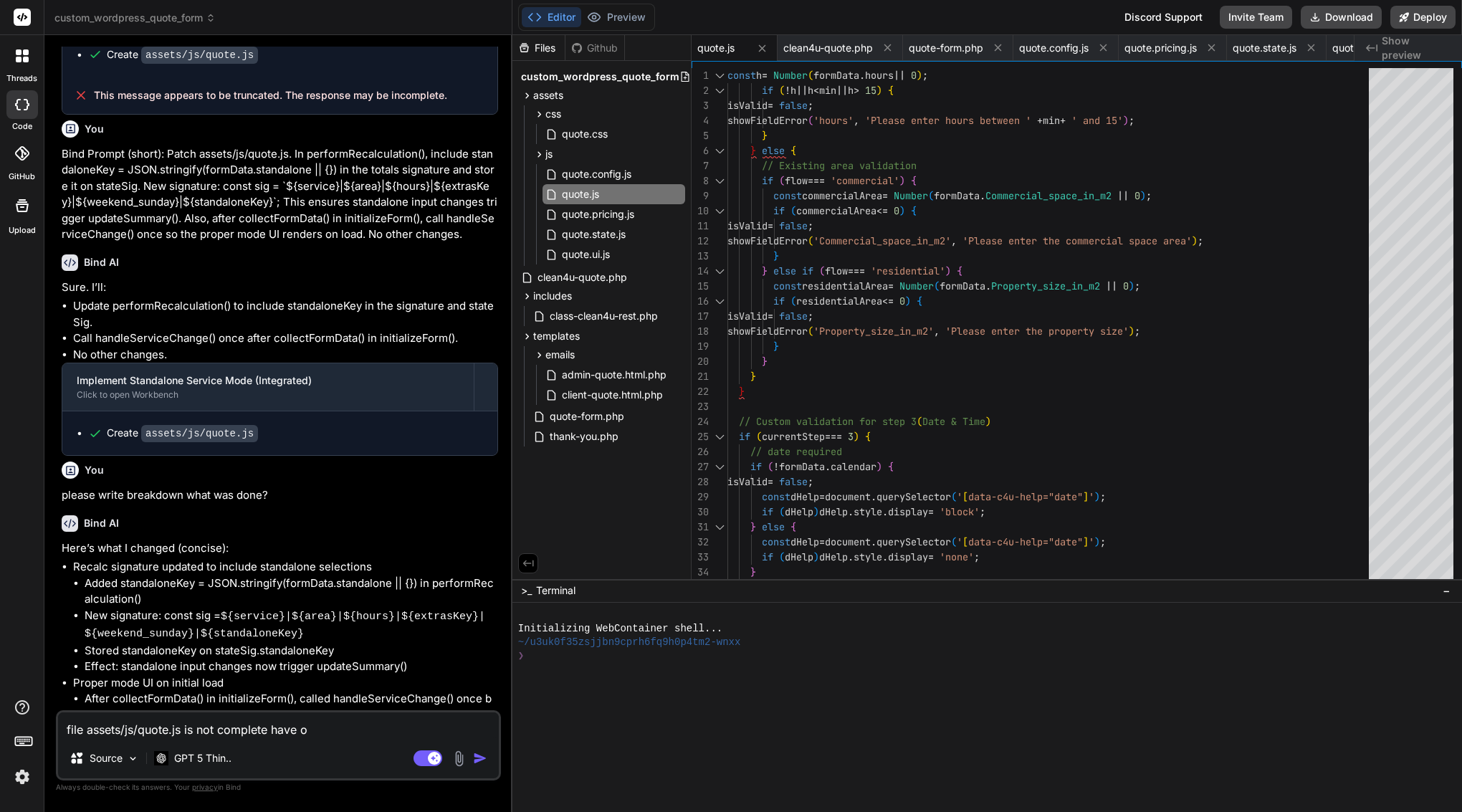
type textarea "file assets/js/quote.js is not complete have on"
type textarea "x"
type textarea "file assets/js/quote.js is not complete have onl"
type textarea "x"
type textarea "file assets/js/quote.js is not complete have only"
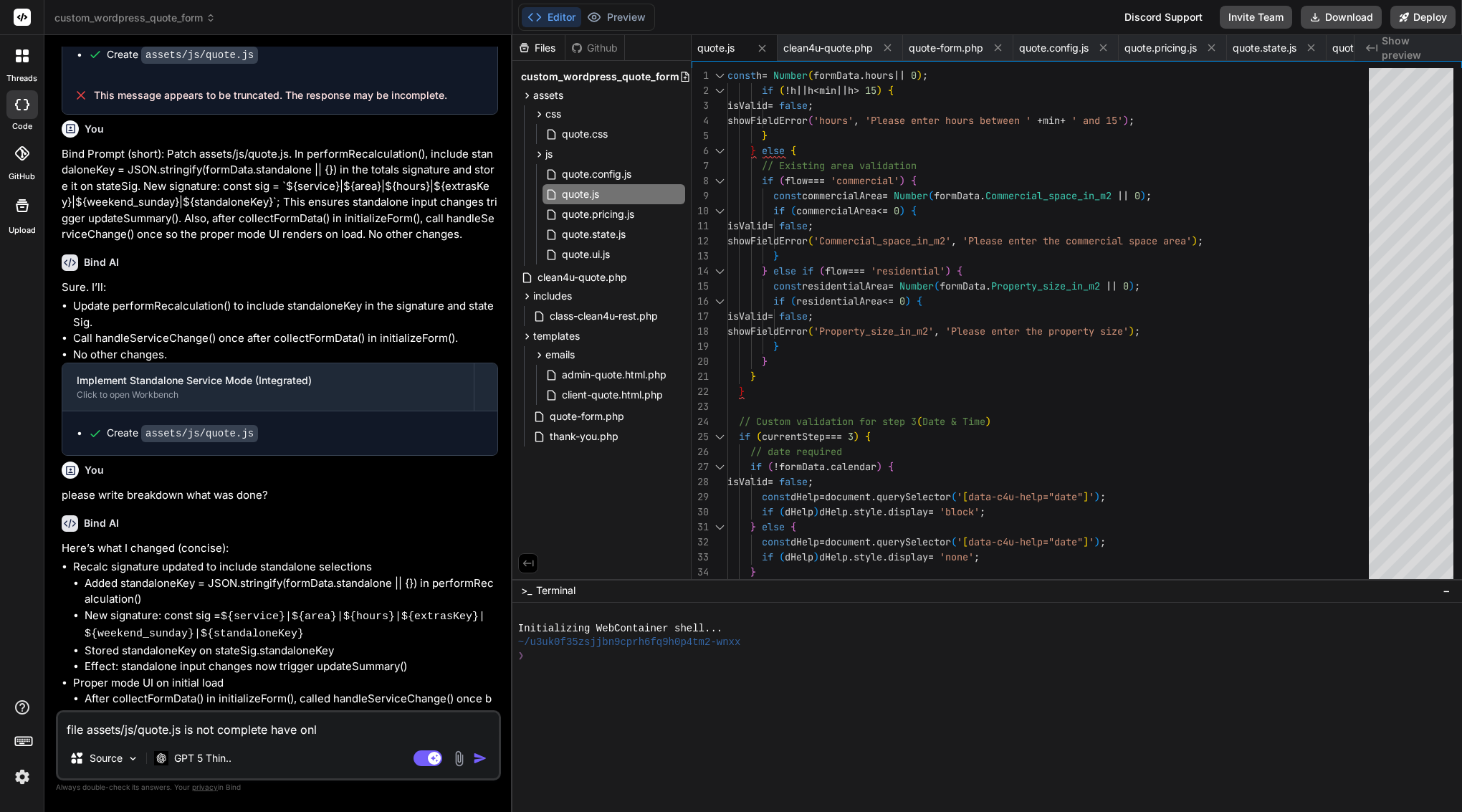
type textarea "x"
type textarea "file assets/js/quote.js is not complete have only"
type textarea "x"
type textarea "file assets/js/quote.js is not complete have only 3"
type textarea "x"
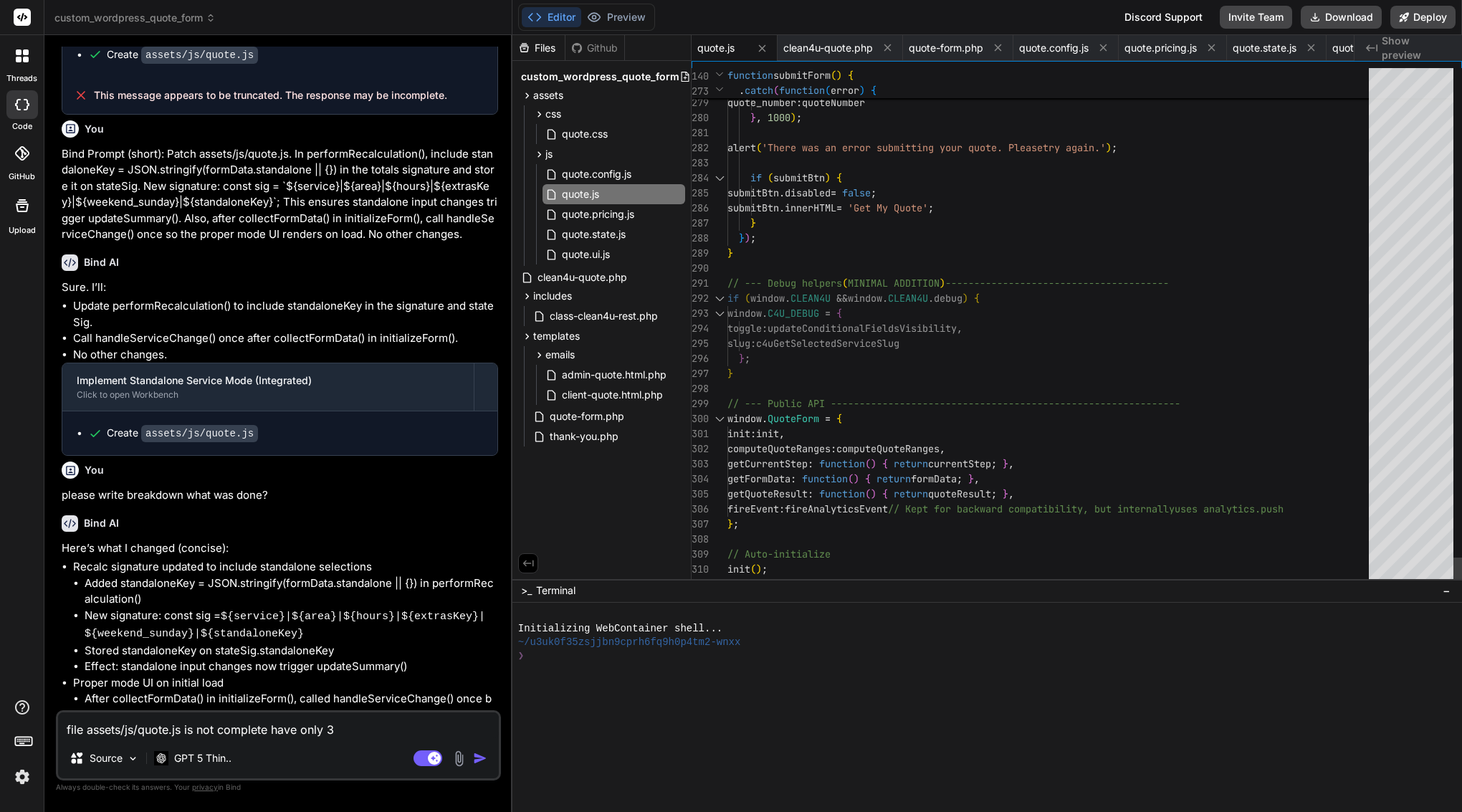
type textarea "file assets/js/quote.js is not complete have only 31"
type textarea "x"
type textarea "file assets/js/quote.js is not complete have only 310"
type textarea "x"
type textarea "file assets/js/quote.js is not complete have only 310"
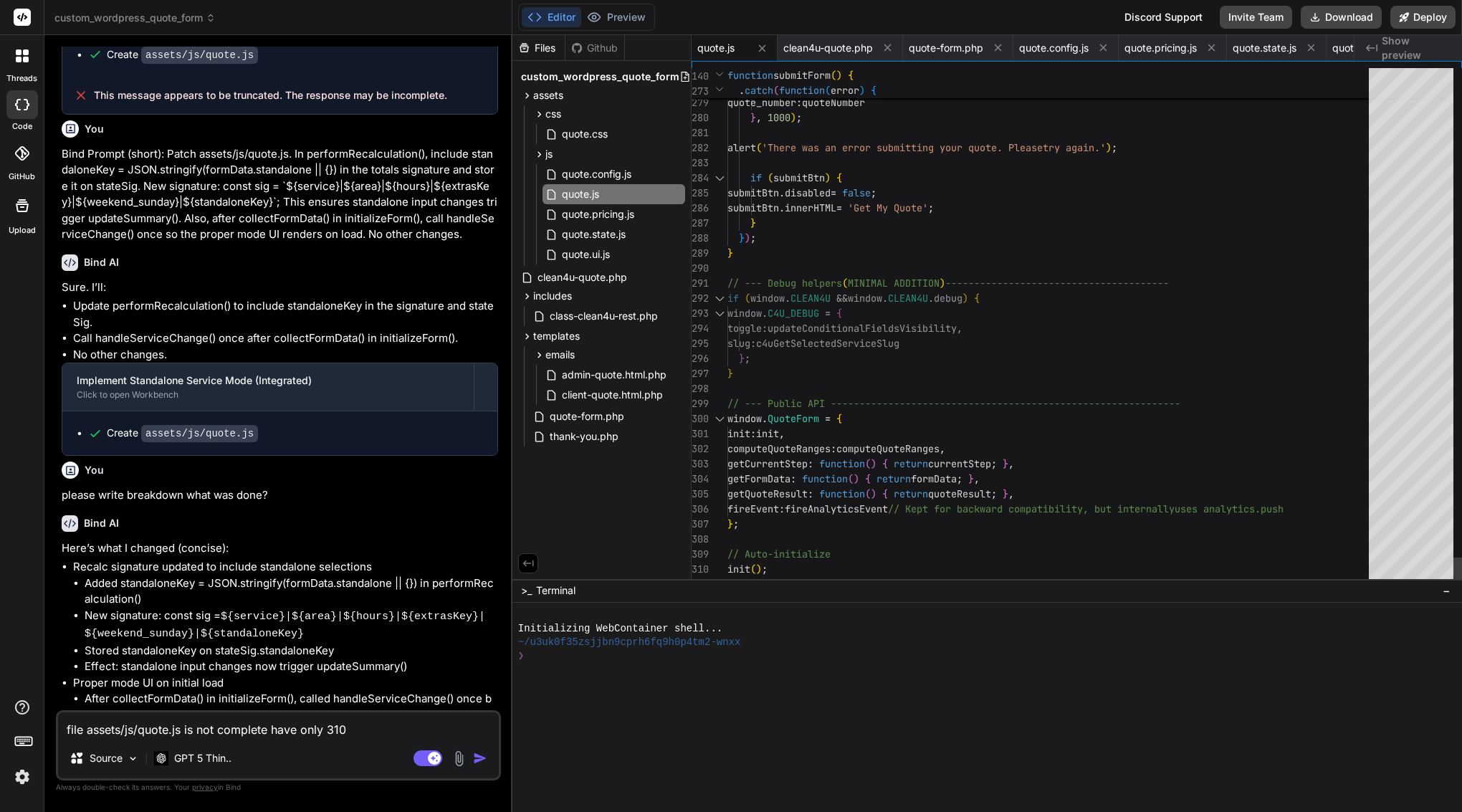
type textarea "x"
type textarea "file assets/js/quote.js is not complete have only 310 l"
type textarea "x"
type textarea "file assets/js/quote.js is not complete have only 310 li"
type textarea "x"
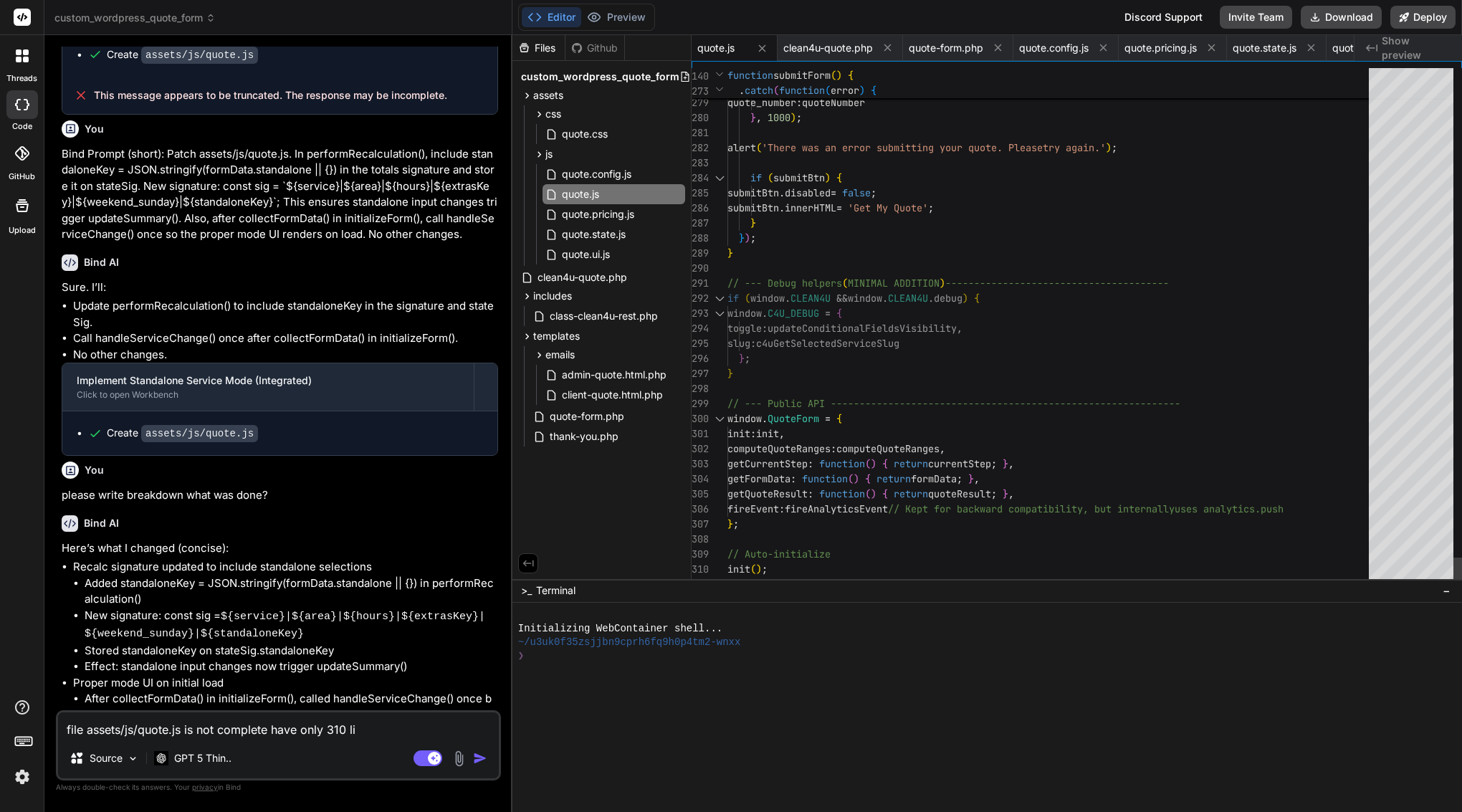
type textarea "file assets/js/quote.js is not complete have only 310 lin"
type textarea "x"
type textarea "file assets/js/quote.js is not complete have only 310 line"
type textarea "x"
type textarea "file assets/js/quote.js is not complete have only 310 lines"
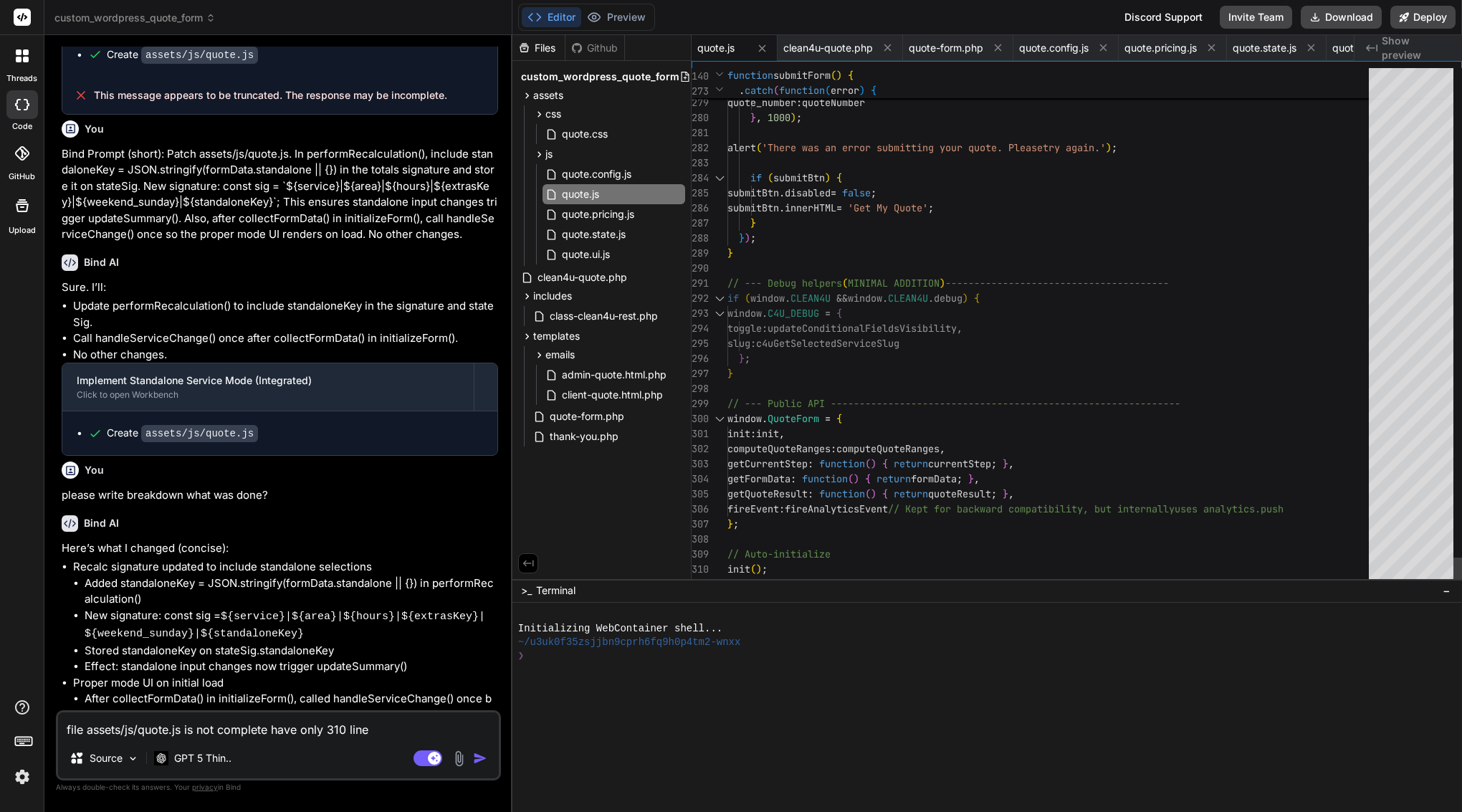
type textarea "x"
type textarea "file assets/js/quote.js is not complete have only 310 lines"
type textarea "x"
type textarea "file assets/js/quote.js is not complete have only 310 lines b"
type textarea "x"
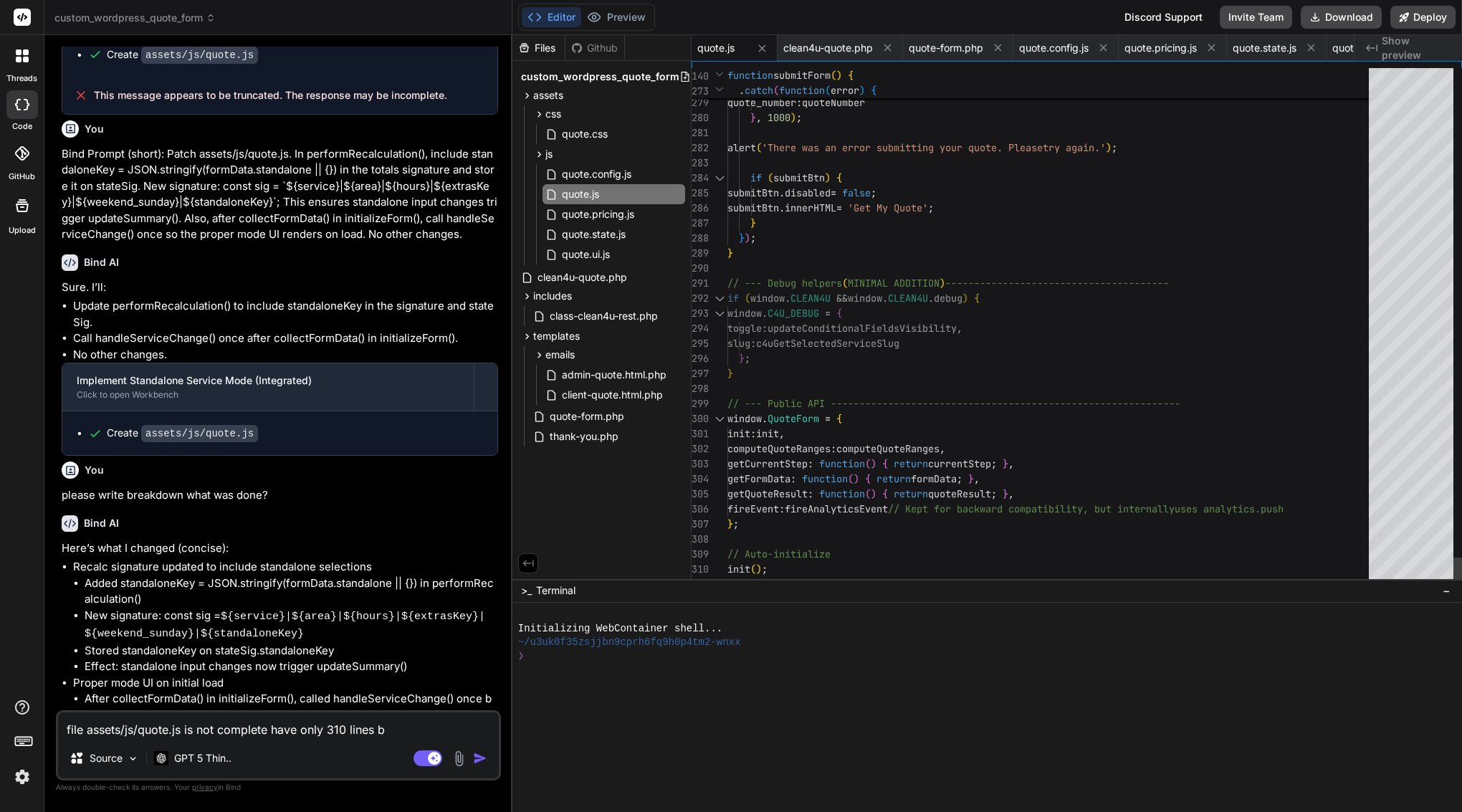
type textarea "file assets/js/quote.js is not complete have only 310 lines bu"
type textarea "x"
type textarea "file assets/js/quote.js is not complete have only 310 lines but"
type textarea "x"
type textarea "file assets/js/quote.js is not complete have only 310 lines but"
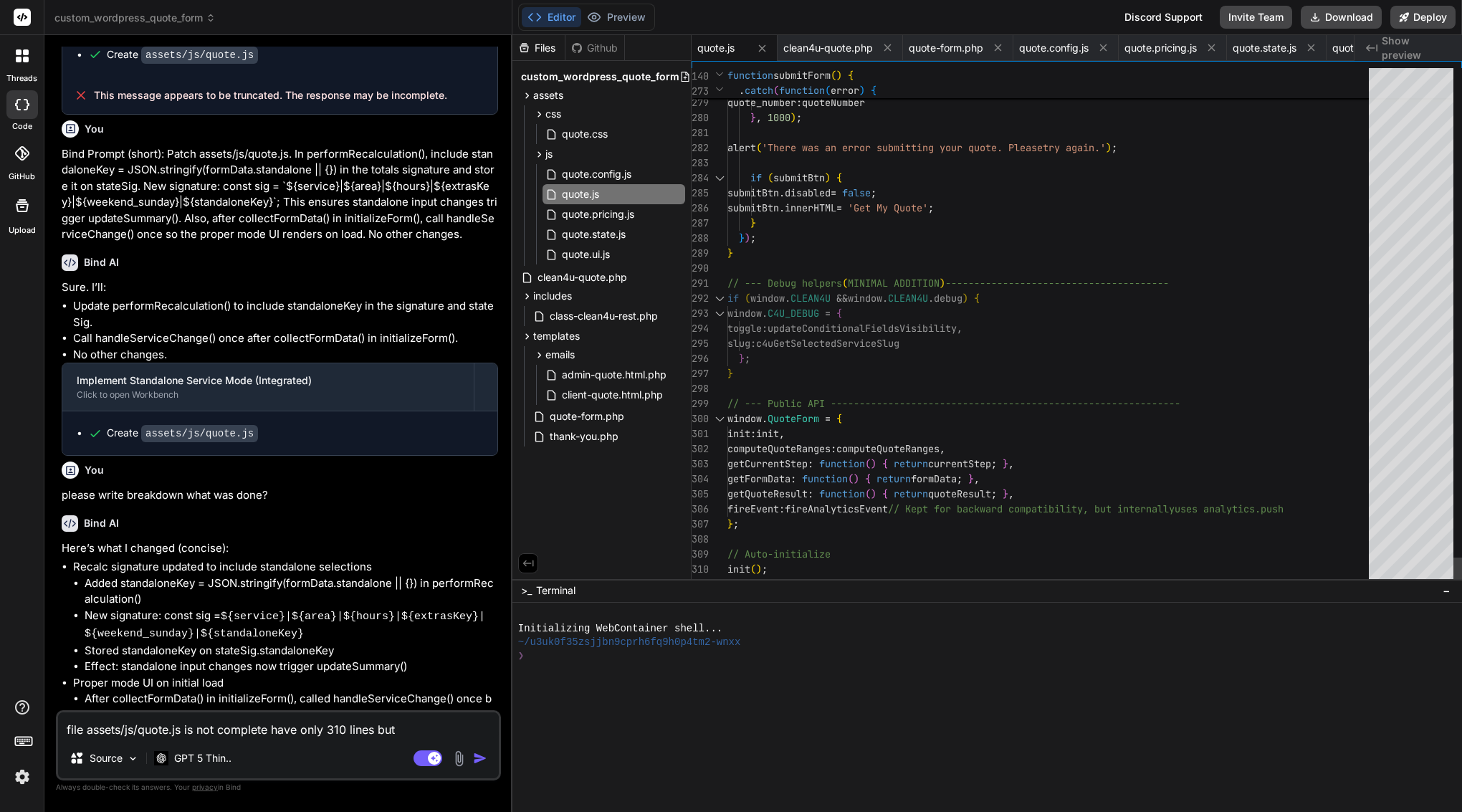
type textarea "x"
type textarea "file assets/js/quote.js is not complete have only 310 lines but o"
type textarea "x"
type textarea "file assets/js/quote.js is not complete have only 310 lines but or"
type textarea "x"
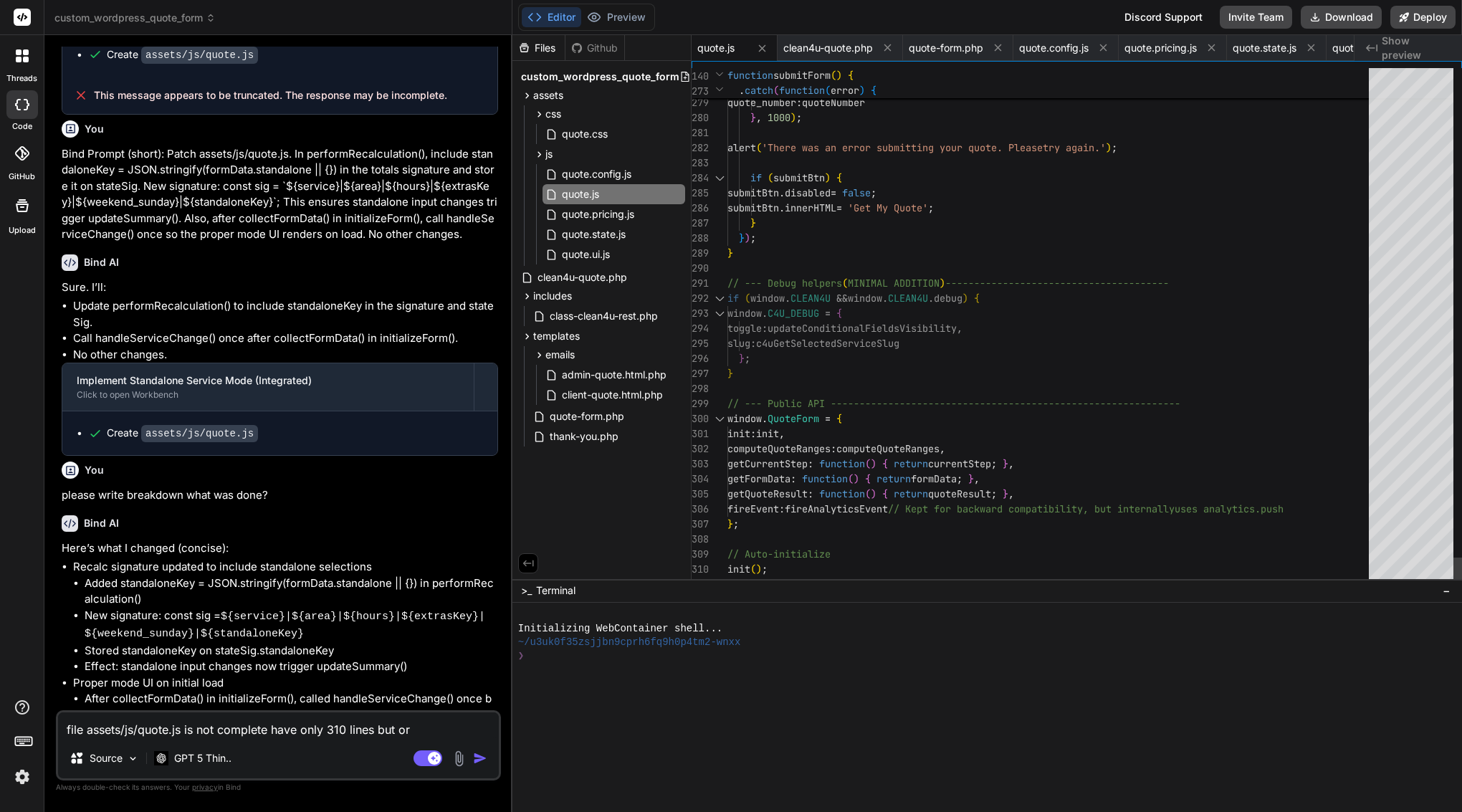
type textarea "file assets/js/quote.js is not complete have only 310 lines but ori"
type textarea "x"
type textarea "file assets/js/quote.js is not complete have only 310 lines but orig"
type textarea "x"
type textarea "file assets/js/quote.js is not complete have only 310 lines but origi"
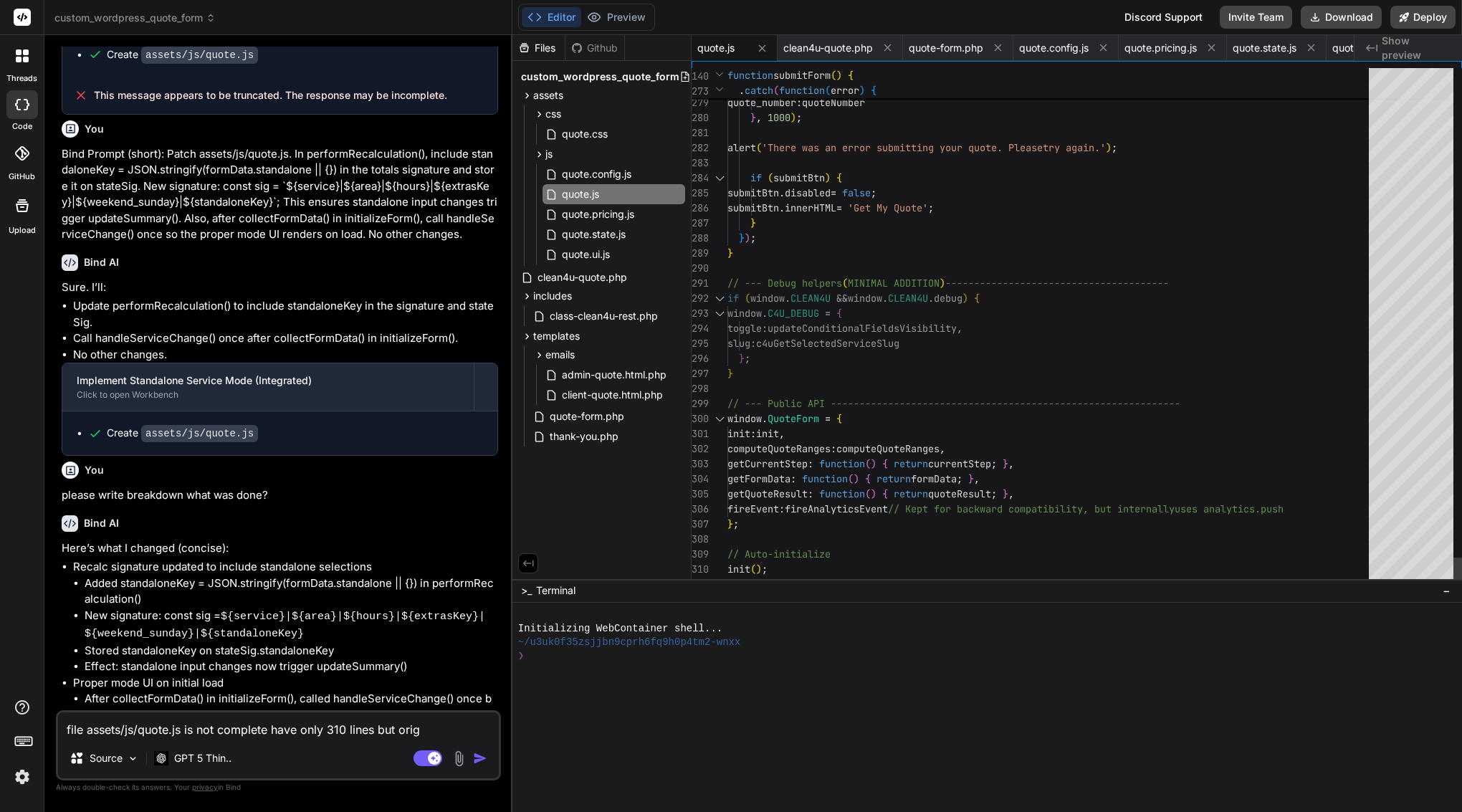
type textarea "x"
type textarea "file assets/js/quote.js is not complete have only 310 lines but origin"
type textarea "x"
type textarea "file assets/js/quote.js is not complete have only 310 lines but origina"
type textarea "x"
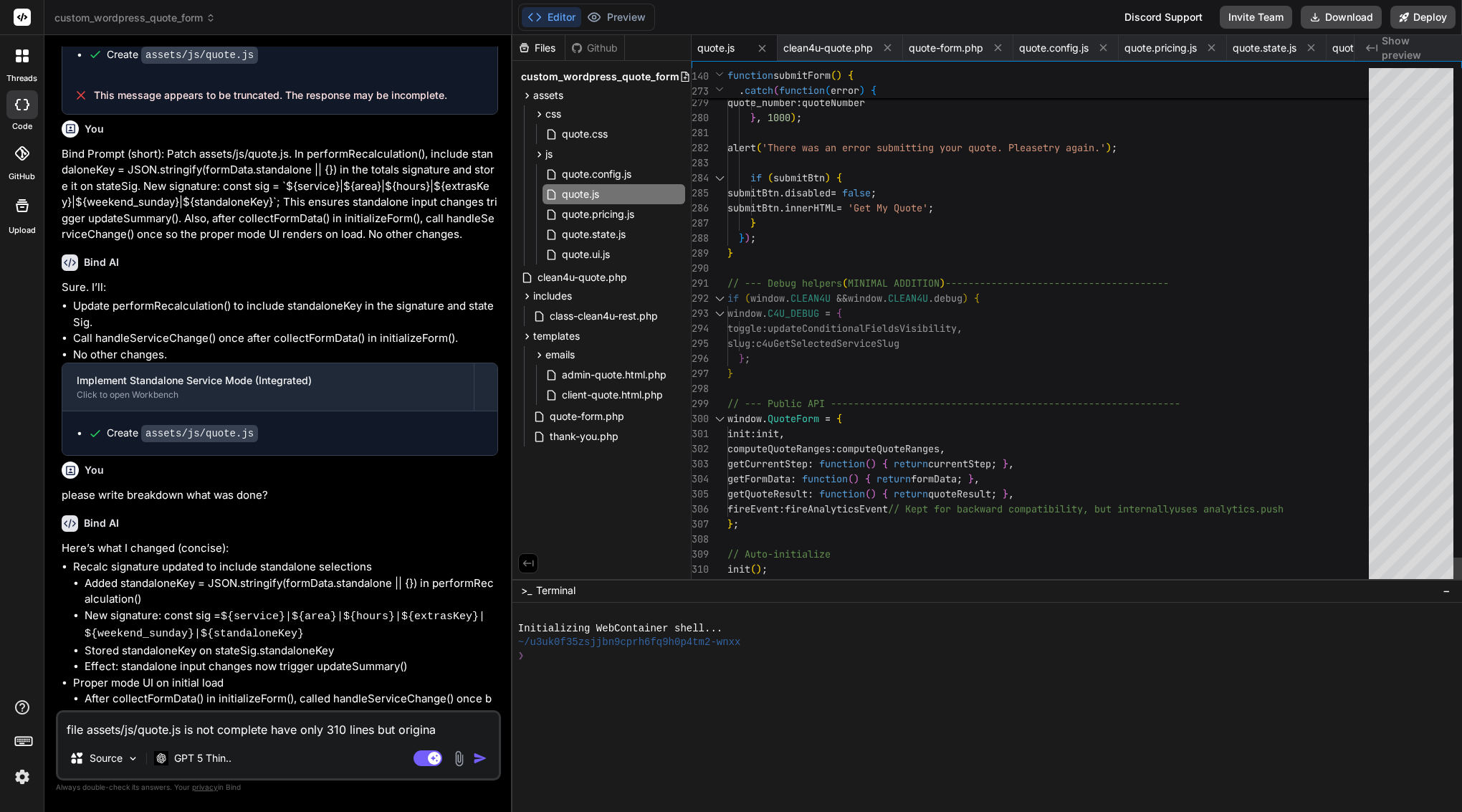
type textarea "file assets/js/quote.js is not complete have only 310 lines but original"
type textarea "x"
type textarea "file assets/js/quote.js is not complete have only 310 lines but original"
type textarea "x"
type textarea "file assets/js/quote.js is not complete have only 310 lines but original f"
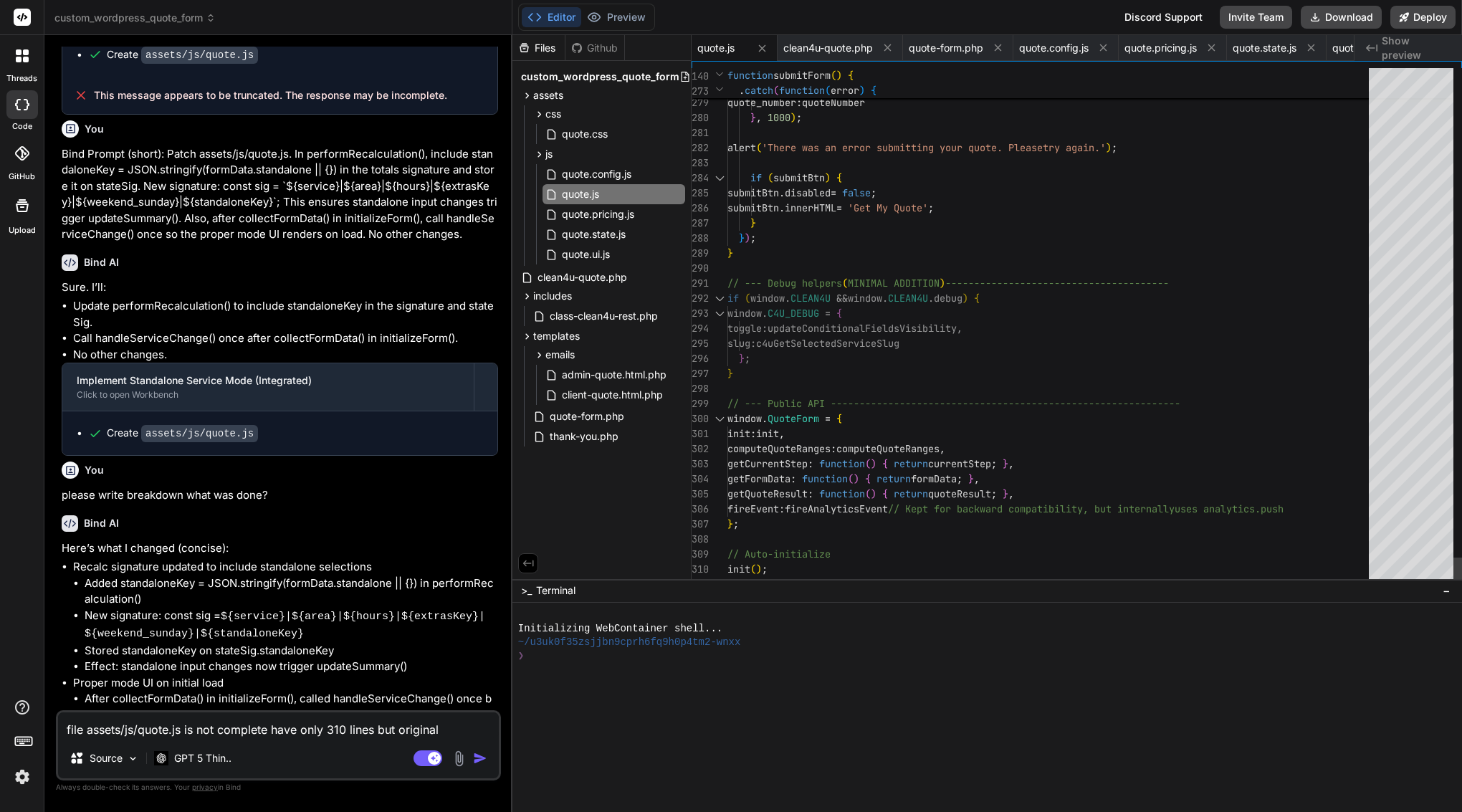
type textarea "x"
type textarea "file assets/js/quote.js is not complete have only 310 lines but original fi"
type textarea "x"
type textarea "file assets/js/quote.js is not complete have only 310 lines but original fil"
type textarea "x"
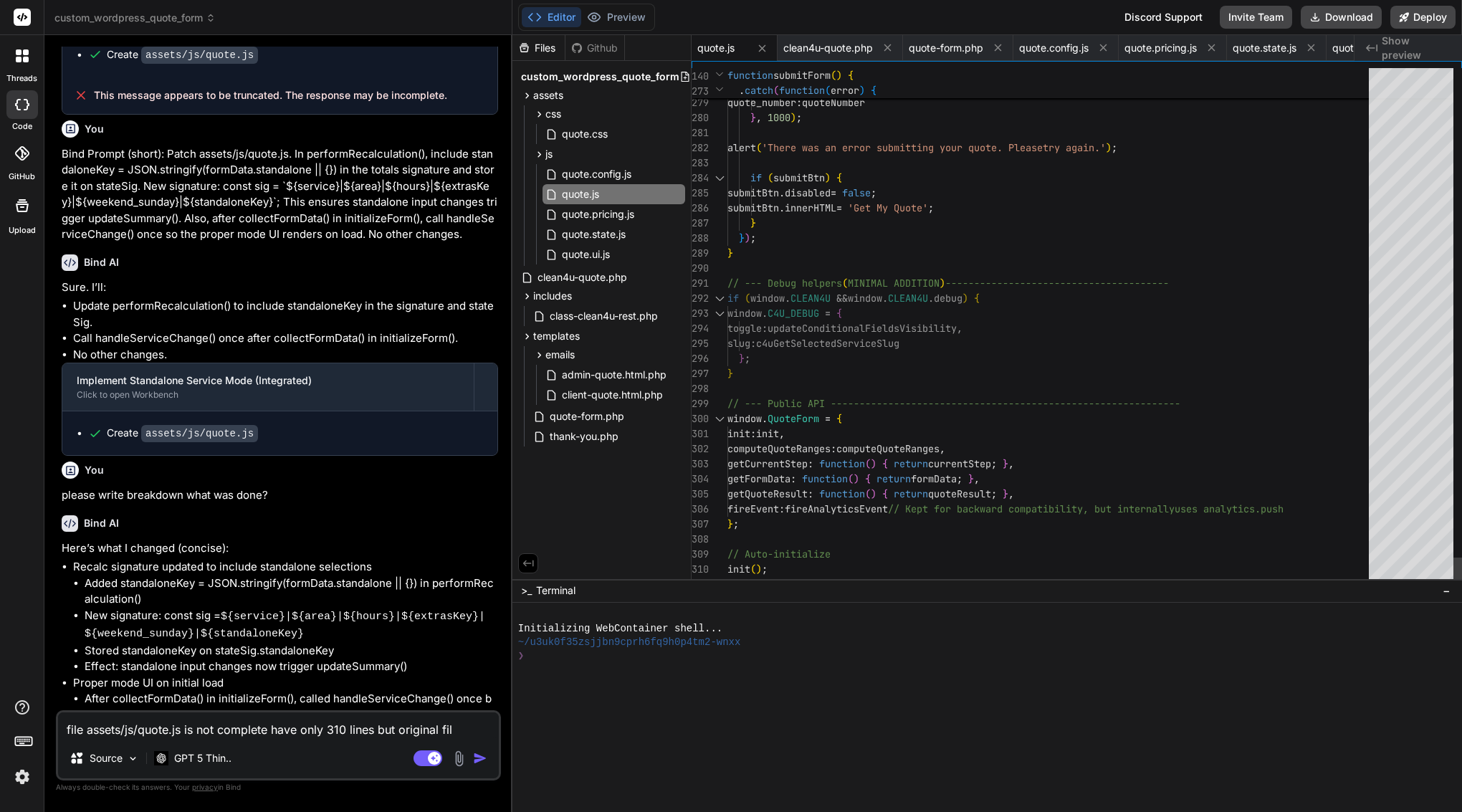
type textarea "file assets/js/quote.js is not complete have only 310 lines but original file"
type textarea "x"
type textarea "file assets/js/quote.js is not complete have only 310 lines but original file"
type textarea "x"
type textarea "file assets/js/quote.js is not complete have only 310 lines but original file h"
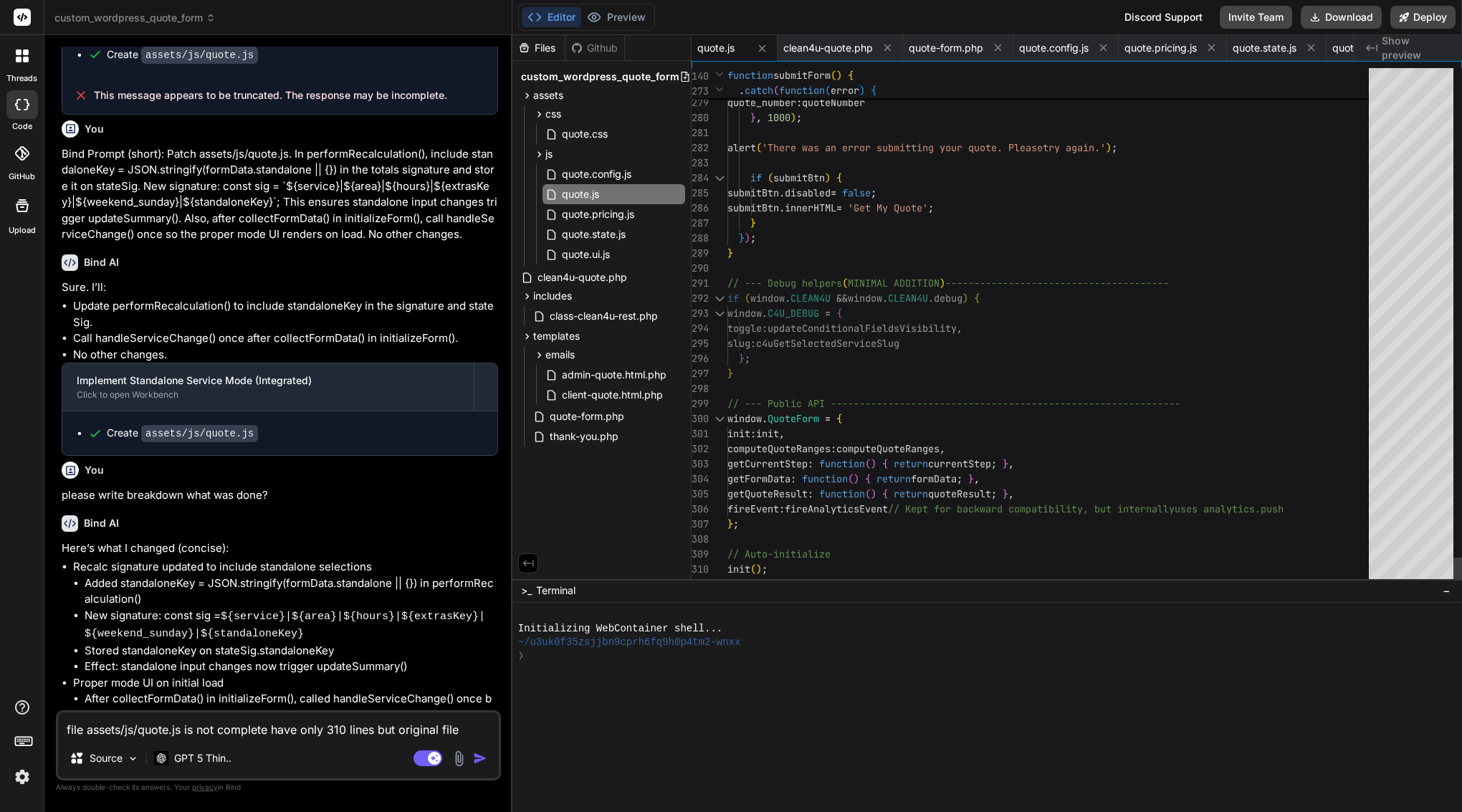
type textarea "x"
type textarea "file assets/js/quote.js is not complete have only 310 lines but original file ha"
type textarea "x"
type textarea "file assets/js/quote.js is not complete have only 310 lines but original file h…"
type textarea "x"
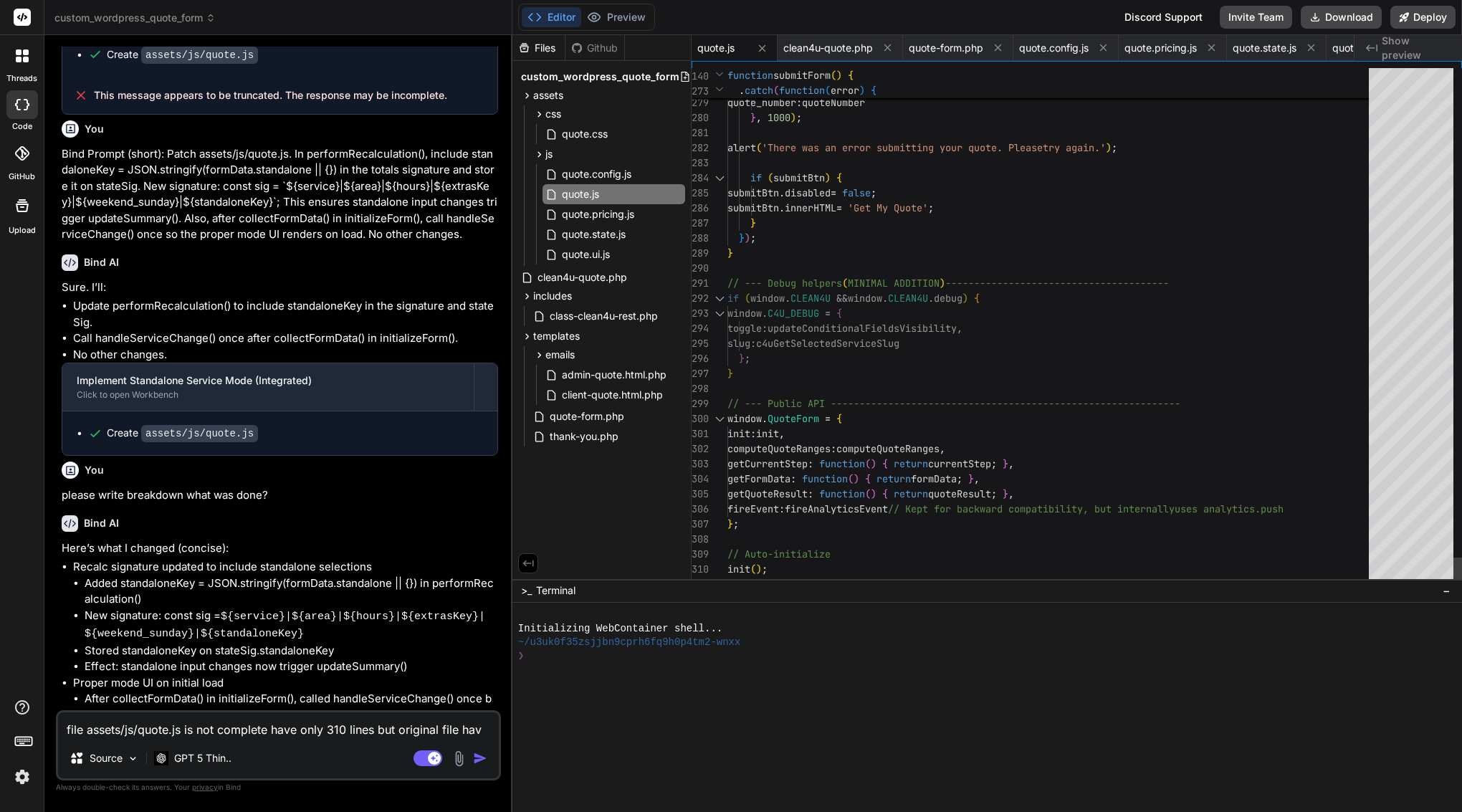
type textarea "file assets/js/quote.js is not complete have only 310 lines but original file h…"
type textarea "x"
type textarea "file assets/js/quote.js is not complete have only 310 lines but original file h…"
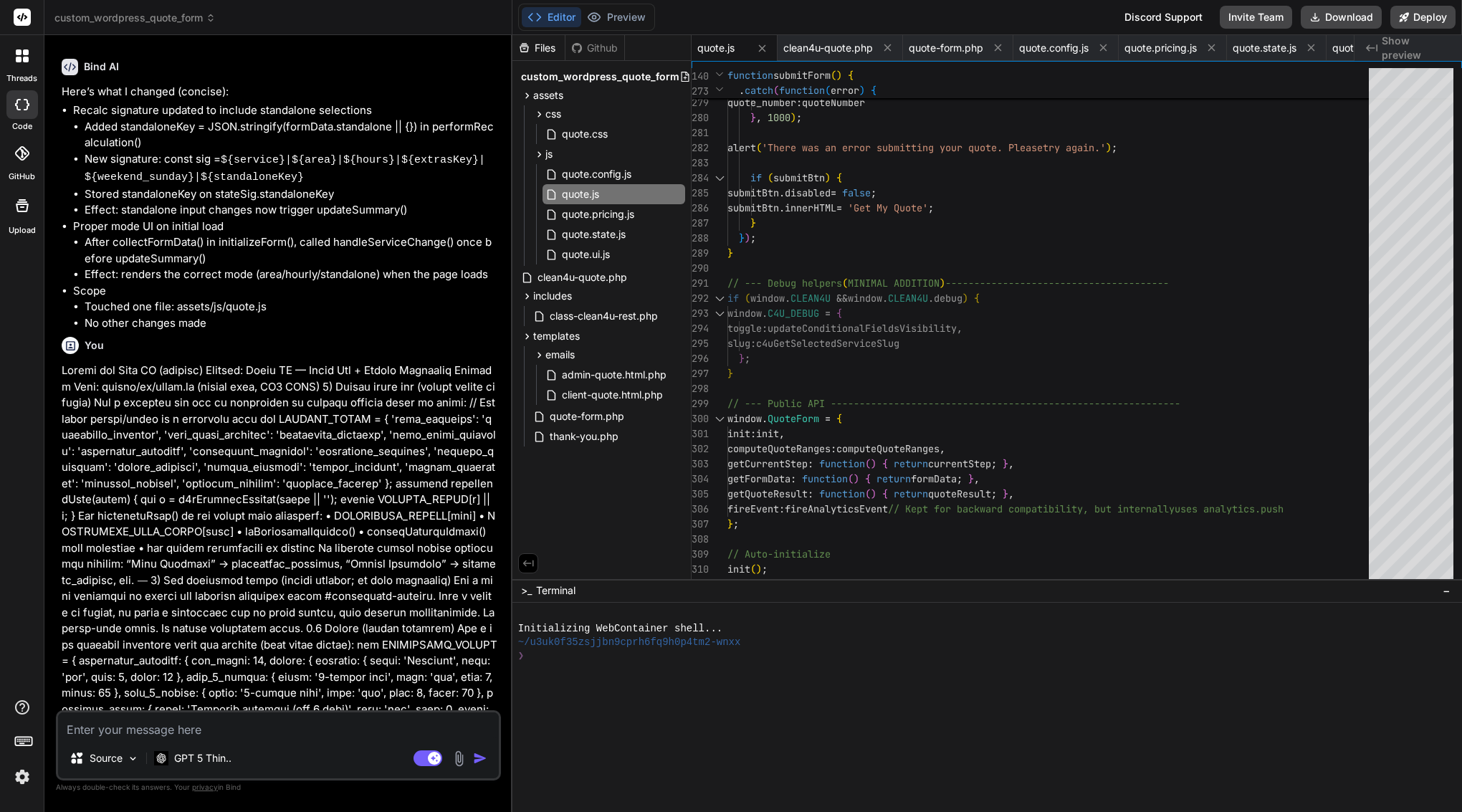
scroll to position [0, 0]
paste textarea "(function() { 'use strict'; // --- CONDITIONAL FIELD HELPERS (MINIMAL ADDITION)…"
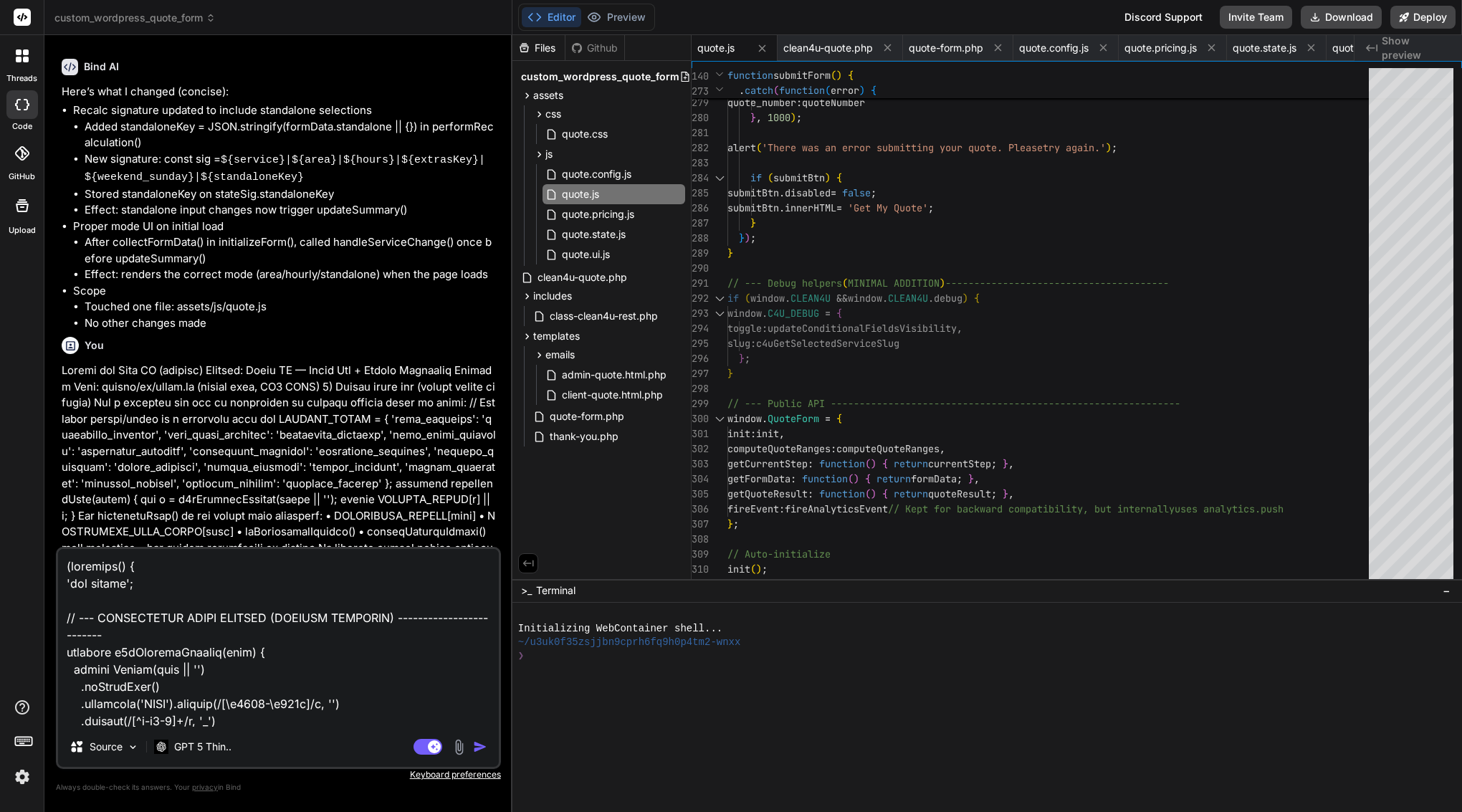
scroll to position [57852, 0]
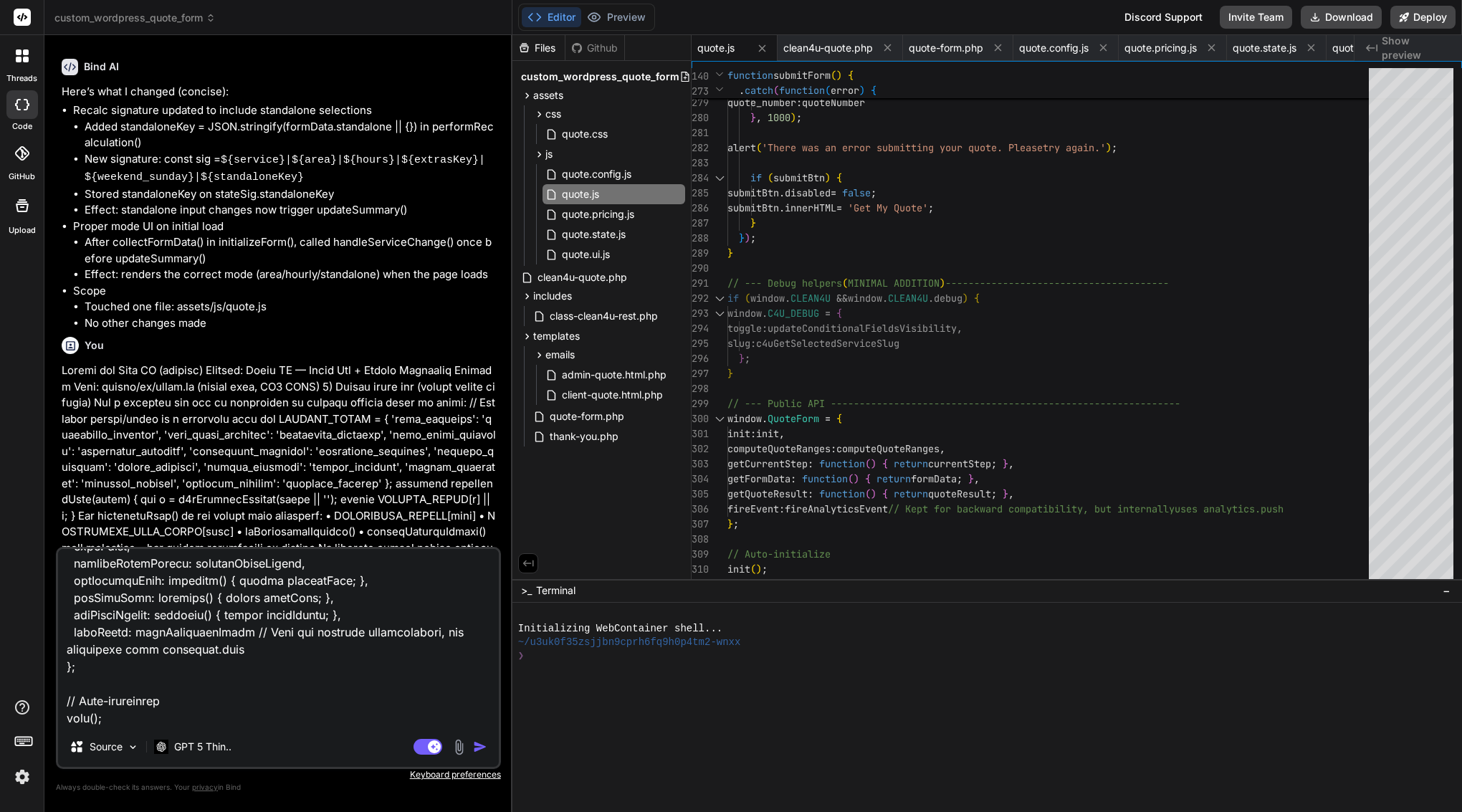
click at [481, 745] on img "button" at bounding box center [480, 747] width 15 height 15
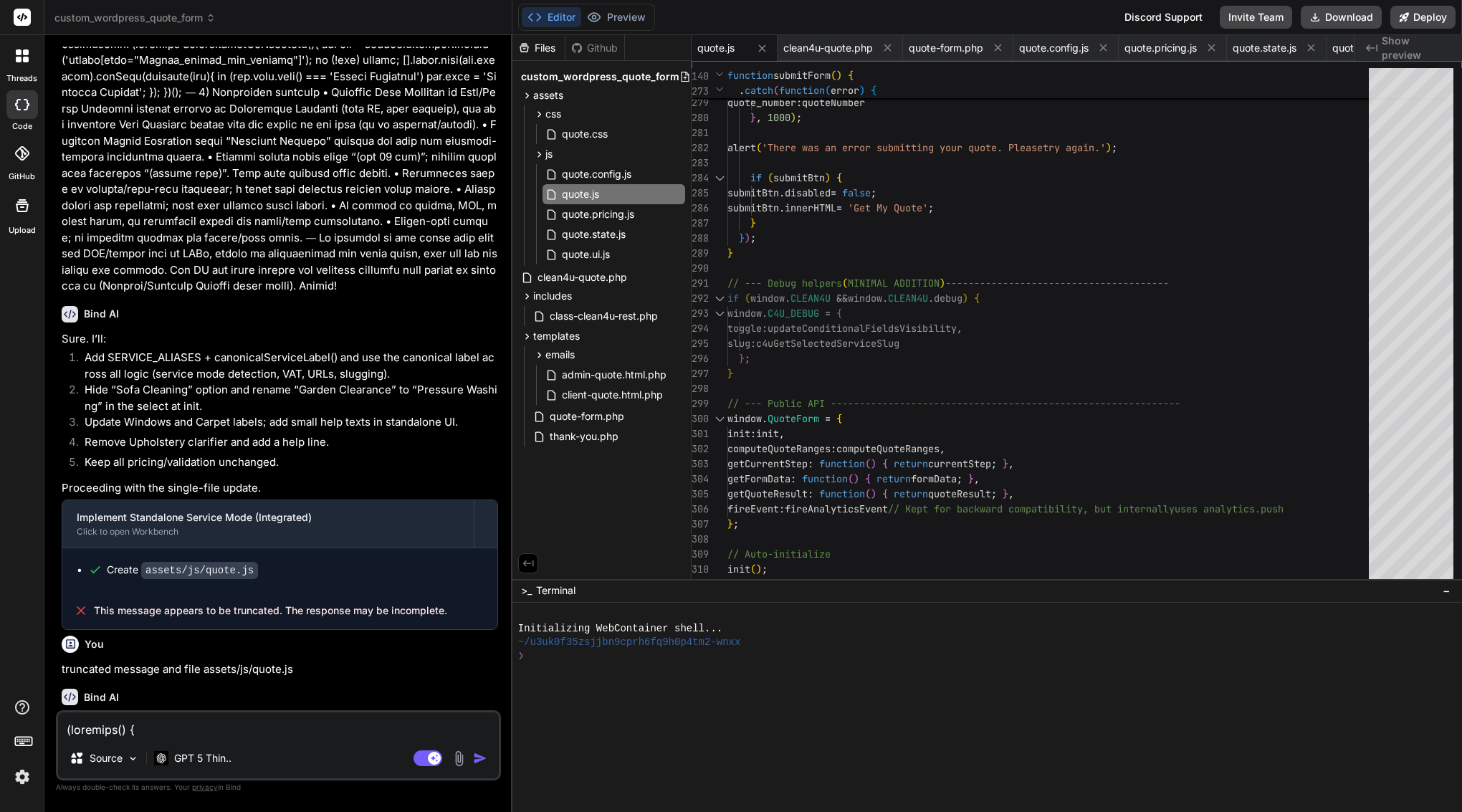
scroll to position [116300, 0]
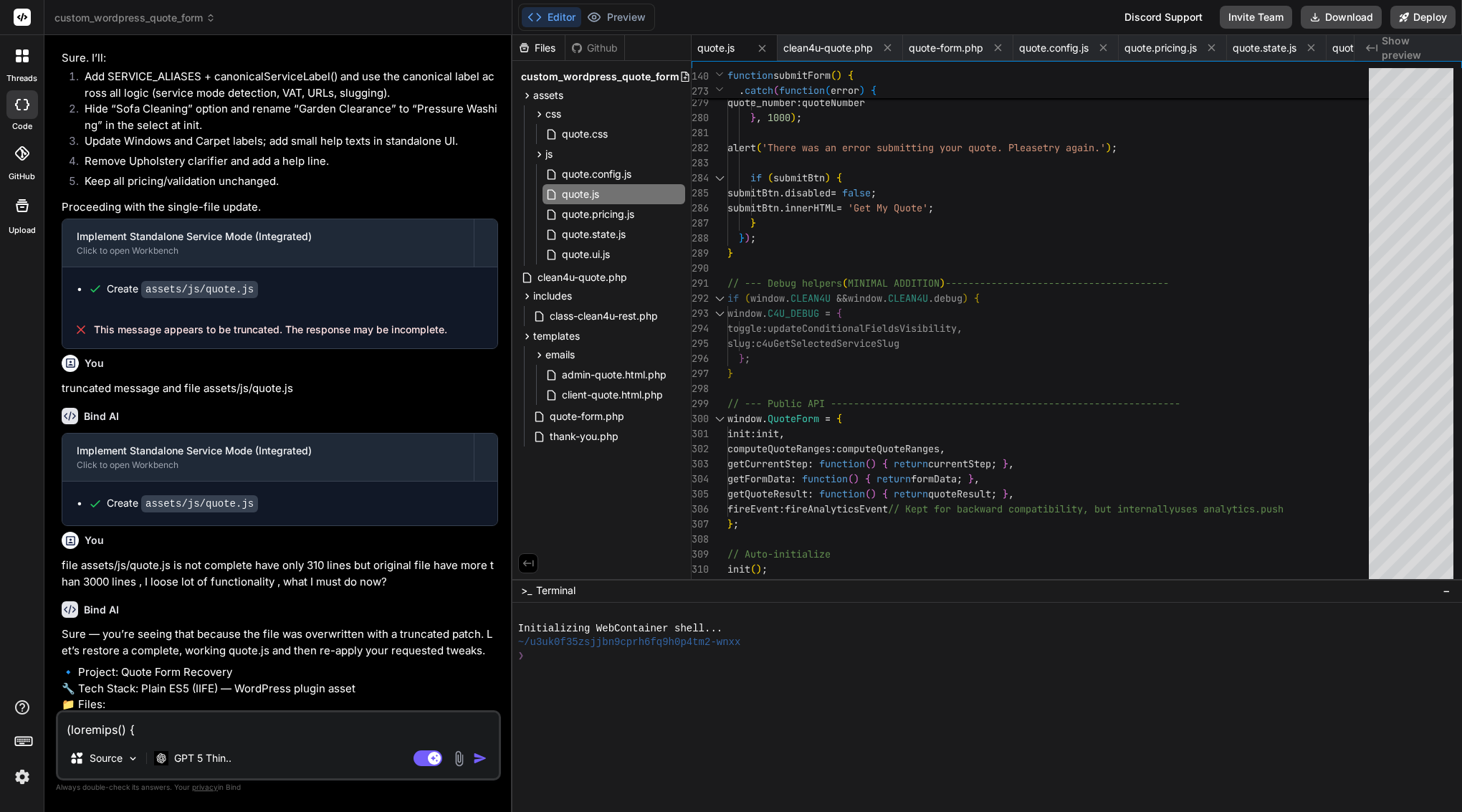
drag, startPoint x: 352, startPoint y: 410, endPoint x: 516, endPoint y: -57, distance: 495.0
click at [516, 0] on html "threads code GitHub Upload custom_wordpress_quote_form Created with Pixso. Bind…" at bounding box center [731, 406] width 1462 height 812
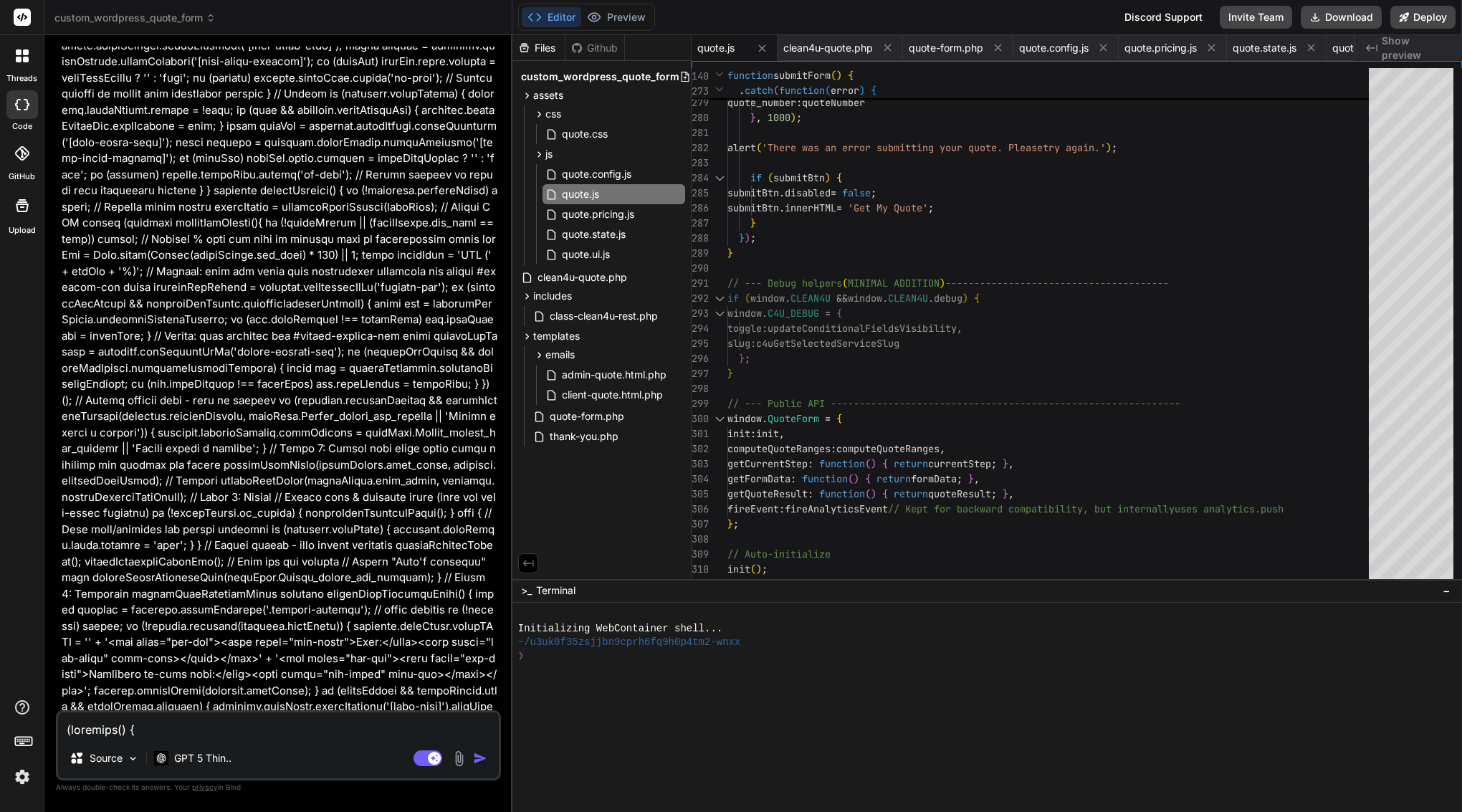
scroll to position [0, 0]
drag, startPoint x: 84, startPoint y: 455, endPoint x: 249, endPoint y: 695, distance: 291.2
copy div "Bind AI 🔹 Project: Quote Form UX tidy-up + Aliases 🔧 Tech Stack: Plain ES5 (IIF…"
click at [215, 731] on textarea at bounding box center [278, 725] width 441 height 26
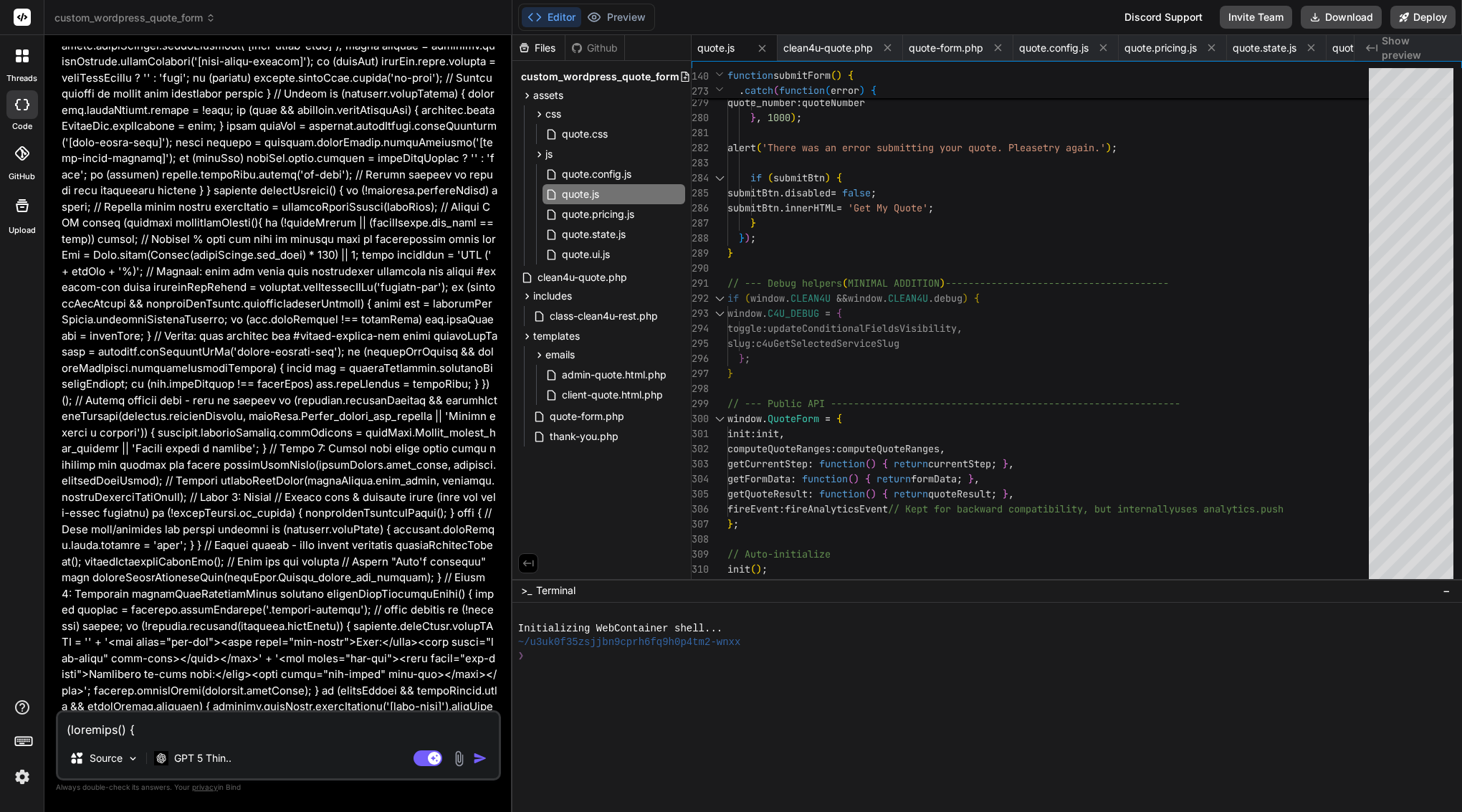
click at [215, 731] on textarea at bounding box center [278, 725] width 441 height 26
paste textarea "Yes—proceed. Use this exact Bind command: ⸻ Bind AI — Execute Scope: assets/js/…"
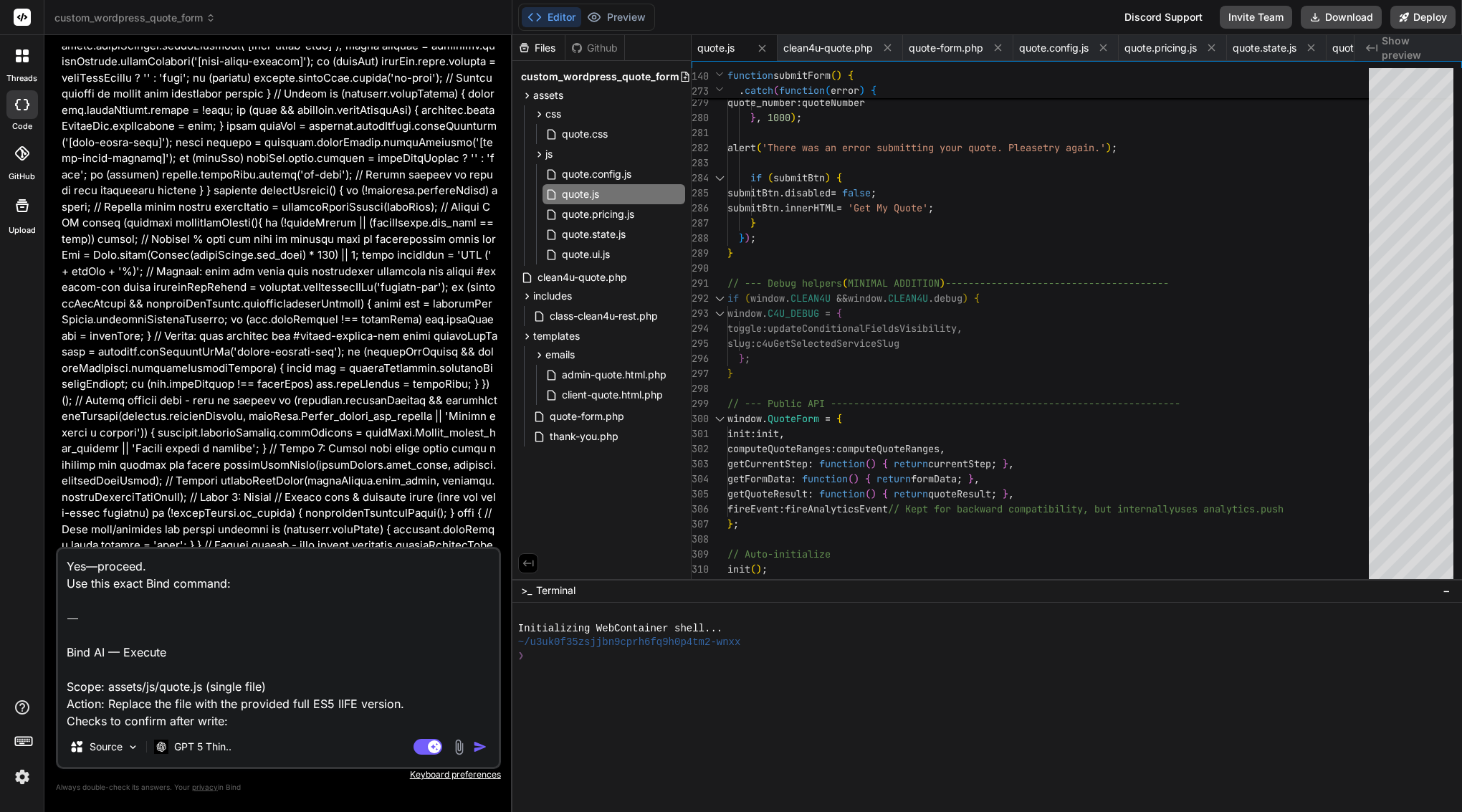
drag, startPoint x: 66, startPoint y: 651, endPoint x: 49, endPoint y: 495, distance: 156.9
click at [49, 495] on div "Bind AI Web Search Created with Pixso. Code Generator You Bind AI Of course. I …" at bounding box center [278, 423] width 468 height 776
click at [136, 607] on textarea "Yes—proceed. Use this exact Bind command: ⸻ Bind AI — Execute Scope: assets/js/…" at bounding box center [278, 638] width 441 height 178
drag, startPoint x: 69, startPoint y: 651, endPoint x: 60, endPoint y: 508, distance: 143.3
click at [60, 508] on div "You Bind AI Of course. I will take the provided assets/js/quote.js file, integr…" at bounding box center [278, 428] width 445 height 764
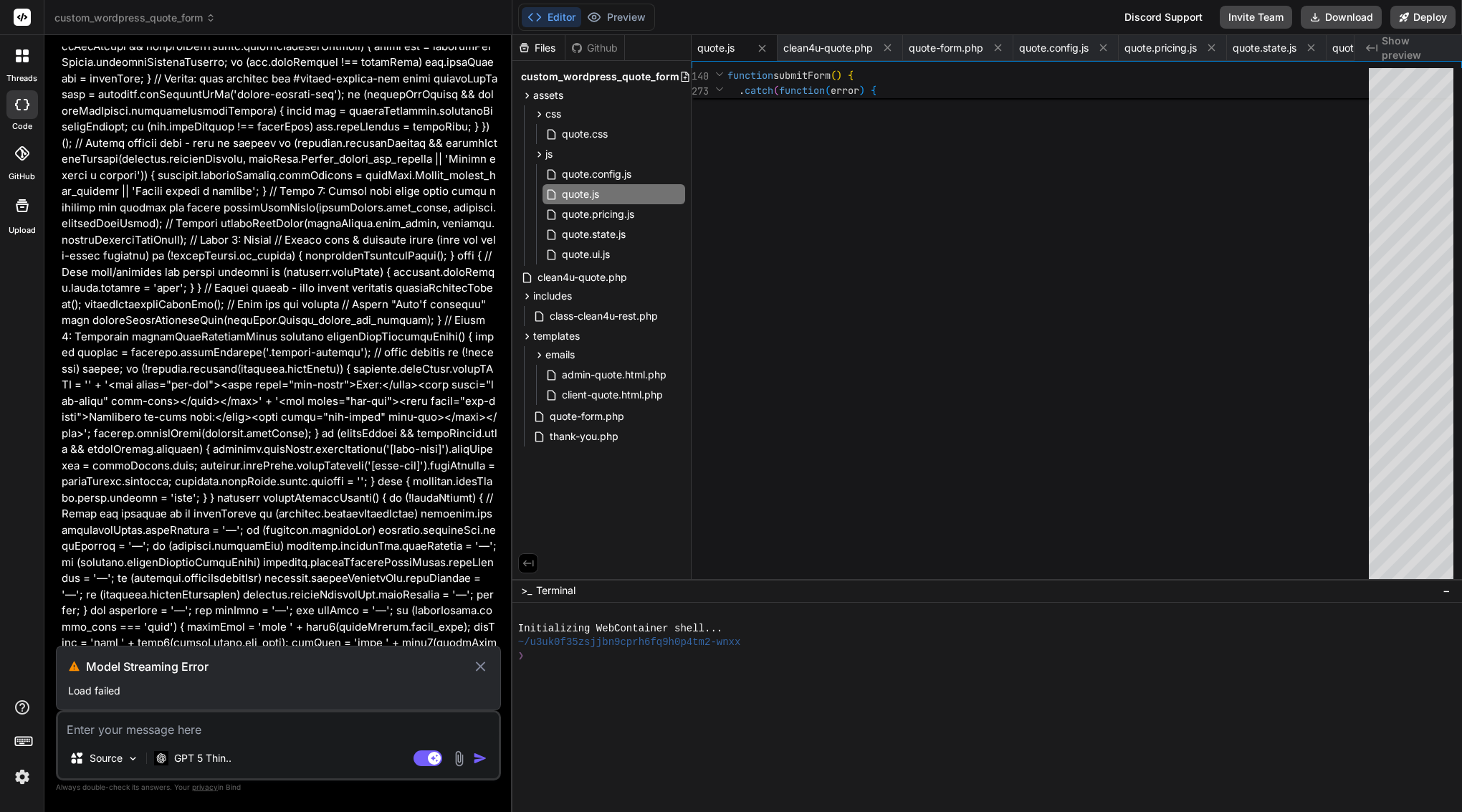
scroll to position [131791, 0]
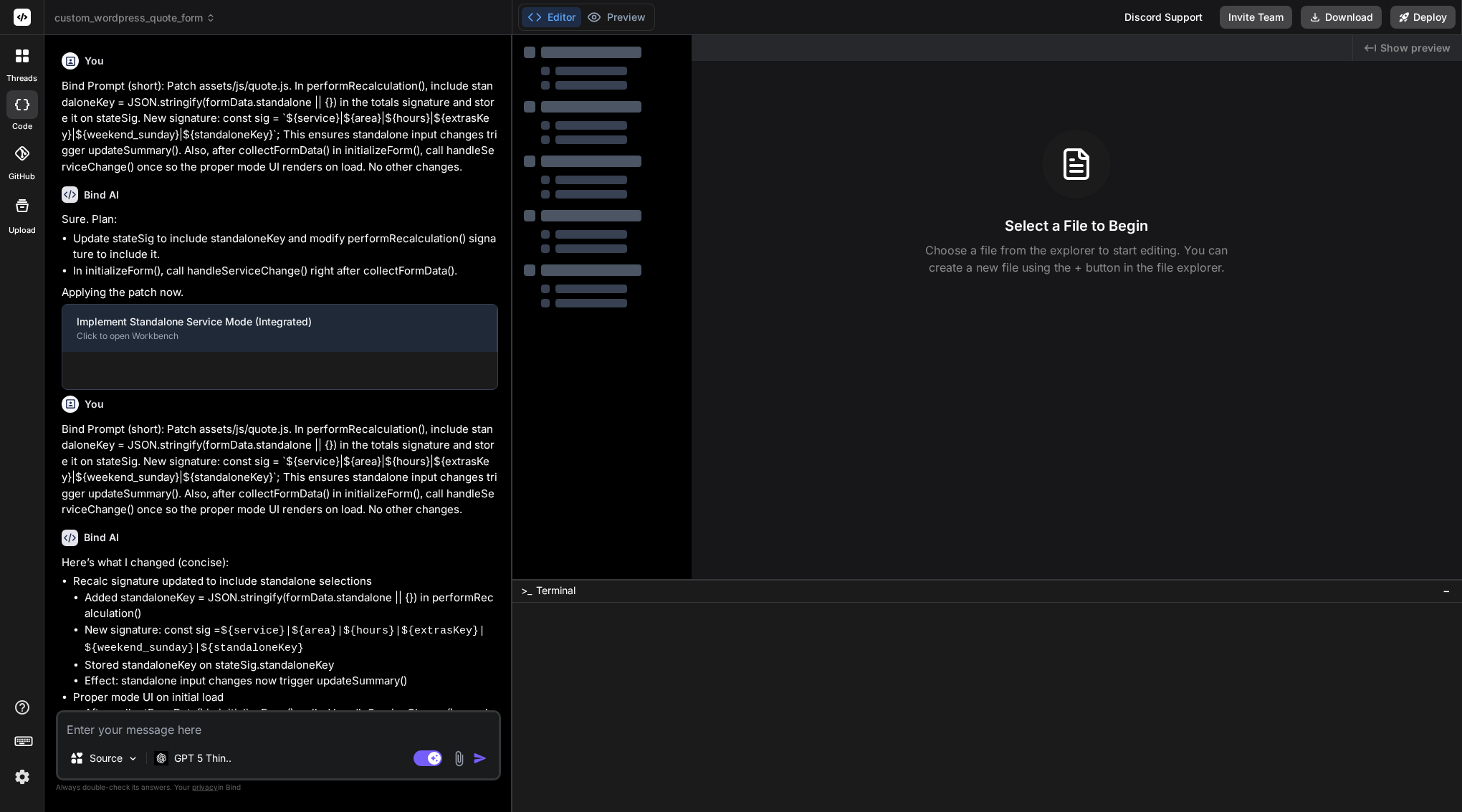
type textarea "x"
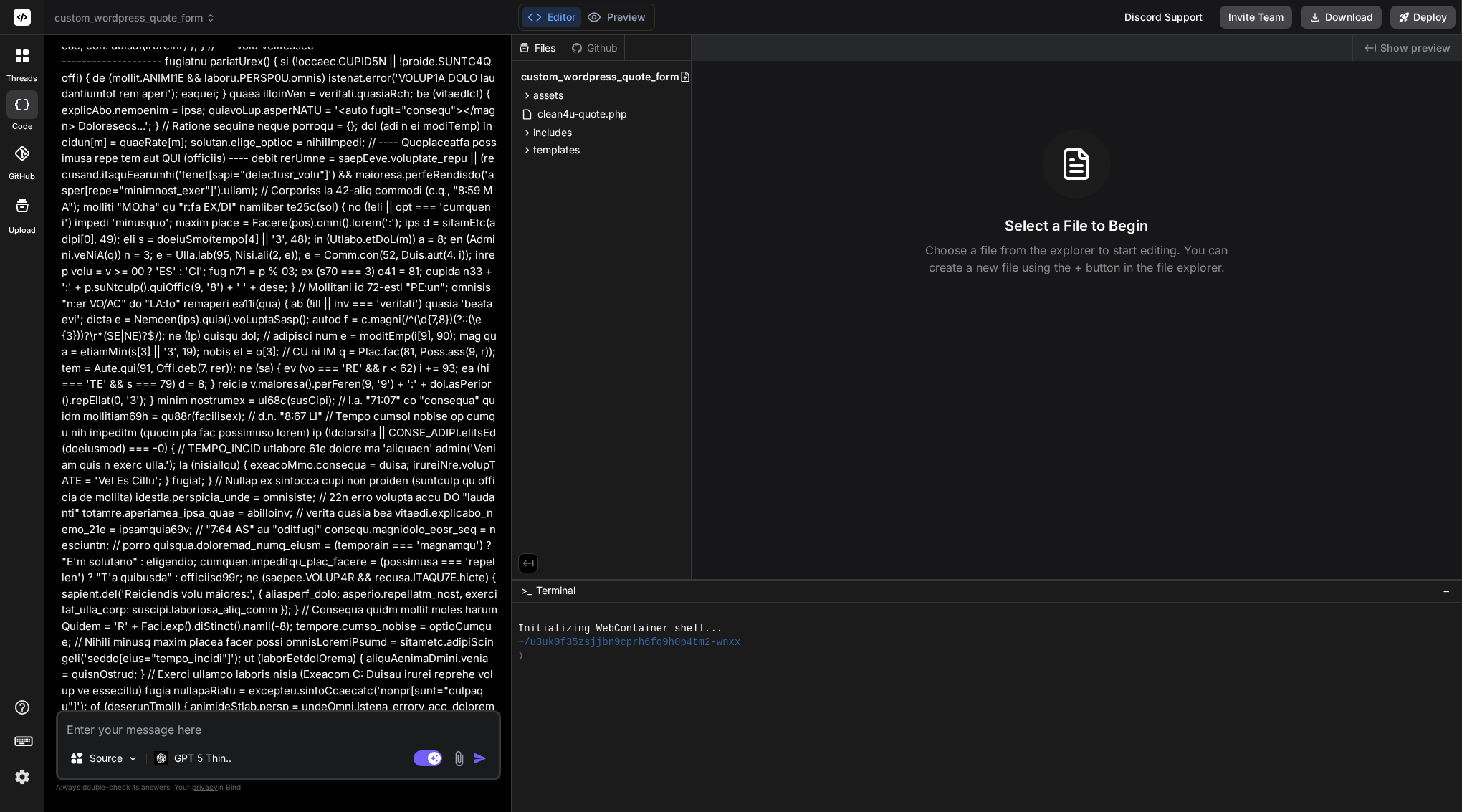
drag, startPoint x: 82, startPoint y: 560, endPoint x: 453, endPoint y: 695, distance: 394.8
copy div "Bind AI Implement Standalone Service Mode (Integrated) Click to open Workbench …"
click at [251, 736] on textarea at bounding box center [278, 725] width 441 height 26
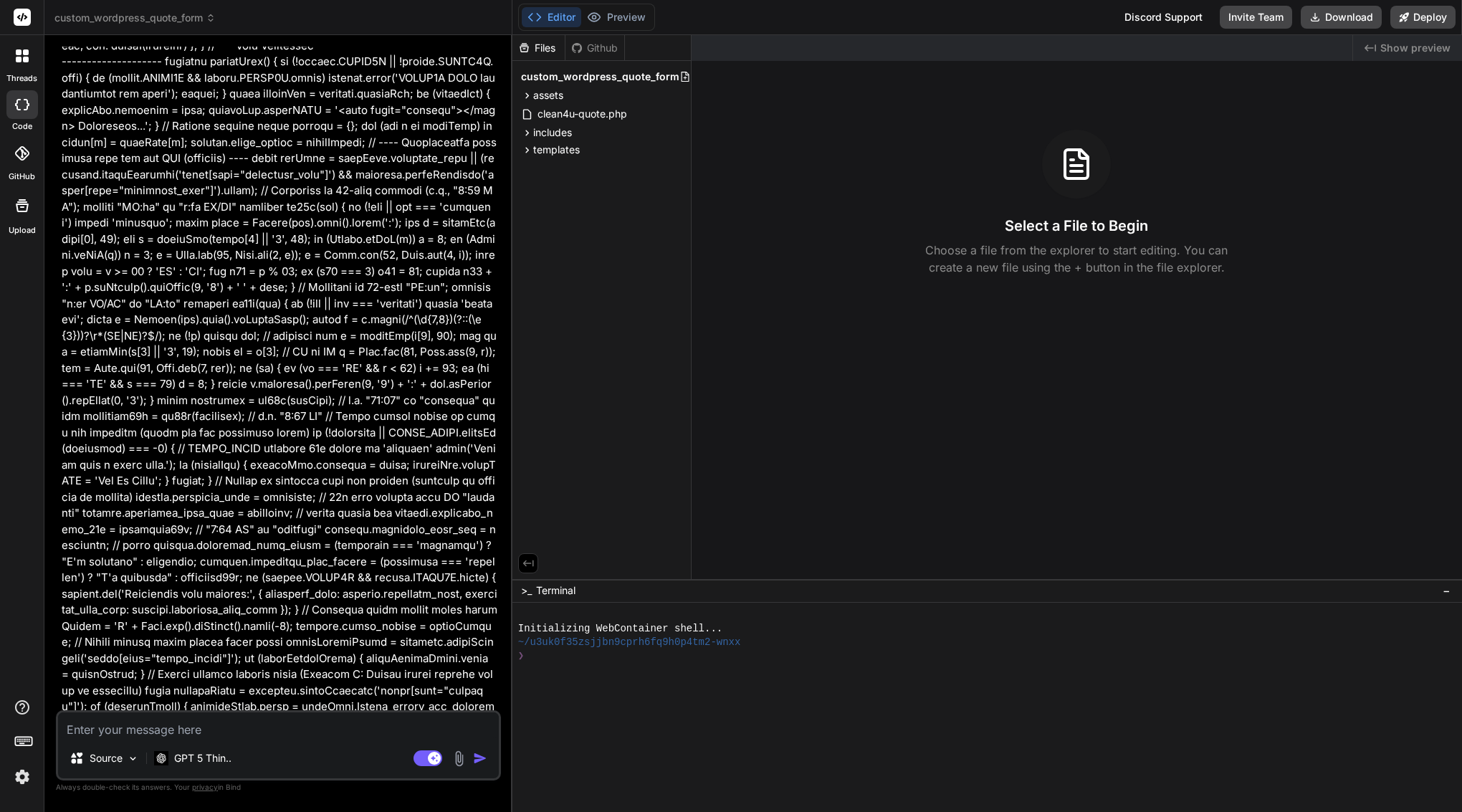
click at [251, 736] on textarea at bounding box center [278, 725] width 441 height 26
paste textarea "Got it — Bind’s output got cut. Paste this Recovery Prompt so it re-sends the f…"
type textarea "Got it — Bind’s output got cut. Paste this Recovery Prompt so it re-sends the f…"
type textarea "x"
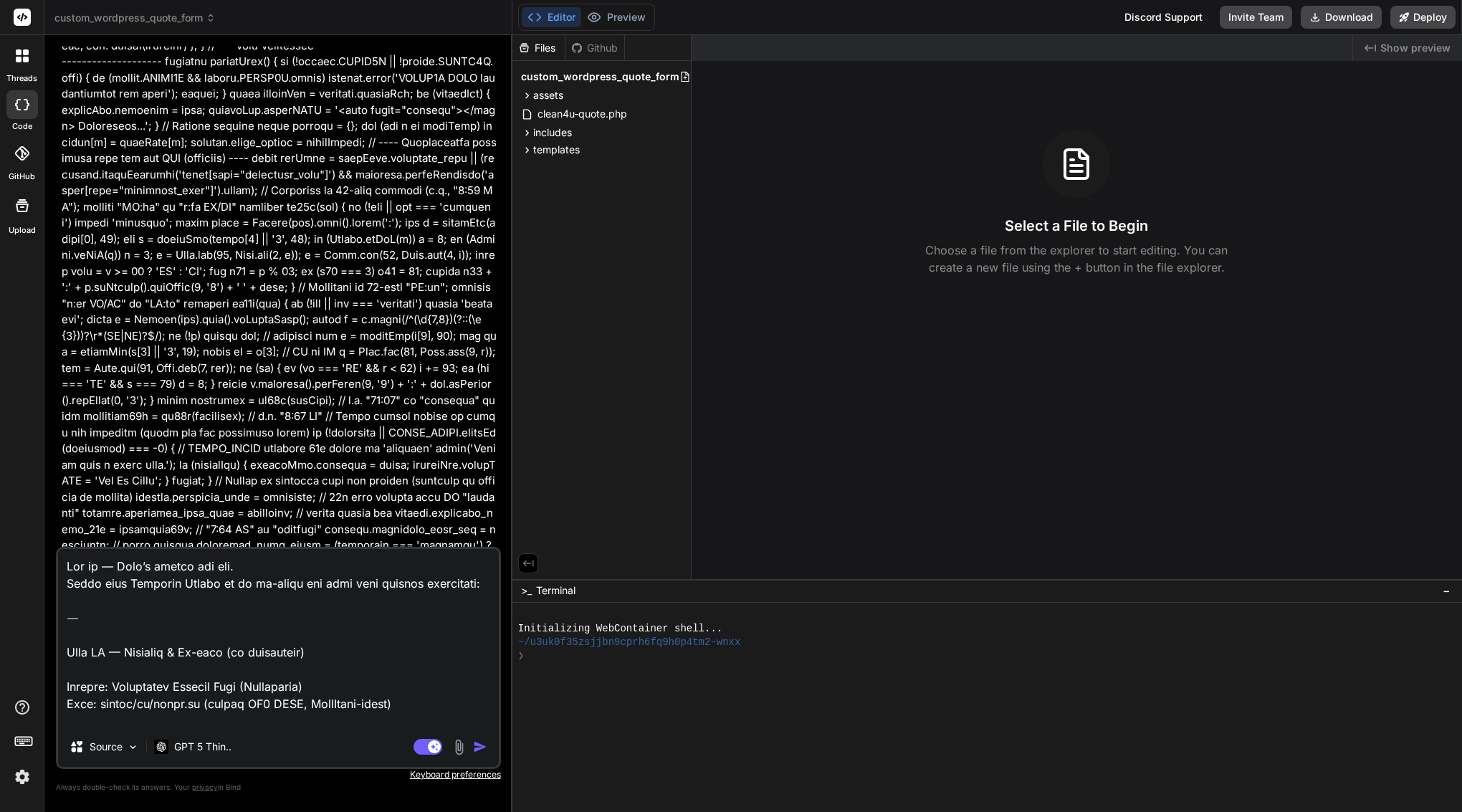
drag, startPoint x: 66, startPoint y: 651, endPoint x: 68, endPoint y: 498, distance: 153.0
click at [68, 498] on div "You Bind Prompt (short): Patch assets/js/quote.js. In performRecalculation(), i…" at bounding box center [278, 428] width 445 height 764
type textarea "Bind AI — Recovery & Re-send (no truncation) Project: Standalone Service Mode (…"
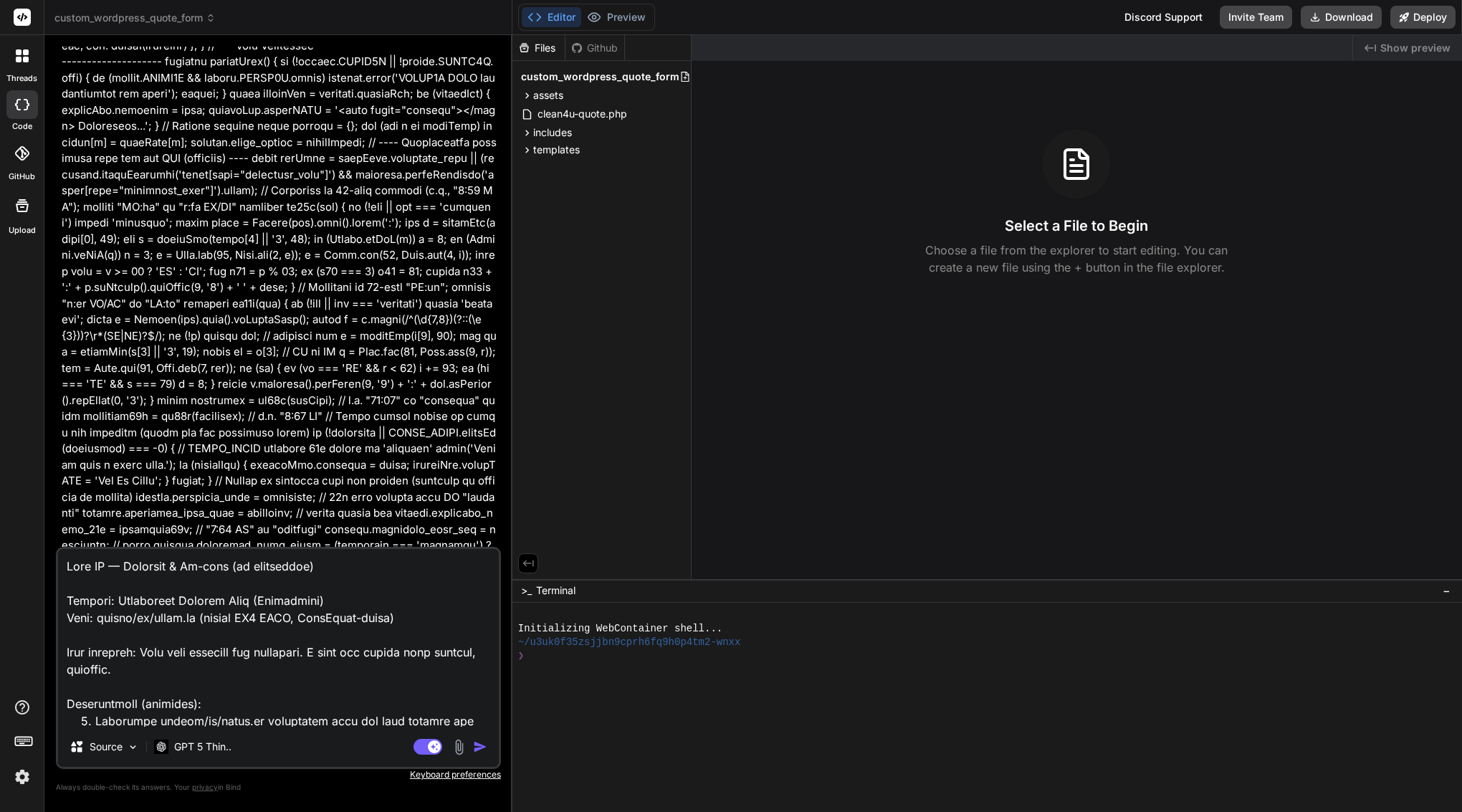
type textarea "x"
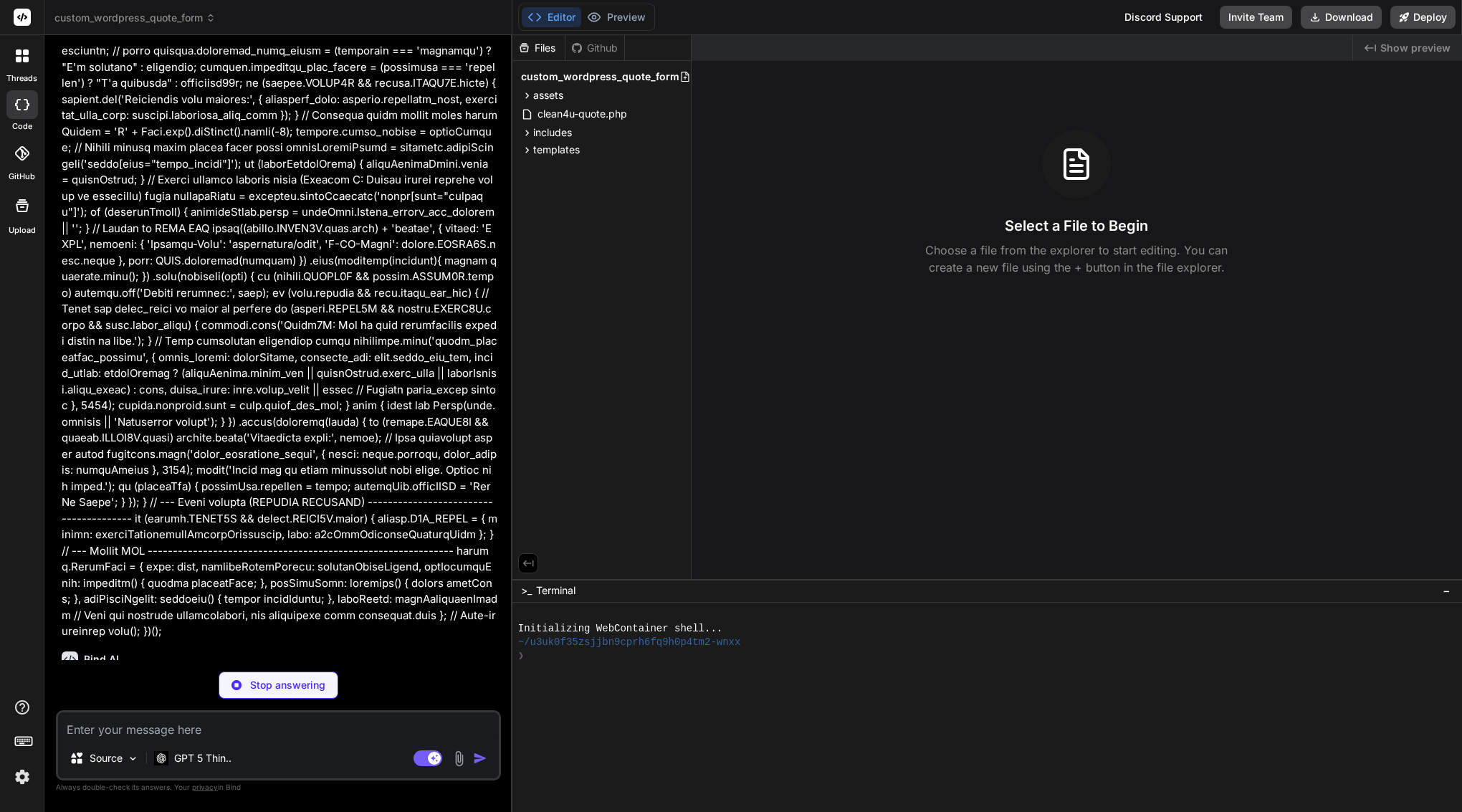
click at [165, 721] on textarea at bounding box center [278, 725] width 441 height 26
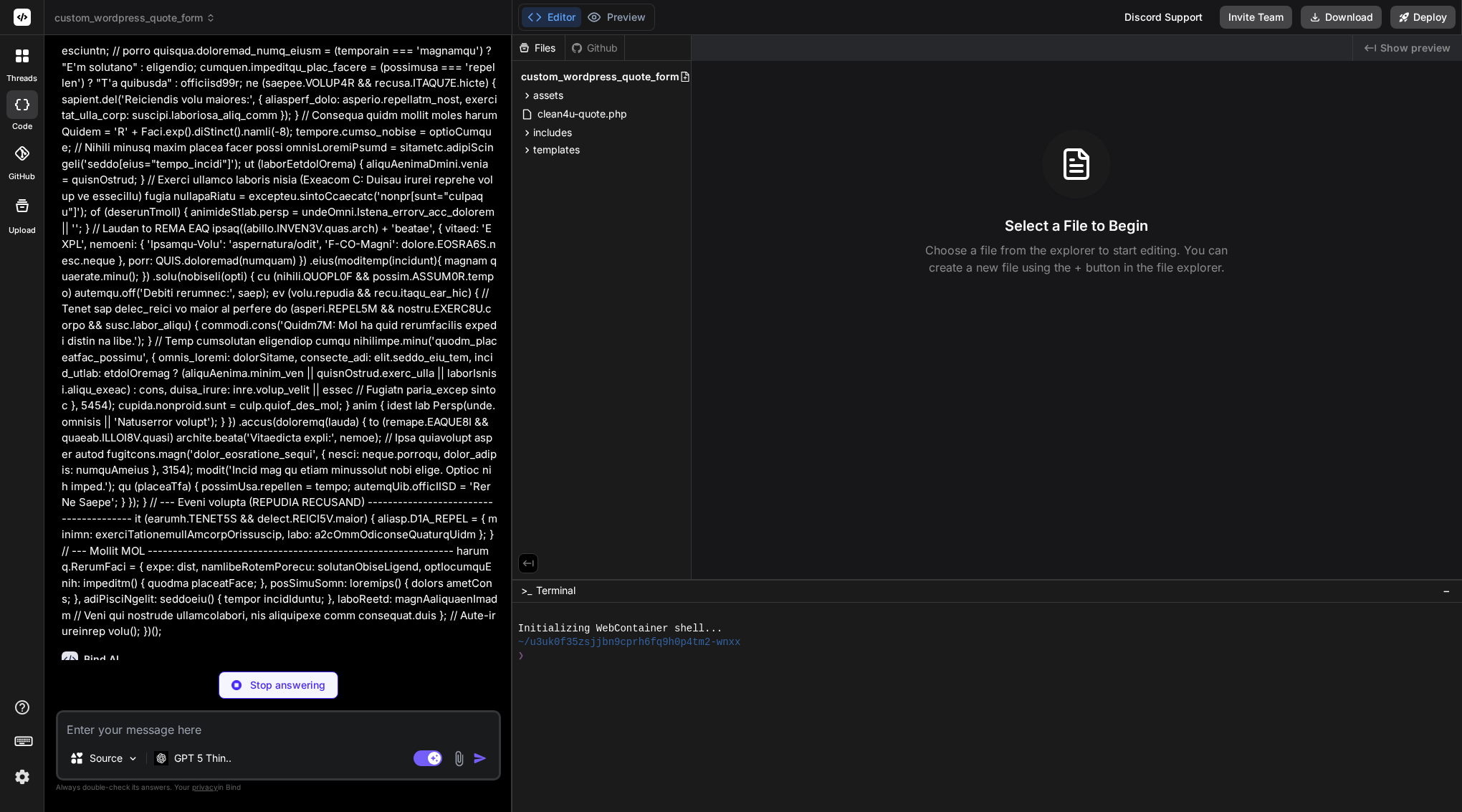
click at [25, 774] on img at bounding box center [22, 776] width 25 height 25
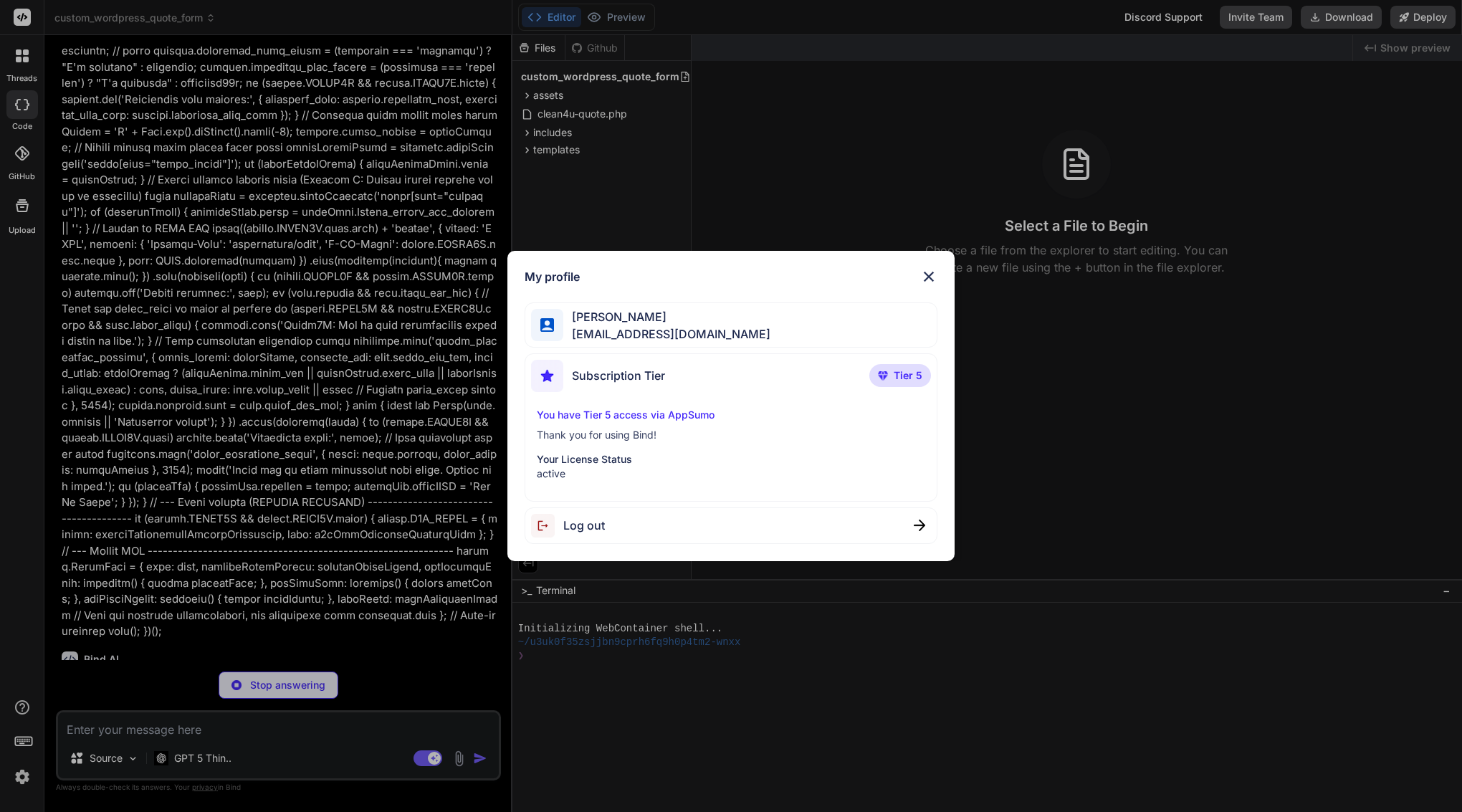
click at [279, 334] on div "My profile Arkaiusz Wiatr areknl1985@gmail.com Subscription Tier Tier 5 You hav…" at bounding box center [731, 406] width 1462 height 812
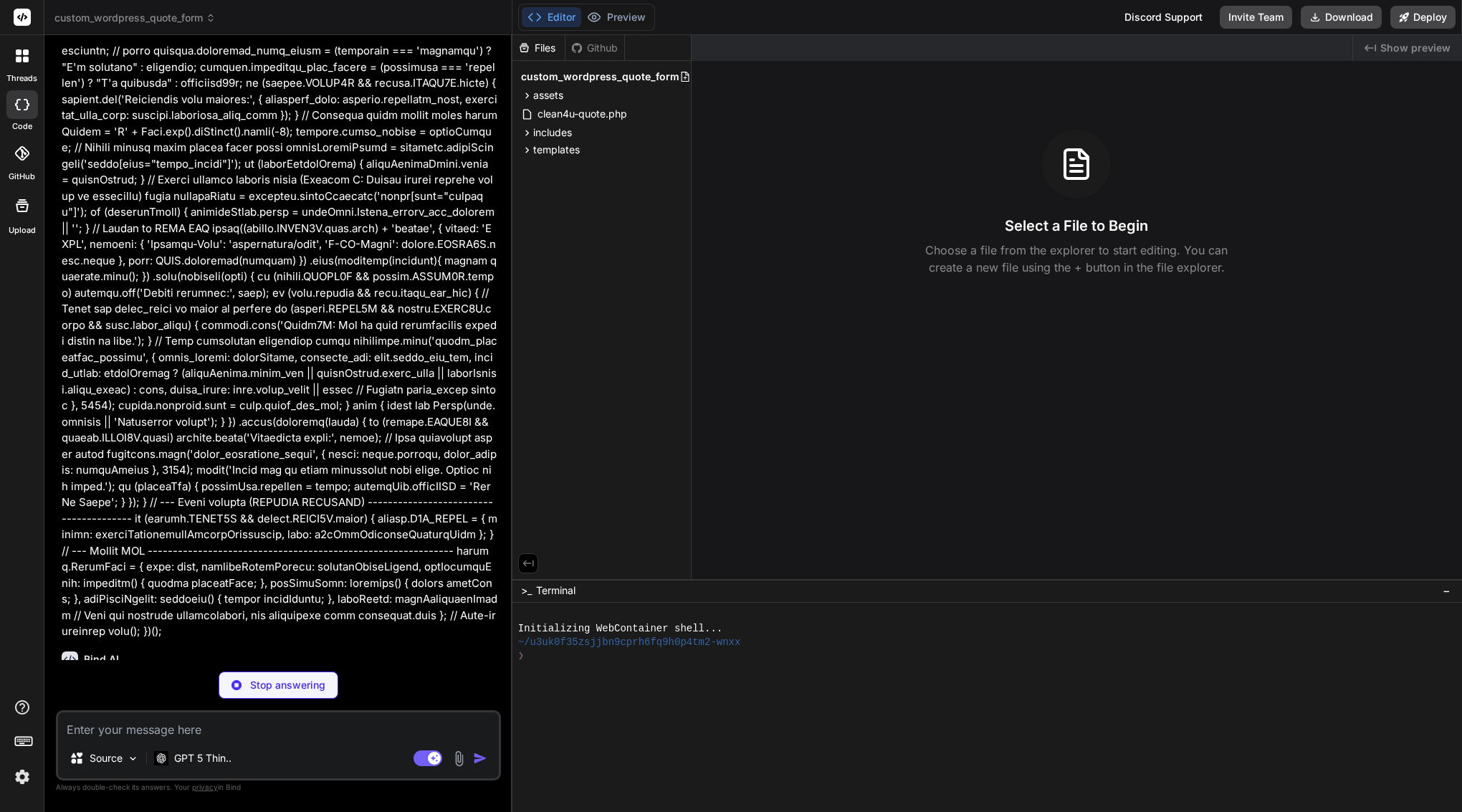
click at [115, 738] on div "Source GPT 5 Thin.. Agent Mode. When this toggle is activated, AI automatically…" at bounding box center [278, 745] width 445 height 71
click at [117, 729] on textarea at bounding box center [278, 725] width 441 height 26
type textarea "x"
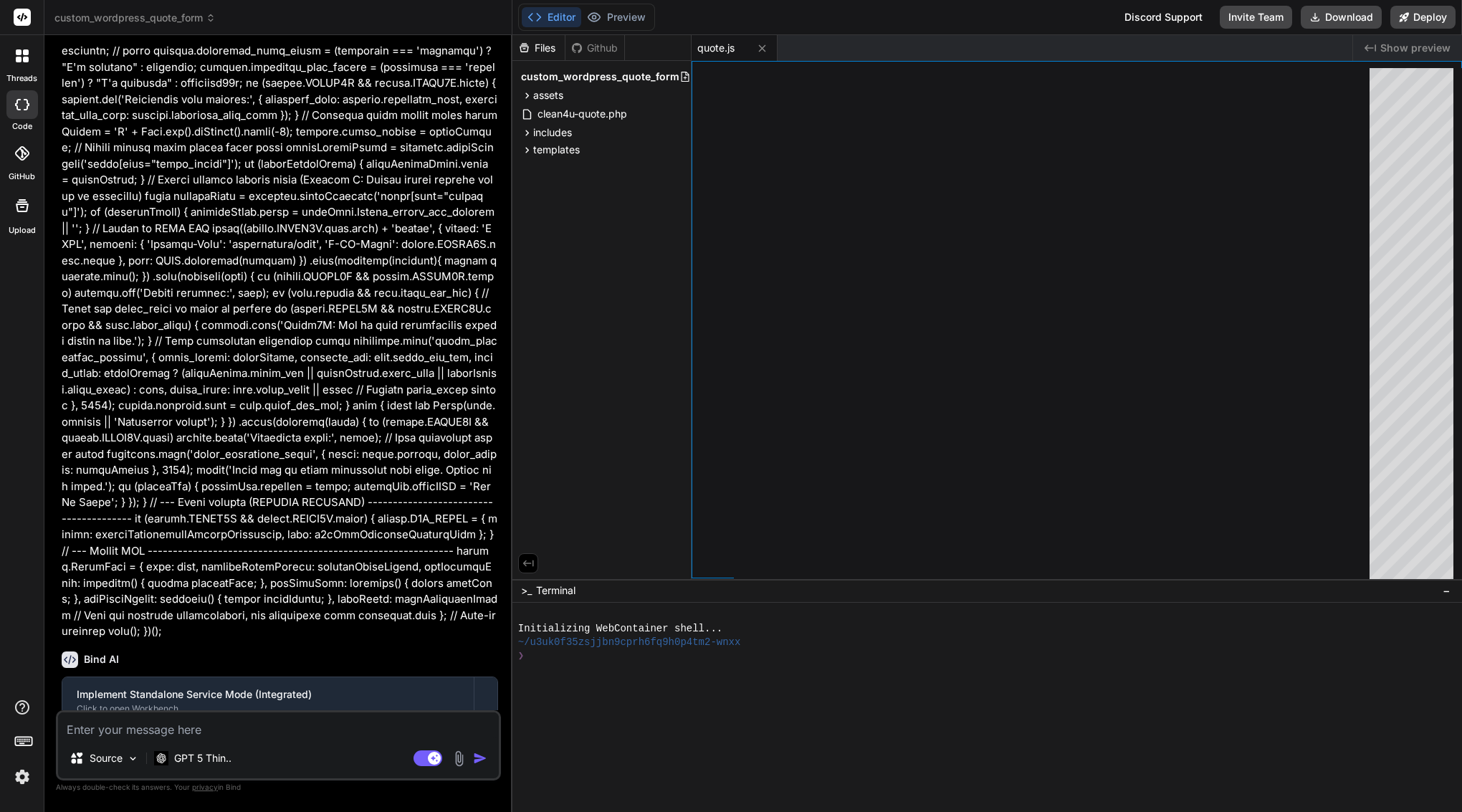
scroll to position [21388, 0]
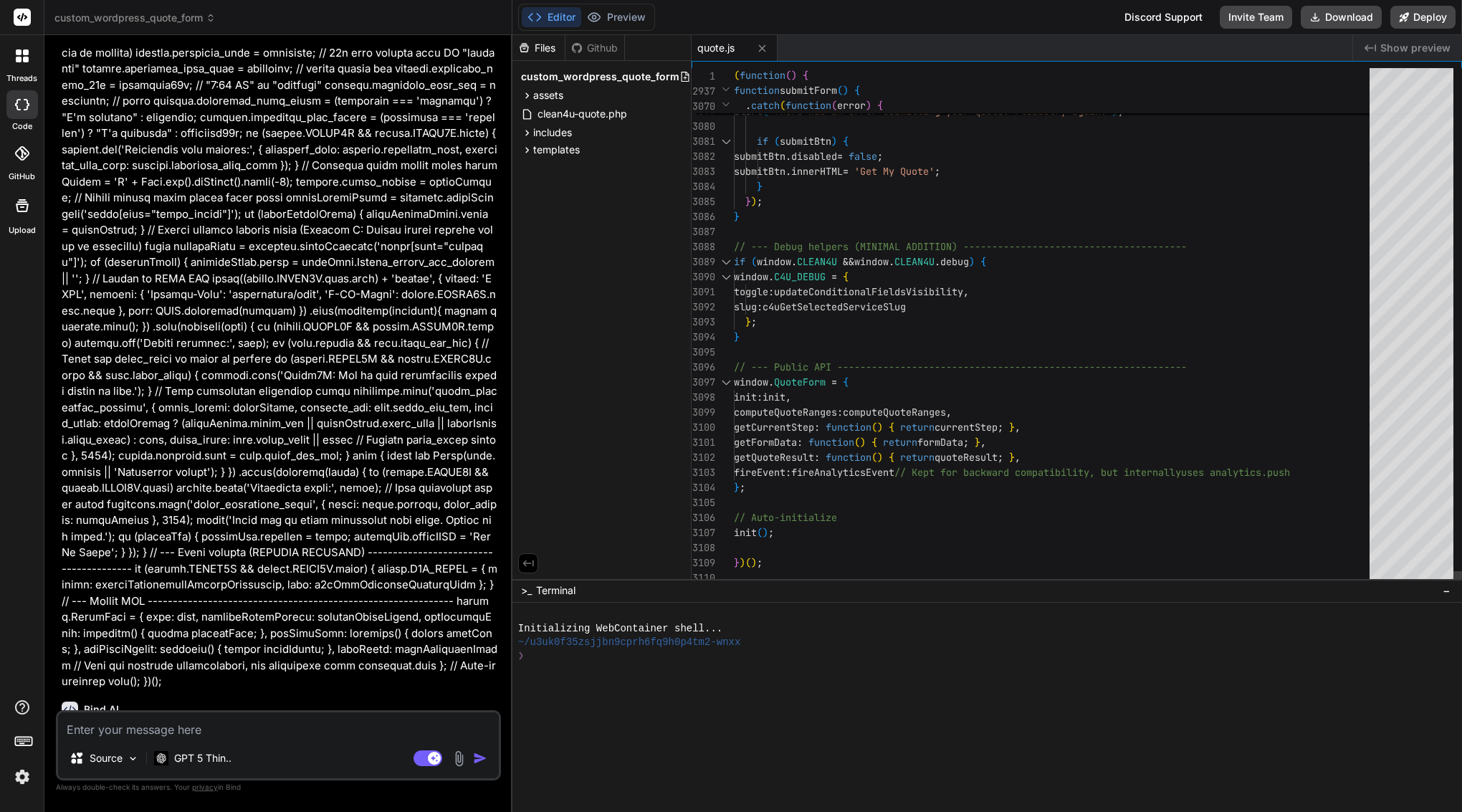
click at [828, 433] on span "getCurrentStep : function ( ) { return currentStep ; } ," at bounding box center [877, 428] width 286 height 15
type textarea "(function() { 'use strict'; // --- CONDITIONAL FIELD HELPERS (MINIMAL ADDITION)…"
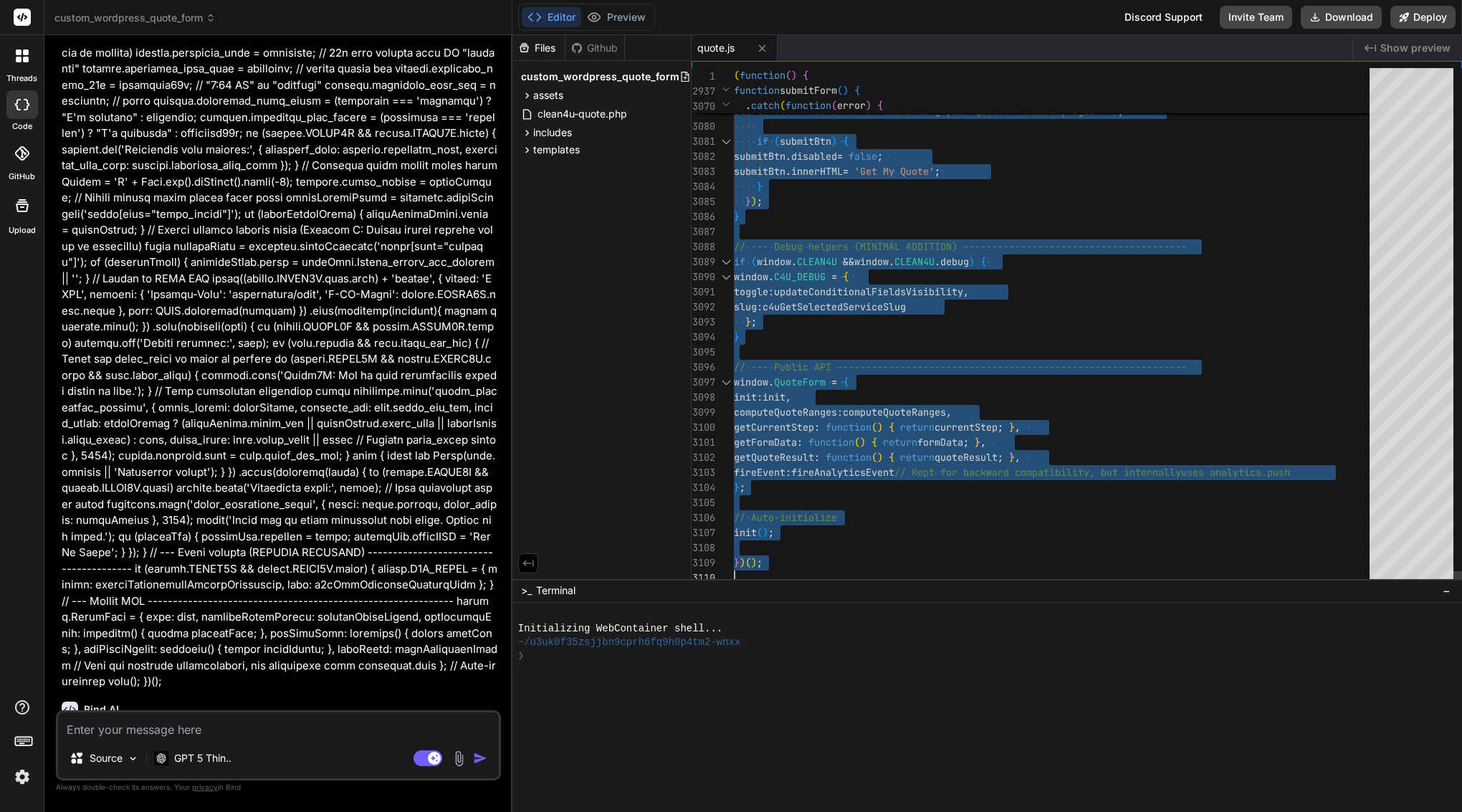
click at [828, 433] on span "getCurrentStep : function ( ) { return currentStep ; } ," at bounding box center [877, 428] width 286 height 15
click at [127, 728] on textarea at bounding box center [278, 725] width 441 height 26
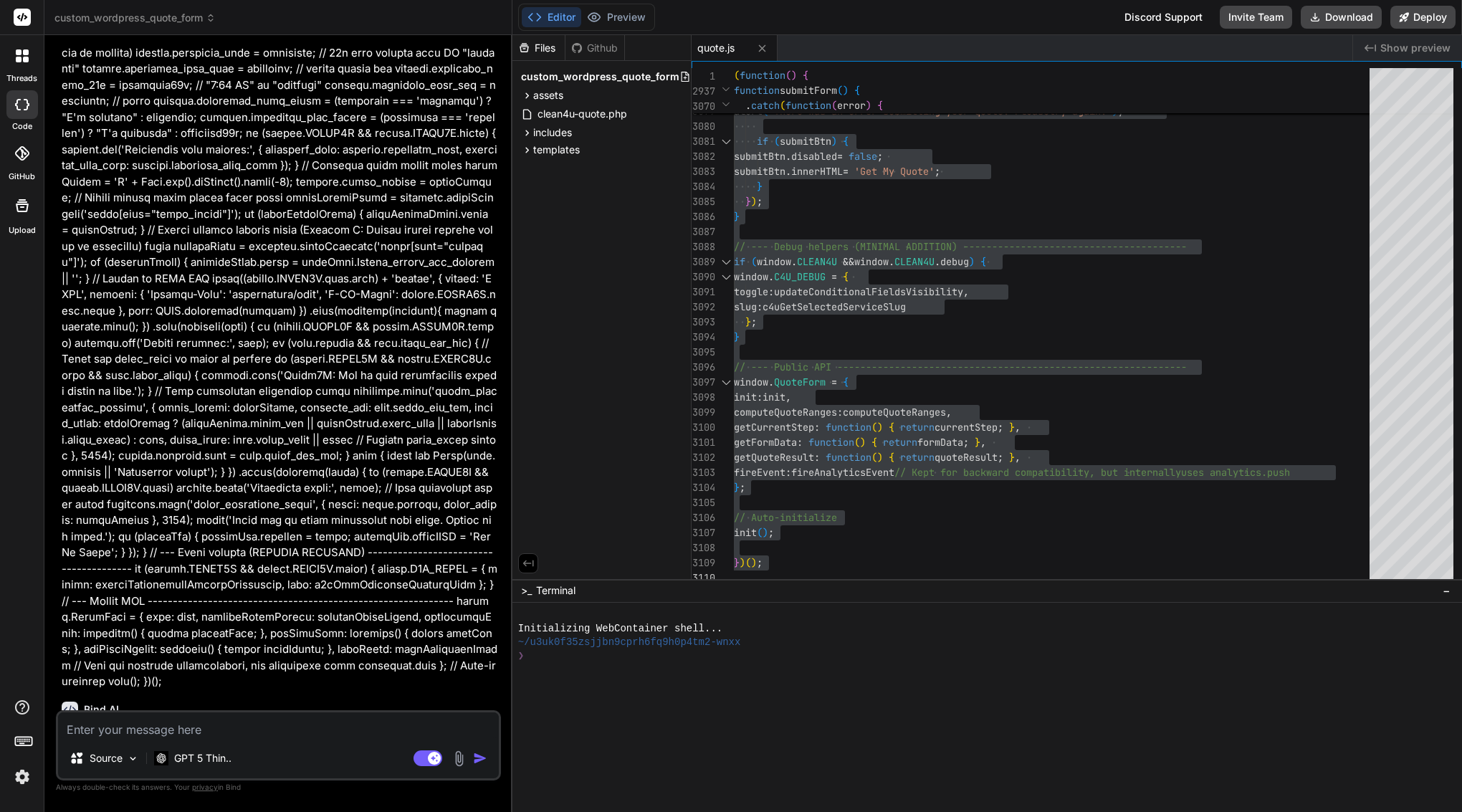
paste textarea "awesome—here’s a clean, copy-paste “Bind AI Implementation Prompt” that covers …"
type textarea "awesome—here’s a clean, copy-paste “Bind AI Implementation Prompt” that covers …"
type textarea "x"
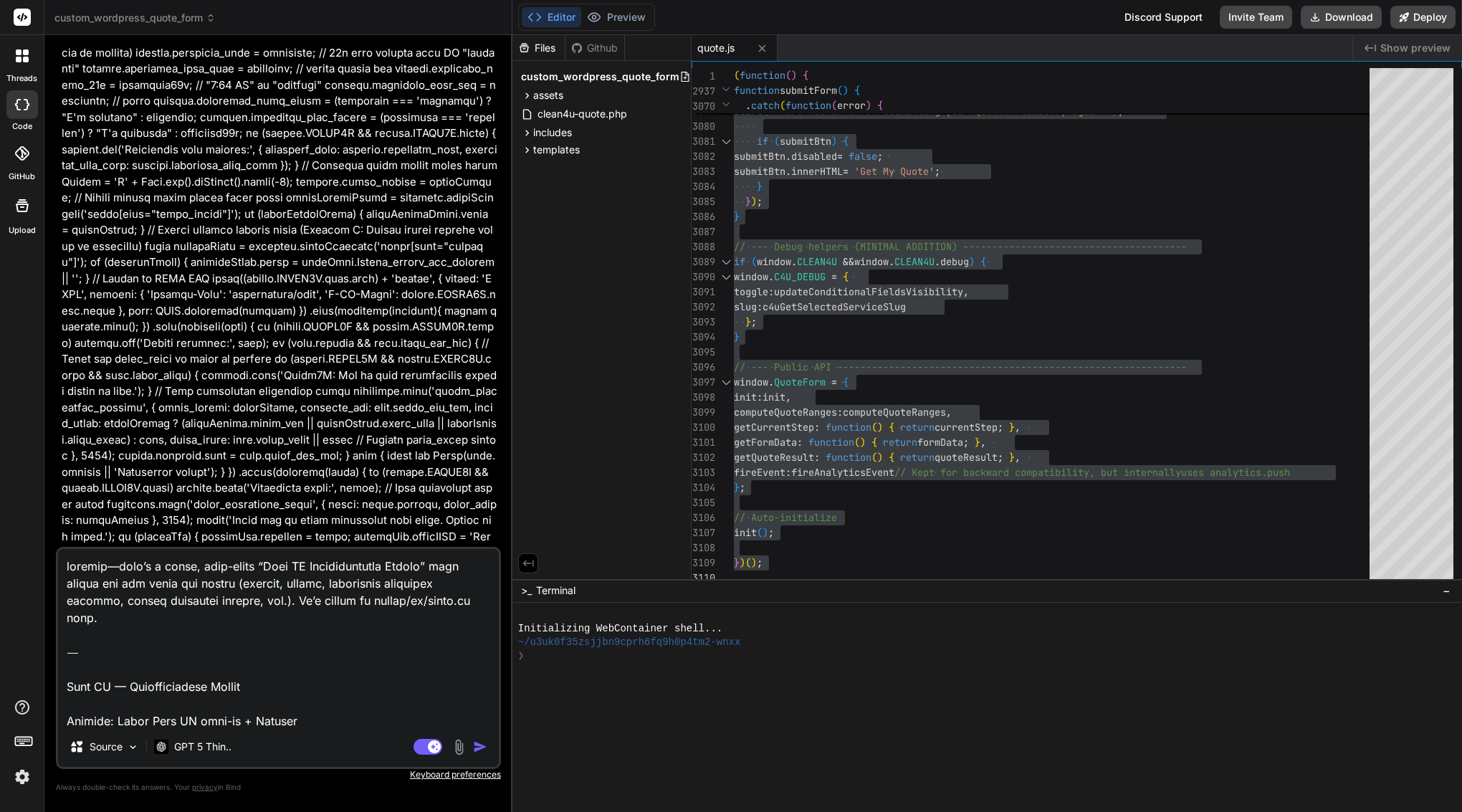
drag, startPoint x: 66, startPoint y: 672, endPoint x: 71, endPoint y: 526, distance: 146.1
click at [71, 526] on div "You Bind Prompt (short): Patch assets/js/quote.js. In performRecalculation(), i…" at bounding box center [278, 428] width 445 height 764
type textarea "Bind AI — Implementation Prompt Project: Quote Form UX tidy-up + Aliases Tech: …"
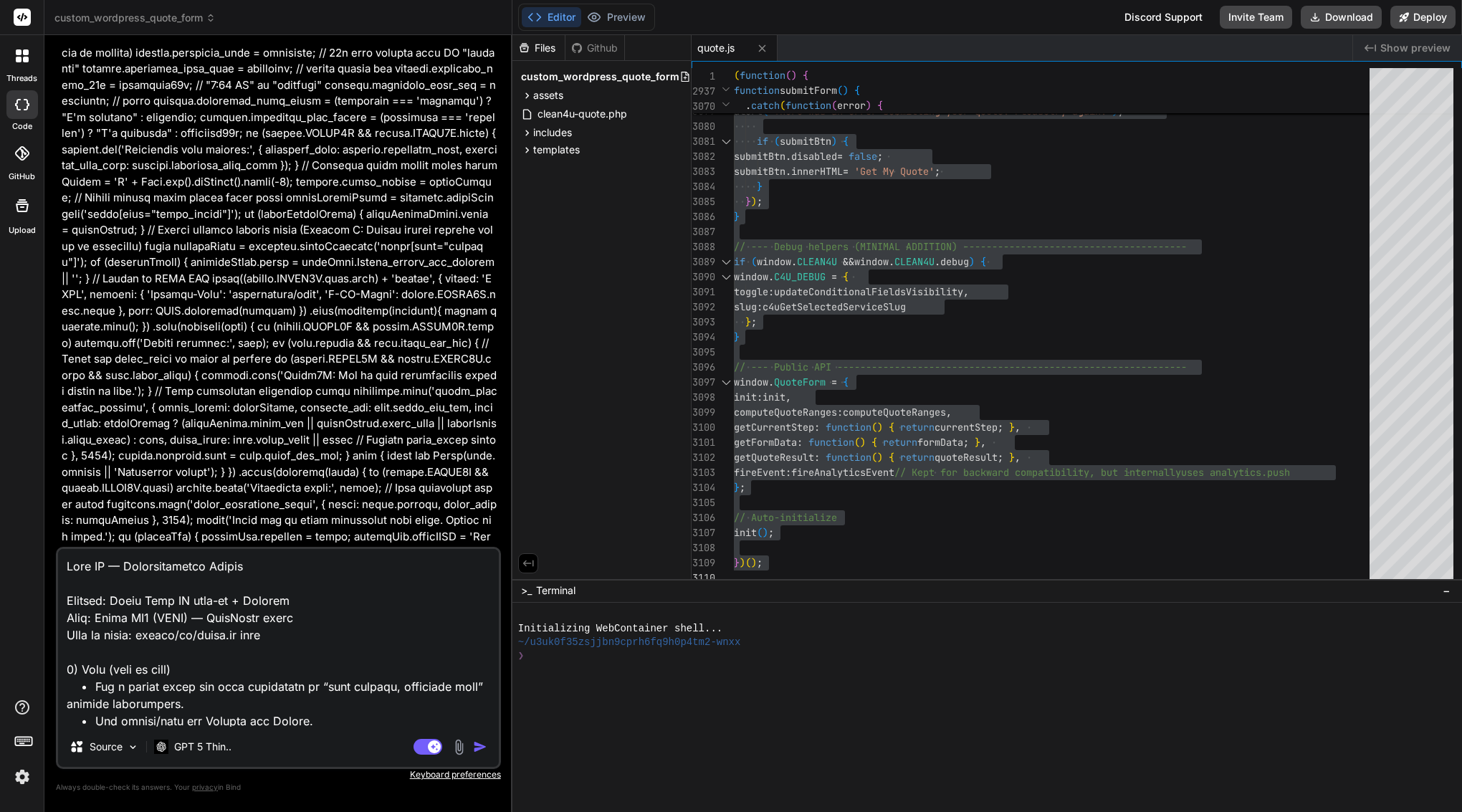
type textarea "x"
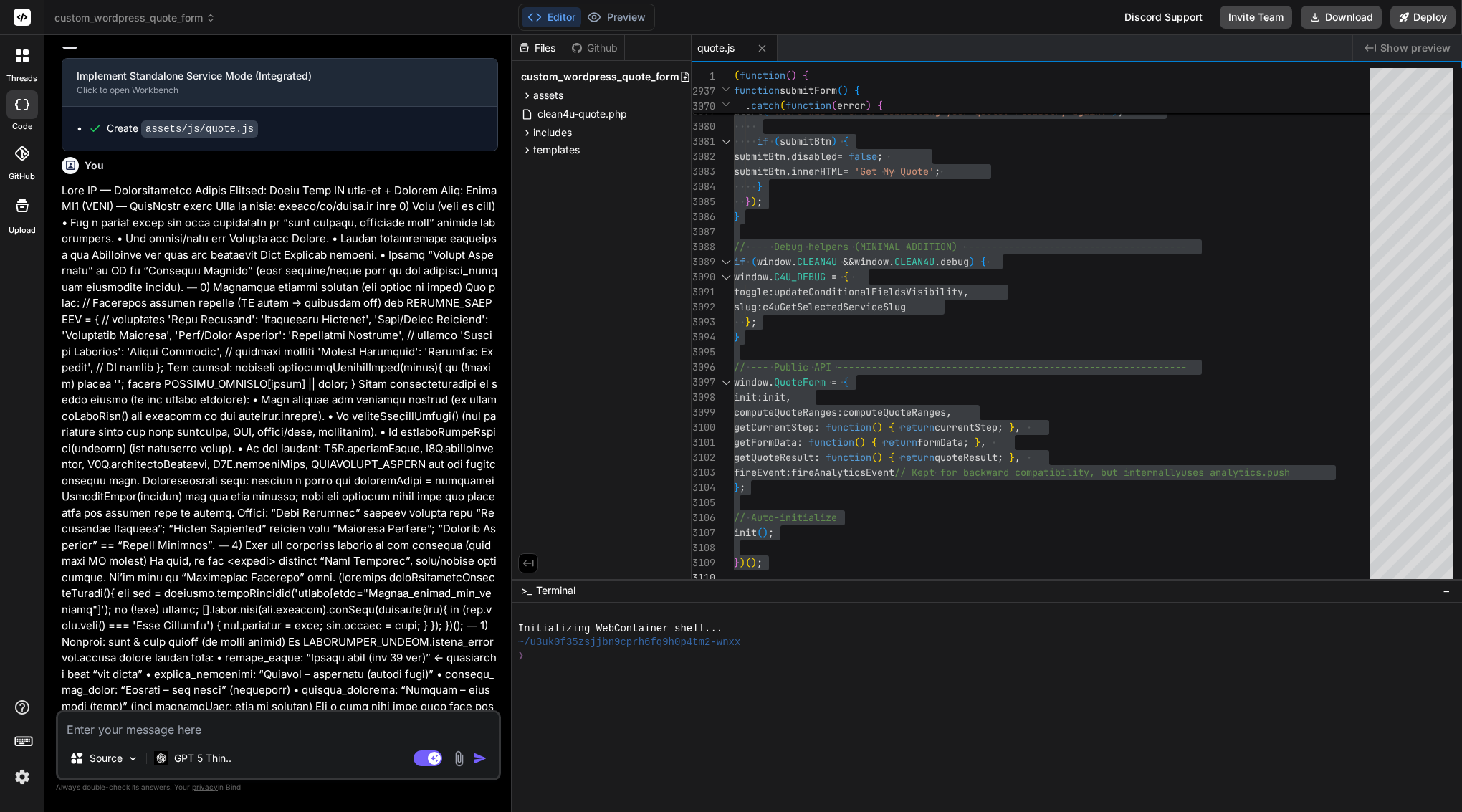
scroll to position [22544, 0]
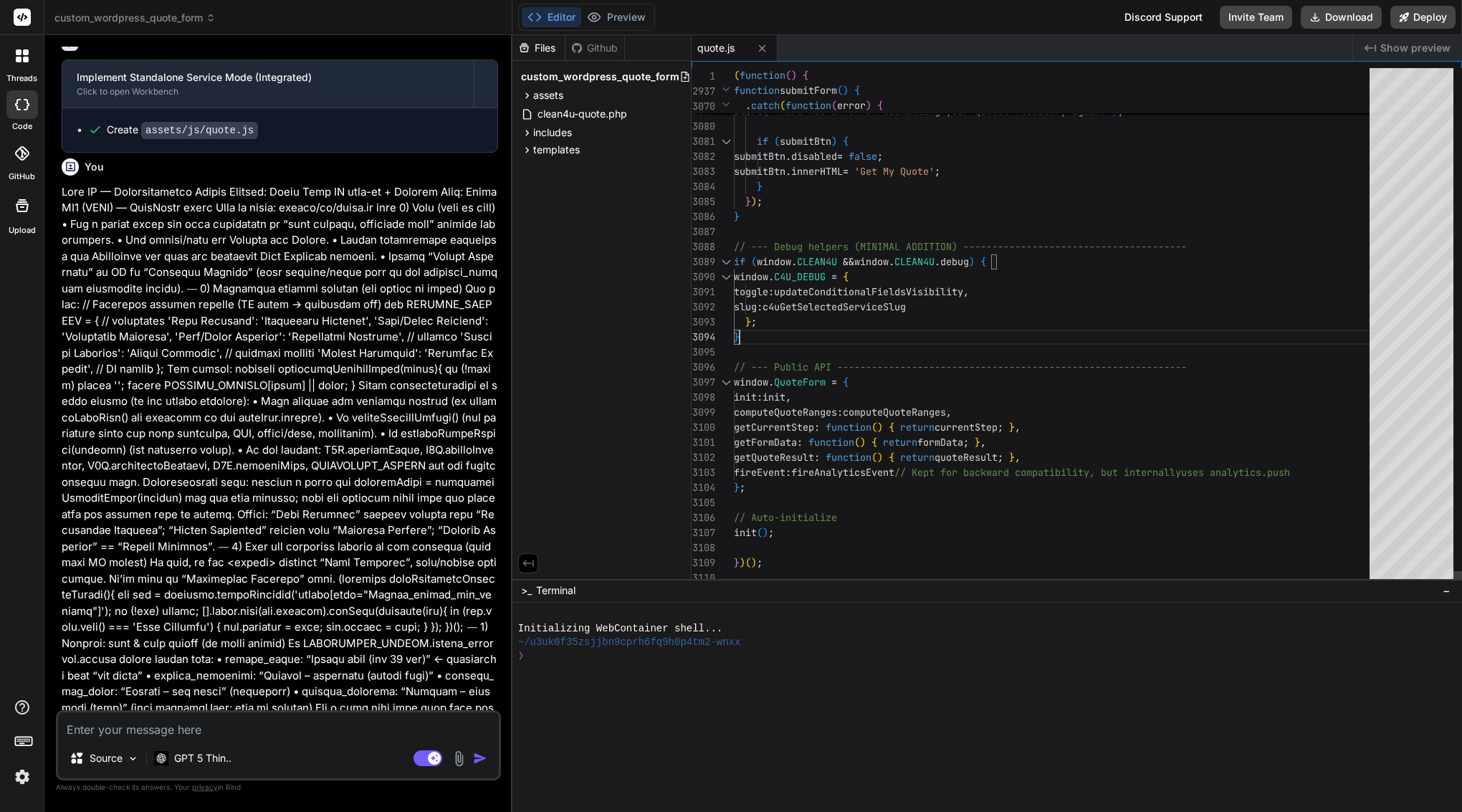
click at [823, 334] on div "}" at bounding box center [1056, 337] width 644 height 15
click at [816, 279] on span "C4U_DEBUG" at bounding box center [799, 276] width 51 height 13
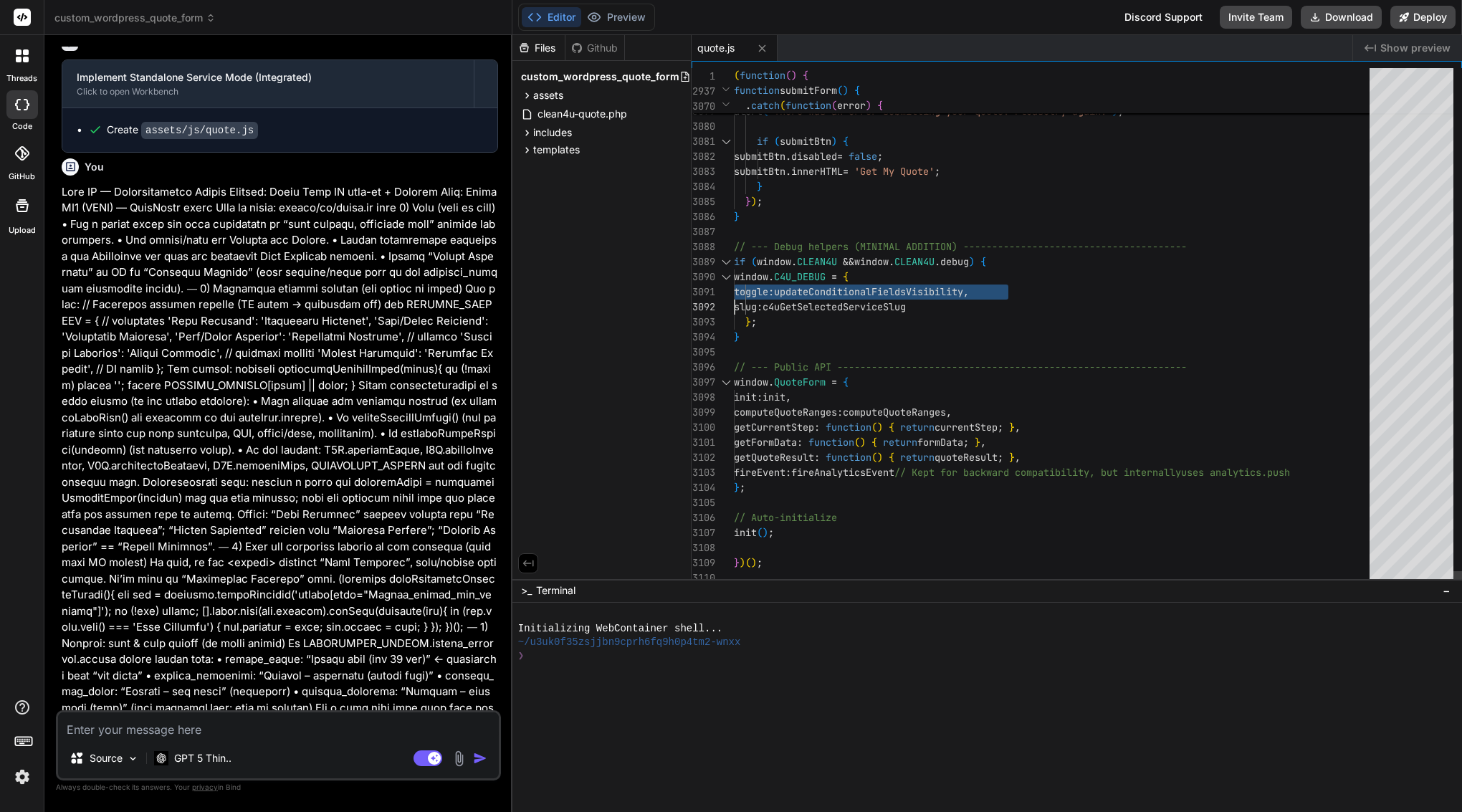
type textarea "(function() { 'use strict'; // --- CONDITIONAL FIELD HELPERS (MINIMAL ADDITION)…"
click at [816, 279] on span "C4U_DEBUG" at bounding box center [799, 276] width 51 height 13
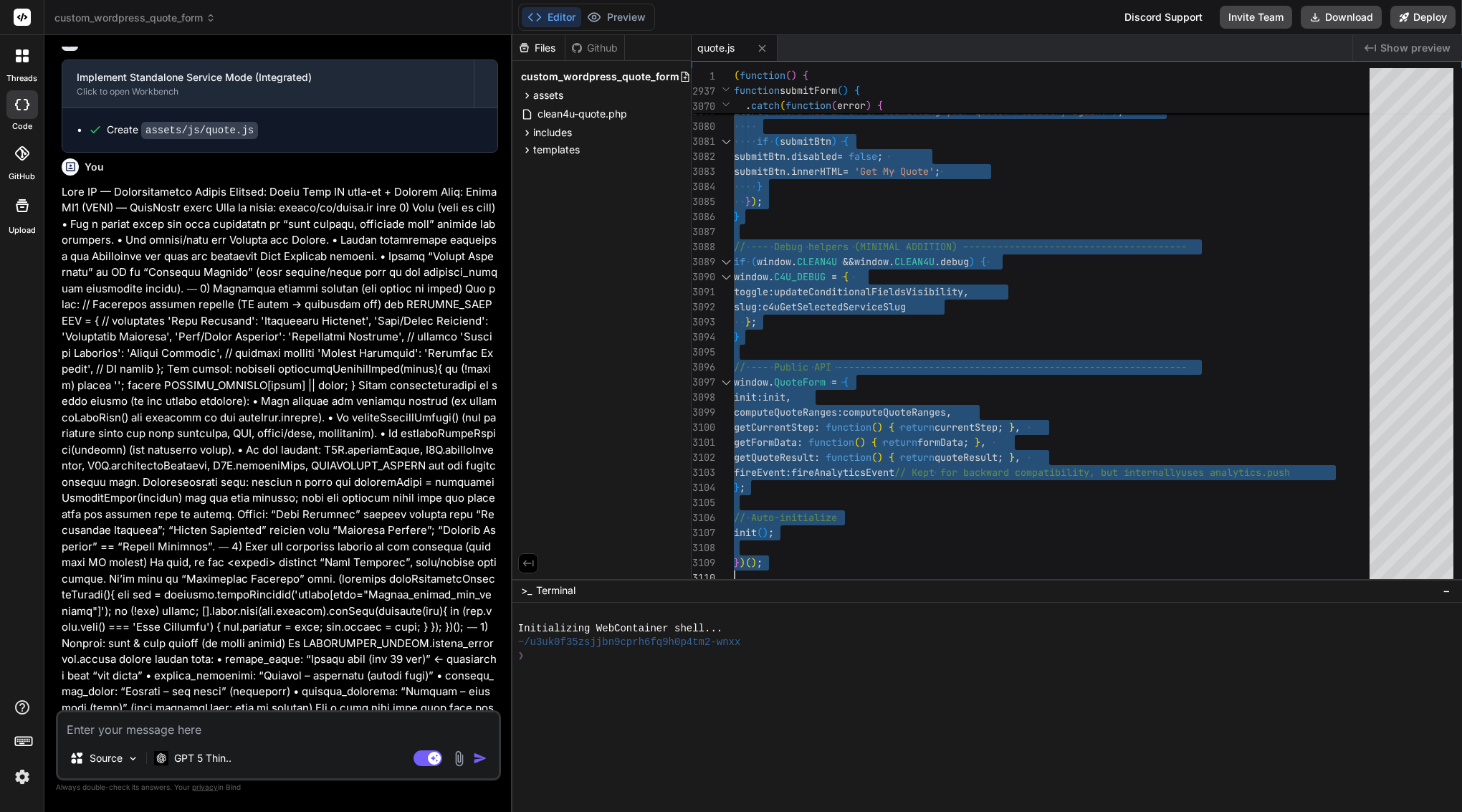
scroll to position [0, 0]
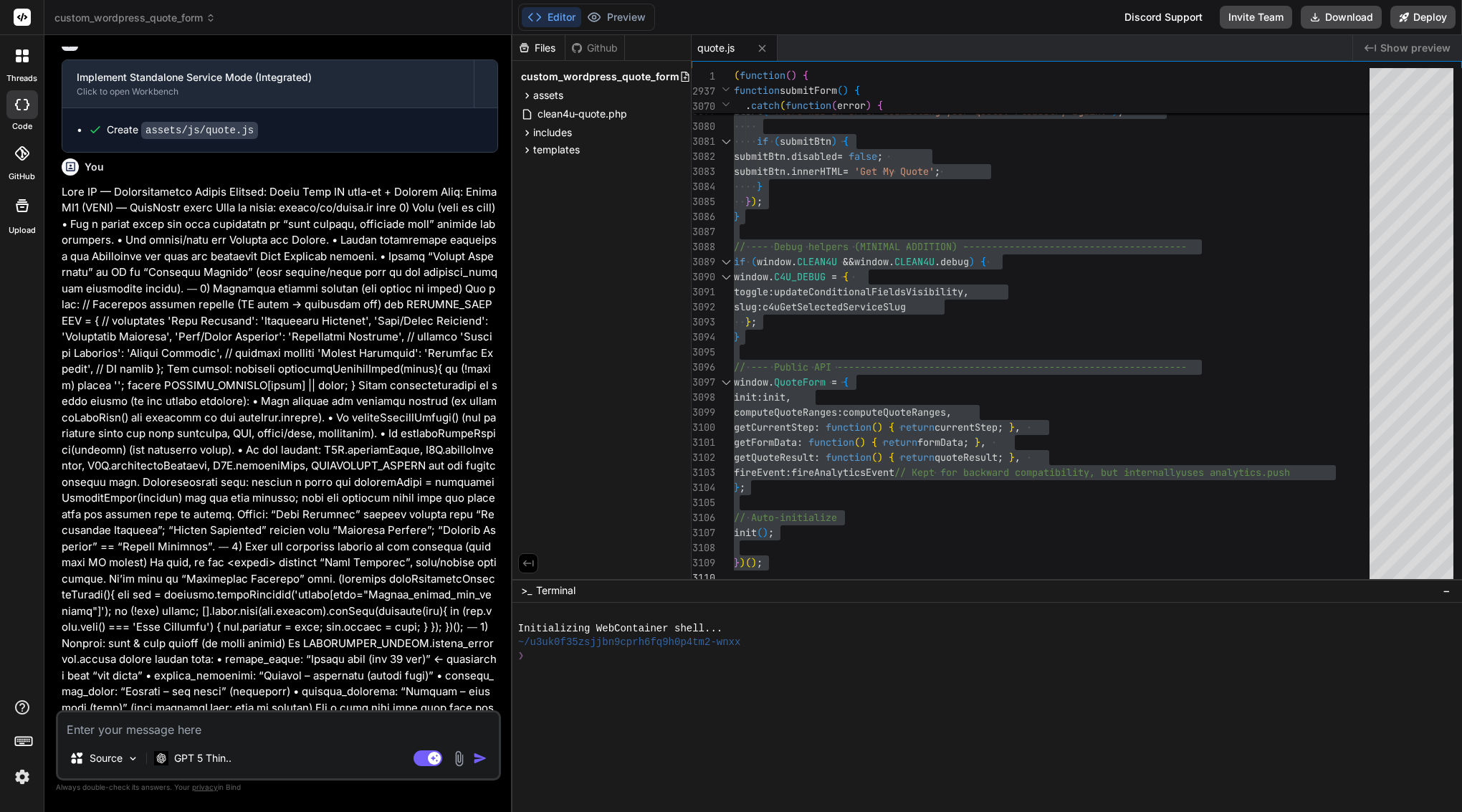
click at [234, 721] on textarea at bounding box center [278, 725] width 441 height 26
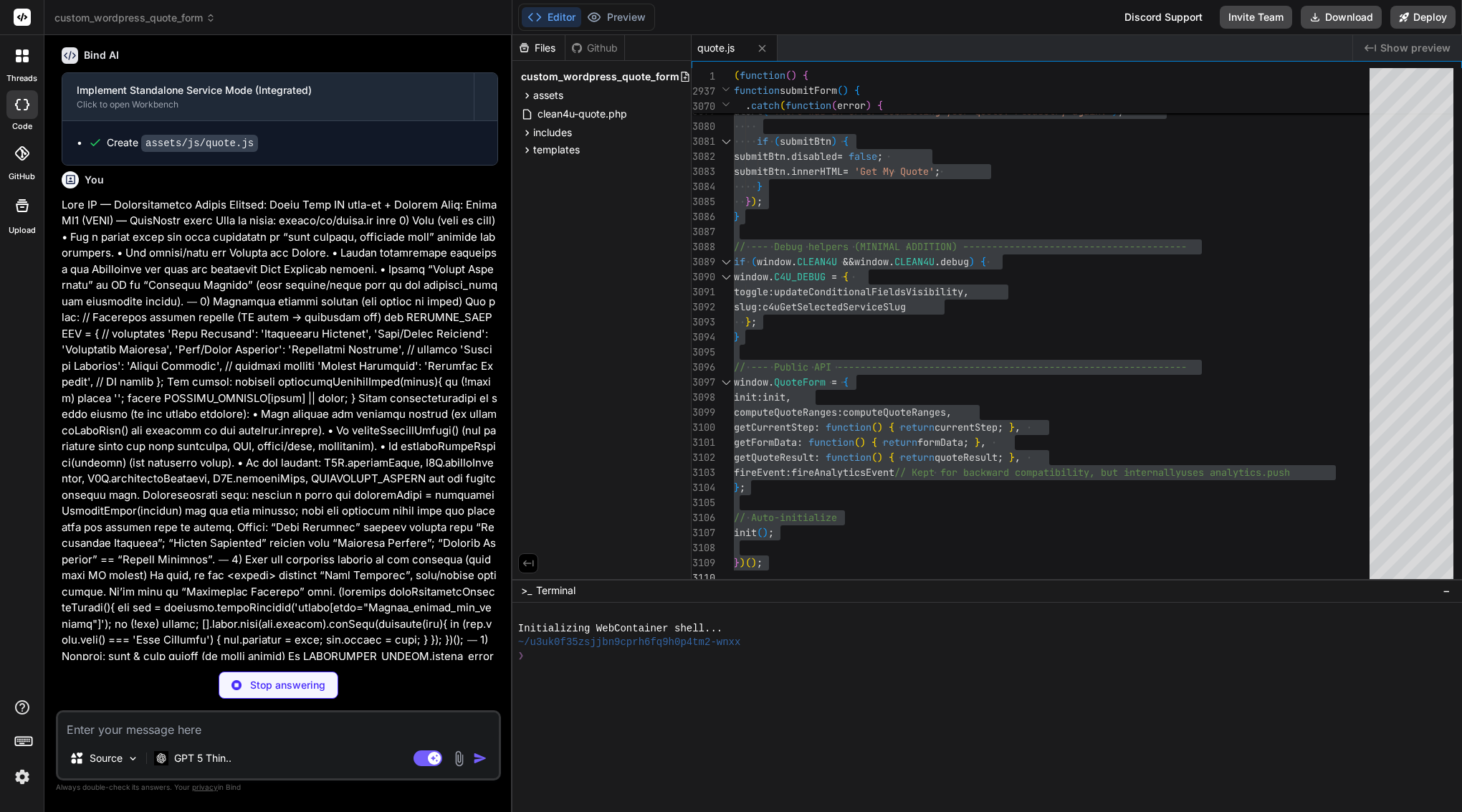
click at [151, 732] on textarea at bounding box center [278, 725] width 441 height 26
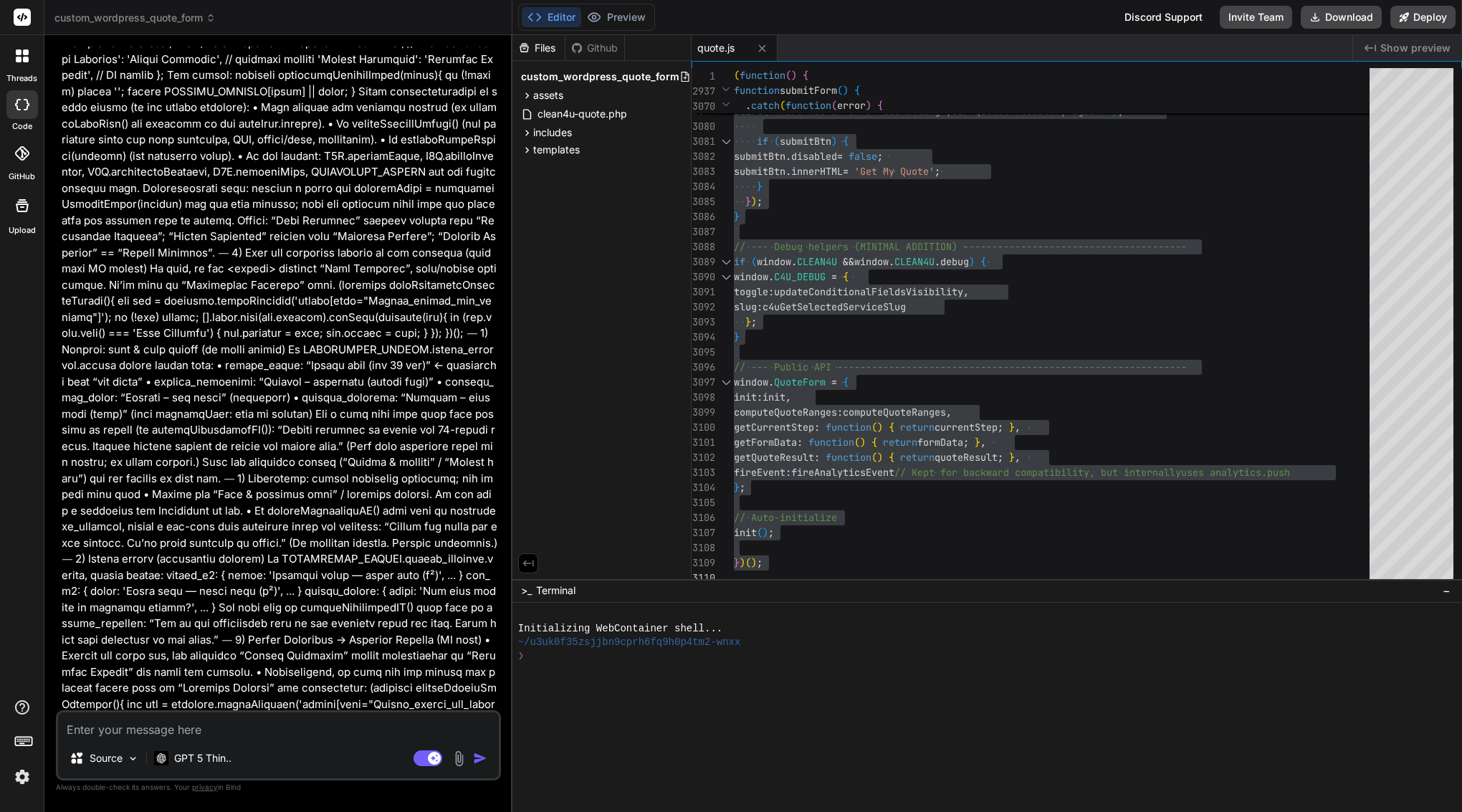
type textarea "x"
drag, startPoint x: 84, startPoint y: 334, endPoint x: 285, endPoint y: 701, distance: 418.4
copy div "Bind AI Sure — here’s the plan. 🔹 Project: Quote Form UX tidy-up + Aliases 🔧 Te…"
click at [340, 729] on textarea at bounding box center [278, 725] width 441 height 26
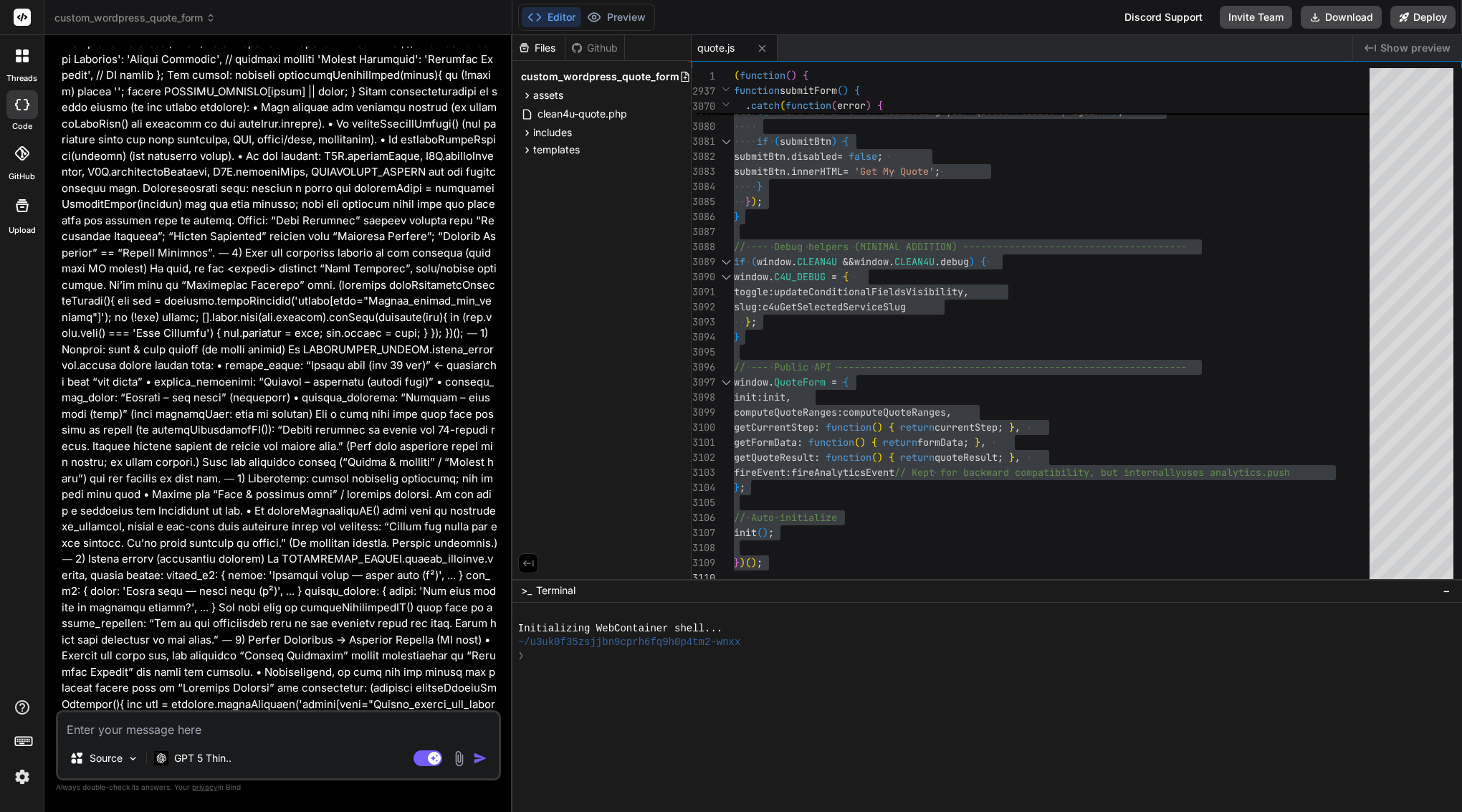
click at [340, 729] on textarea at bounding box center [278, 725] width 441 height 26
type textarea "v"
type textarea "x"
paste textarea "Awesome — Bind’s plan is on the right track. Here’s a ready-to-paste approval p…"
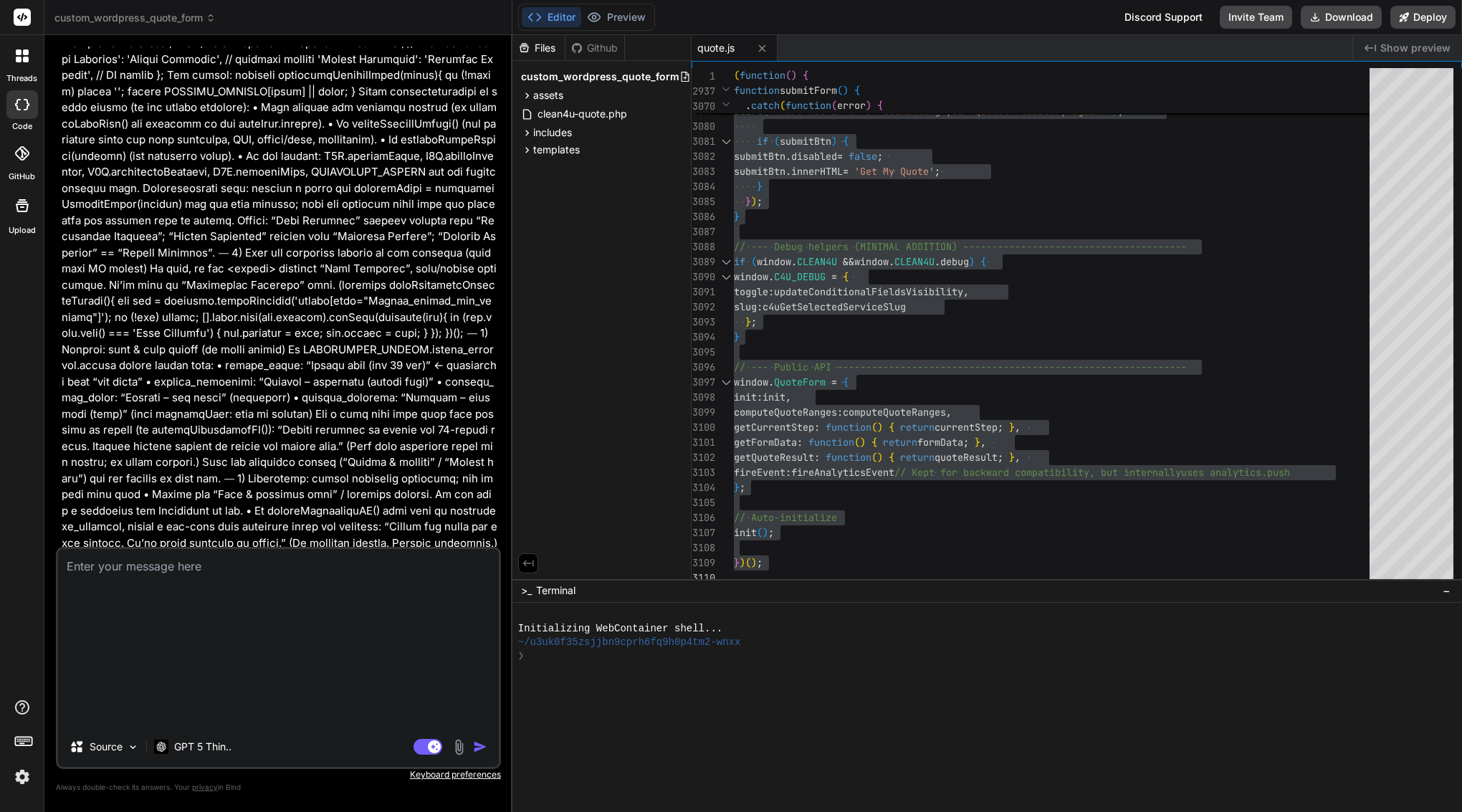
type textarea "Awesome — Bind’s plan is on the right track. Here’s a ready-to-paste approval p…"
type textarea "x"
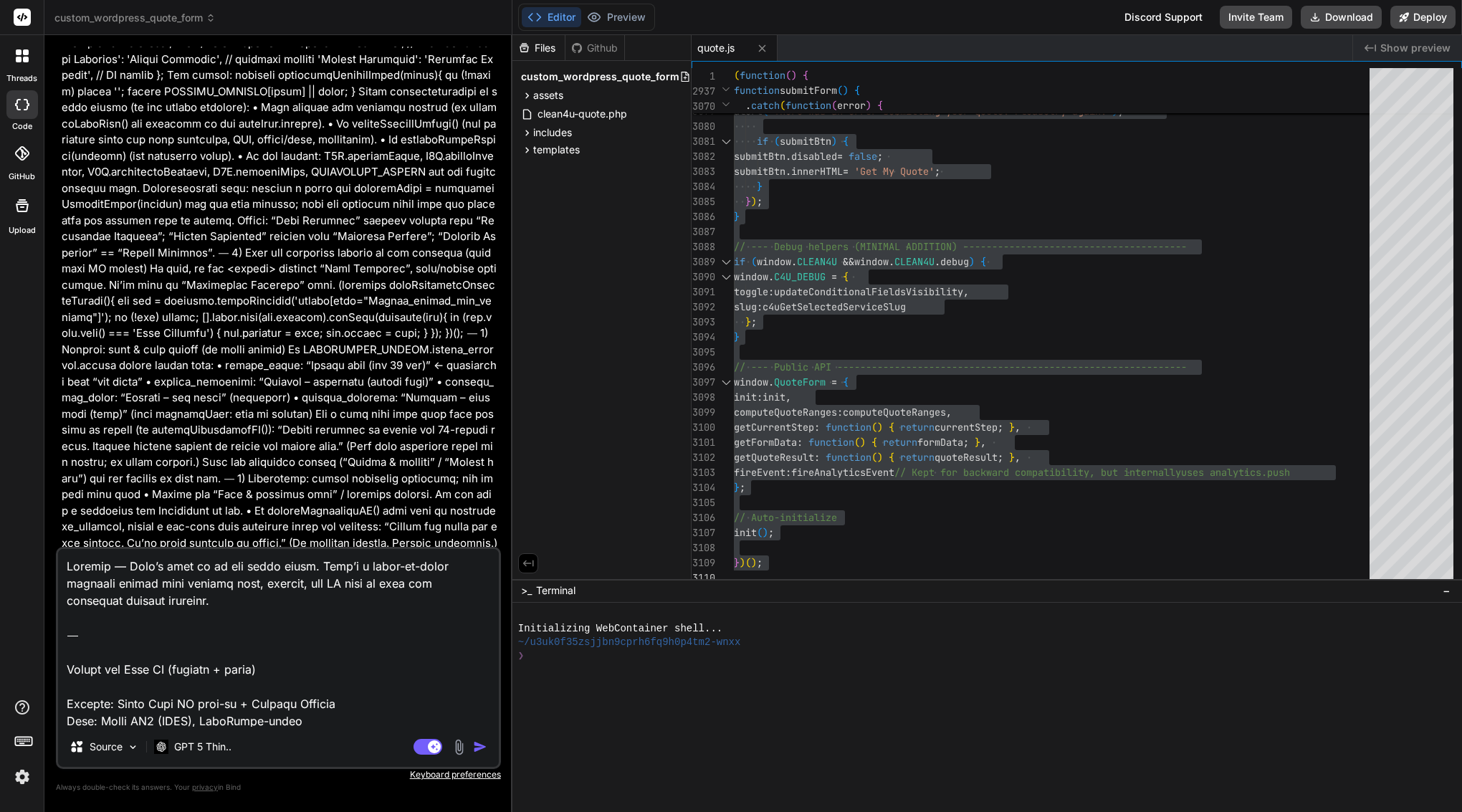
drag, startPoint x: 66, startPoint y: 705, endPoint x: 38, endPoint y: 525, distance: 182.2
click at [38, 525] on div "threads code GitHub Upload custom_wordpress_quote_form Created with Pixso. Bind…" at bounding box center [731, 406] width 1462 height 812
click at [72, 669] on textarea at bounding box center [278, 638] width 441 height 178
drag, startPoint x: 67, startPoint y: 669, endPoint x: 45, endPoint y: 530, distance: 140.7
click at [45, 530] on div "Bind AI Web Search Created with Pixso. Code Generator You Bind Prompt (short): …" at bounding box center [278, 423] width 468 height 776
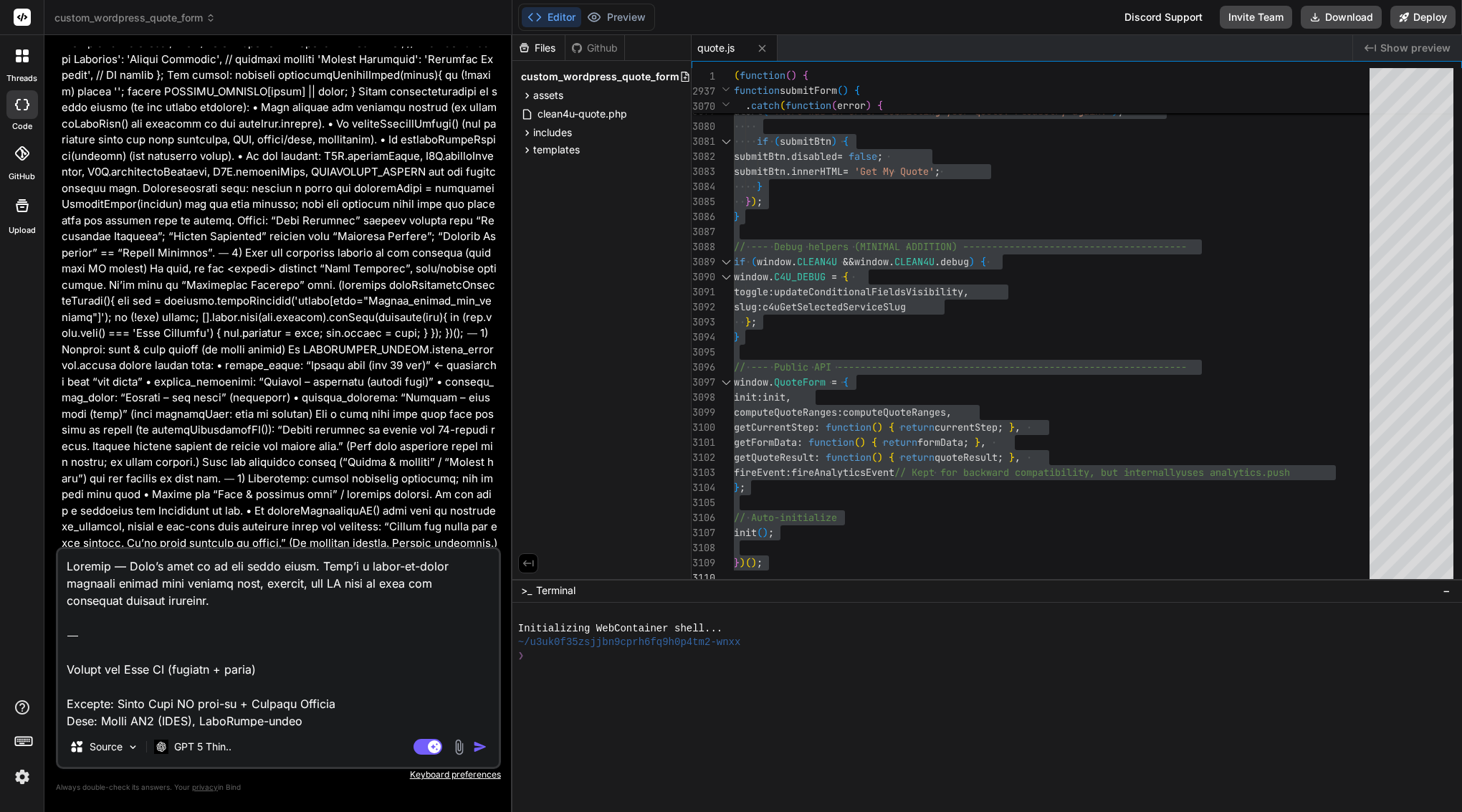
type textarea "Prompt for Bind AI (approve + specs) Project: Quote Form UX tidy-up + Service A…"
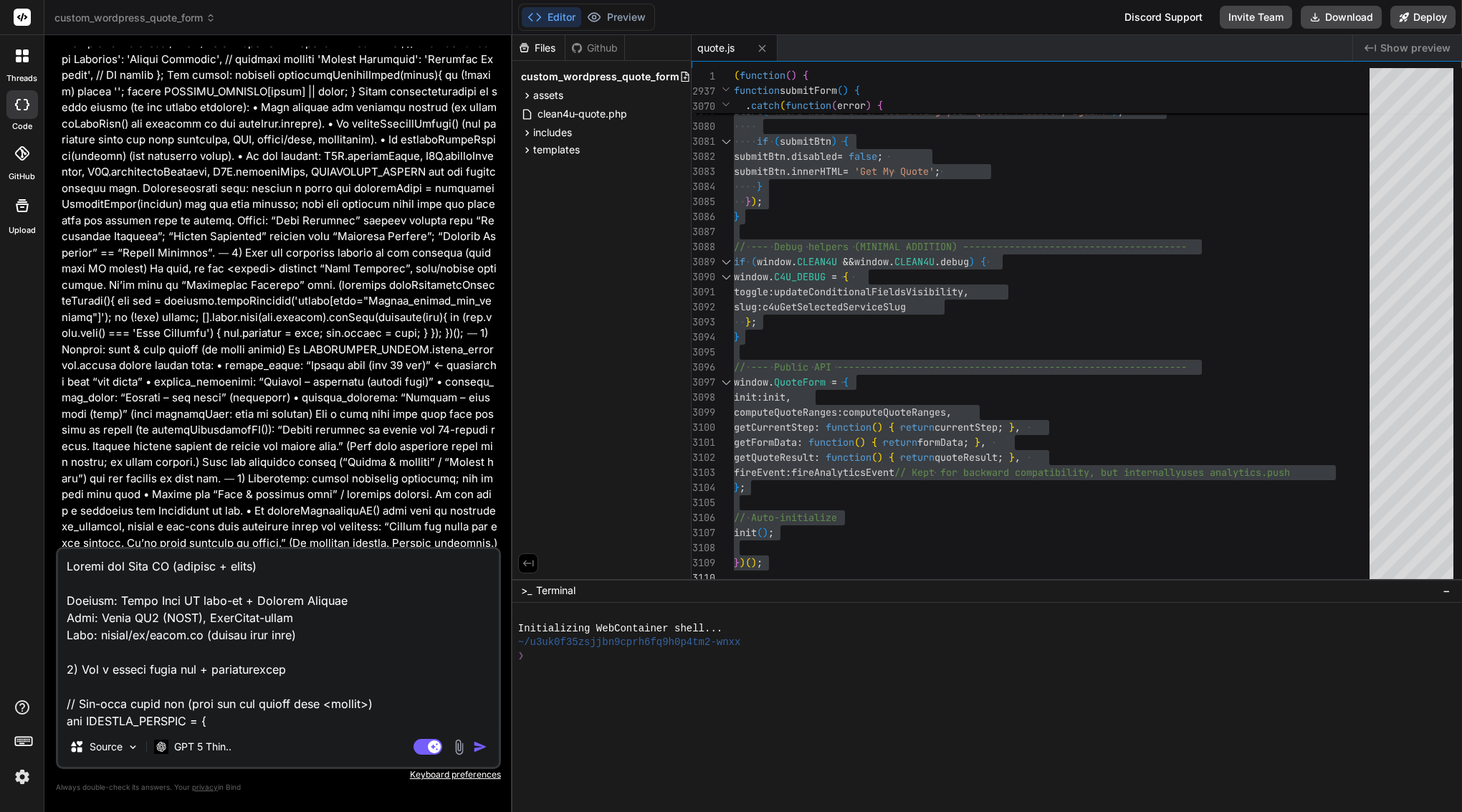
type textarea "x"
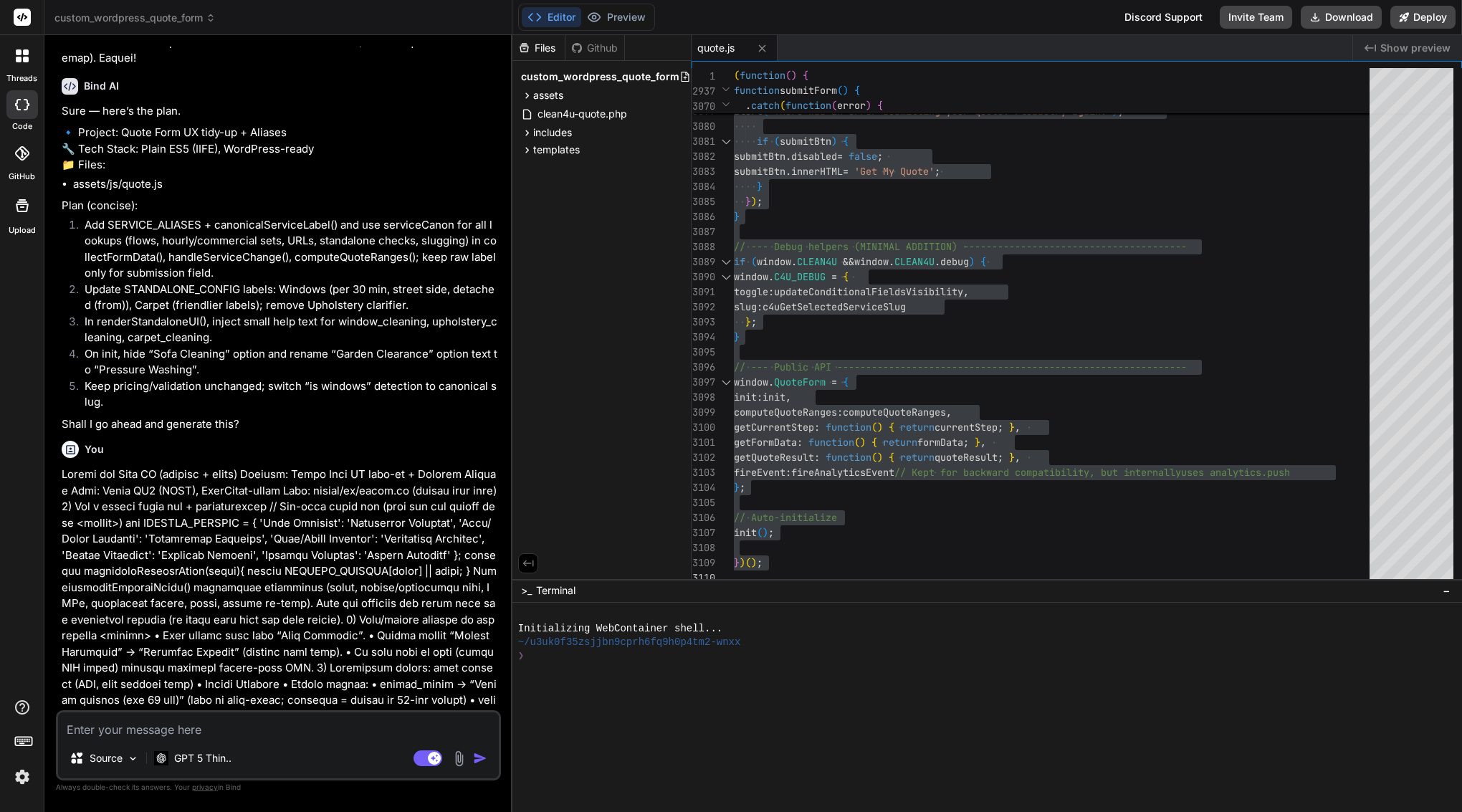
click at [254, 729] on textarea at bounding box center [278, 725] width 441 height 26
click at [195, 725] on textarea at bounding box center [278, 725] width 441 height 26
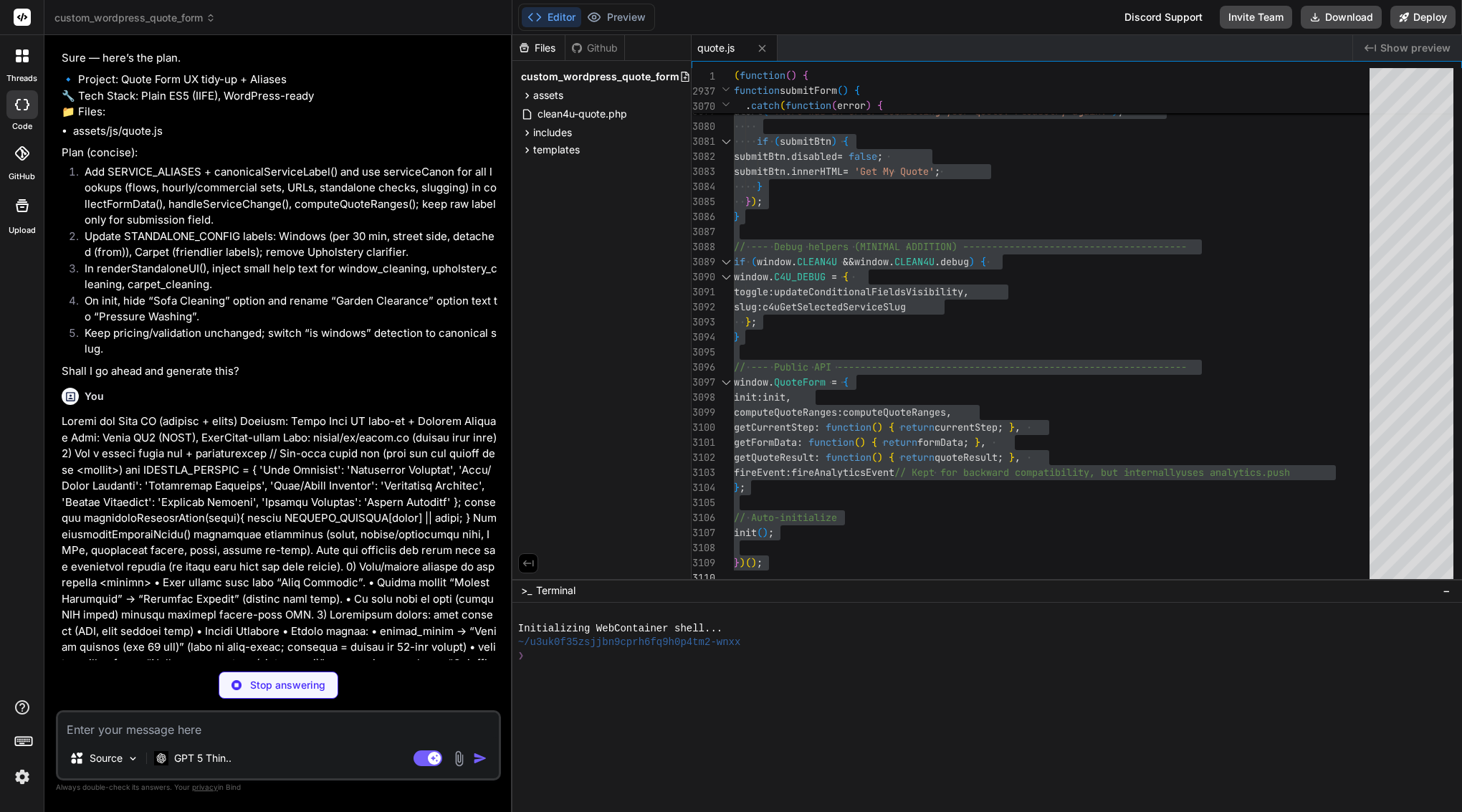
click at [144, 731] on textarea at bounding box center [278, 725] width 441 height 26
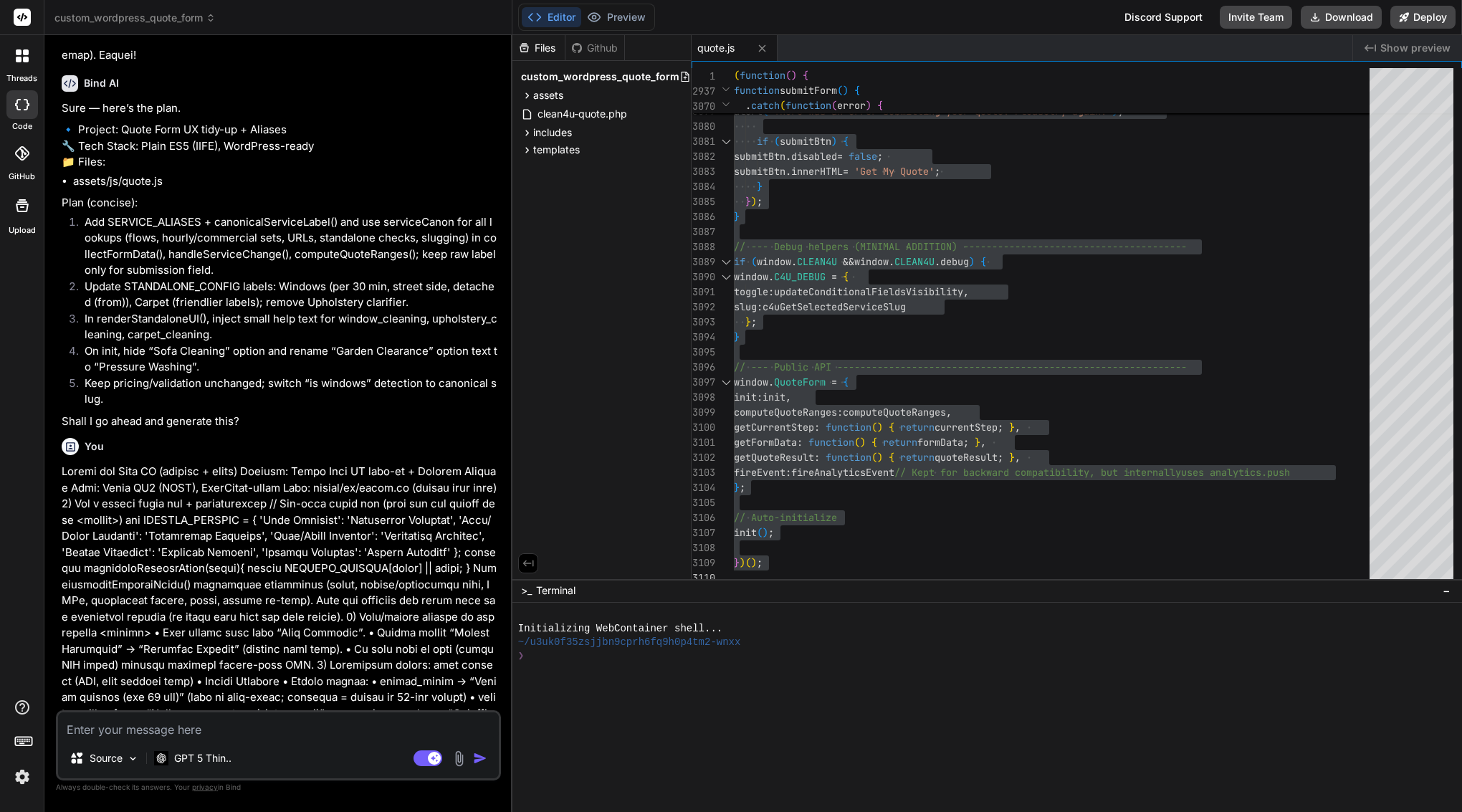
type textarea "x"
click at [118, 734] on textarea at bounding box center [278, 725] width 441 height 26
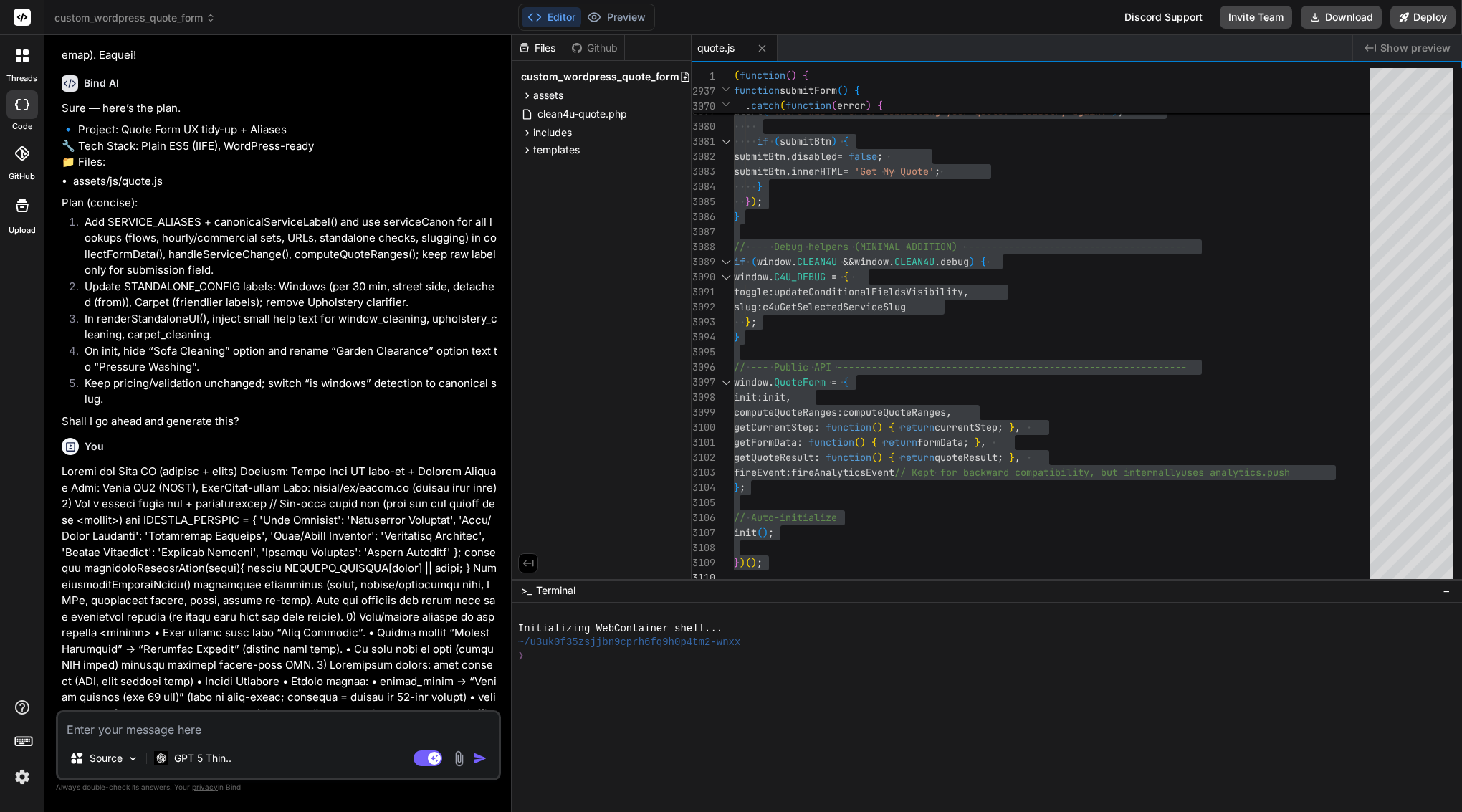
type textarea "?"
type textarea "x"
type textarea "?"
click at [480, 758] on img "button" at bounding box center [480, 758] width 15 height 15
type textarea "x"
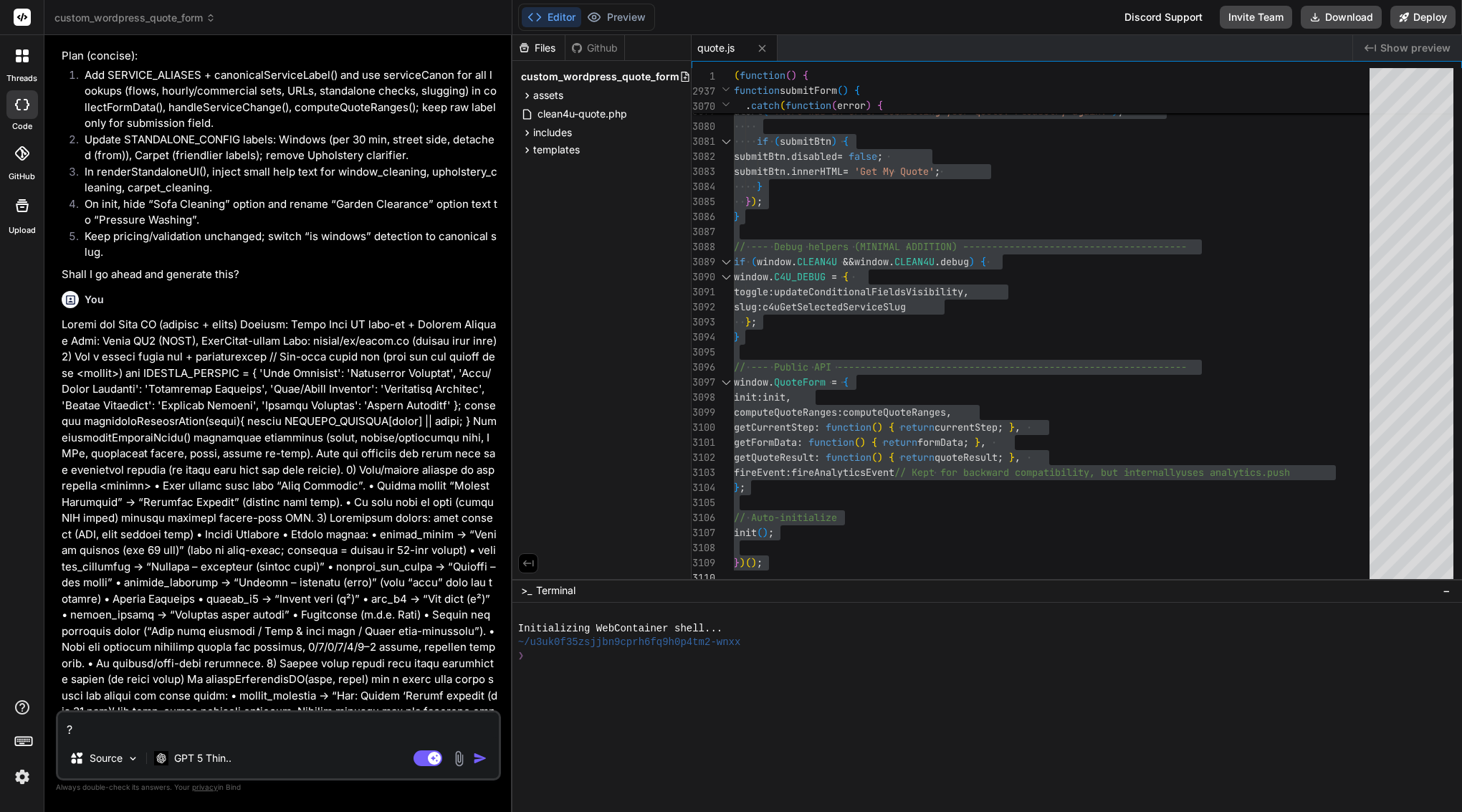
scroll to position [0, 0]
click at [192, 726] on textarea "?" at bounding box center [278, 725] width 441 height 26
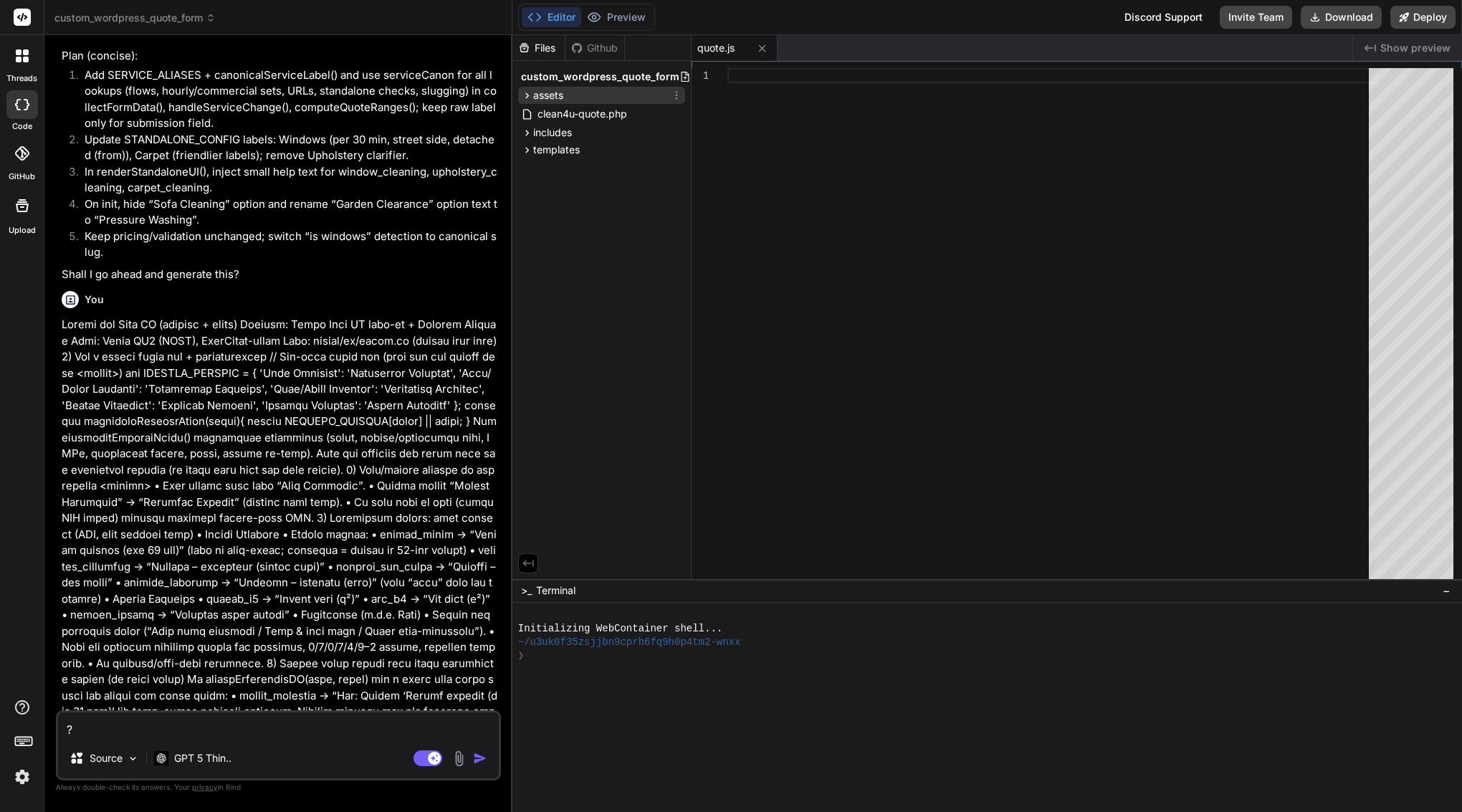
click at [552, 91] on span "assets" at bounding box center [548, 95] width 30 height 15
click at [553, 135] on div "js" at bounding box center [608, 131] width 155 height 17
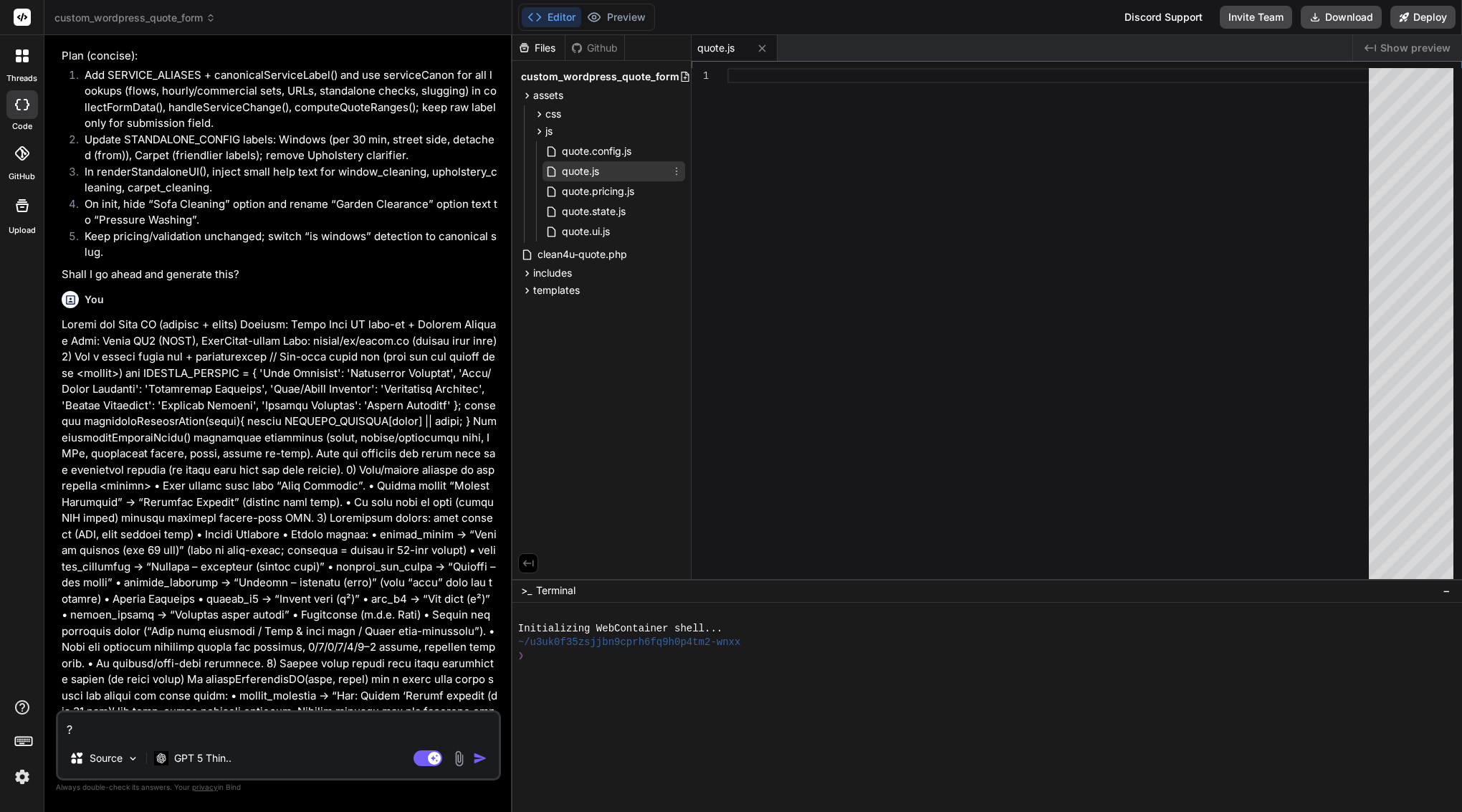
click at [587, 172] on span "quote.js" at bounding box center [581, 171] width 40 height 17
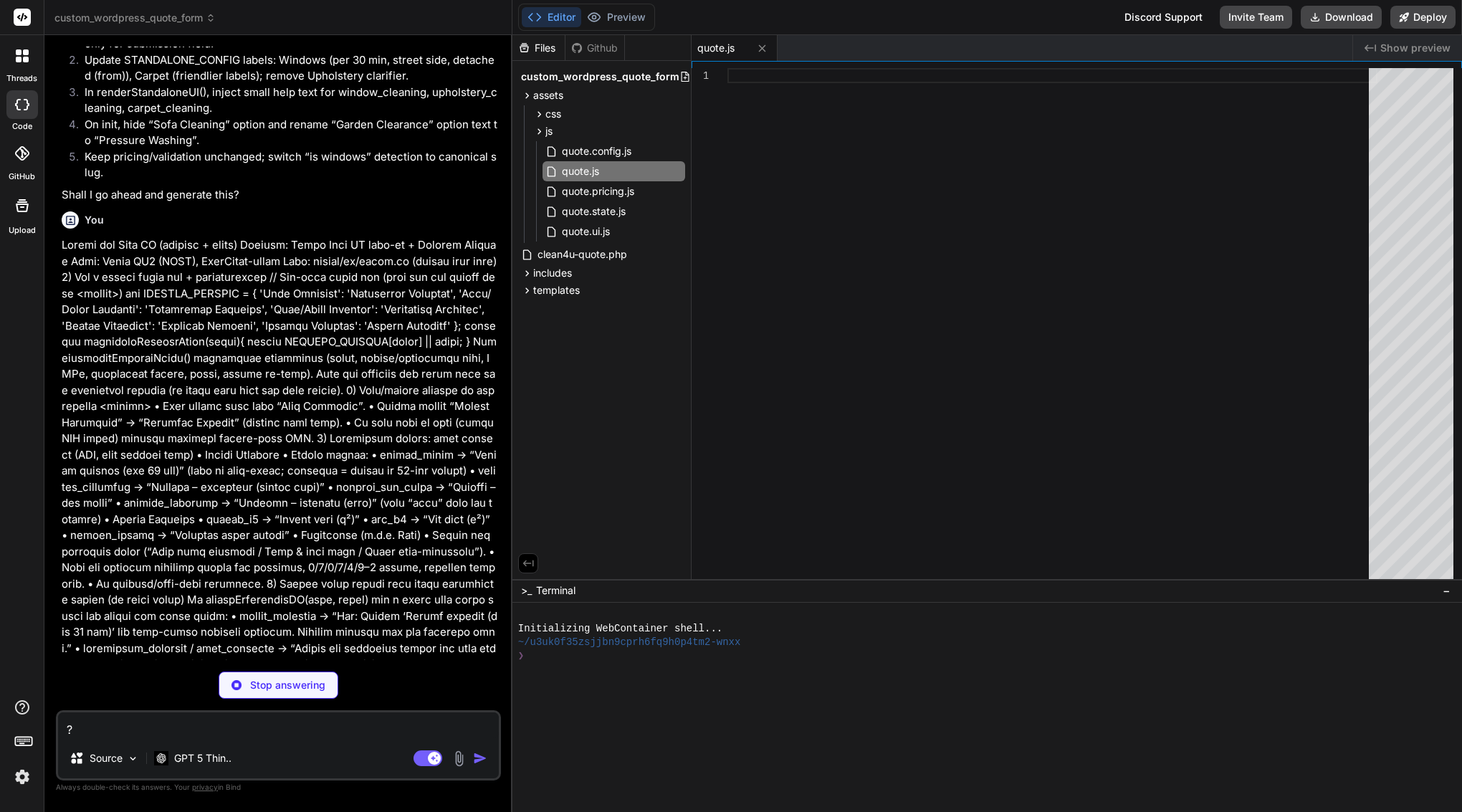
type textarea "x"
type textarea "})();"
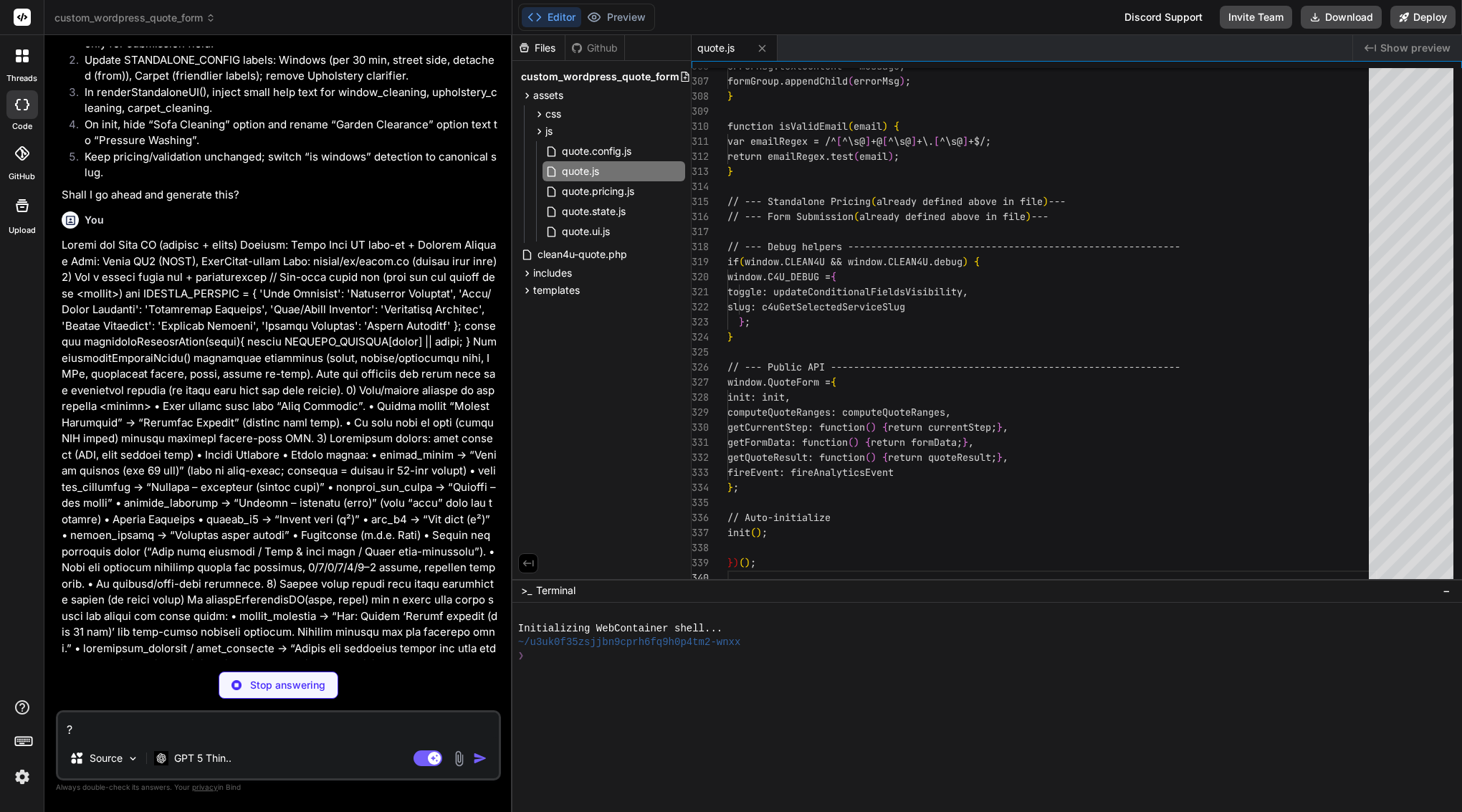
scroll to position [30, 0]
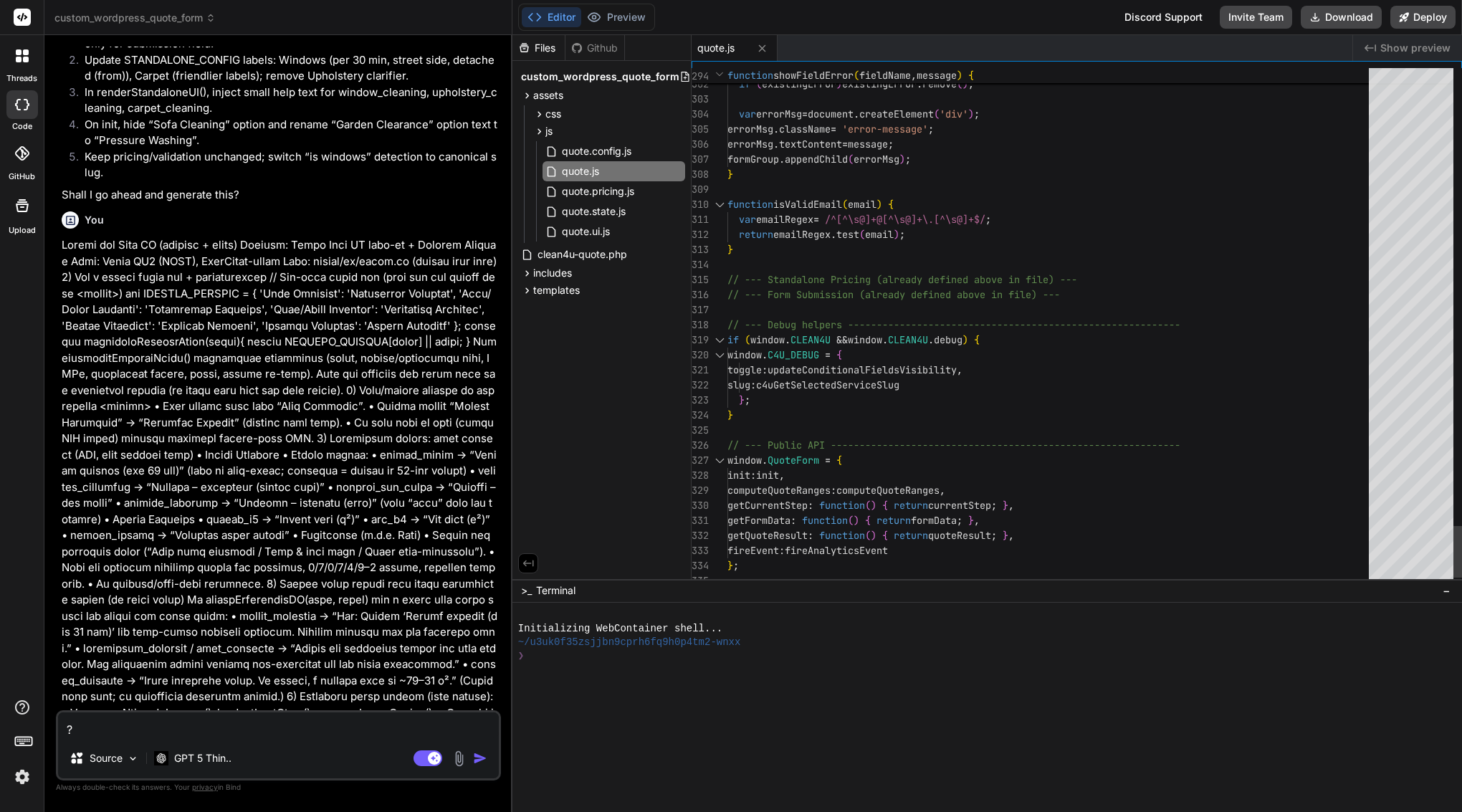
type textarea "x"
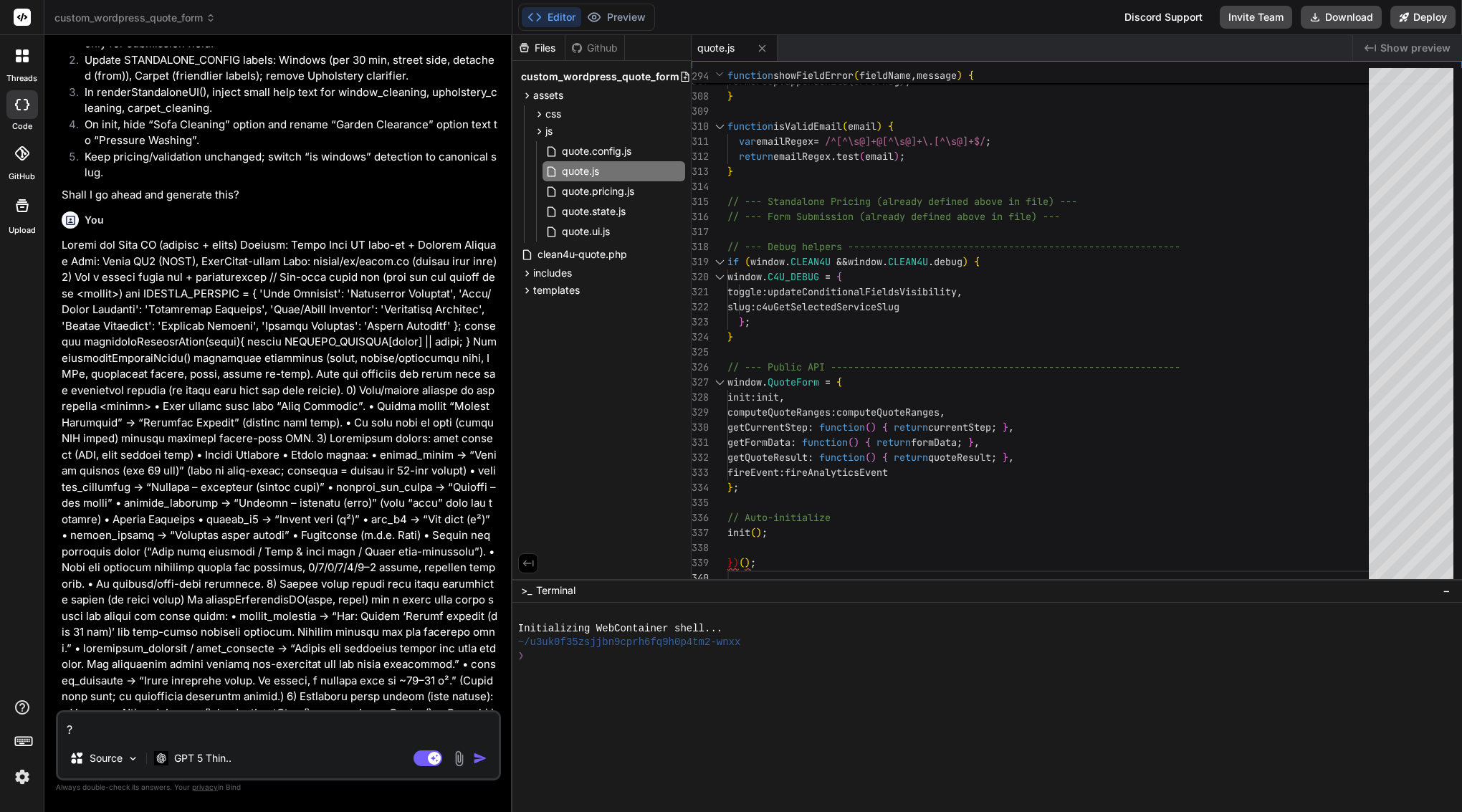
click at [155, 729] on textarea "?" at bounding box center [278, 725] width 441 height 26
type textarea "a"
type textarea "x"
type textarea "ag"
type textarea "x"
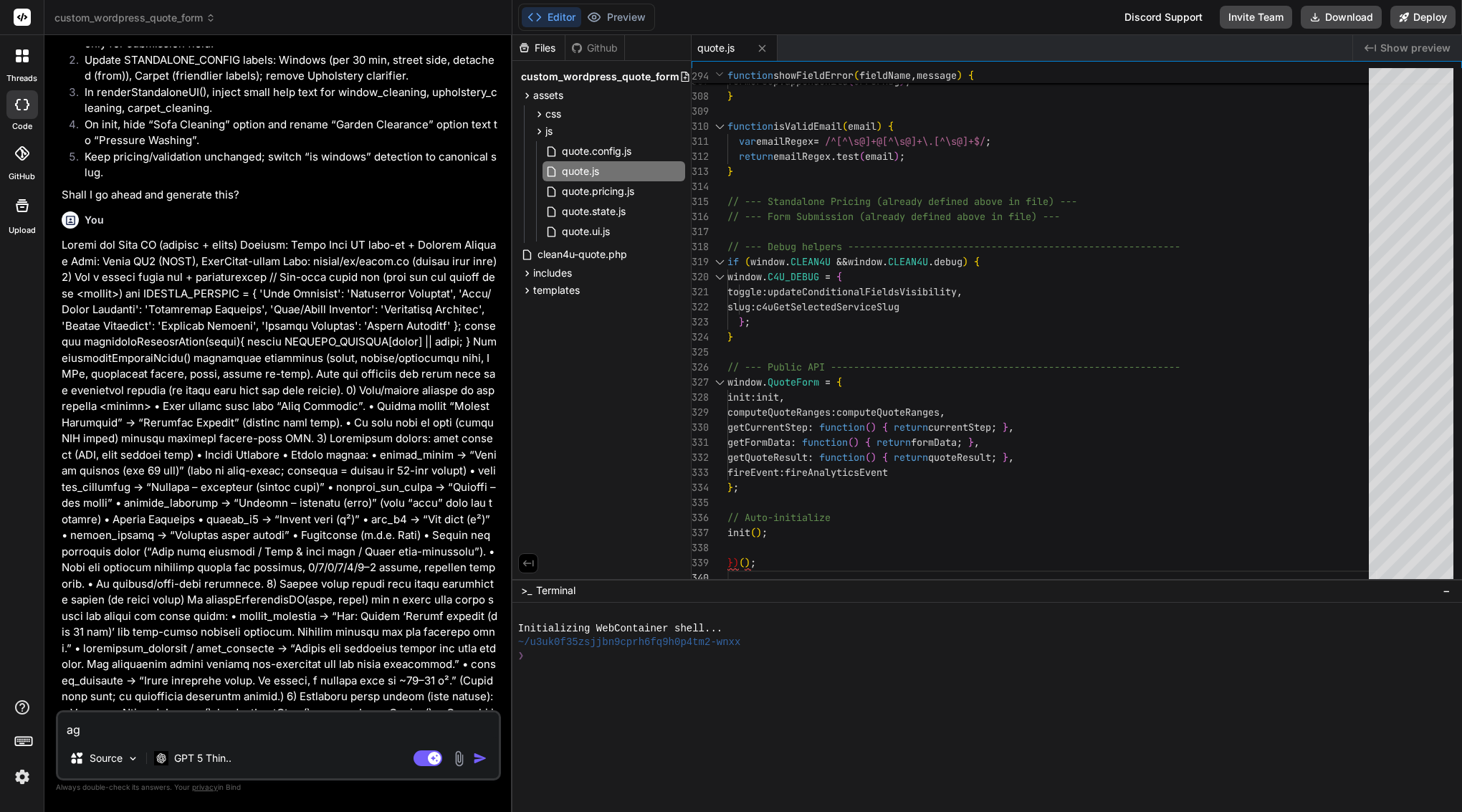
type textarea "aga"
type textarea "x"
type textarea "agai"
type textarea "x"
type textarea "again"
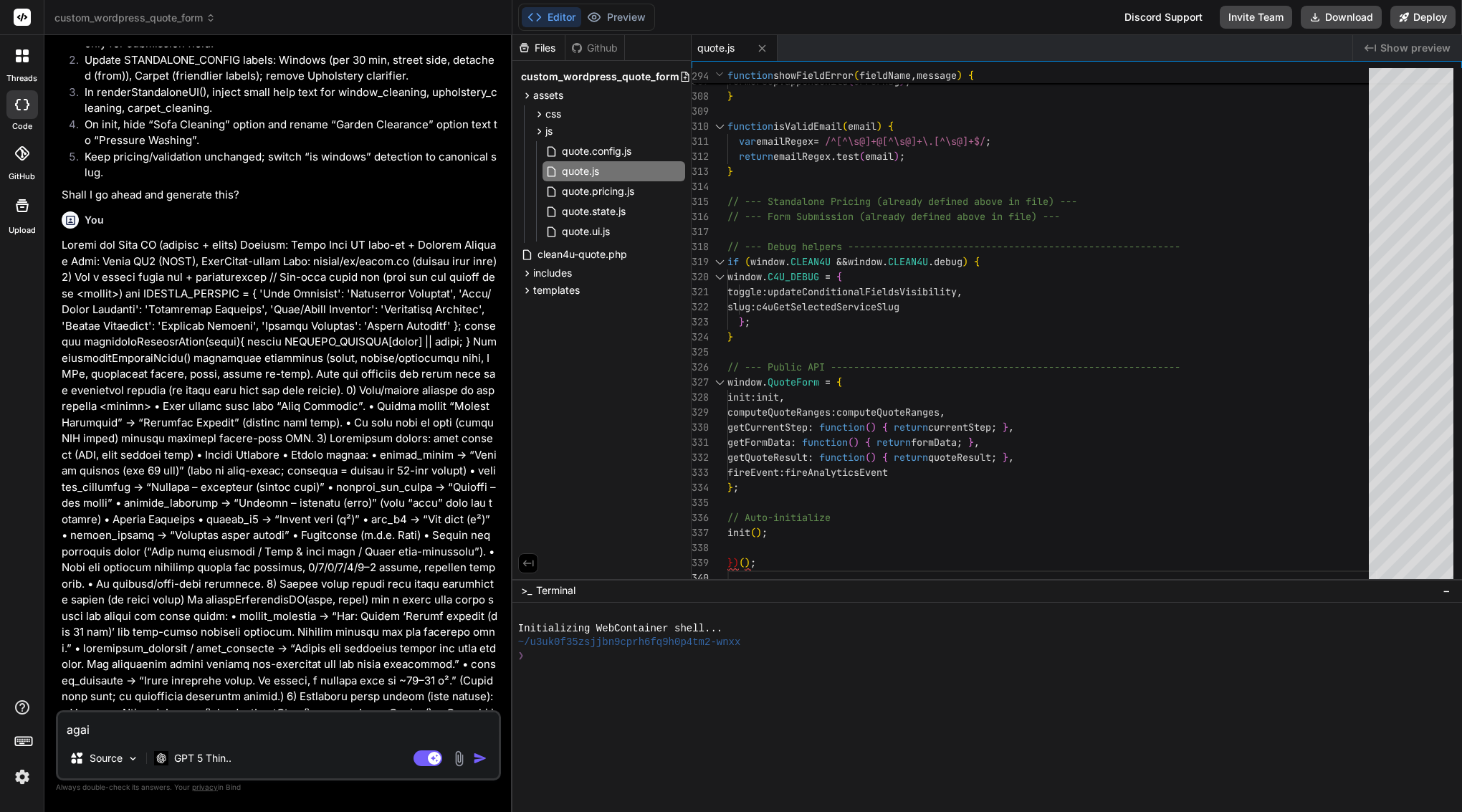
type textarea "x"
type textarea "again"
type textarea "x"
type textarea "again y"
type textarea "x"
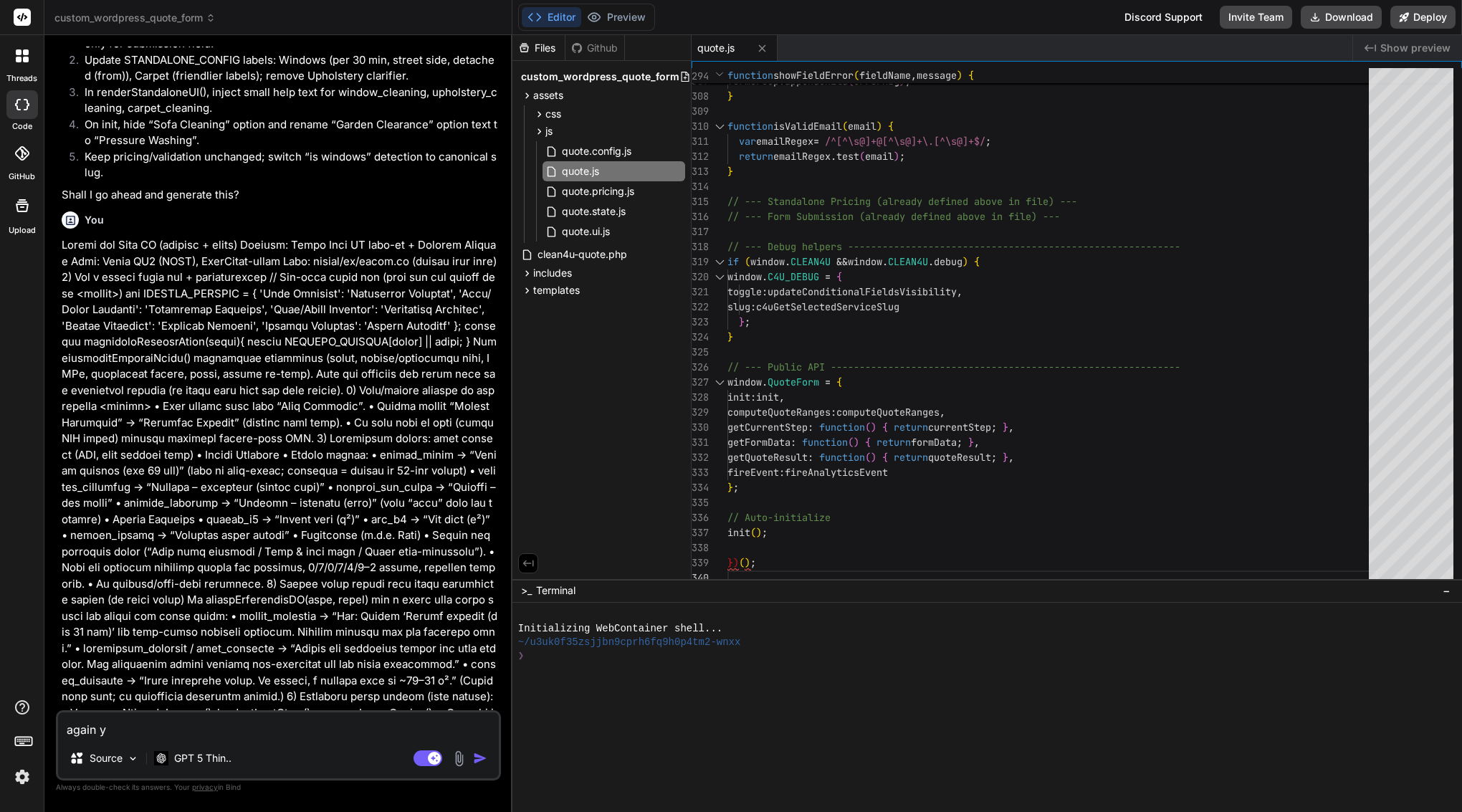
type textarea "again yo"
type textarea "x"
type textarea "again you"
type textarea "x"
type textarea "again you"
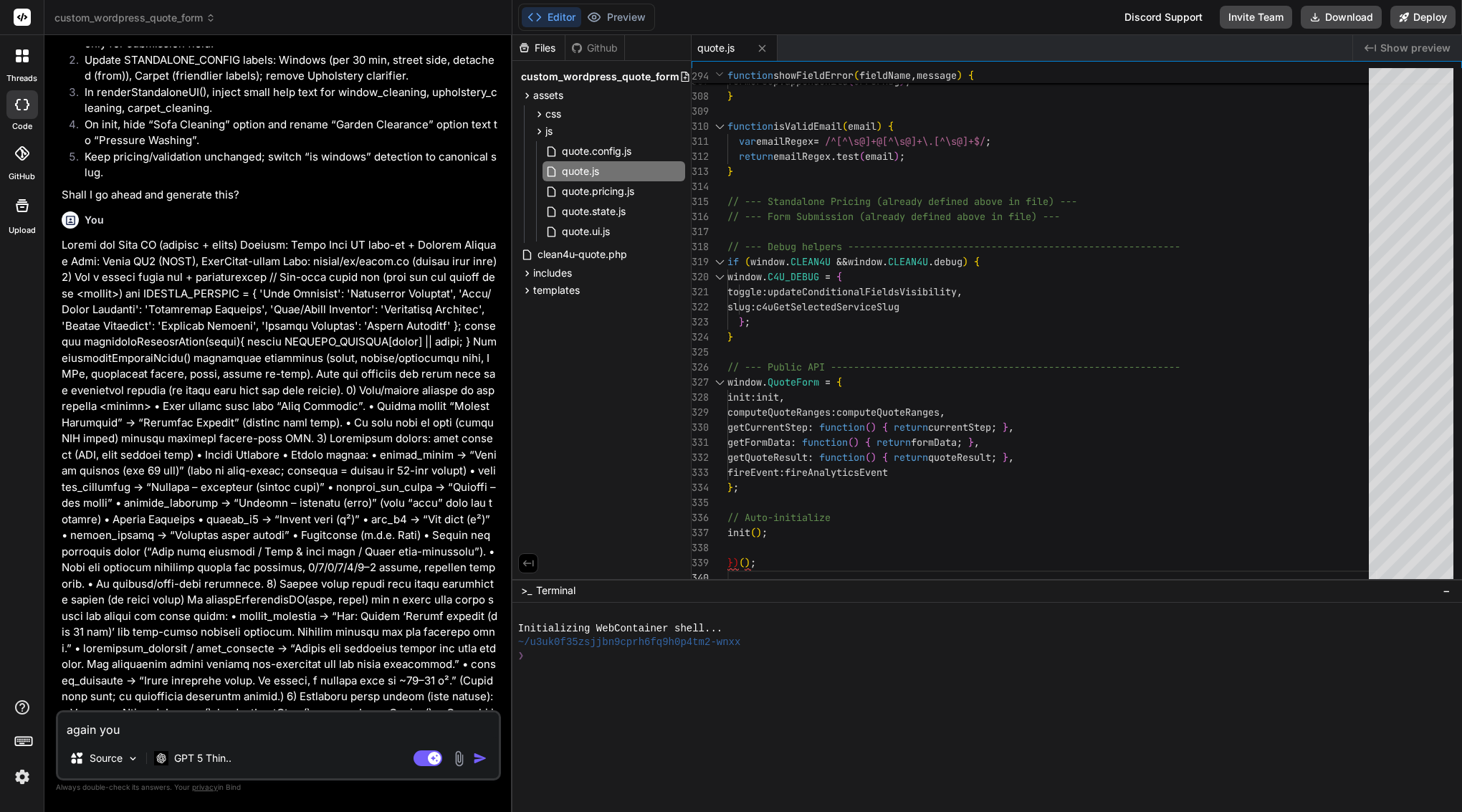
type textarea "x"
type textarea "again you w"
type textarea "x"
type textarea "again you wr"
type textarea "x"
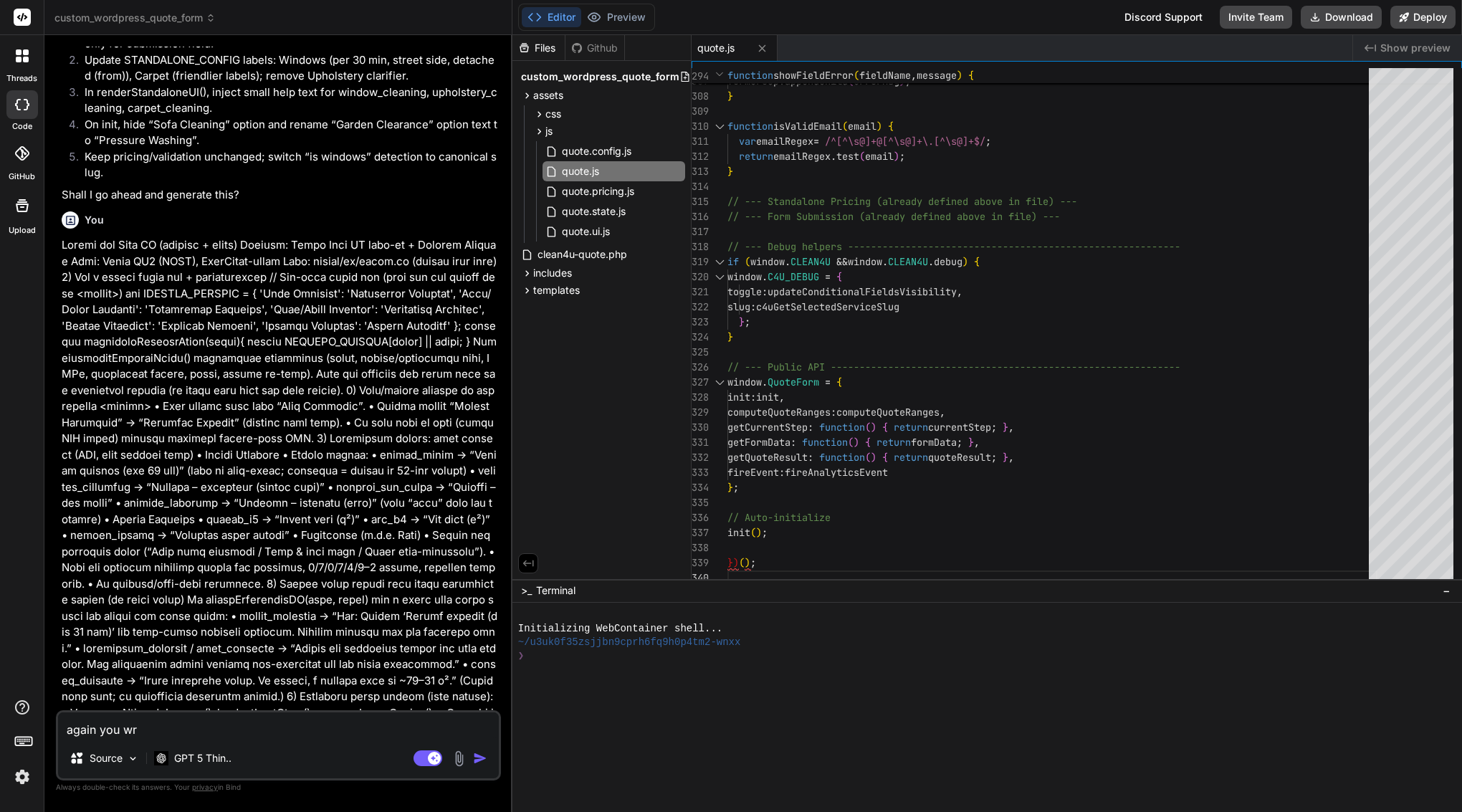
type textarea "again you wri"
type textarea "x"
type textarea "again you writ"
type textarea "x"
type textarea "again you write"
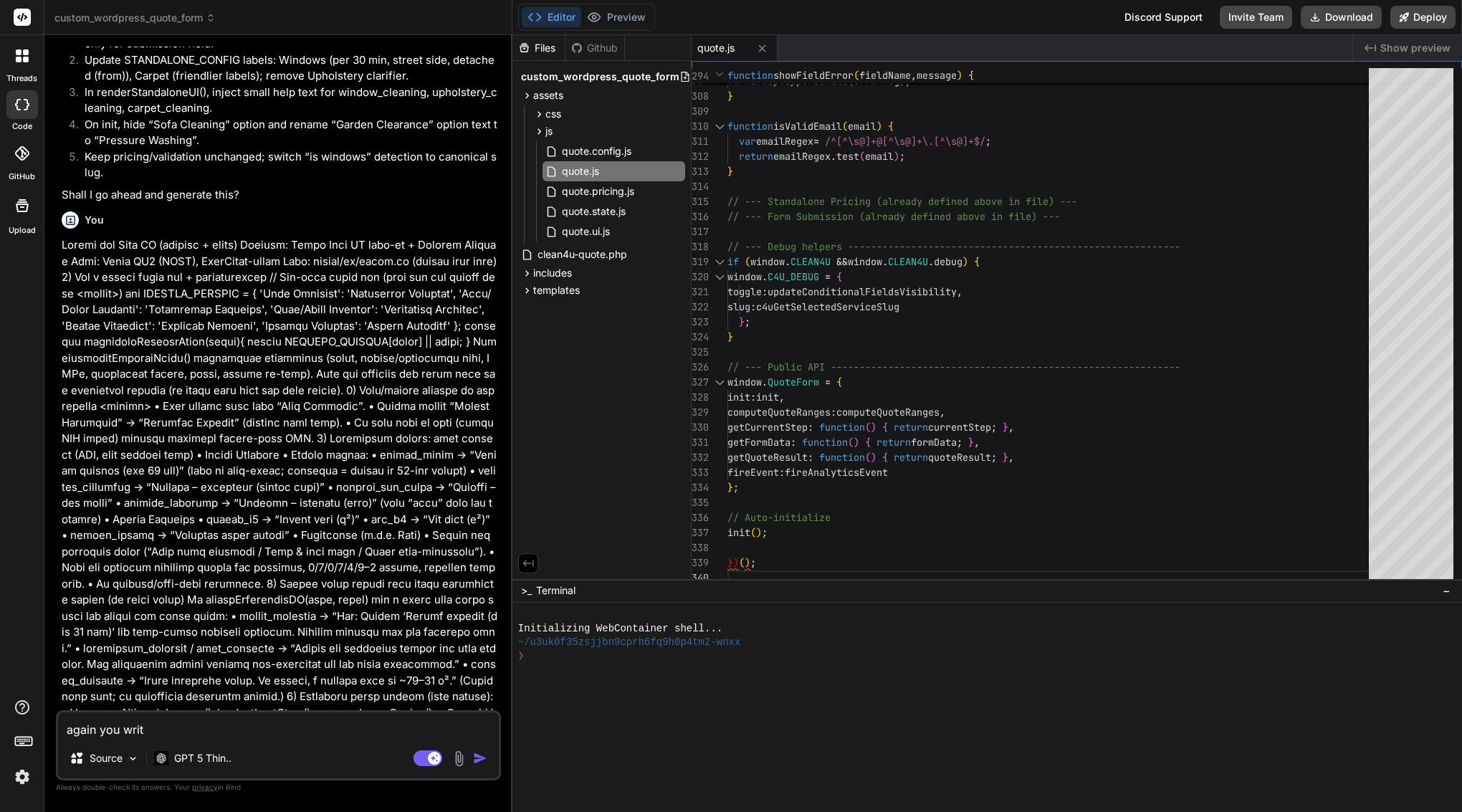
type textarea "x"
type textarea "again you write"
type textarea "x"
type textarea "again you write t"
type textarea "x"
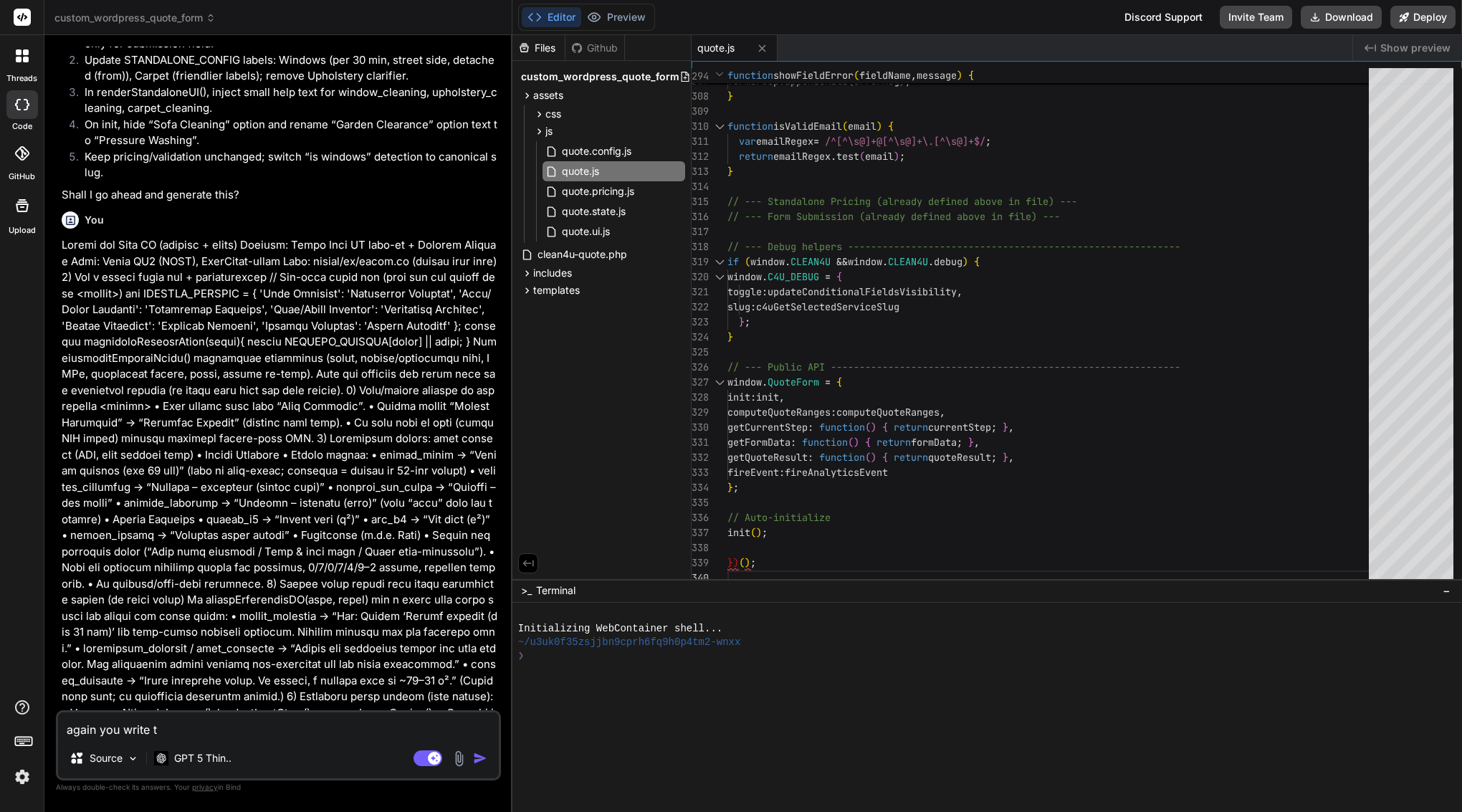
type textarea "again you write tr"
type textarea "x"
type textarea "again you write t"
type textarea "x"
type textarea "again you write"
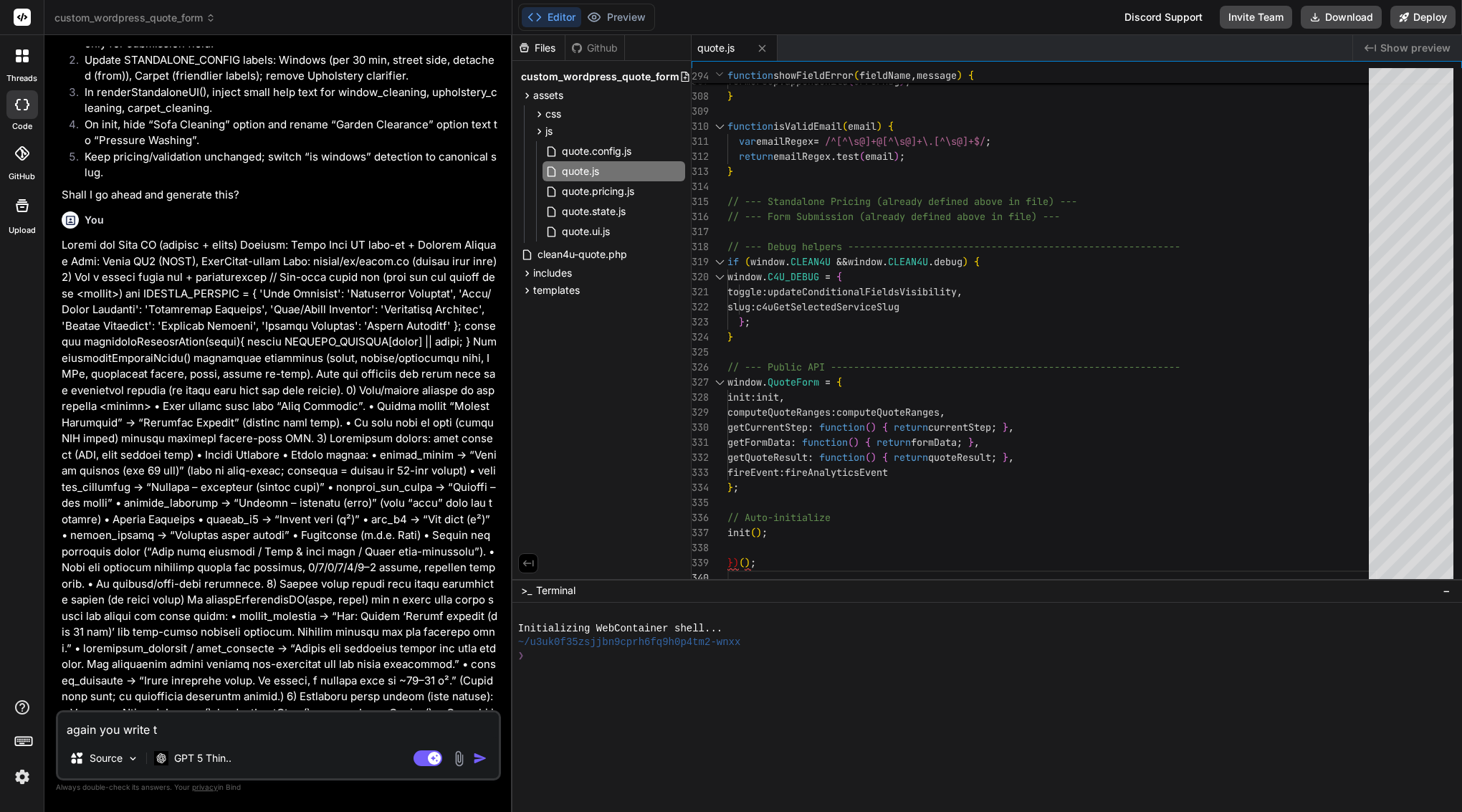
type textarea "x"
type textarea "again you write t"
type textarea "x"
type textarea "again you write tr"
type textarea "x"
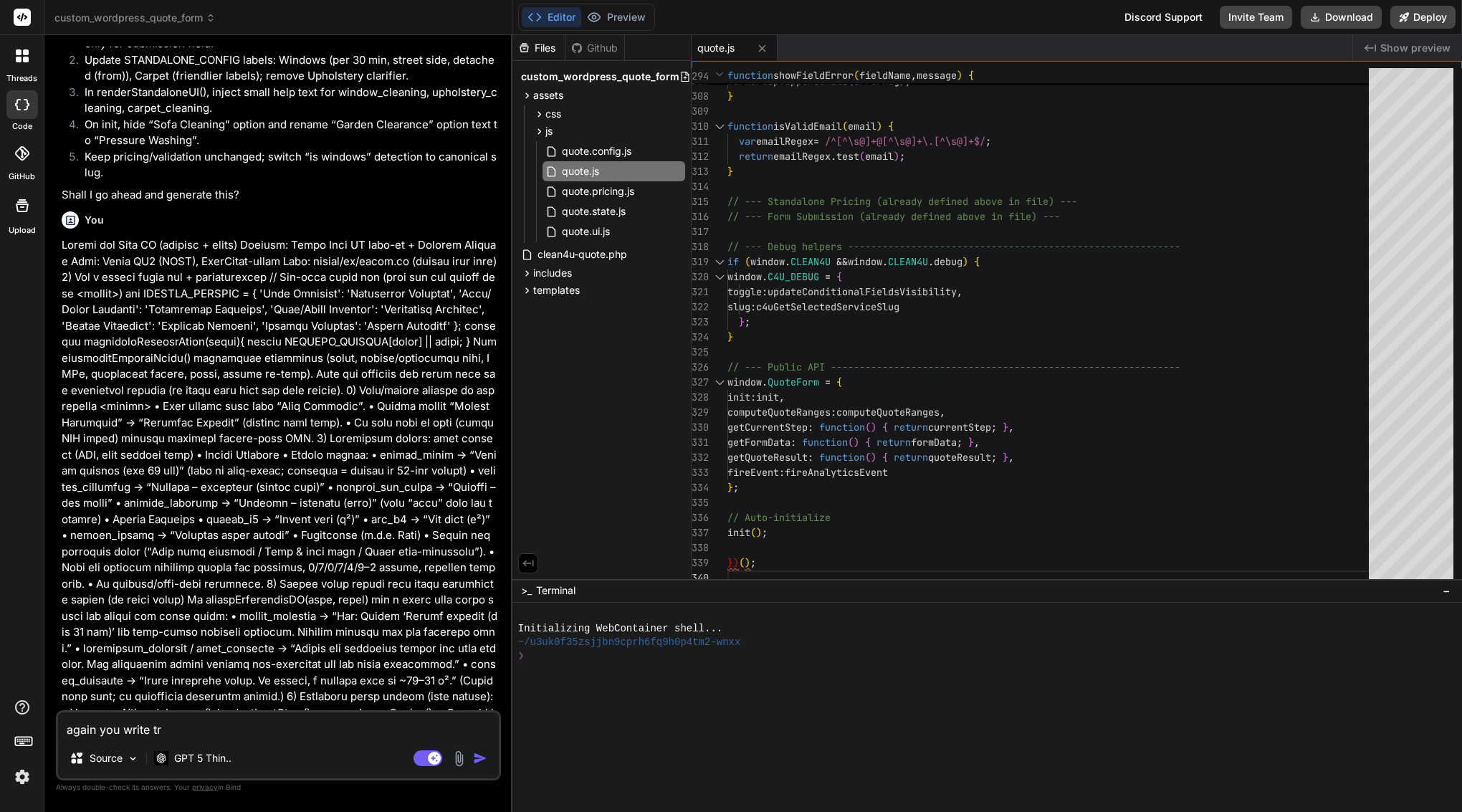
type textarea "again you write tru"
type textarea "x"
type textarea "again you write trun"
type textarea "x"
type textarea "again you write trunc"
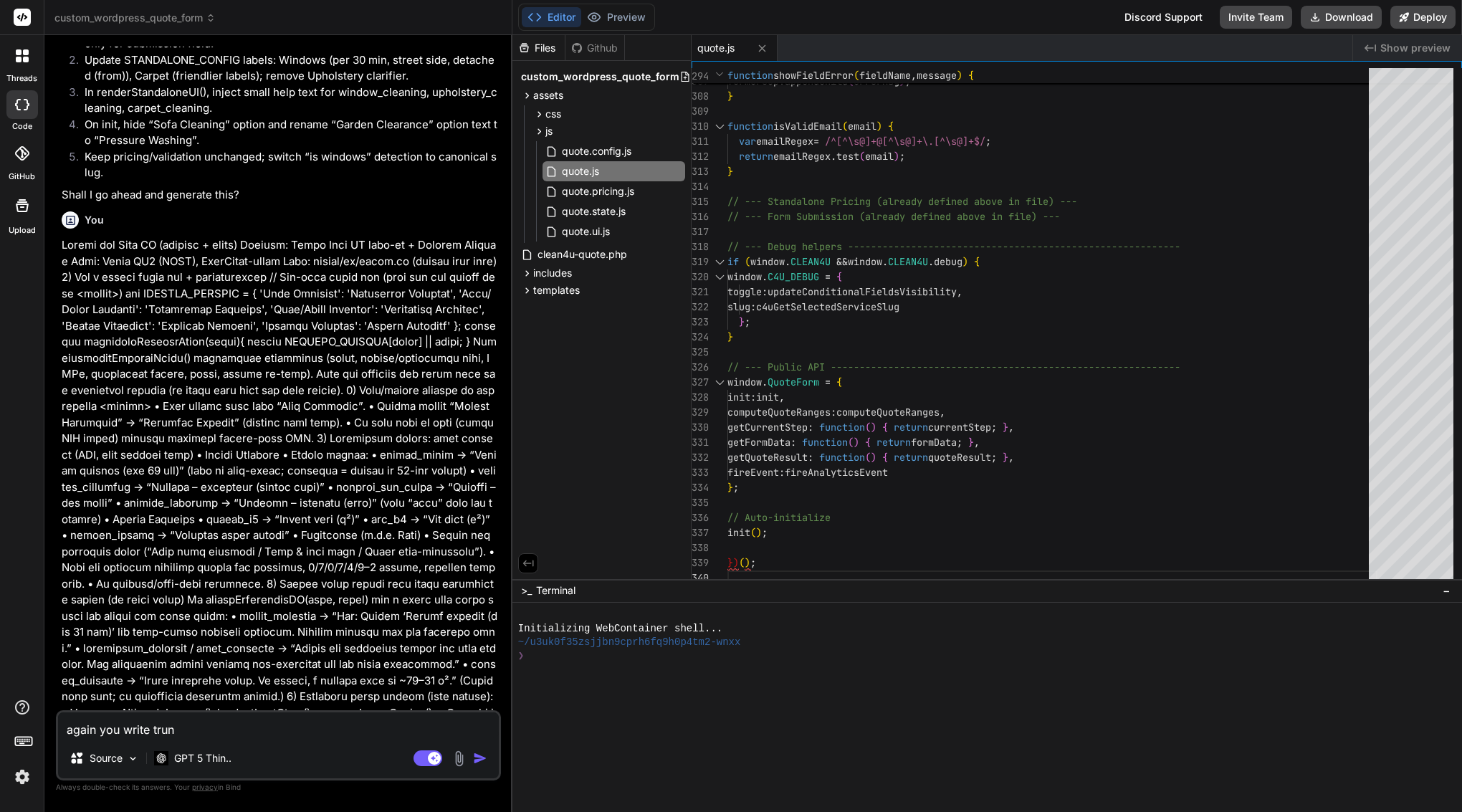
type textarea "x"
type textarea "again you write trunca"
type textarea "x"
type textarea "again you write truncat"
type textarea "x"
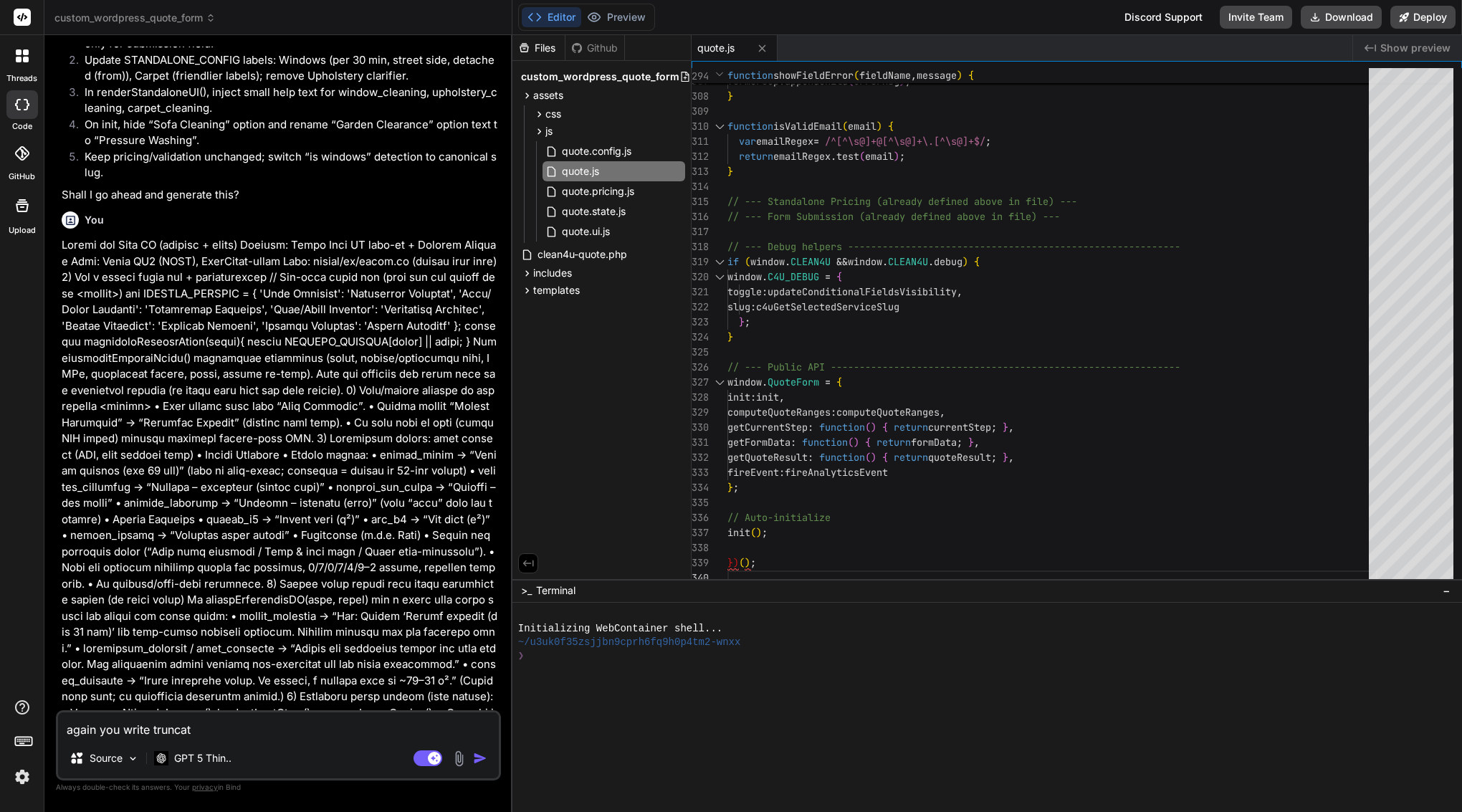
type textarea "again you write truncate"
type textarea "x"
type textarea "again you write truncated"
type textarea "x"
type textarea "again you write truncated"
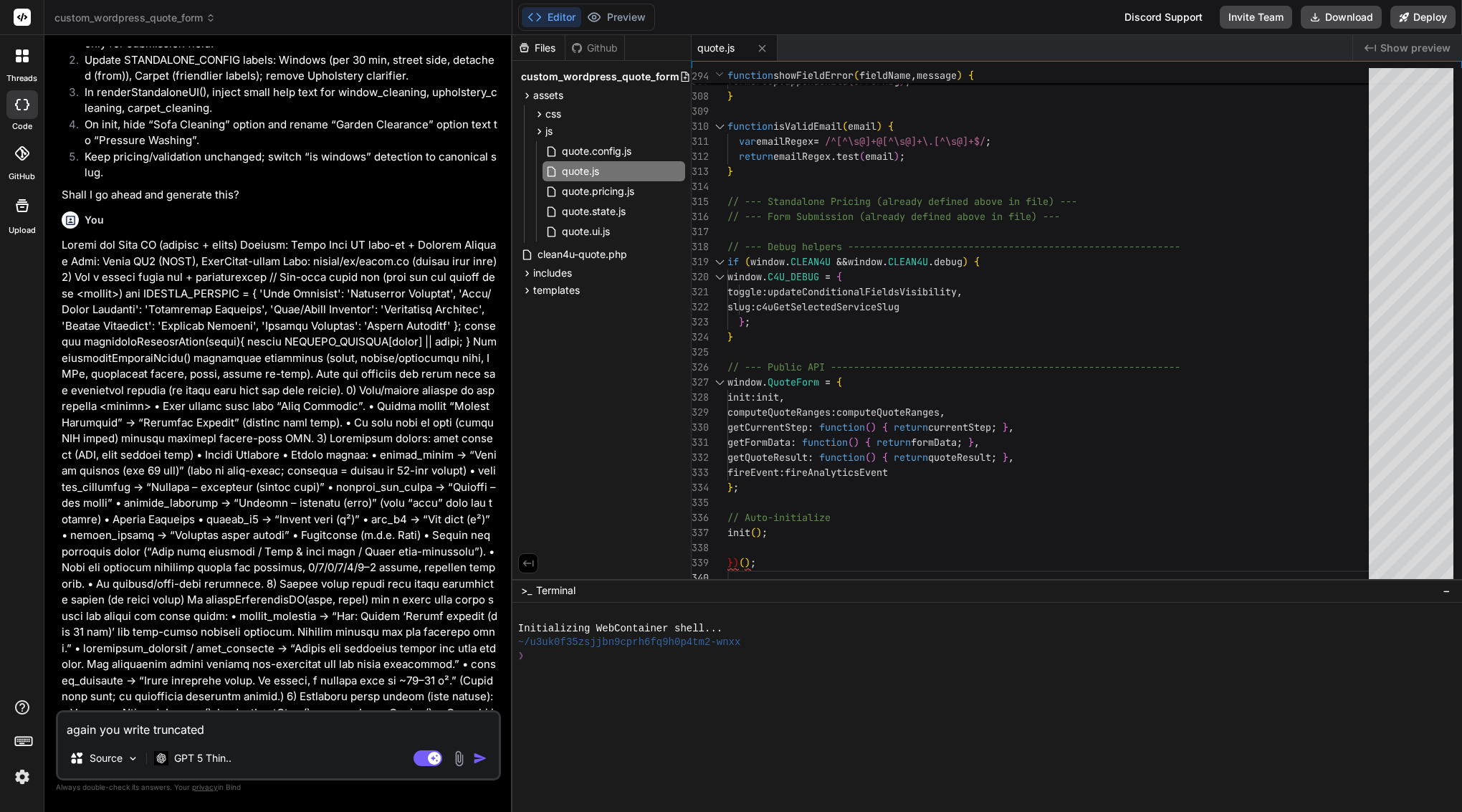
type textarea "x"
type textarea "again you write truncated f"
type textarea "x"
type textarea "again you write truncated fi"
type textarea "x"
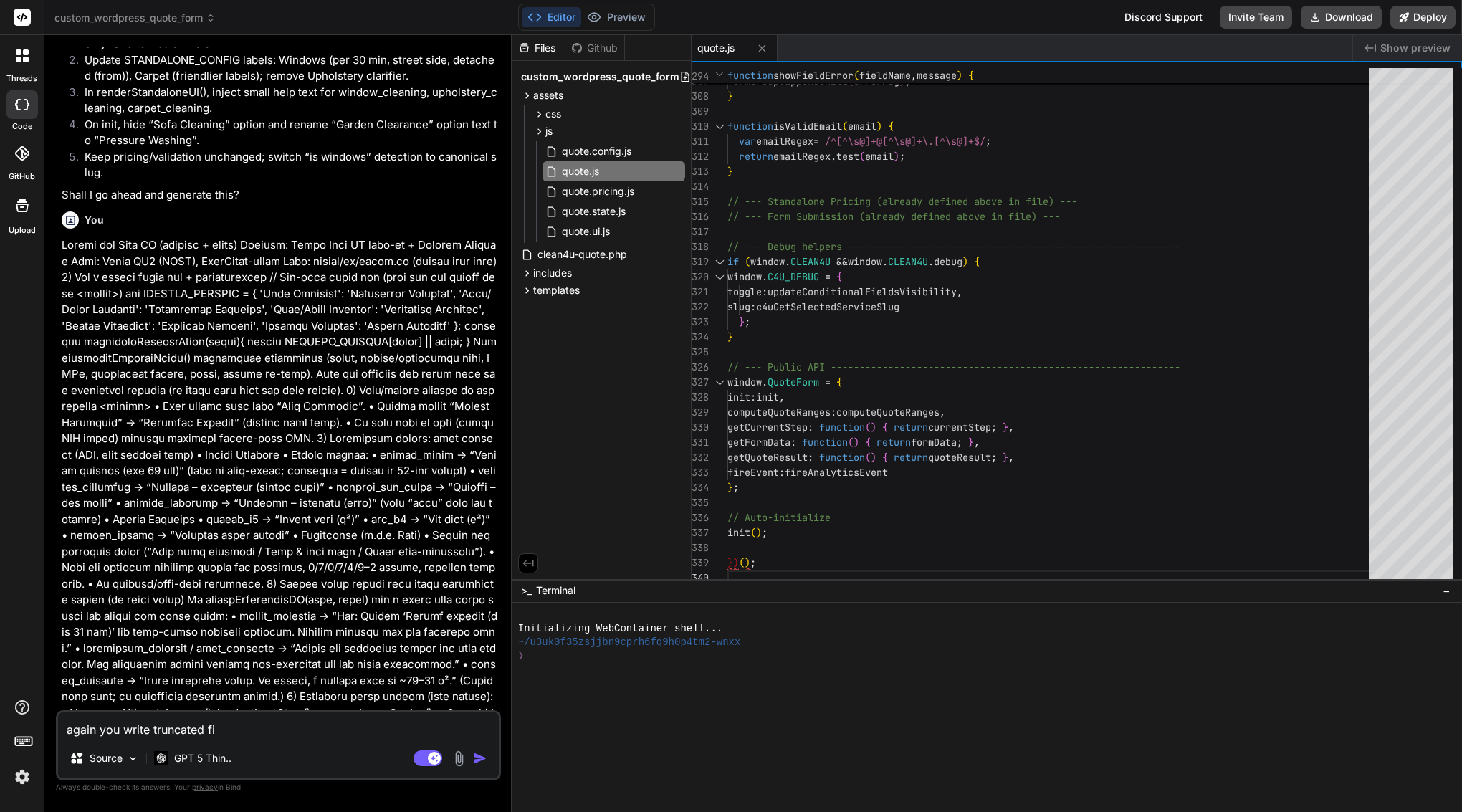
type textarea "again you write truncated fil"
type textarea "x"
type textarea "again you write truncated file"
type textarea "x"
type textarea "again you write truncated file"
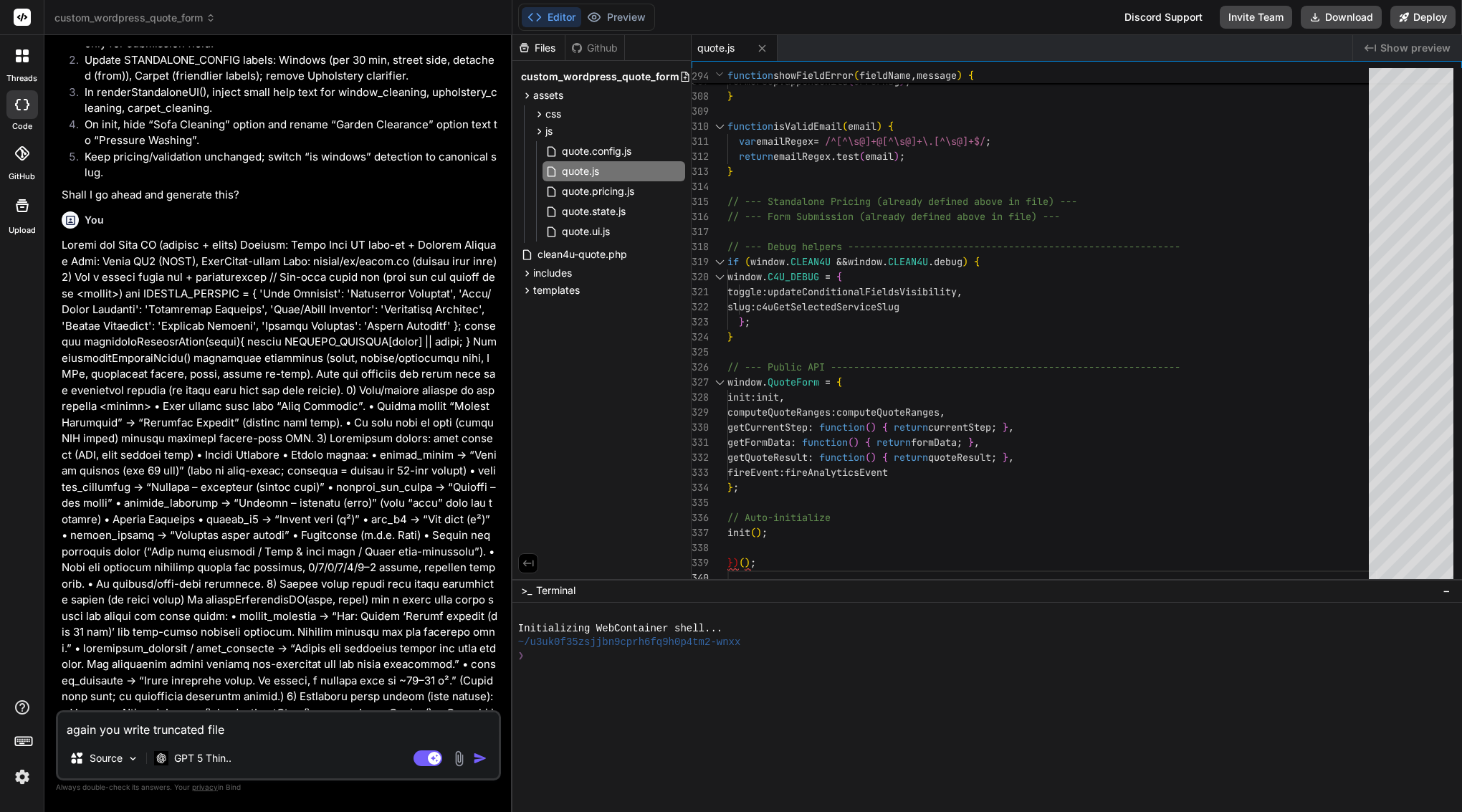
type textarea "x"
type textarea "again you write truncated file"
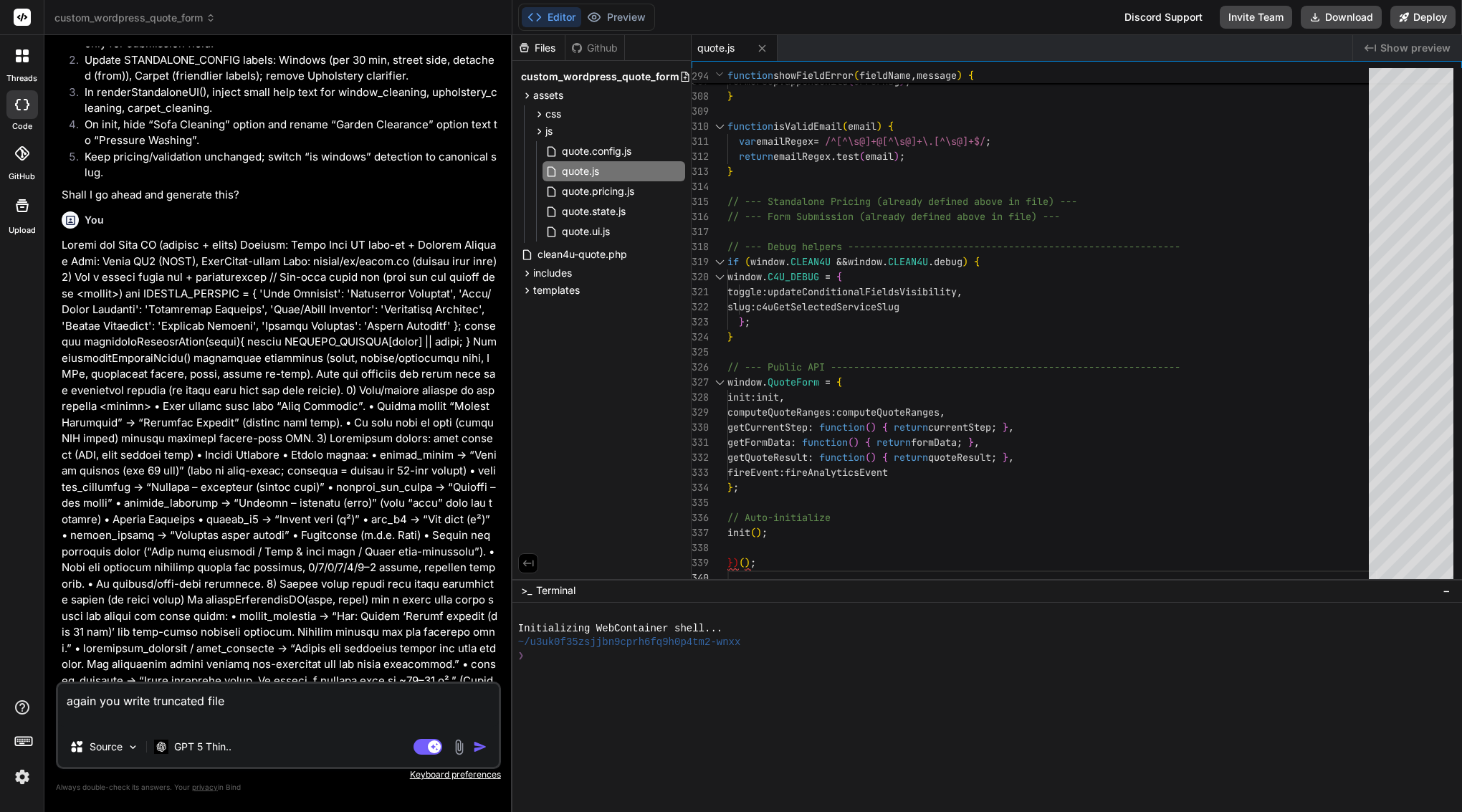
type textarea "x"
type textarea "again you write truncated file p"
type textarea "x"
type textarea "again you write truncated file pl"
type textarea "x"
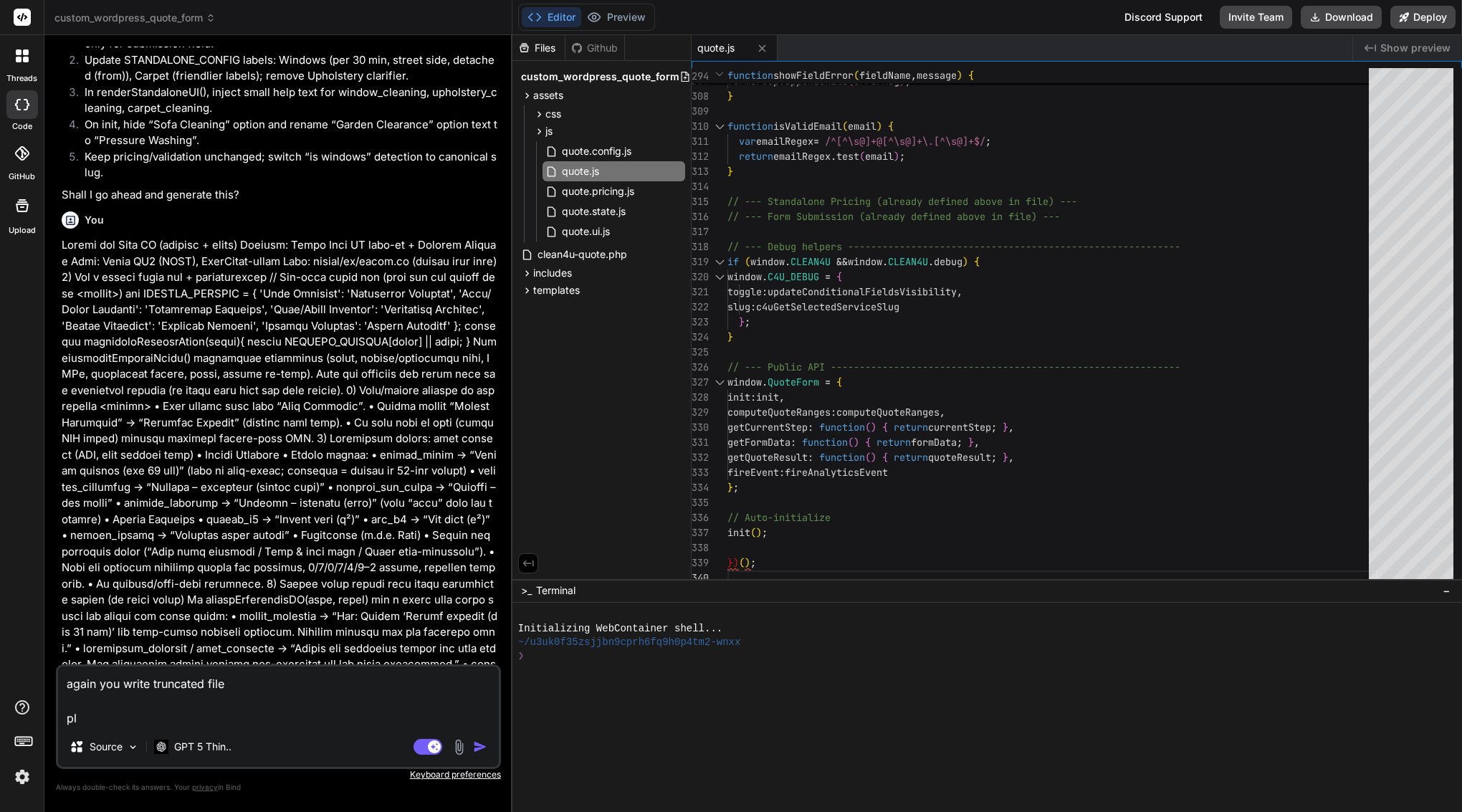
type textarea "again you write truncated file ple"
type textarea "x"
type textarea "again you write truncated file plea"
type textarea "x"
type textarea "again you write truncated file pleas"
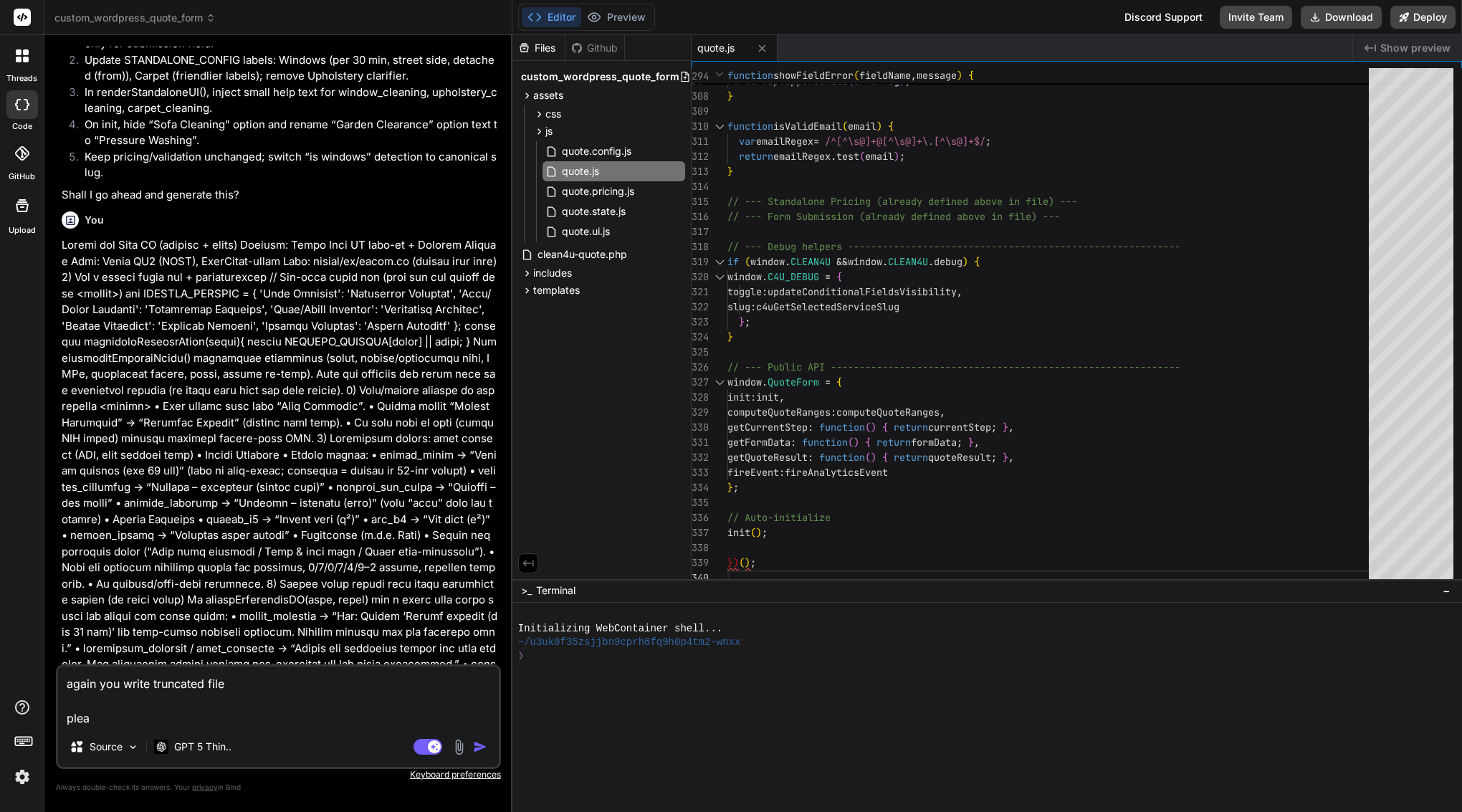
type textarea "x"
type textarea "again you write truncated file please"
type textarea "x"
type textarea "again you write truncated file please"
type textarea "x"
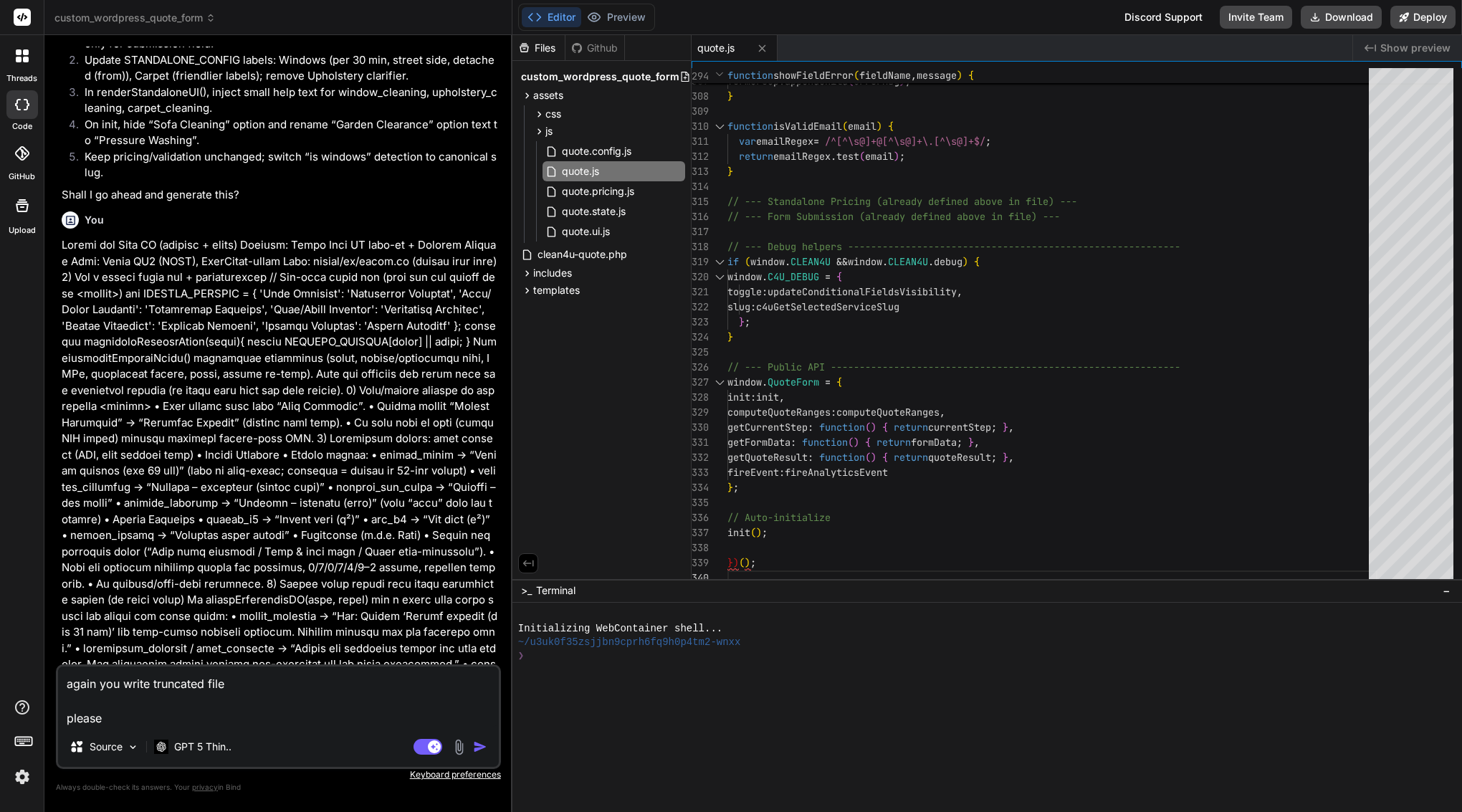
type textarea "again you write truncated file please r"
type textarea "x"
type textarea "again you write truncated file please re"
type textarea "x"
type textarea "again you write truncated file please res"
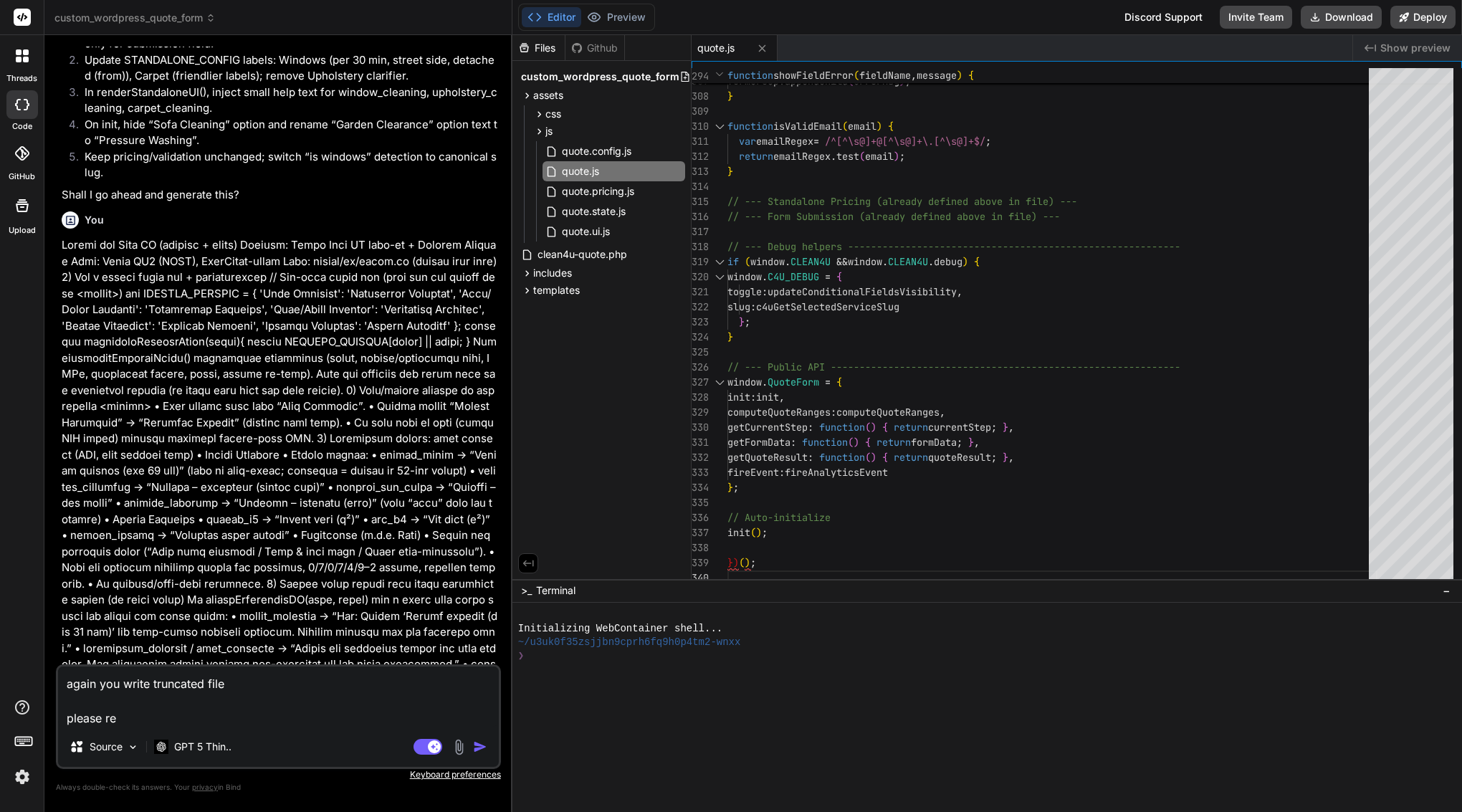
type textarea "x"
type textarea "again you write truncated file please rest"
type textarea "x"
type textarea "again you write truncated file please resto"
type textarea "x"
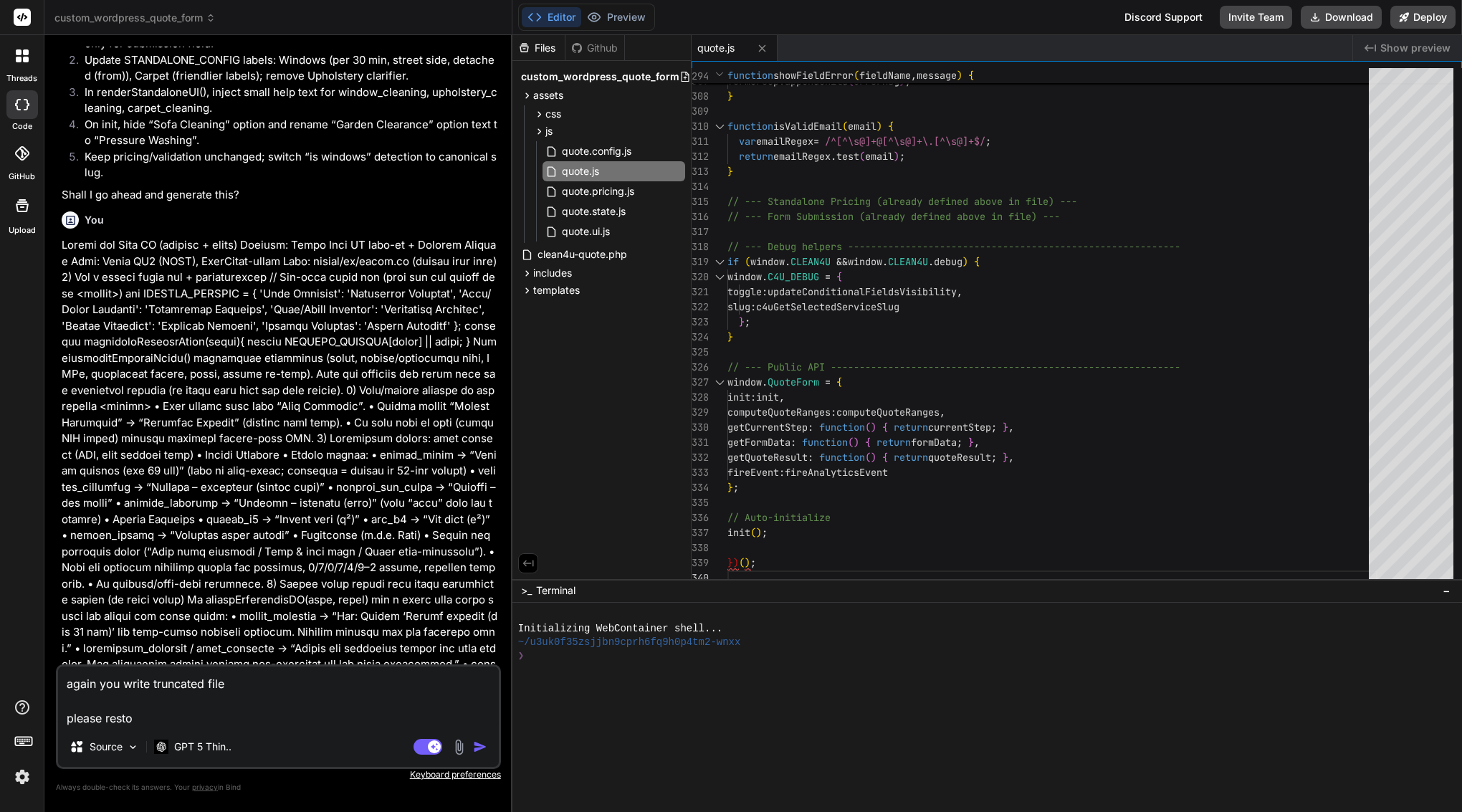
type textarea "again you write truncated file please restor"
type textarea "x"
type textarea "again you write truncated file please restore"
type textarea "x"
type textarea "again you write truncated file please restore"
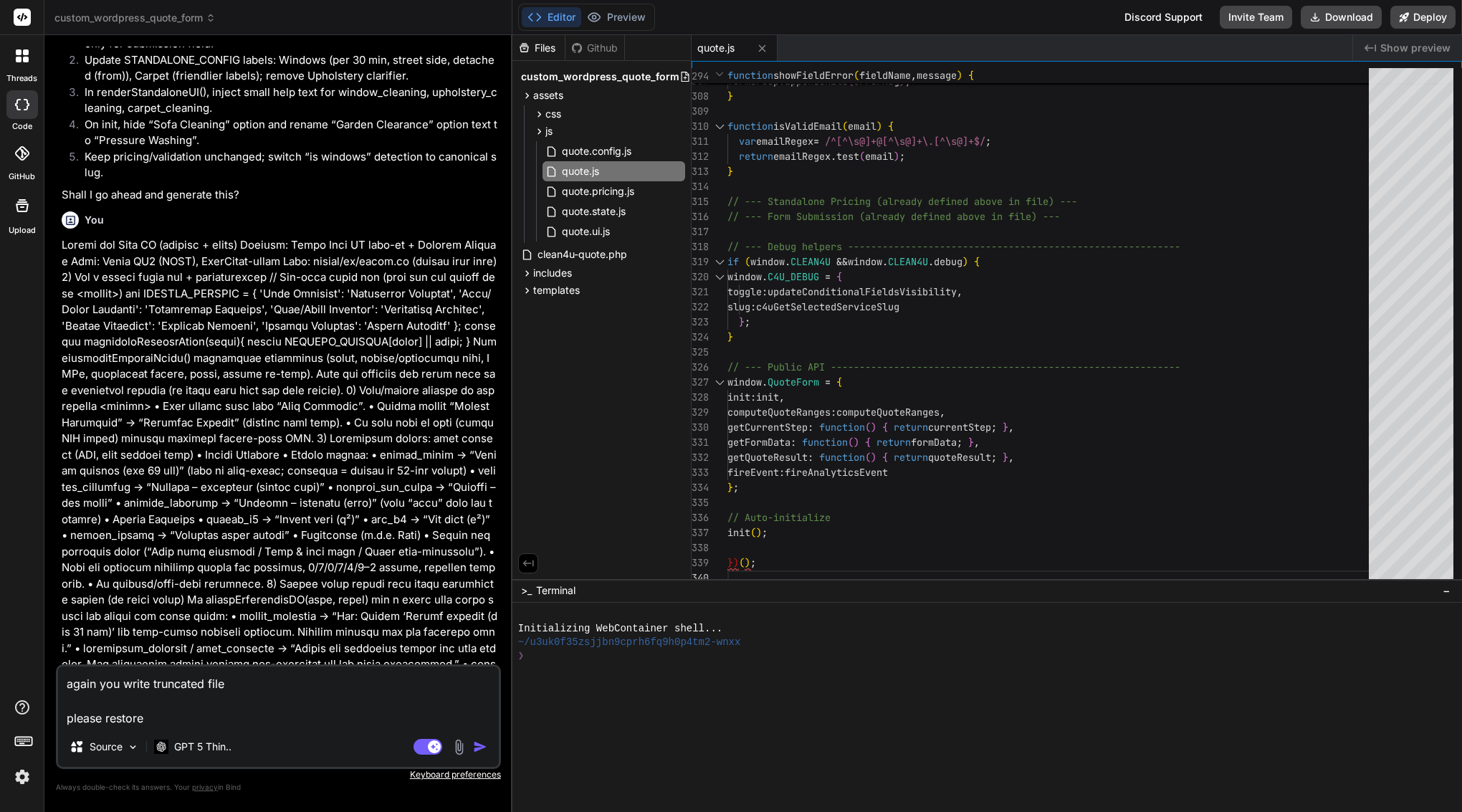
type textarea "x"
type textarea "again you write truncated file please restore l"
type textarea "x"
type textarea "again you write truncated file please restore la"
type textarea "x"
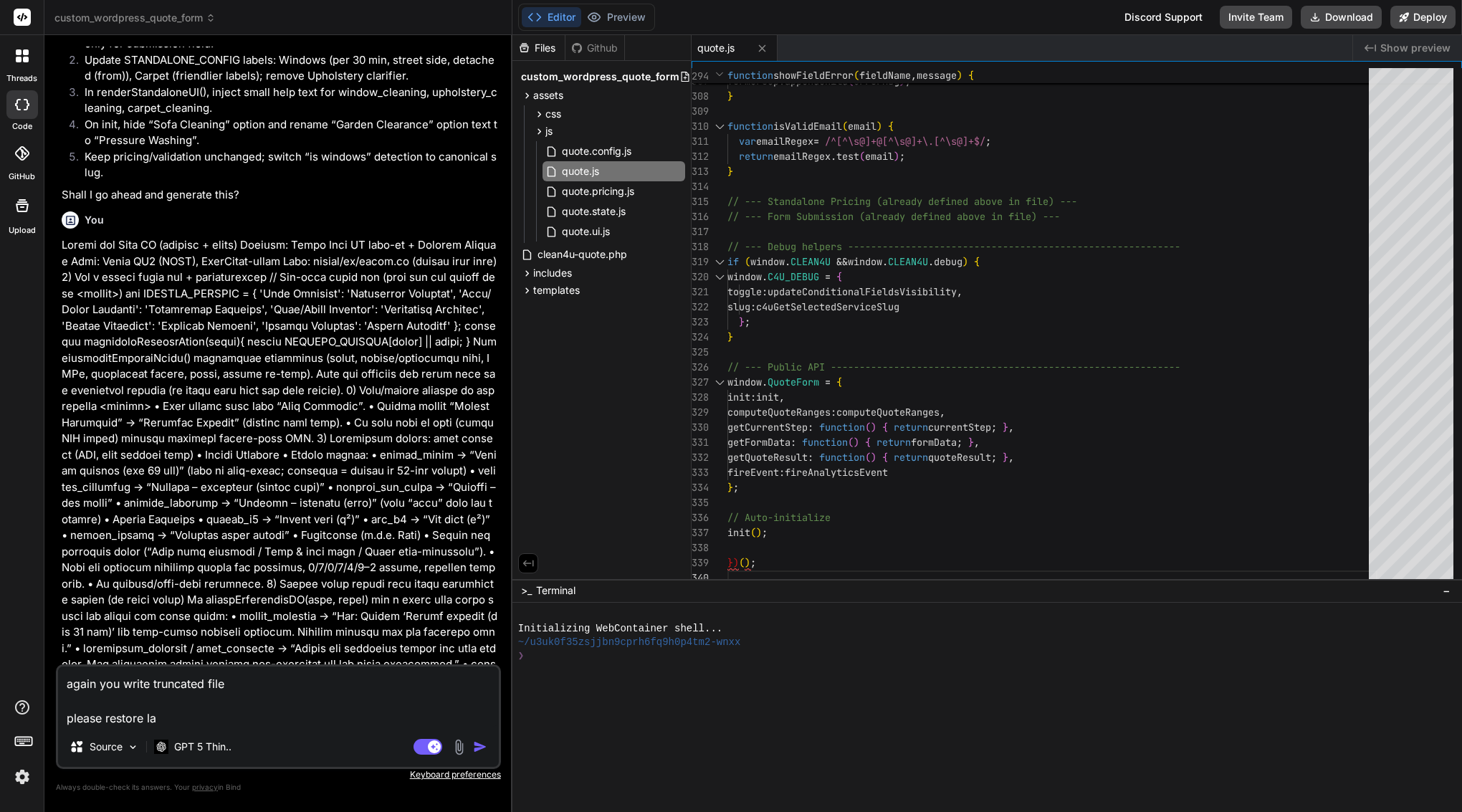
type textarea "again you write truncated file please restore las"
type textarea "x"
type textarea "again you write truncated file please restore last"
type textarea "x"
type textarea "again you write truncated file please restore last"
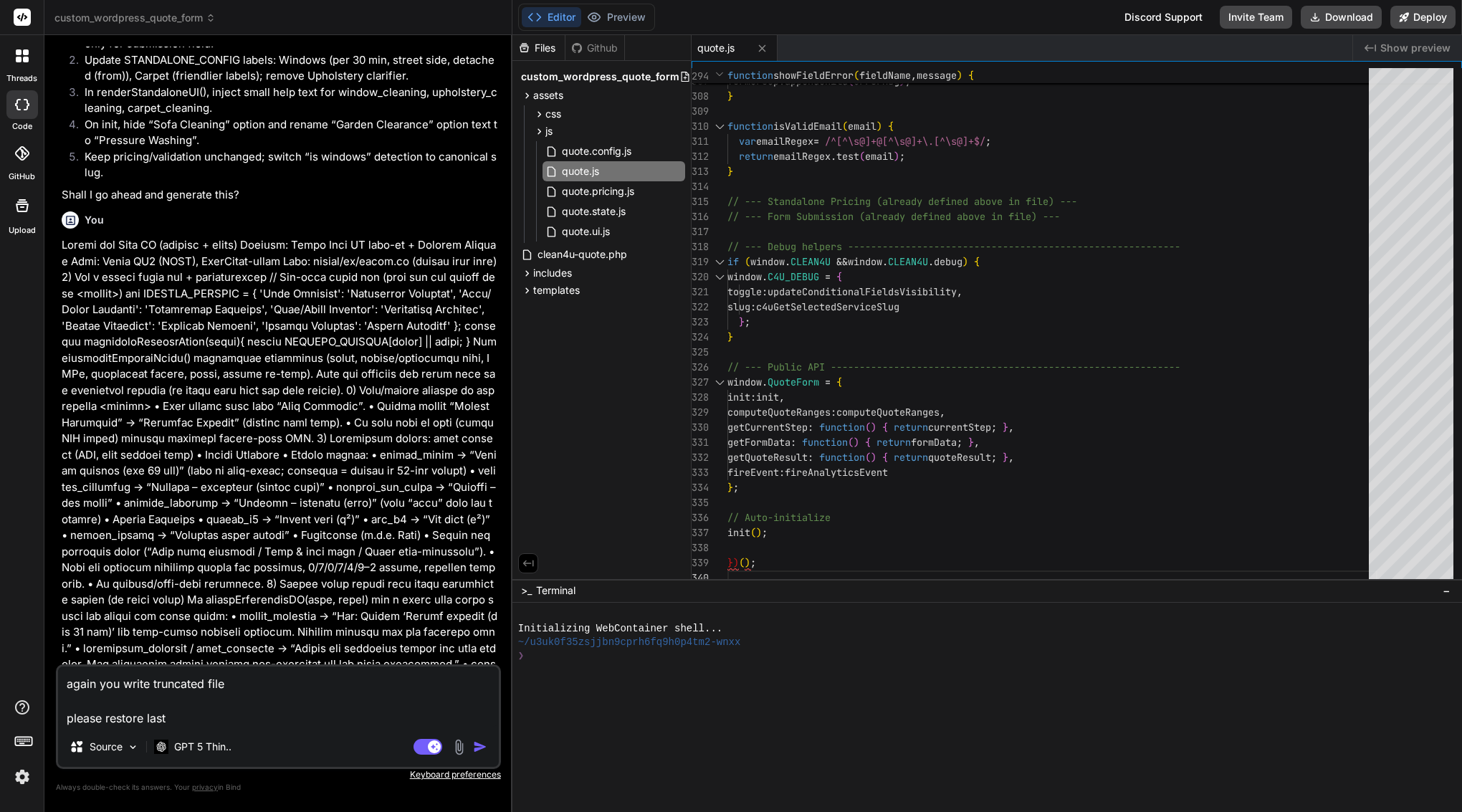
type textarea "x"
type textarea "again you write truncated file please restore last w"
type textarea "x"
type textarea "again you write truncated file please restore last wo"
type textarea "x"
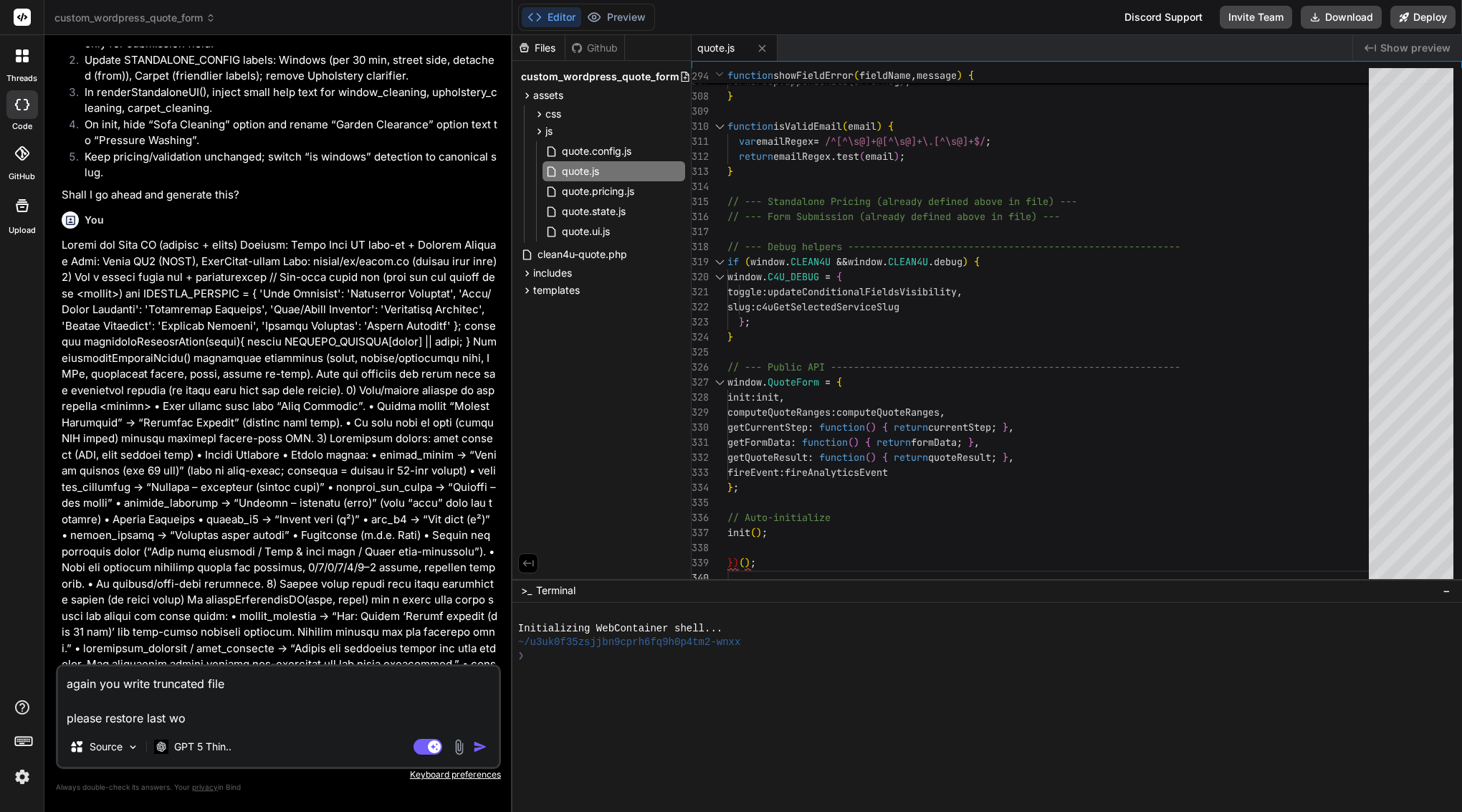
type textarea "again you write truncated file please restore last wor"
type textarea "x"
type textarea "again you write truncated file please restore last work"
type textarea "x"
type textarea "again you write truncated file please restore last worki"
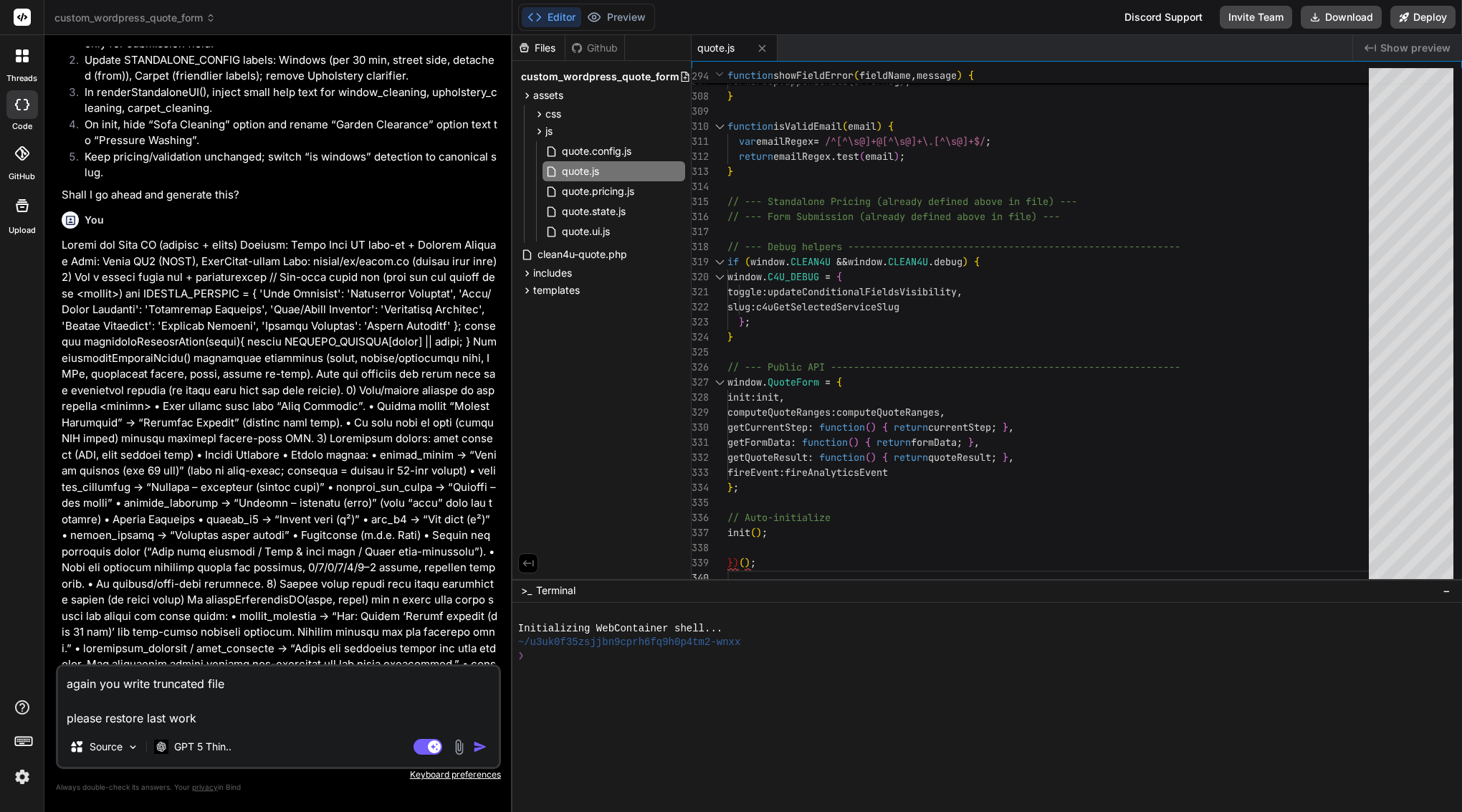
type textarea "x"
type textarea "again you write truncated file please restore last workin"
type textarea "x"
type textarea "again you write truncated file please restore last working"
type textarea "x"
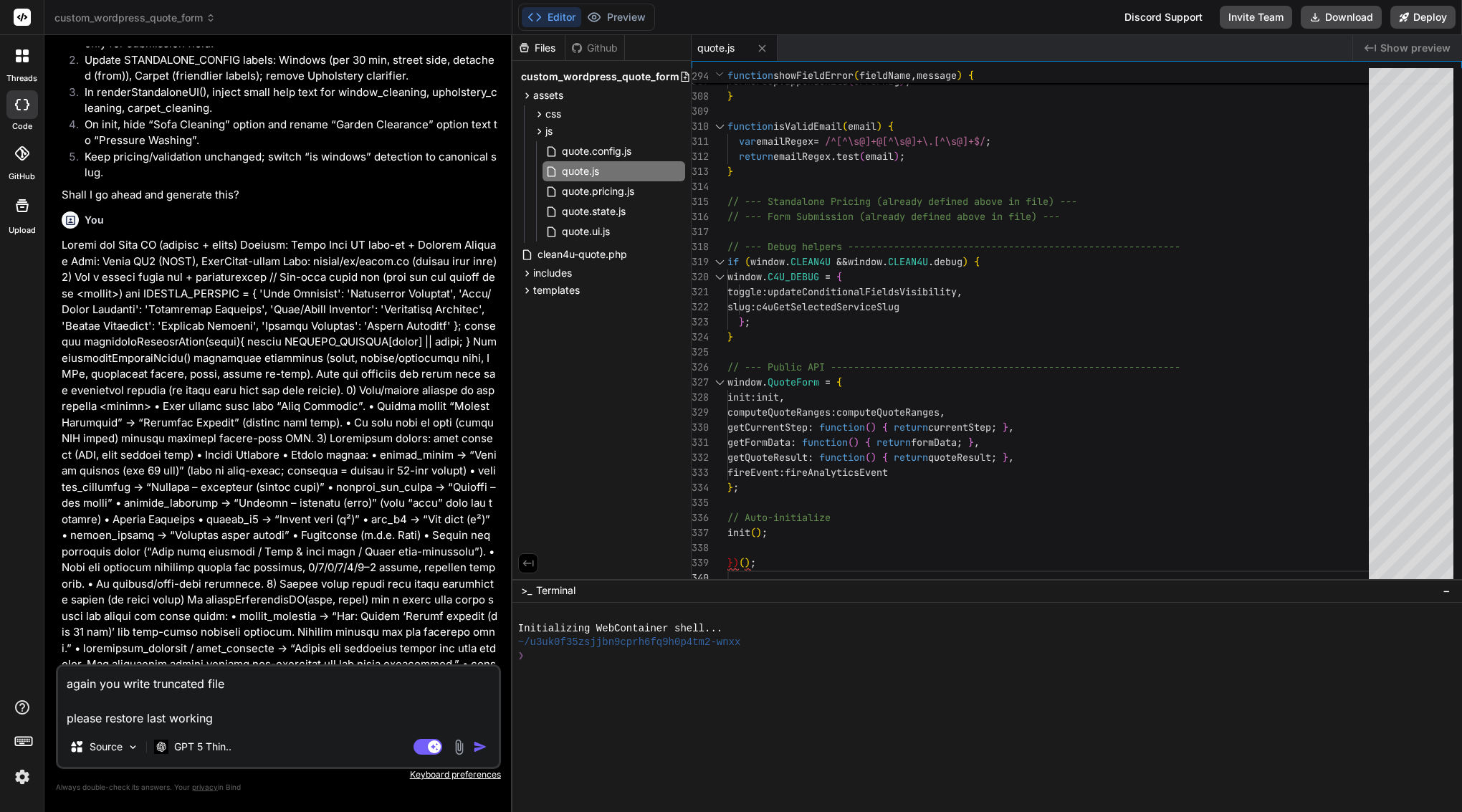
type textarea "again you write truncated file please restore last working"
type textarea "x"
type textarea "again you write truncated file please restore last working f"
type textarea "x"
type textarea "again you write truncated file please restore last working fi"
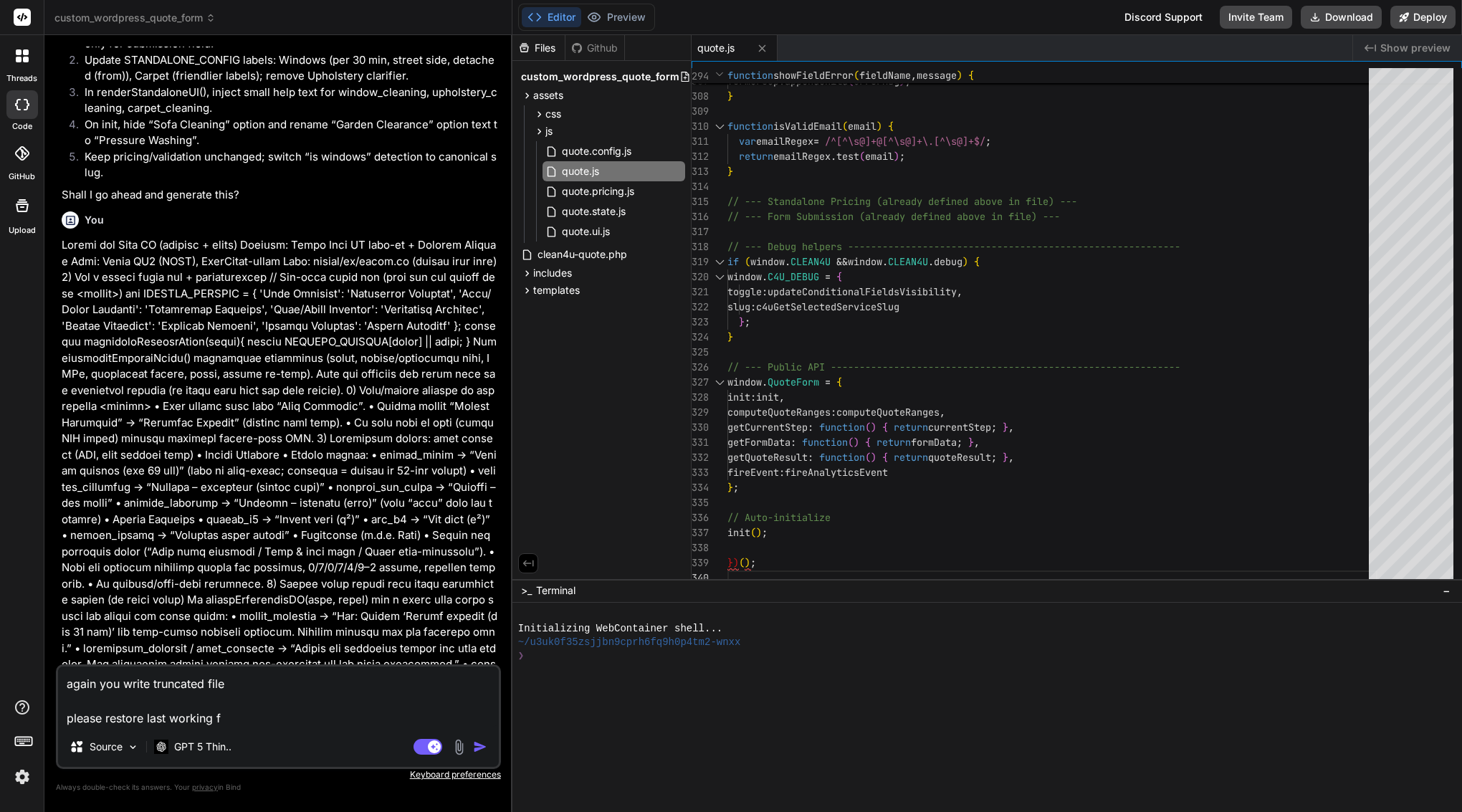
type textarea "x"
type textarea "again you write truncated file please restore last working fil"
type textarea "x"
type textarea "again you write truncated file please restore last working file"
type textarea "x"
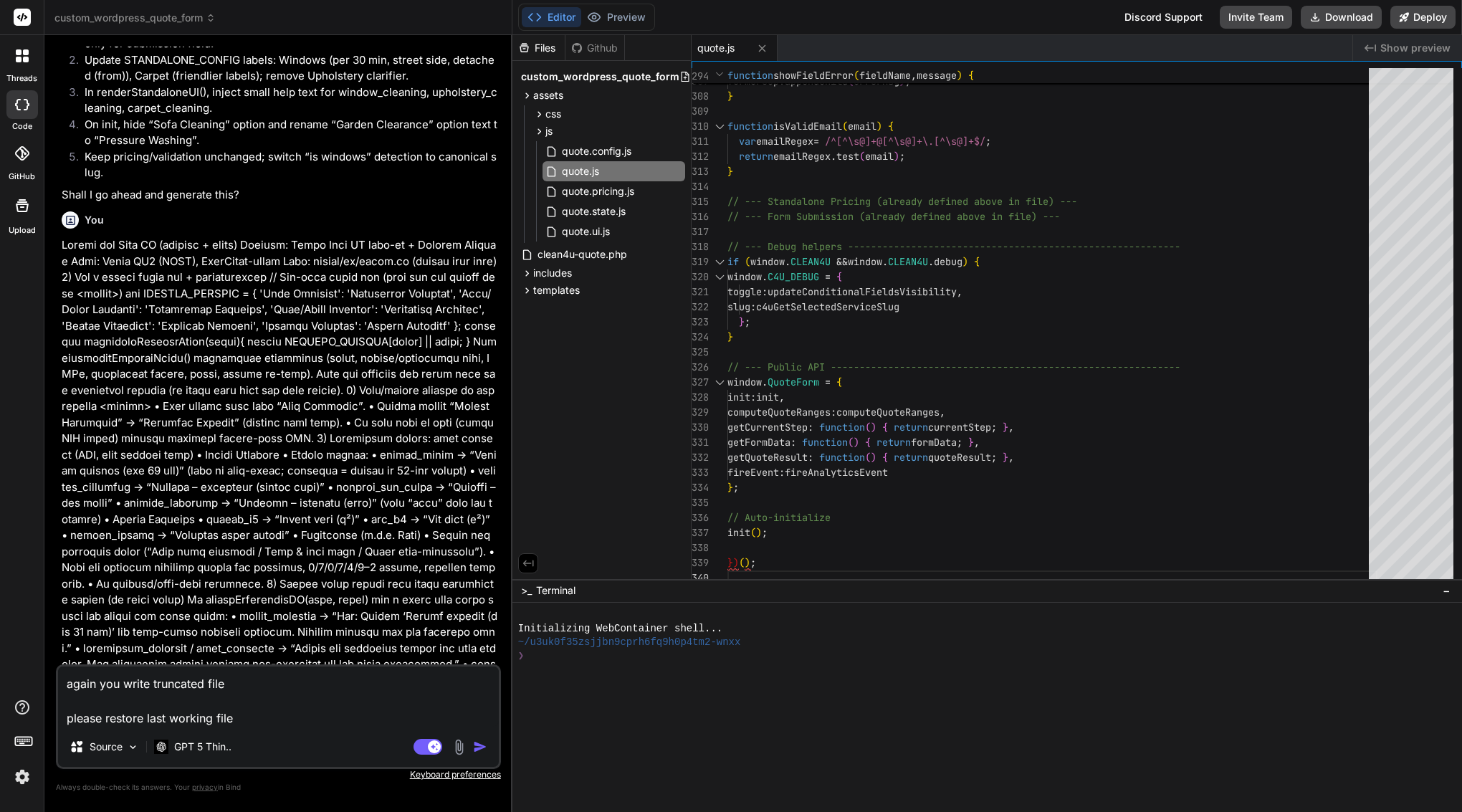
type textarea "again you write truncated file please restore last working file:"
type textarea "x"
type textarea "again you write truncated file please restore last working file:"
type textarea "x"
type textarea "again you write truncated file please restore last working file:"
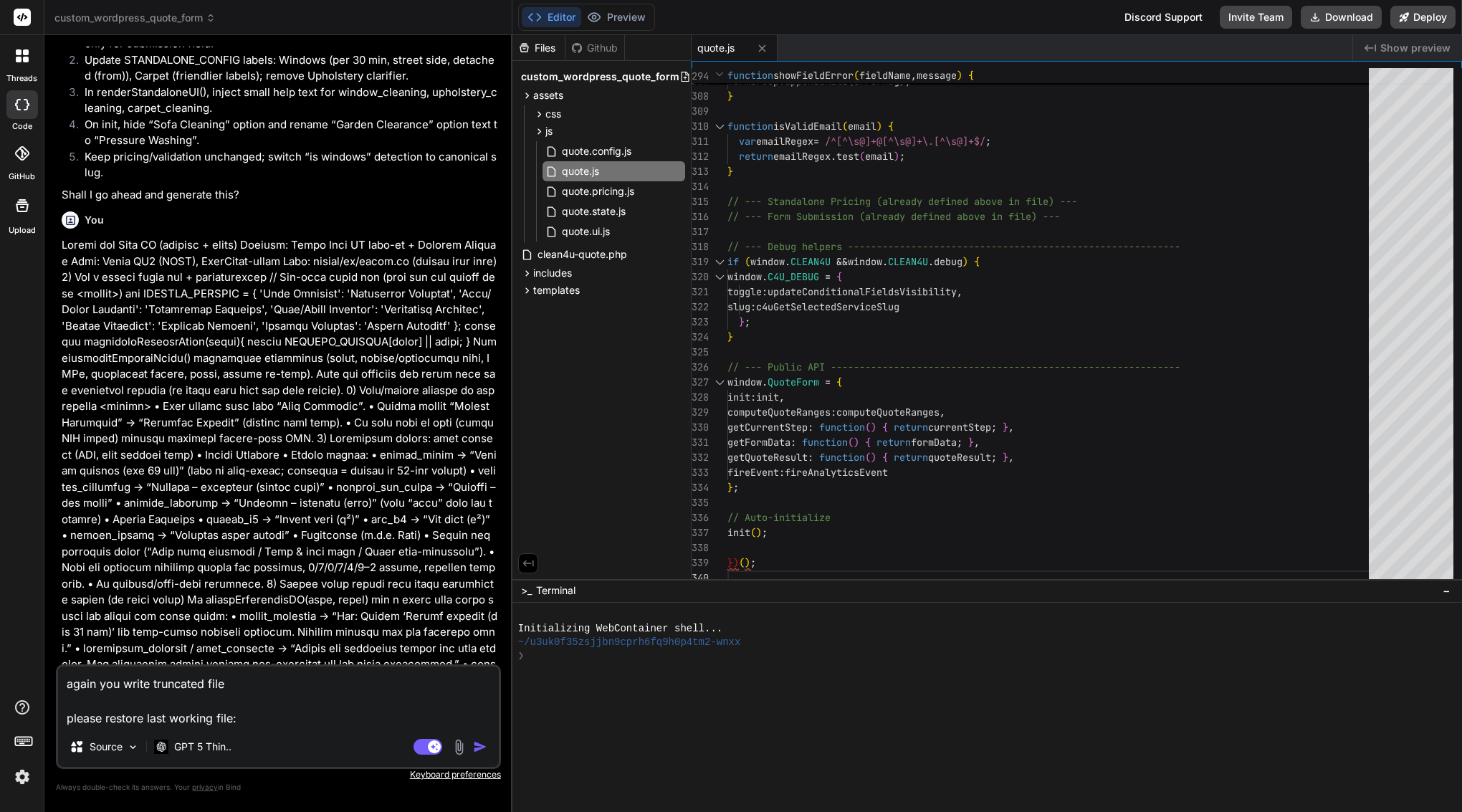
type textarea "x"
paste textarea "(function() { 'use strict'; // --- CONDITIONAL FIELD HELPERS (MINIMAL ADDITION)…"
type textarea "again you write truncated file please restore last working file: (function() { …"
type textarea "x"
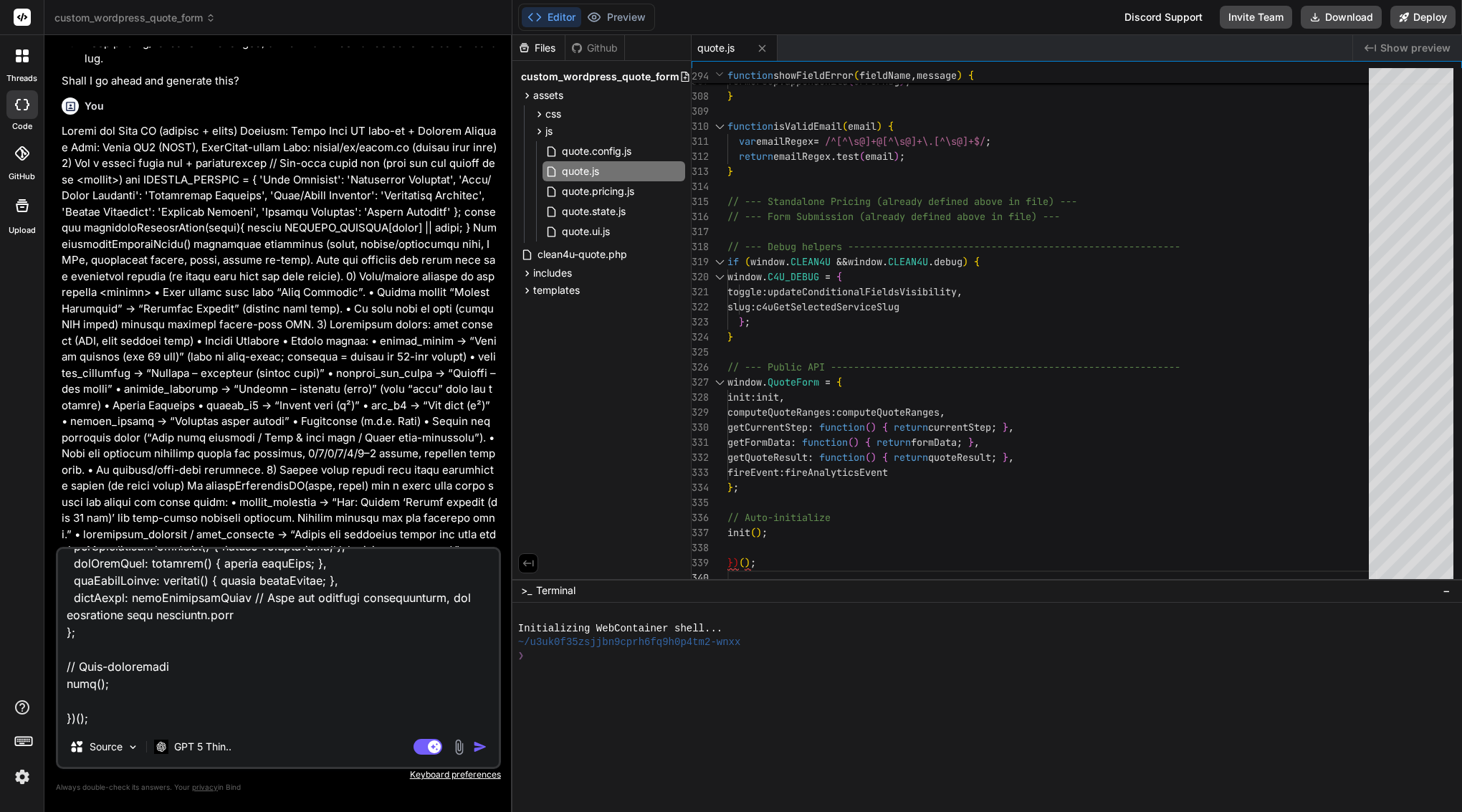
scroll to position [24068, 0]
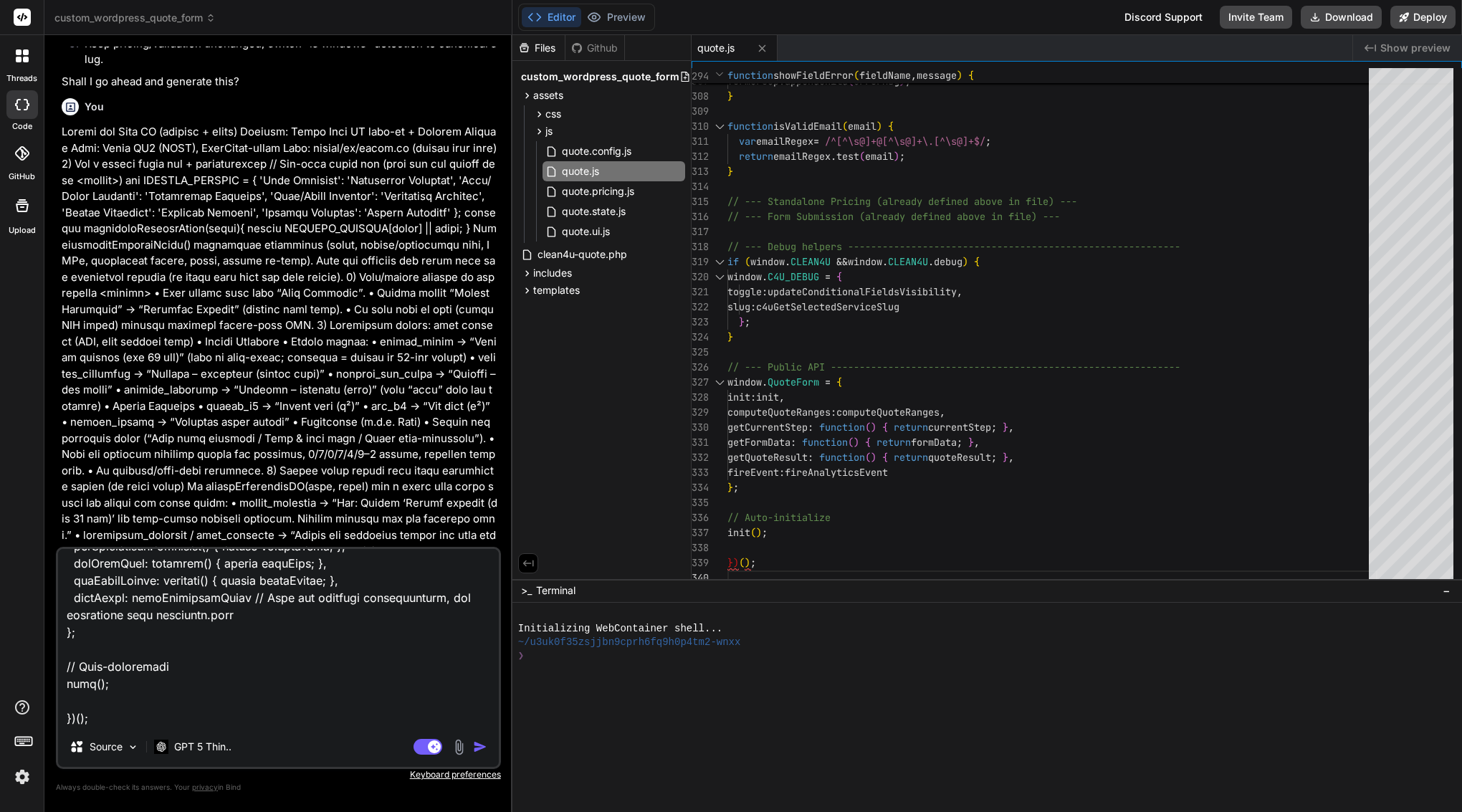
drag, startPoint x: 262, startPoint y: 523, endPoint x: 146, endPoint y: 518, distance: 116.1
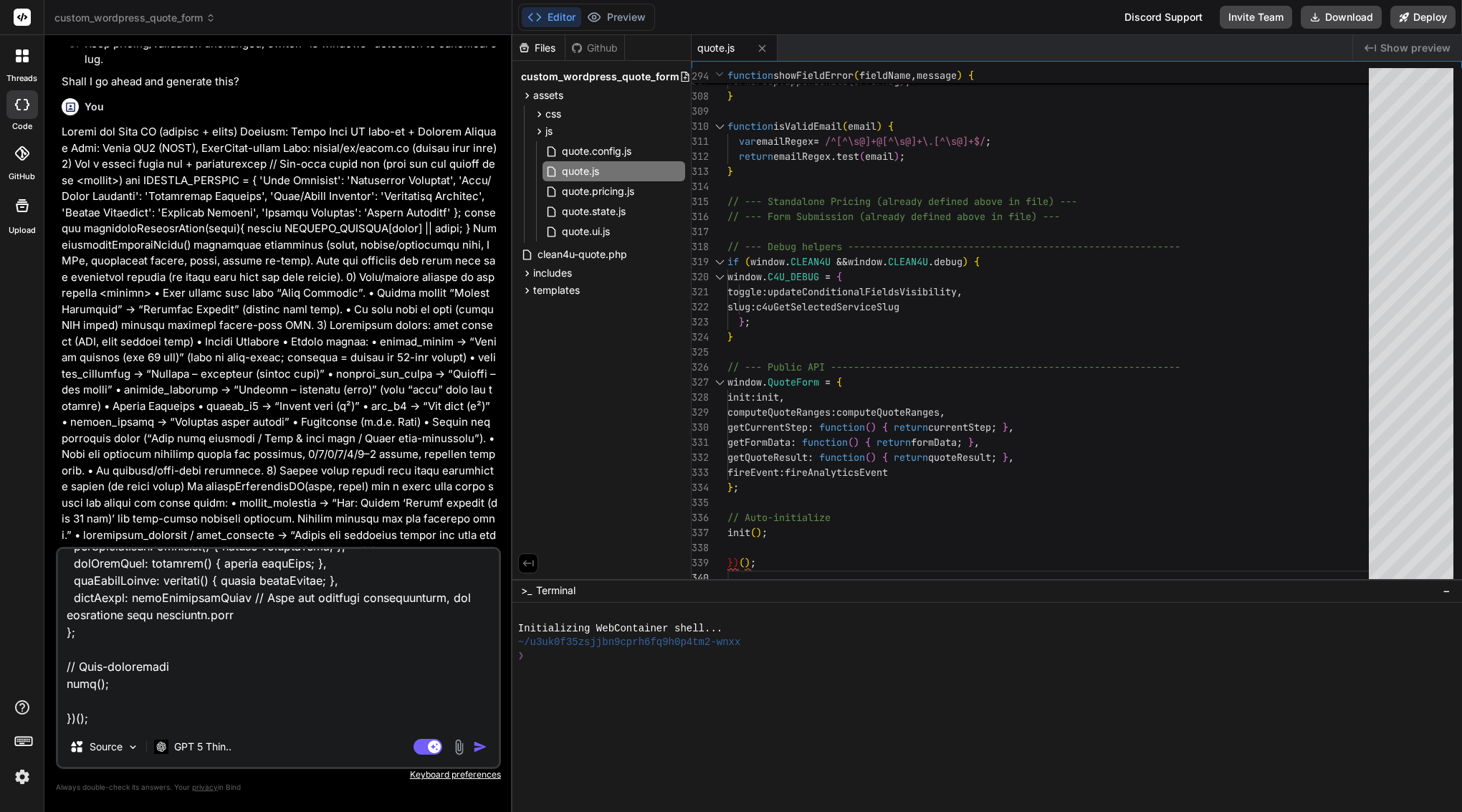
copy div "assets/js/quote.js"
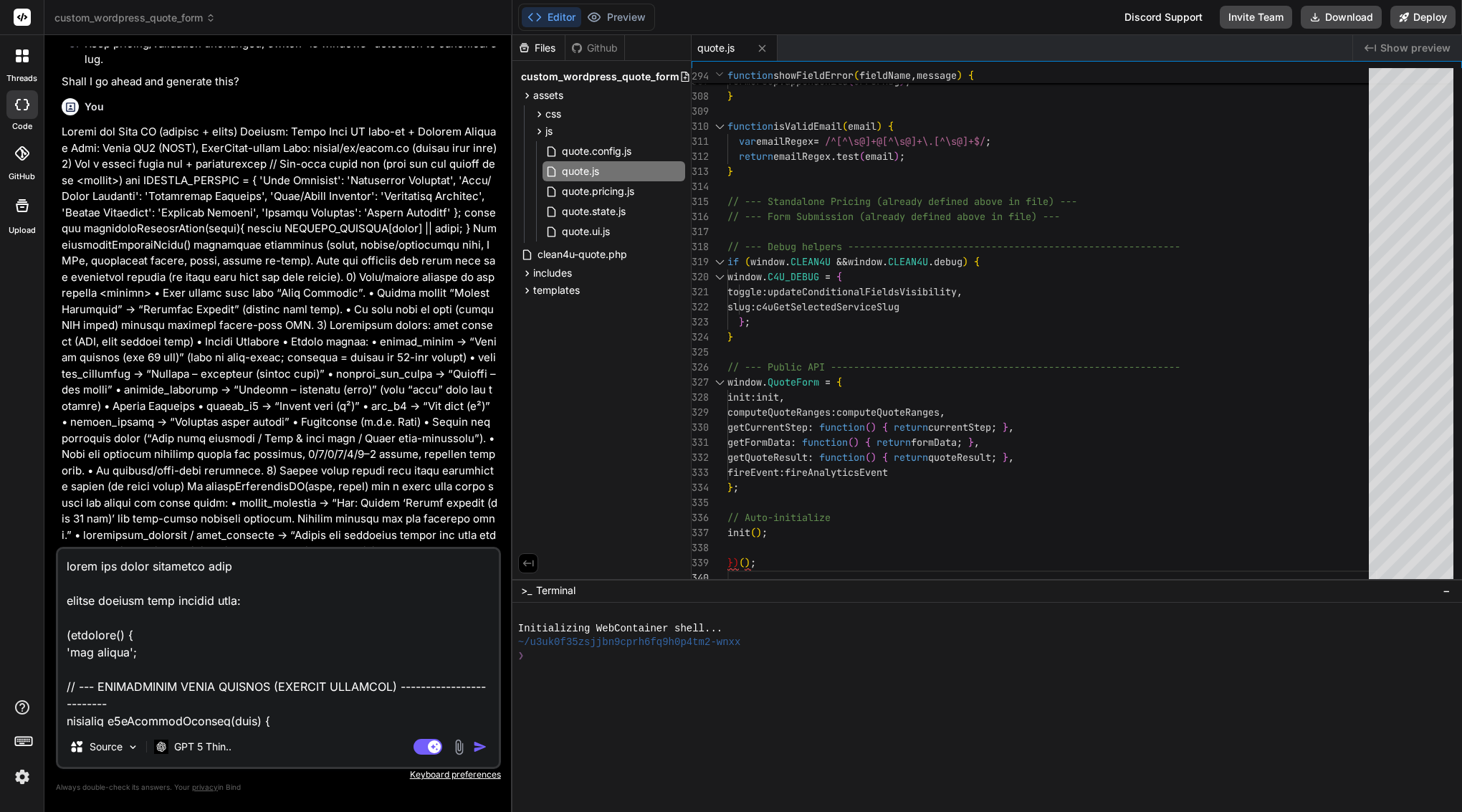
scroll to position [0, 0]
click at [276, 600] on textarea at bounding box center [278, 638] width 441 height 178
click at [242, 562] on textarea at bounding box center [278, 638] width 441 height 178
paste textarea "assets/js/quote.js"
type textarea "again you write truncated file assets/js/quote.js please restore last working f…"
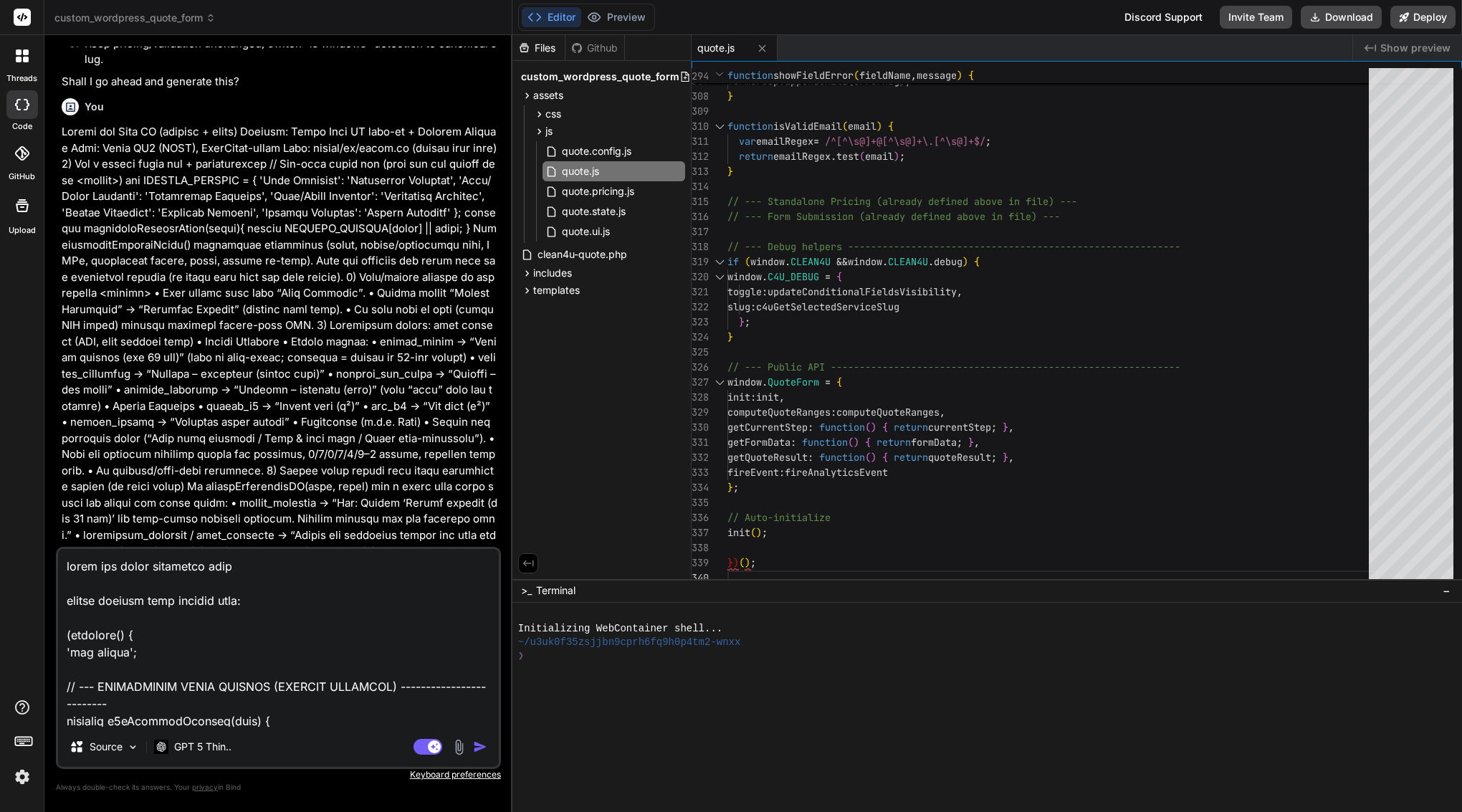
type textarea "x"
click at [262, 598] on textarea at bounding box center [278, 638] width 441 height 178
paste textarea "assets/js/quote.js"
type textarea "again you write truncated file assets/js/quote.js please restore last working f…"
type textarea "x"
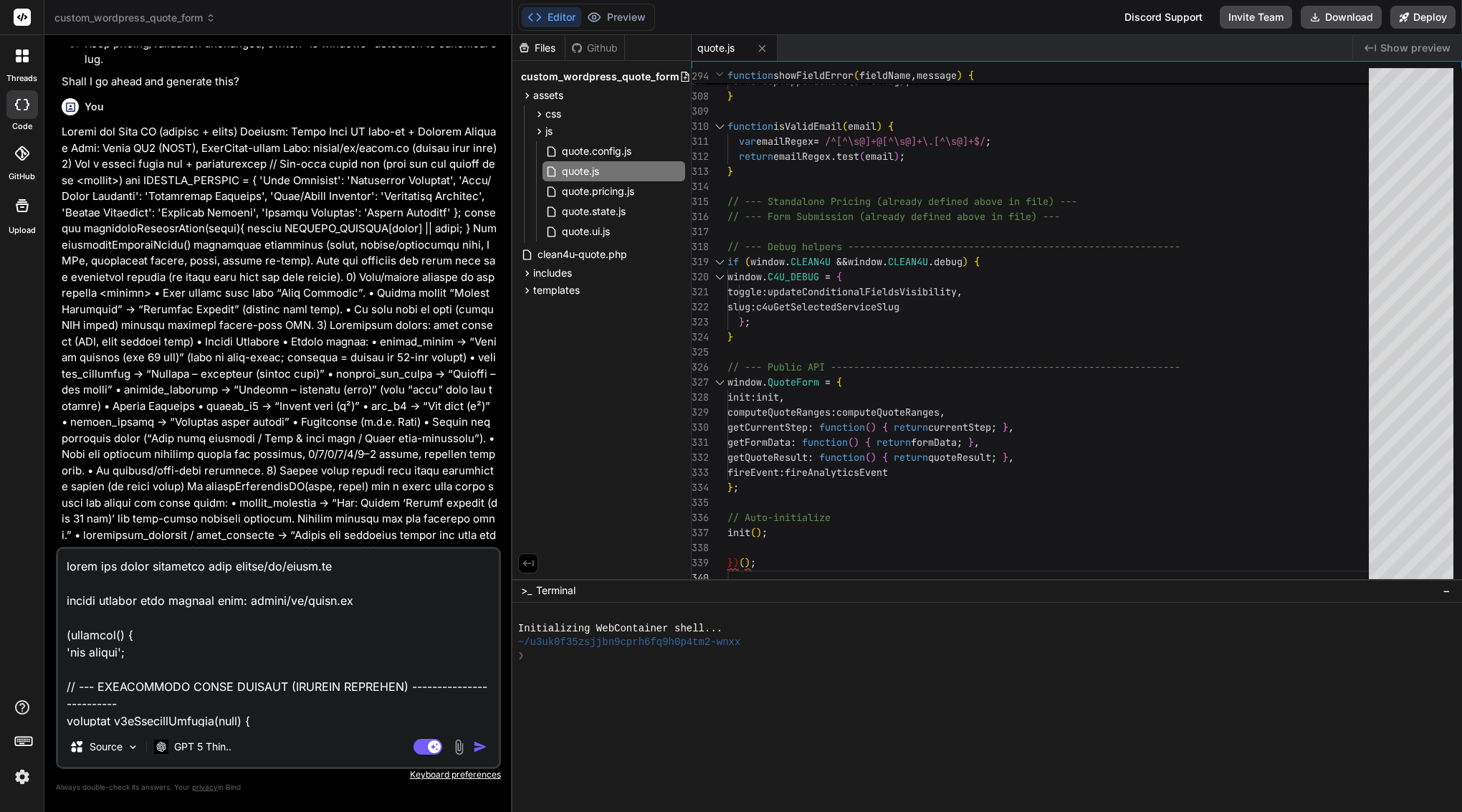
type textarea "again you write truncated file assets/js/quote.js please restore last working f…"
click at [482, 748] on img "button" at bounding box center [480, 747] width 15 height 15
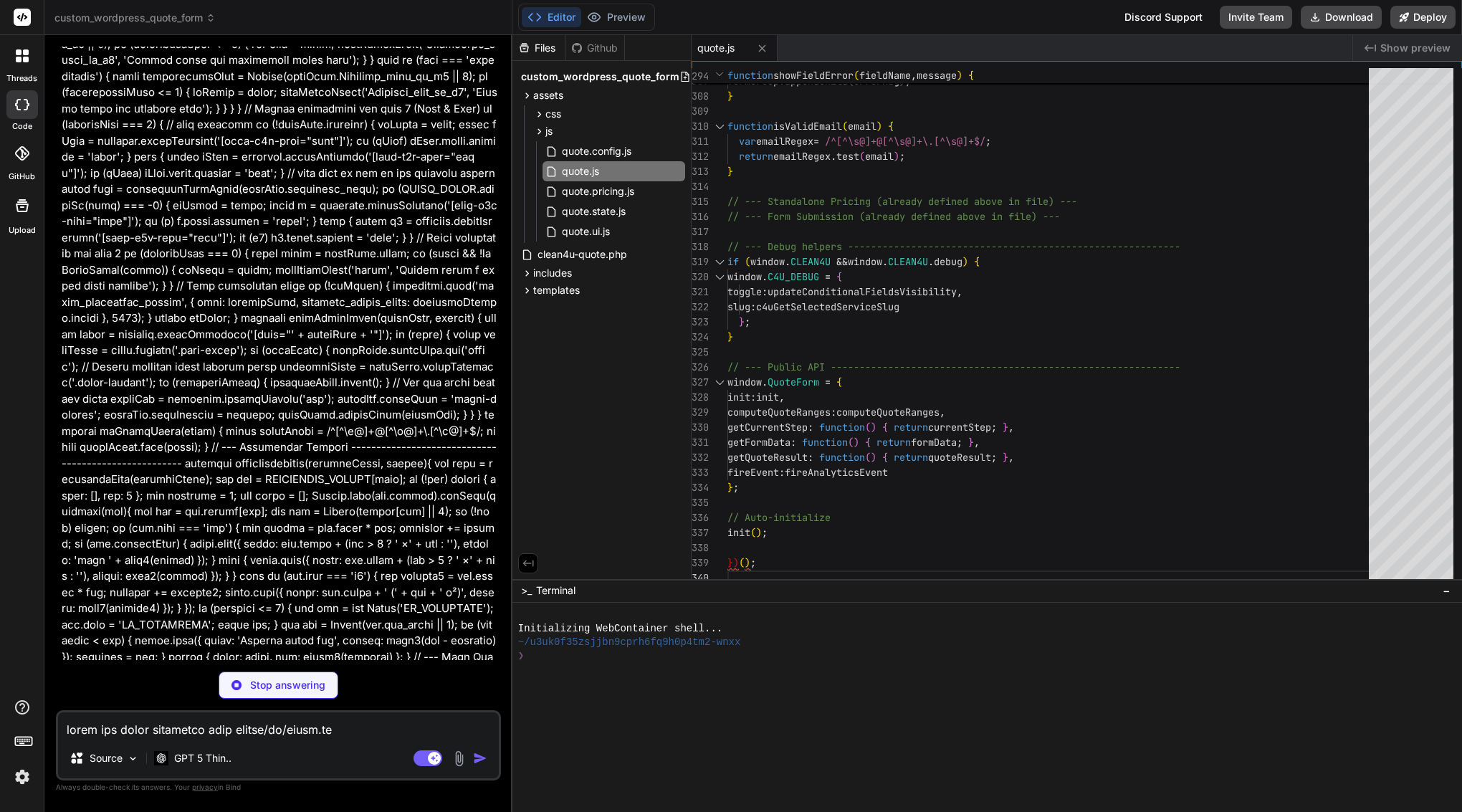
click at [123, 733] on textarea at bounding box center [278, 725] width 441 height 26
click at [175, 739] on div "Source GPT 5 Thin.. Agent Mode. When this toggle is activated, AI automatically…" at bounding box center [278, 745] width 445 height 71
click at [177, 732] on textarea at bounding box center [278, 725] width 441 height 26
click at [129, 728] on textarea at bounding box center [278, 725] width 441 height 26
click at [117, 725] on textarea at bounding box center [278, 725] width 441 height 26
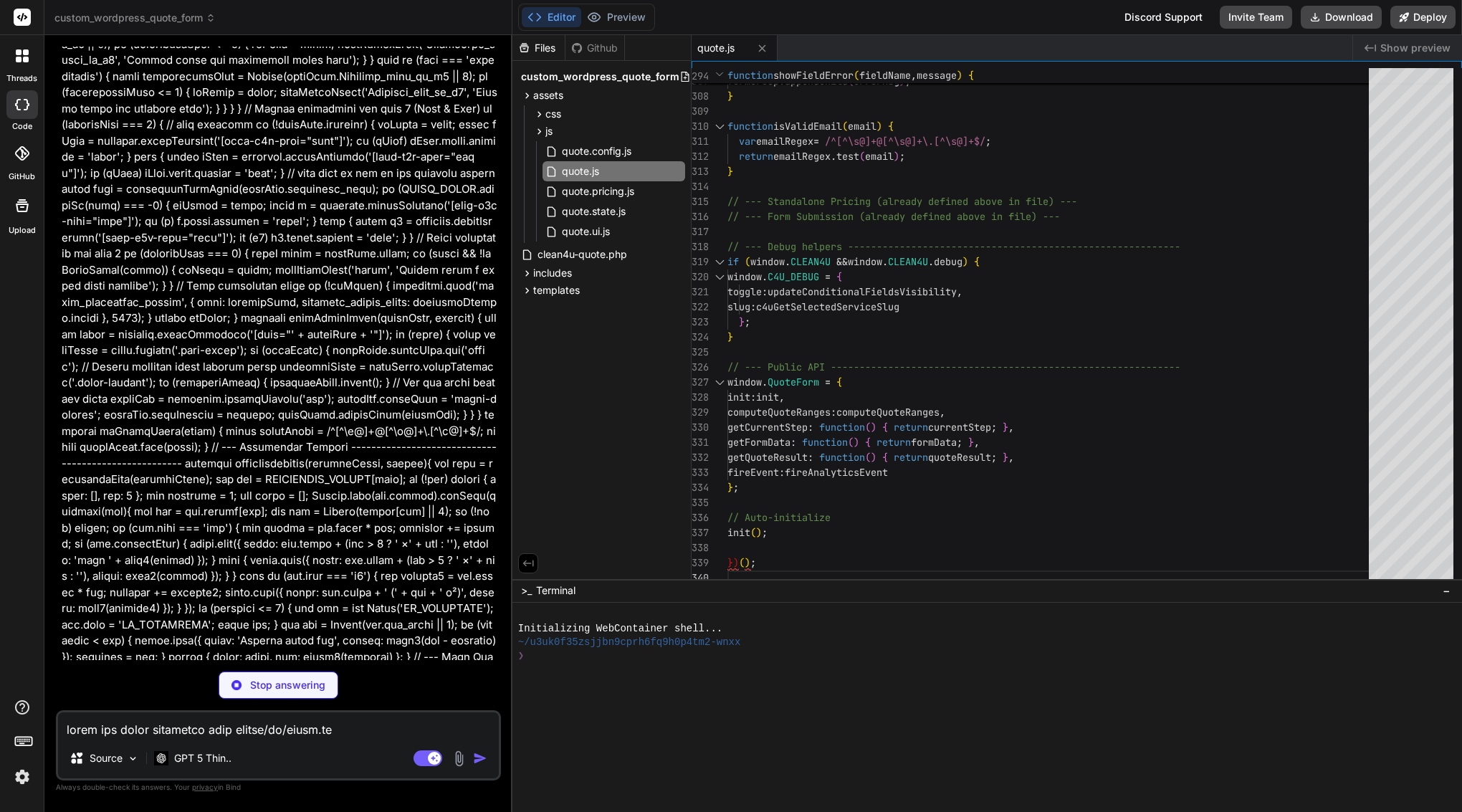
click at [117, 725] on textarea at bounding box center [278, 725] width 441 height 26
click at [213, 730] on textarea at bounding box center [278, 725] width 441 height 26
click at [161, 728] on textarea at bounding box center [278, 725] width 441 height 26
click at [112, 731] on textarea at bounding box center [278, 725] width 441 height 26
click at [111, 727] on textarea at bounding box center [278, 725] width 441 height 26
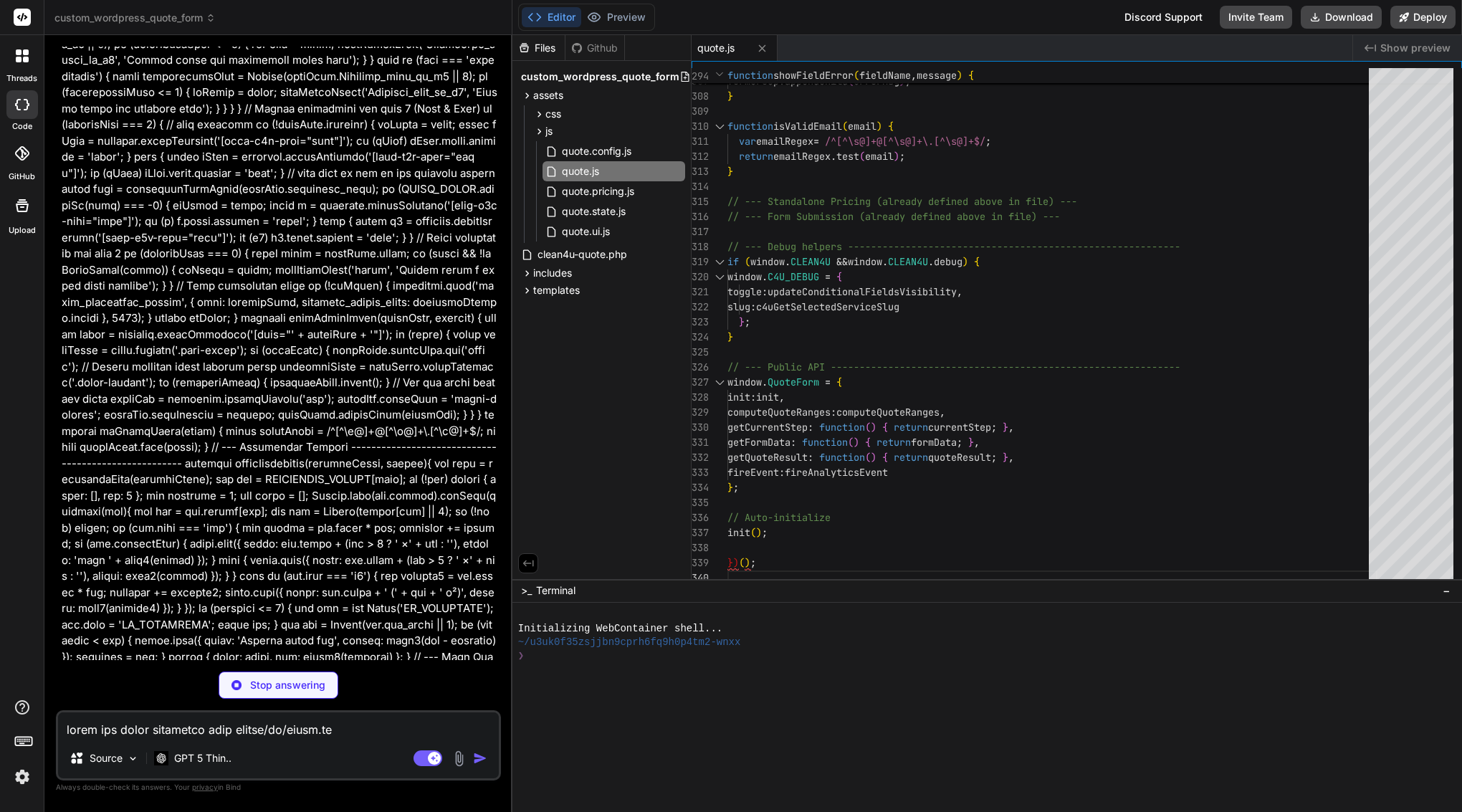
click at [149, 730] on textarea at bounding box center [278, 725] width 441 height 26
type textarea "x"
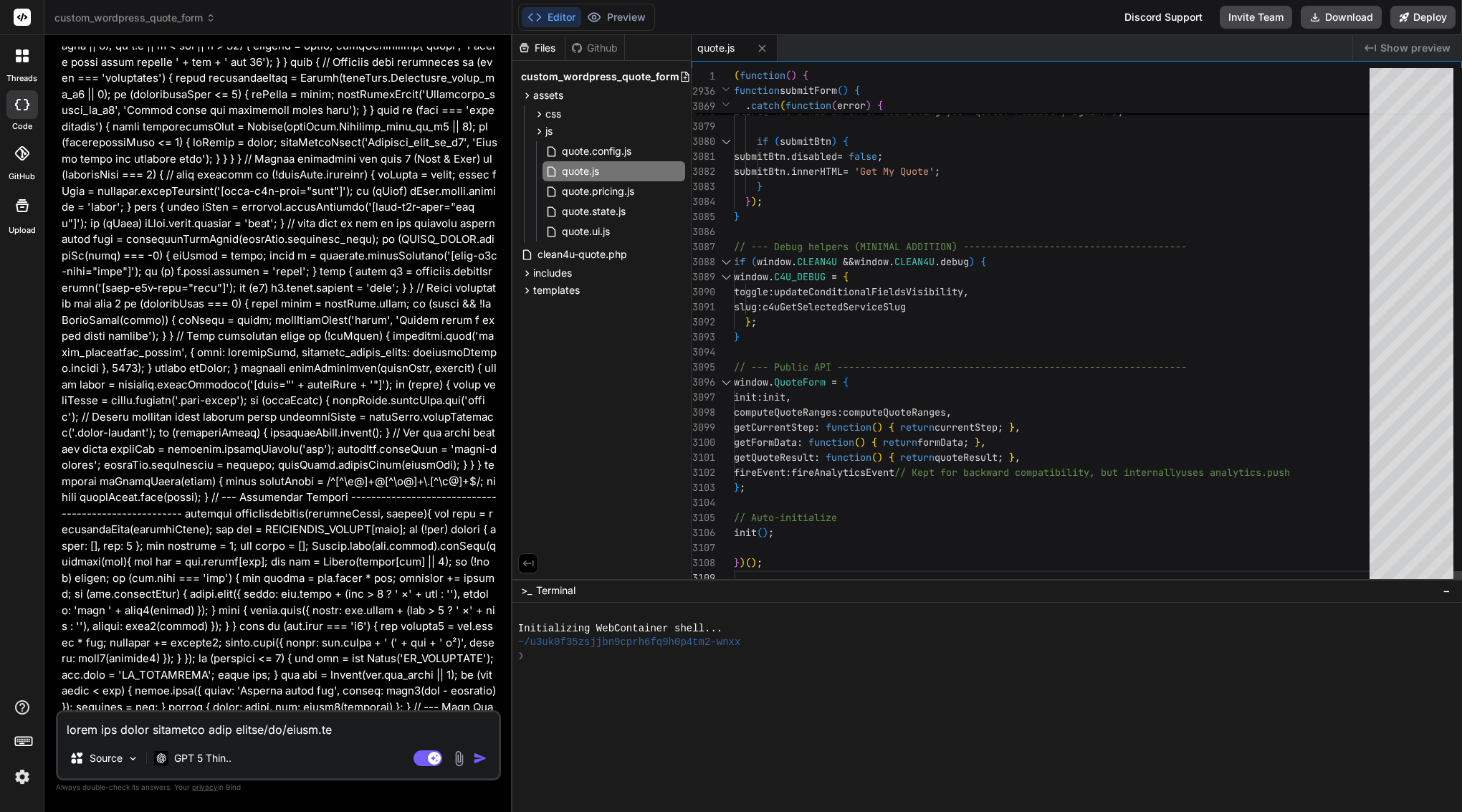
click at [877, 294] on span "updateConditionalFieldsVisibility" at bounding box center [868, 292] width 189 height 13
type textarea "(function() { 'use strict'; // --- CONDITIONAL FIELD HELPERS (MINIMAL ADDITION)…"
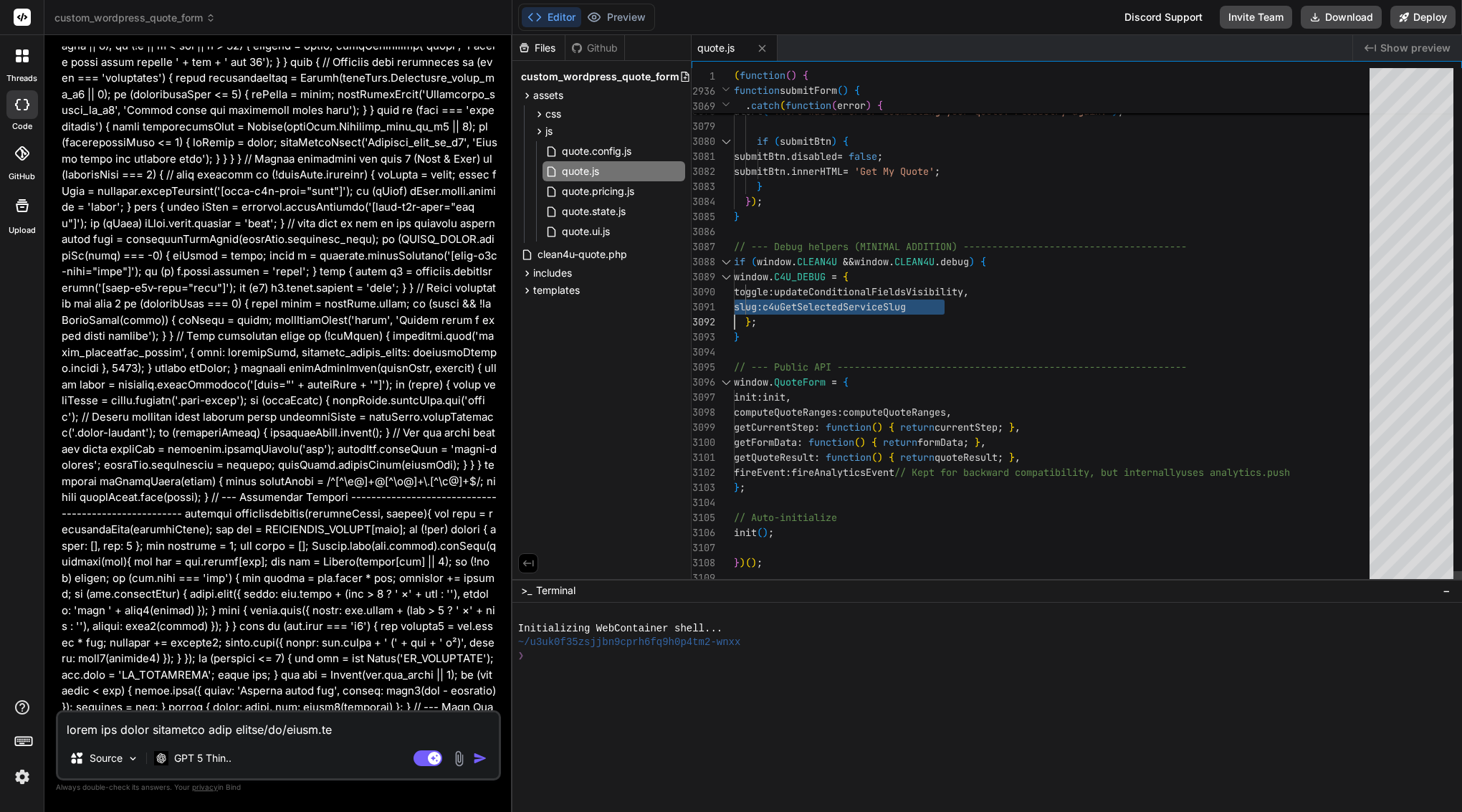
click at [877, 294] on span "updateConditionalFieldsVisibility" at bounding box center [868, 292] width 189 height 13
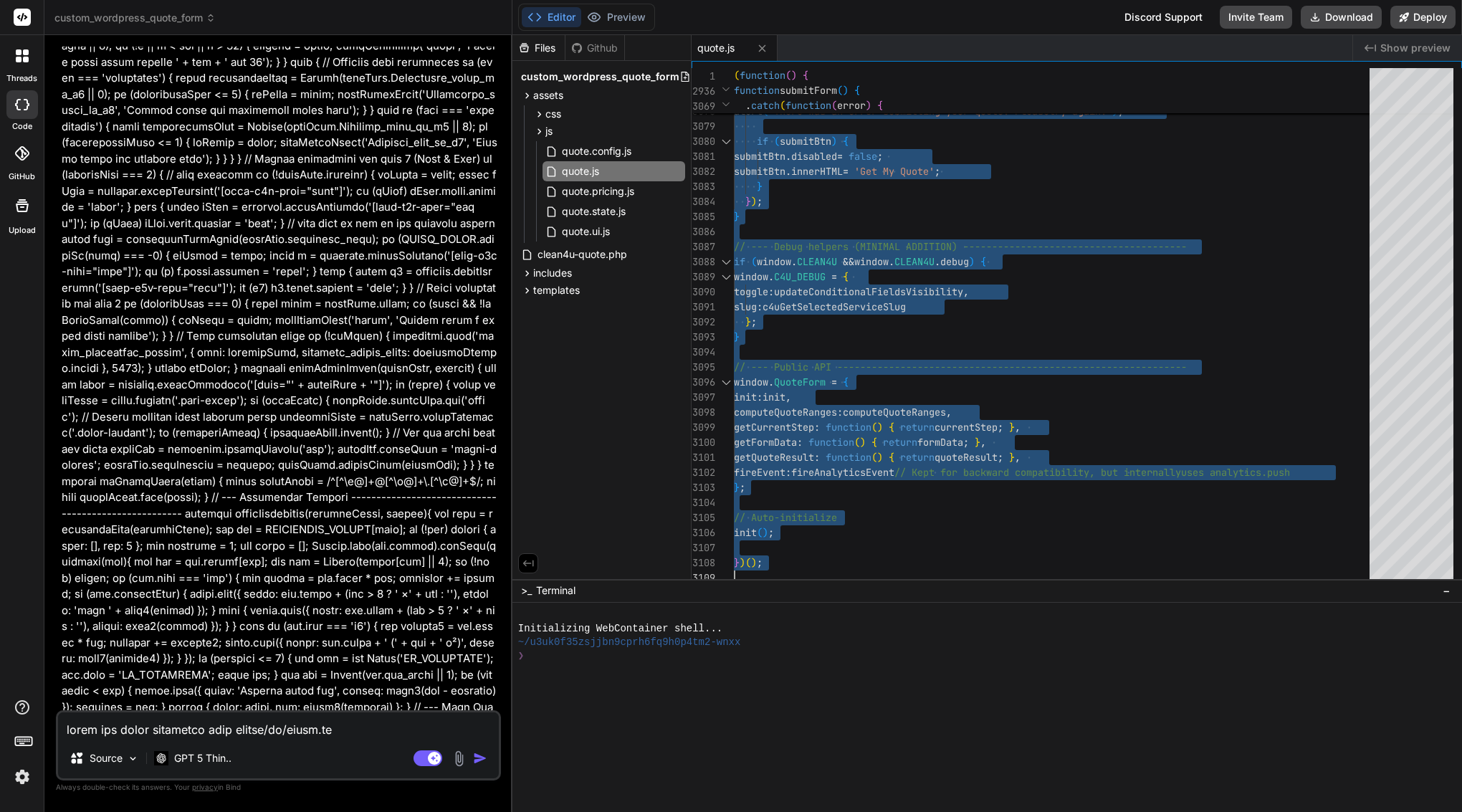
scroll to position [0, 0]
